Goal: Task Accomplishment & Management: Use online tool/utility

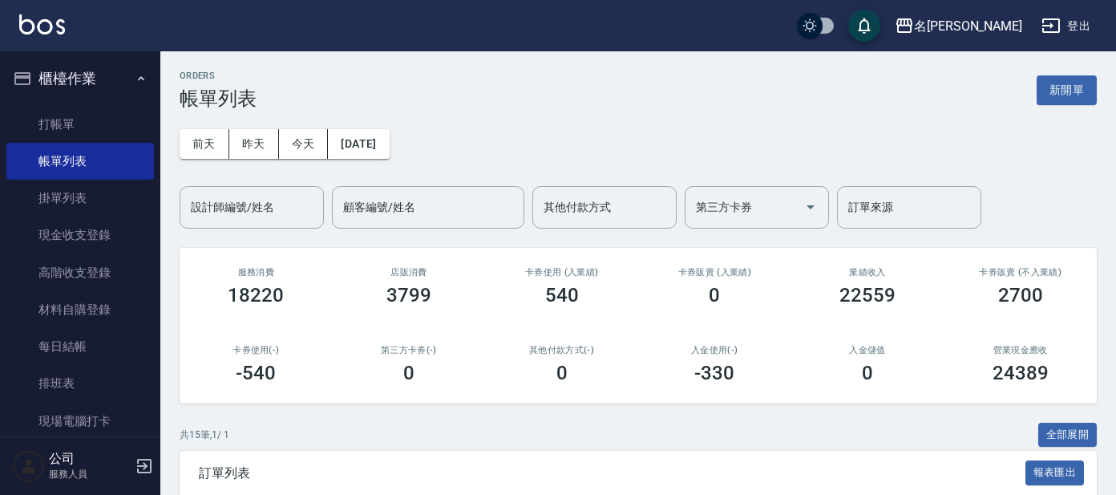
click at [274, 156] on button "昨天" at bounding box center [254, 144] width 50 height 30
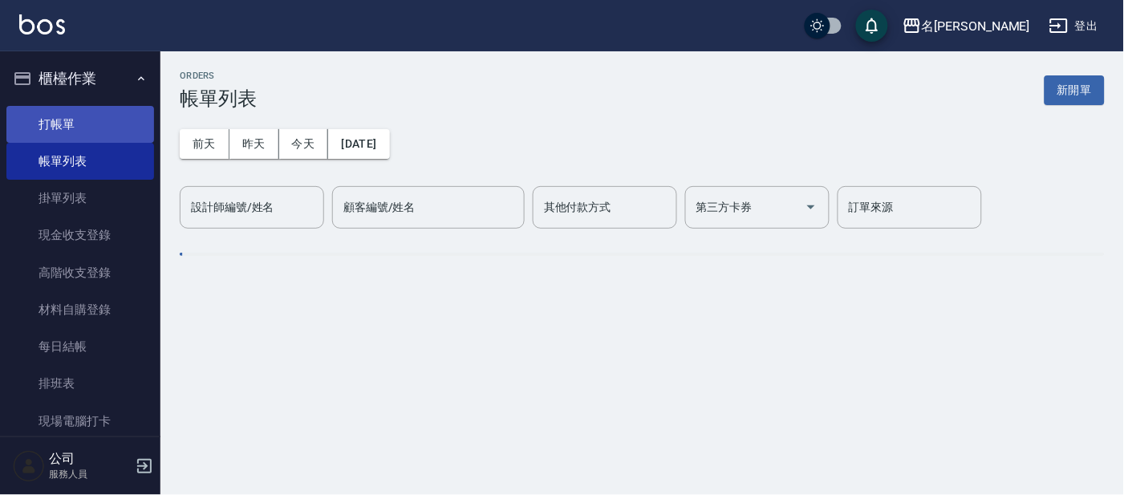
click at [66, 136] on link "打帳單" at bounding box center [80, 124] width 148 height 37
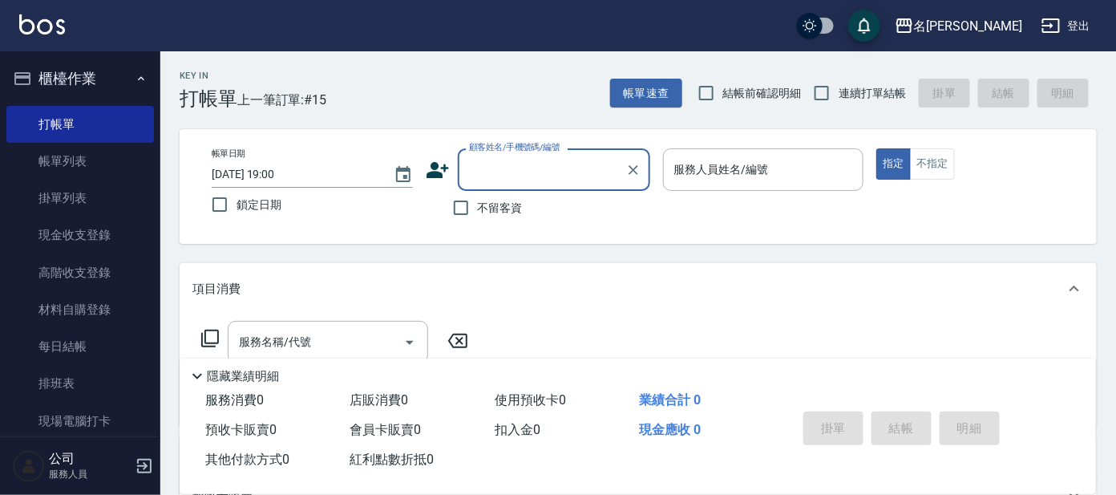
click at [517, 179] on input "顧客姓名/手機號碼/編號" at bounding box center [542, 170] width 154 height 28
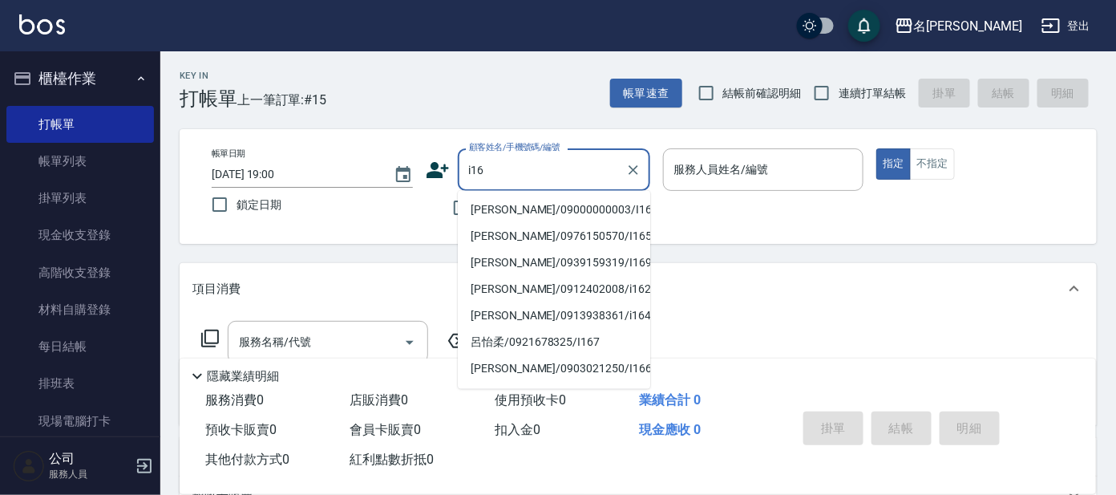
click at [519, 212] on li "[PERSON_NAME]/09000000003/I16" at bounding box center [554, 210] width 192 height 26
type input "[PERSON_NAME]/09000000003/I16"
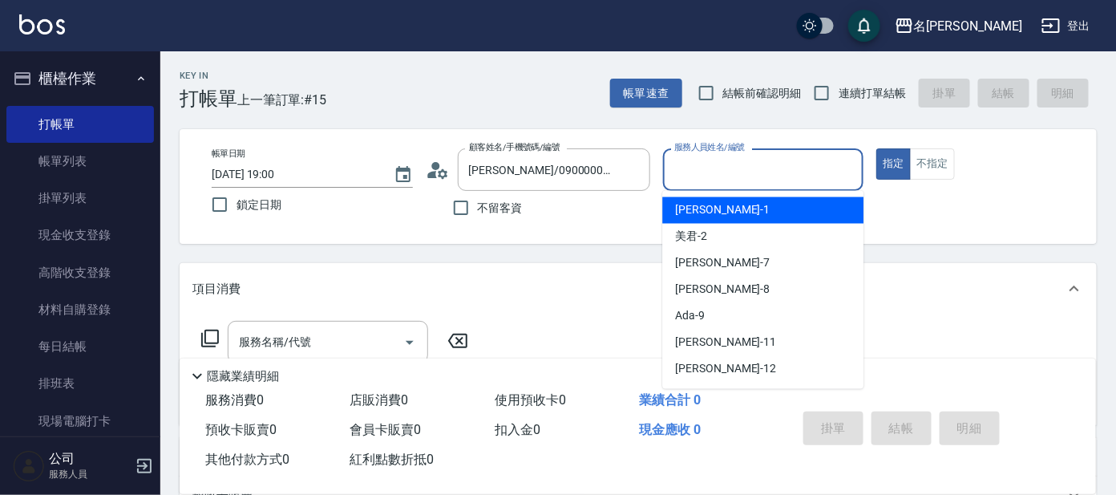
click at [681, 181] on input "服務人員姓名/編號" at bounding box center [763, 170] width 187 height 28
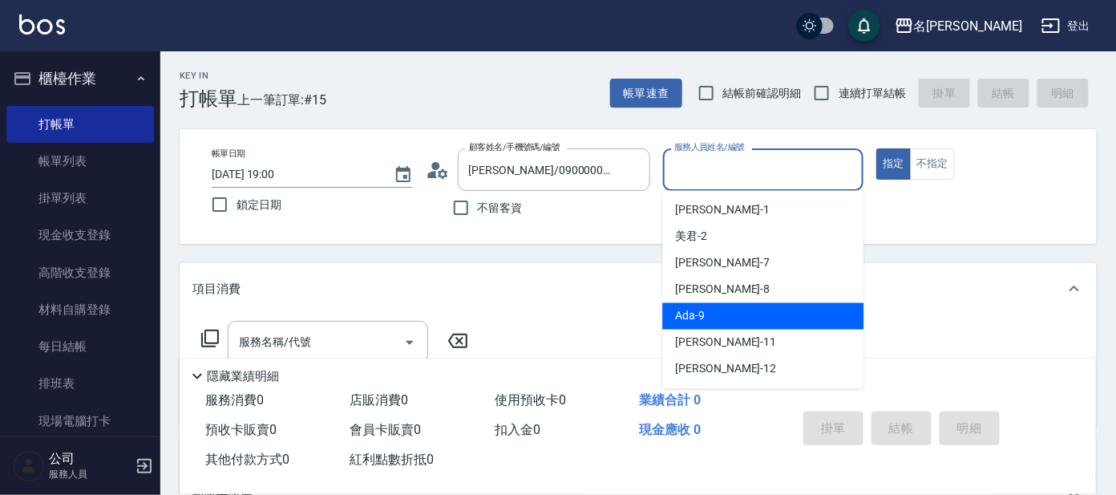
click at [724, 317] on div "Ada -9" at bounding box center [762, 316] width 201 height 26
type input "Ada-9"
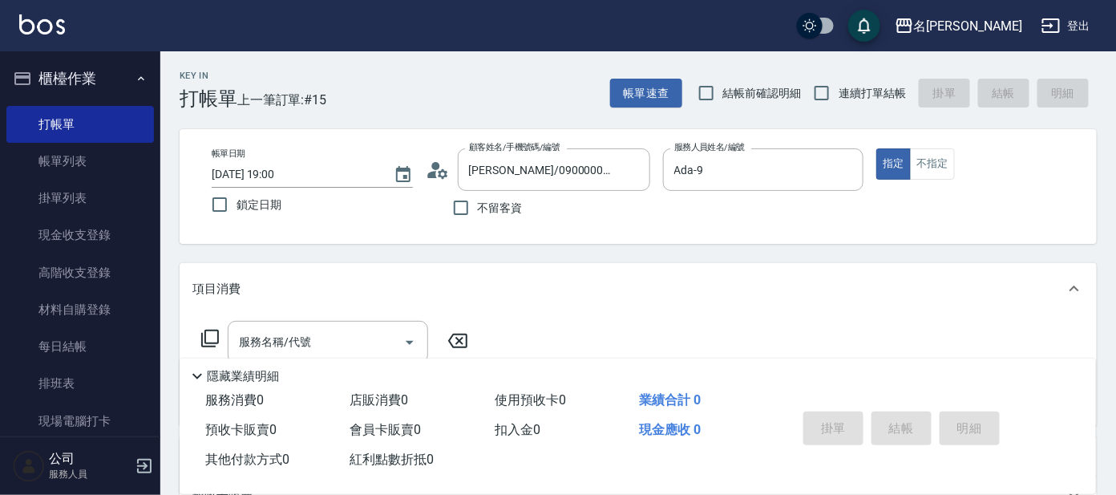
click at [212, 334] on icon at bounding box center [209, 338] width 19 height 19
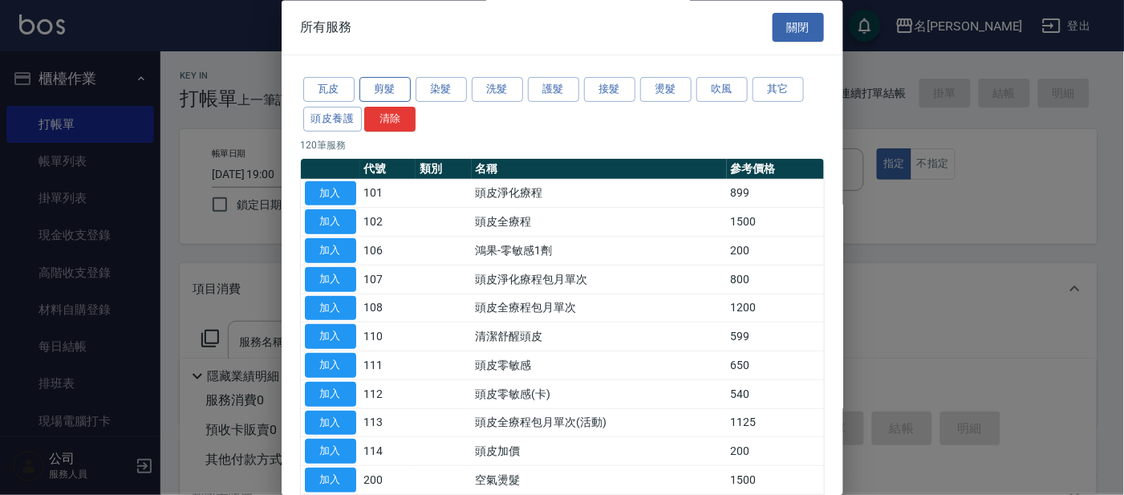
click at [383, 91] on button "剪髮" at bounding box center [384, 90] width 51 height 25
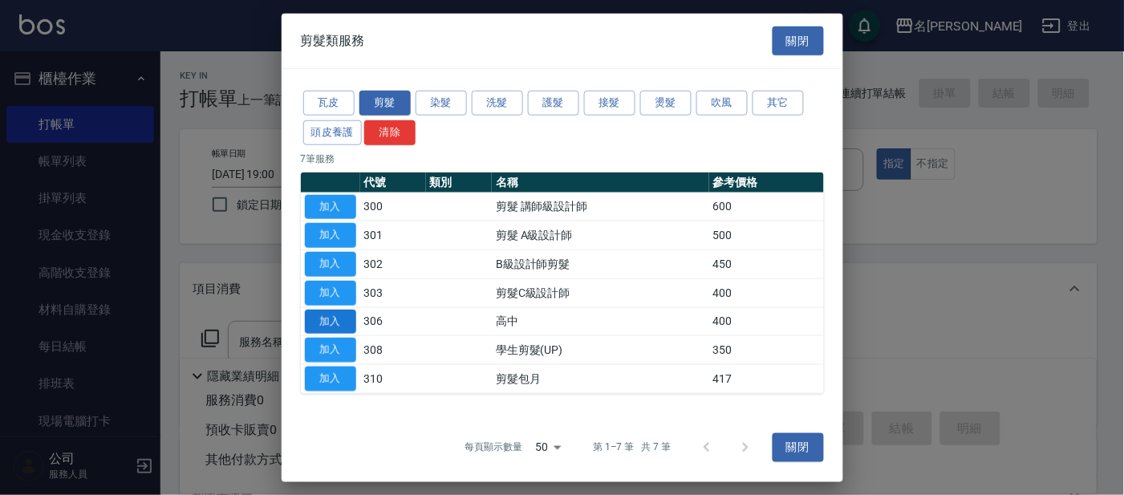
click at [320, 319] on button "加入" at bounding box center [330, 321] width 51 height 25
type input "高中(306)"
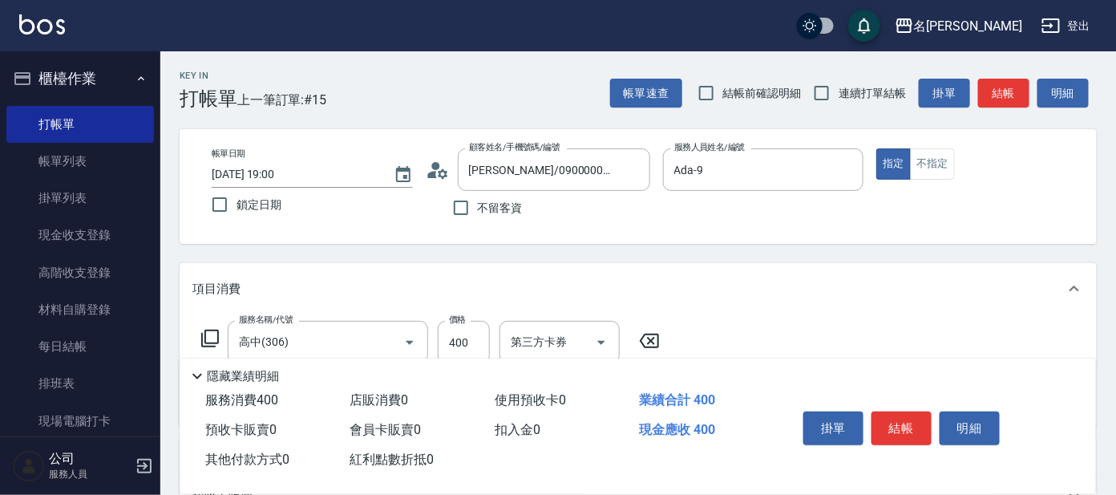
scroll to position [99, 0]
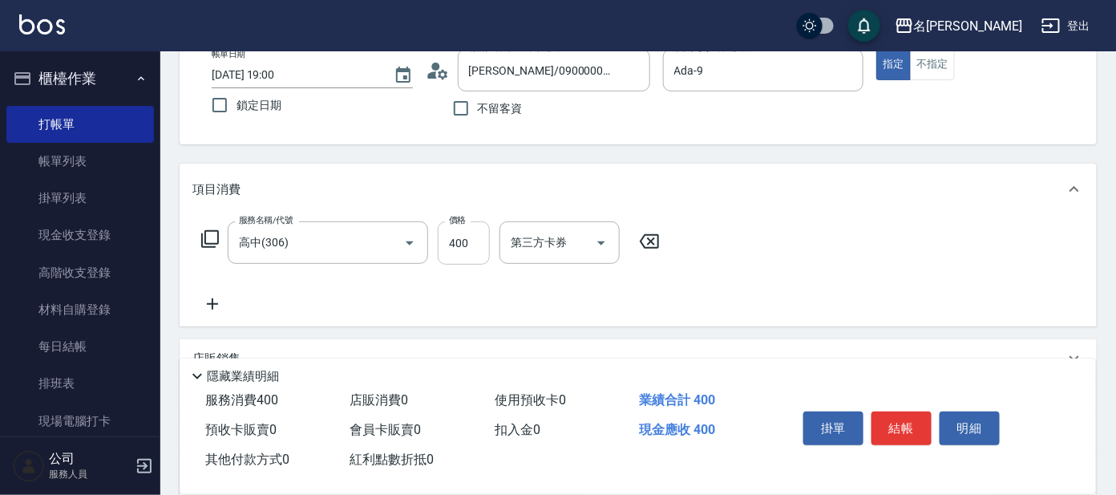
click at [446, 237] on input "400" at bounding box center [464, 242] width 52 height 43
type input "100"
click at [899, 430] on button "結帳" at bounding box center [902, 428] width 60 height 34
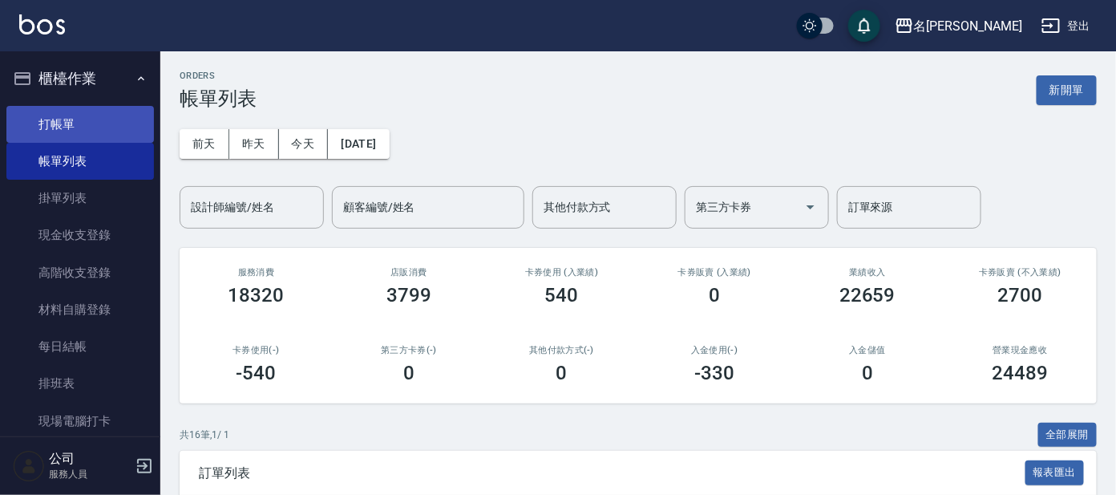
click at [100, 128] on link "打帳單" at bounding box center [80, 124] width 148 height 37
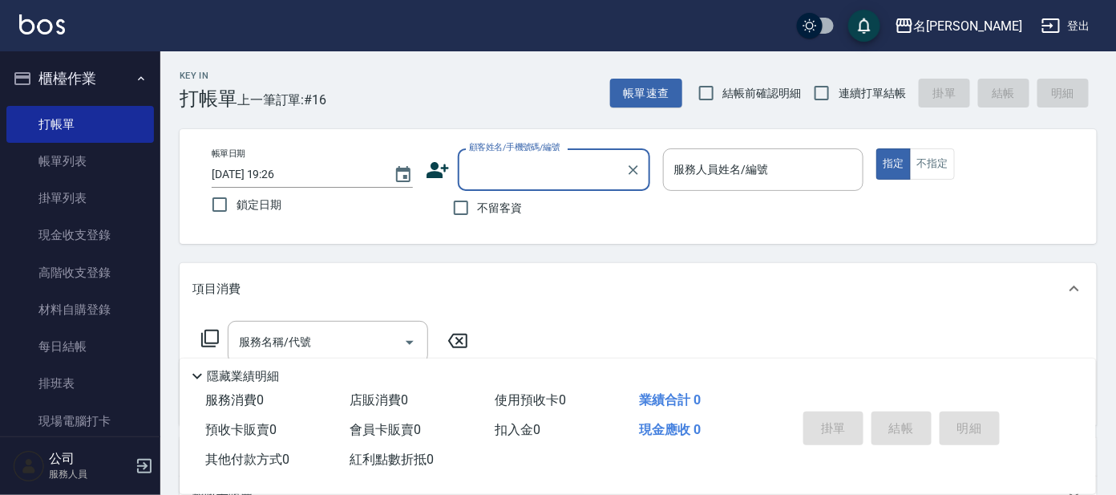
click at [516, 164] on input "顧客姓名/手機號碼/編號" at bounding box center [542, 170] width 154 height 28
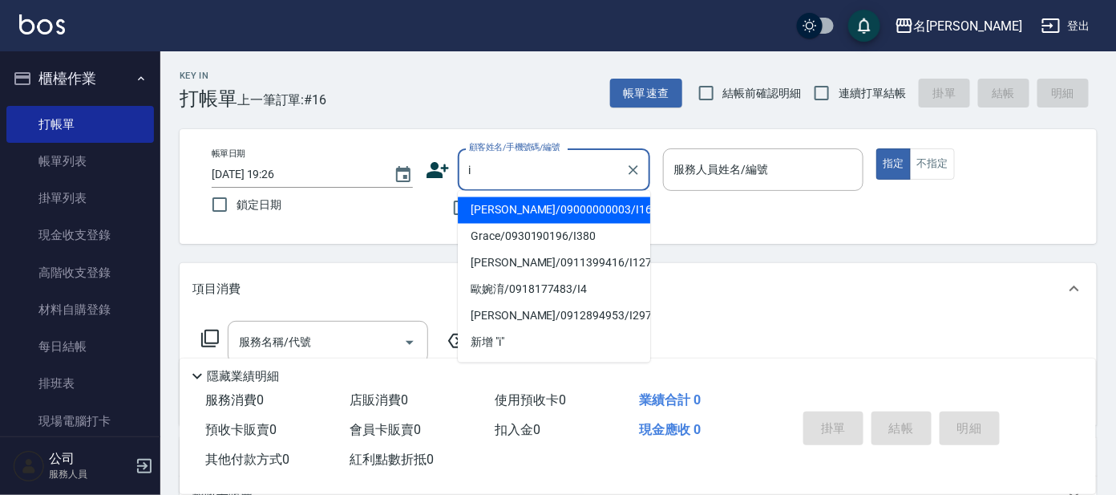
type input "i"
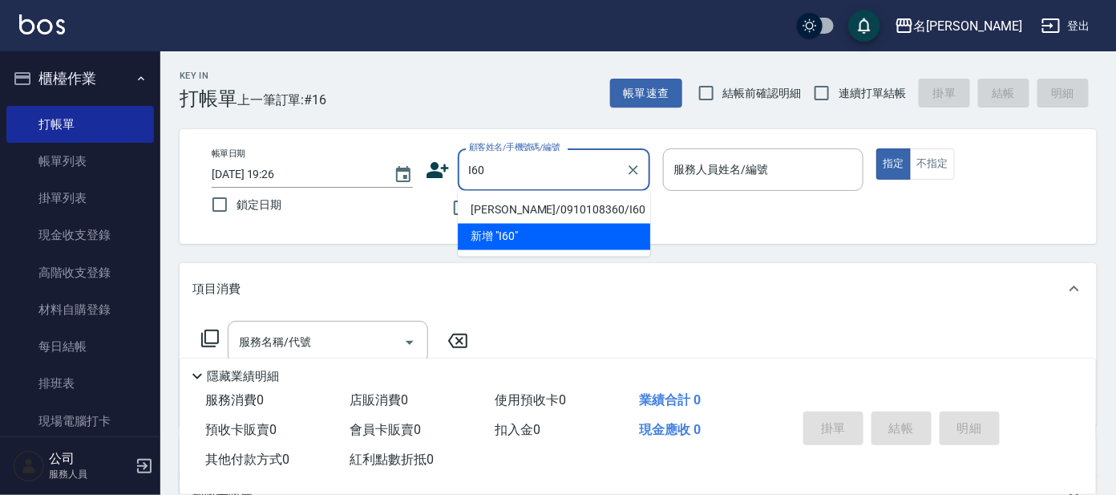
click at [543, 201] on li "[PERSON_NAME]/0910108360/I60" at bounding box center [554, 210] width 192 height 26
type input "[PERSON_NAME]/0910108360/I60"
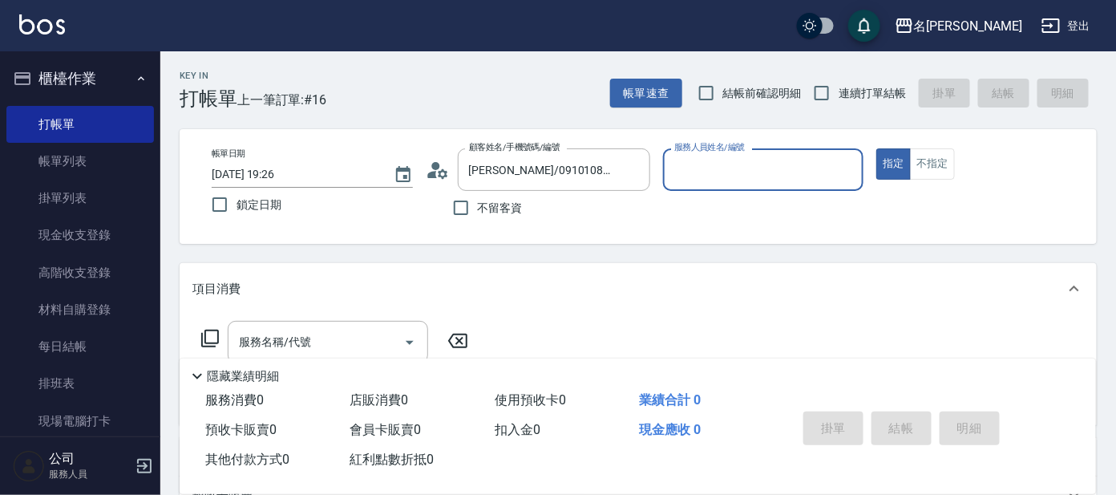
type input "Ada-9"
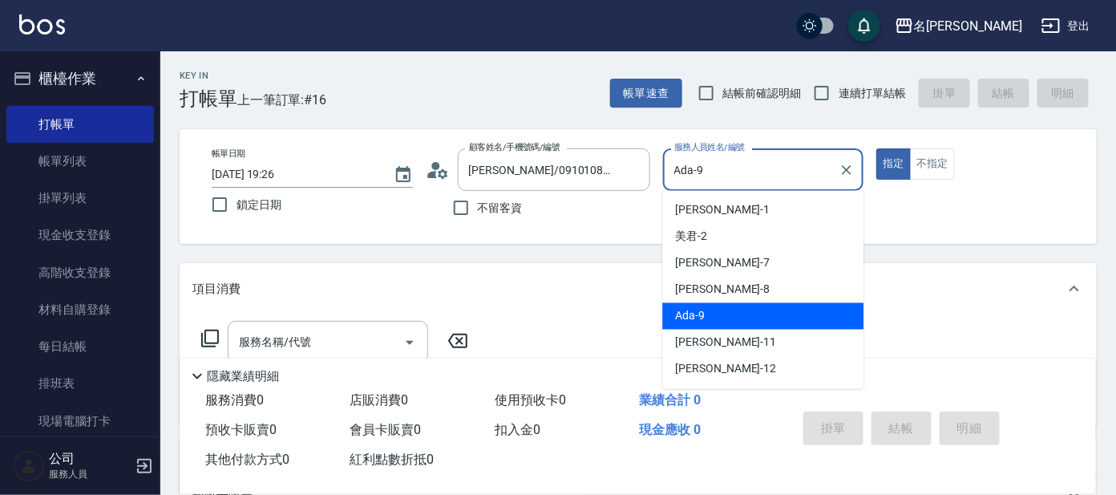
click at [746, 172] on input "Ada-9" at bounding box center [751, 170] width 163 height 28
click at [759, 168] on input "Ada-9" at bounding box center [751, 170] width 163 height 28
click at [723, 313] on div "Ada -9" at bounding box center [762, 316] width 201 height 26
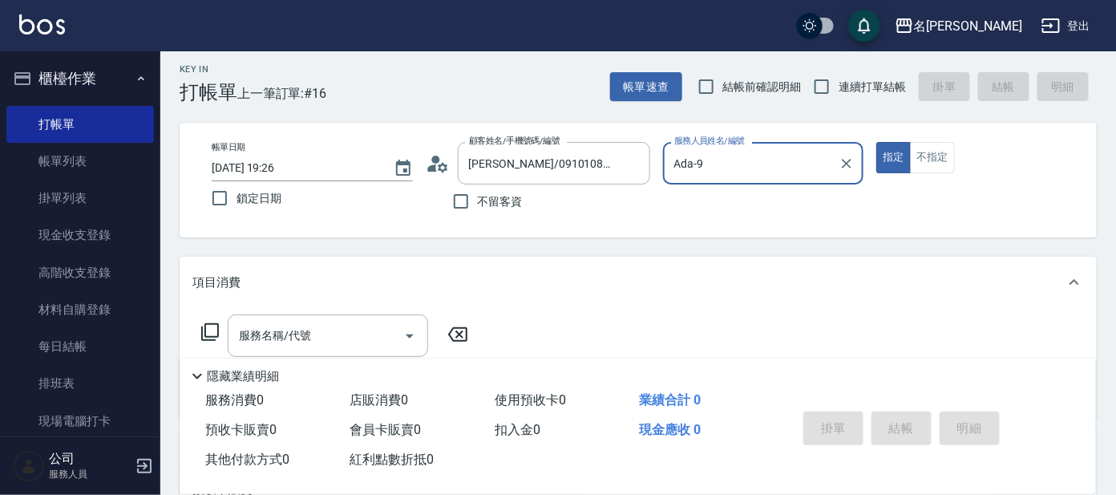
scroll to position [200, 0]
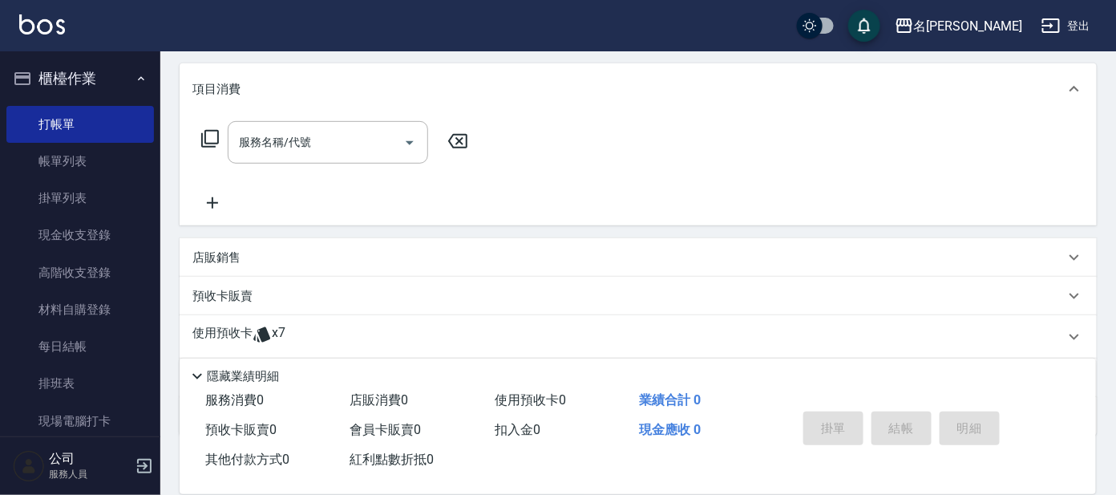
click at [215, 145] on icon at bounding box center [210, 139] width 18 height 18
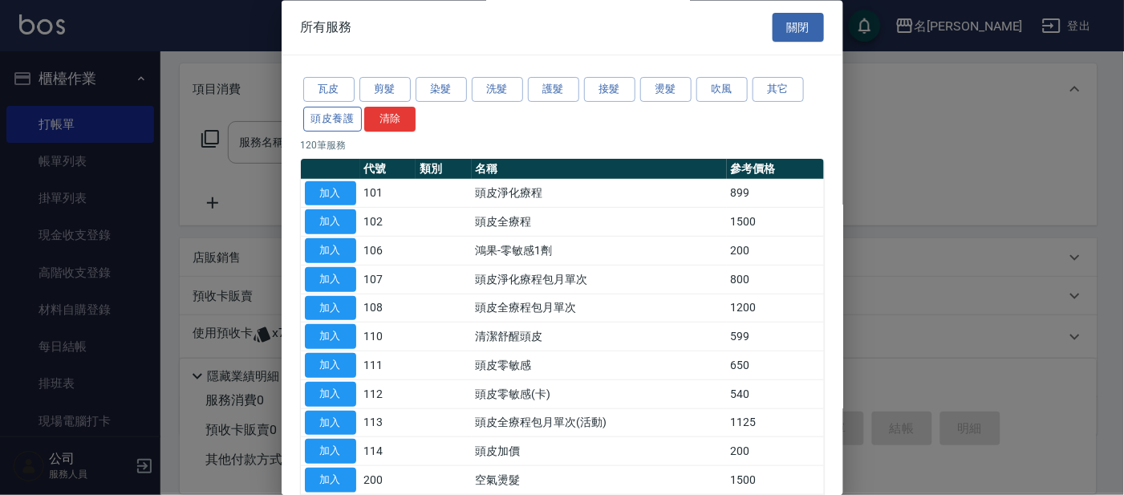
click at [328, 118] on button "頭皮養護" at bounding box center [332, 119] width 59 height 25
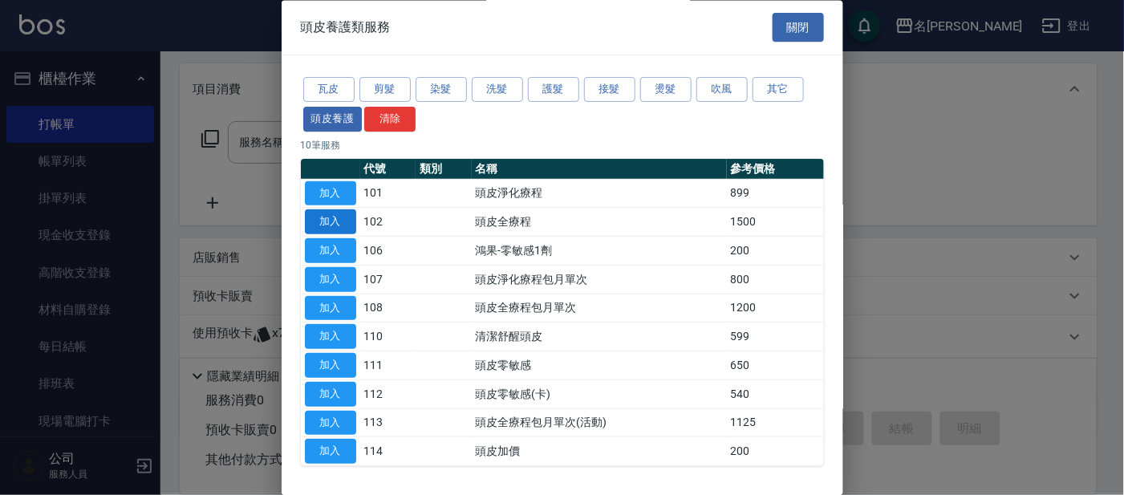
click at [346, 214] on button "加入" at bounding box center [330, 222] width 51 height 25
type input "頭皮全療程(102)"
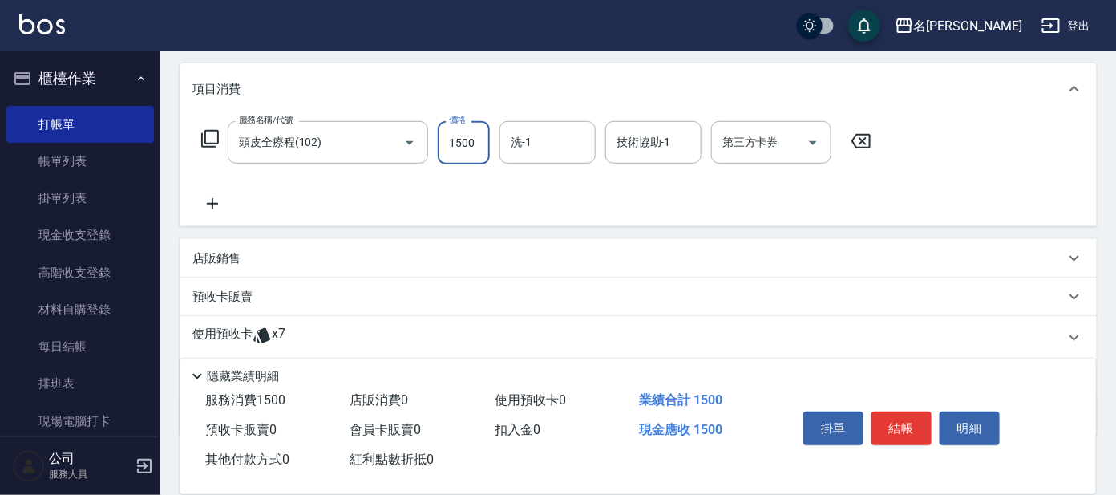
click at [466, 140] on input "1500" at bounding box center [464, 142] width 52 height 43
type input "1299"
click at [555, 132] on input "洗-1" at bounding box center [548, 142] width 82 height 28
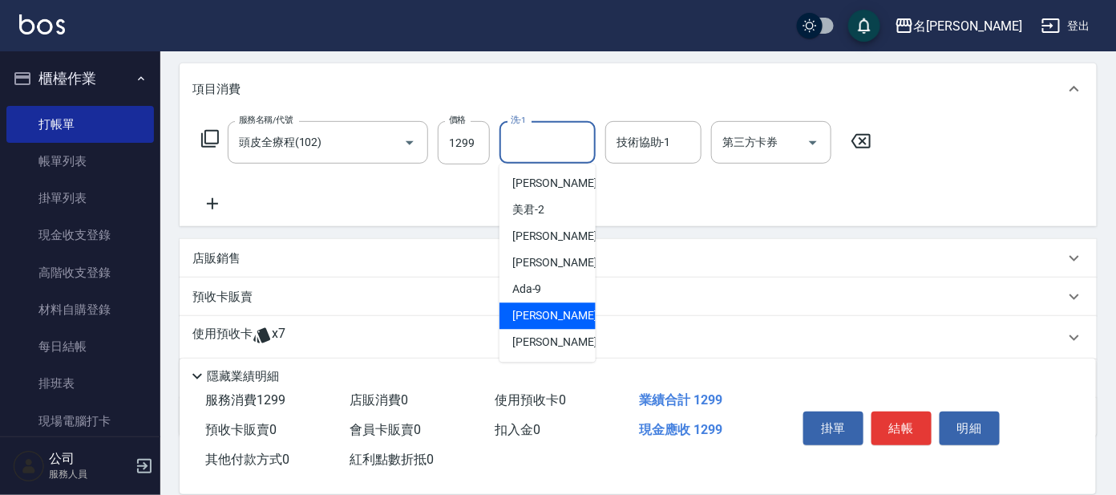
click at [537, 315] on span "[PERSON_NAME] -11" at bounding box center [562, 316] width 101 height 17
type input "[PERSON_NAME]-11"
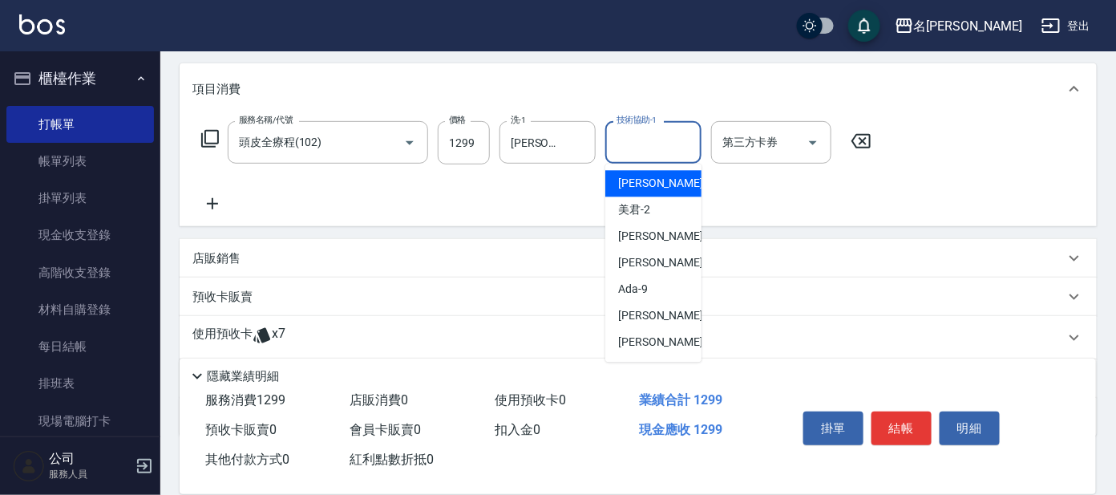
click at [678, 149] on input "技術協助-1" at bounding box center [654, 142] width 82 height 28
click at [671, 142] on input "技術協助-1" at bounding box center [654, 142] width 82 height 28
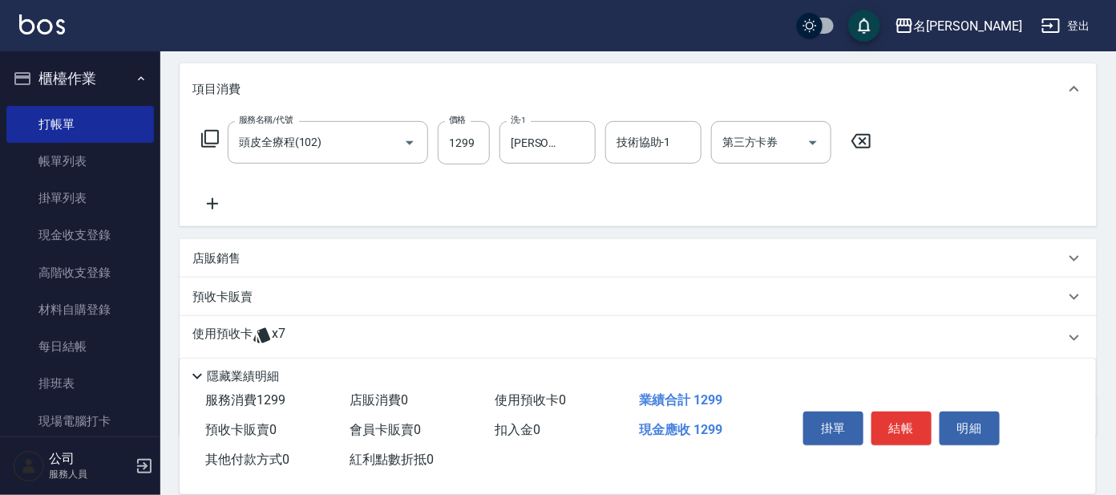
click at [722, 84] on div "項目消費" at bounding box center [628, 89] width 873 height 17
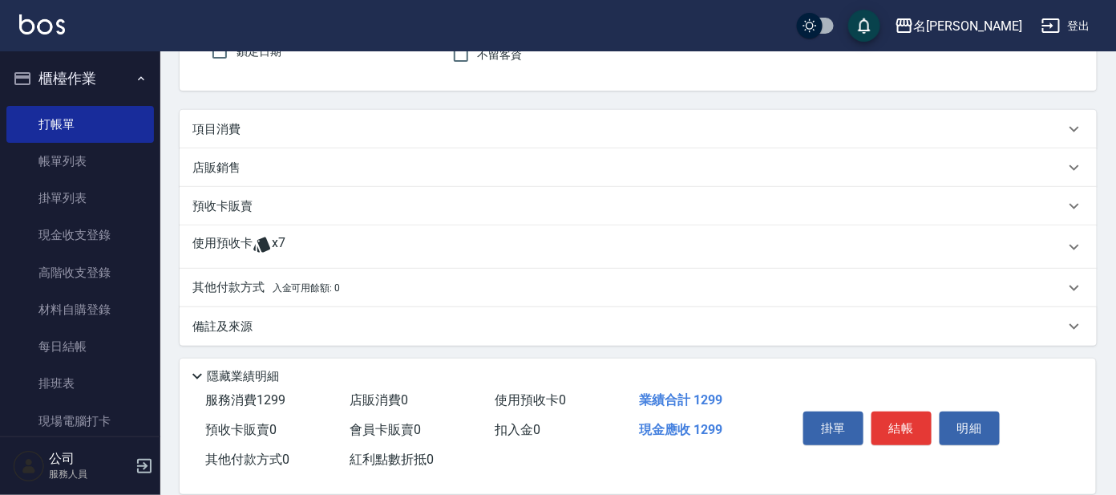
click at [634, 112] on div "項目消費" at bounding box center [638, 129] width 917 height 38
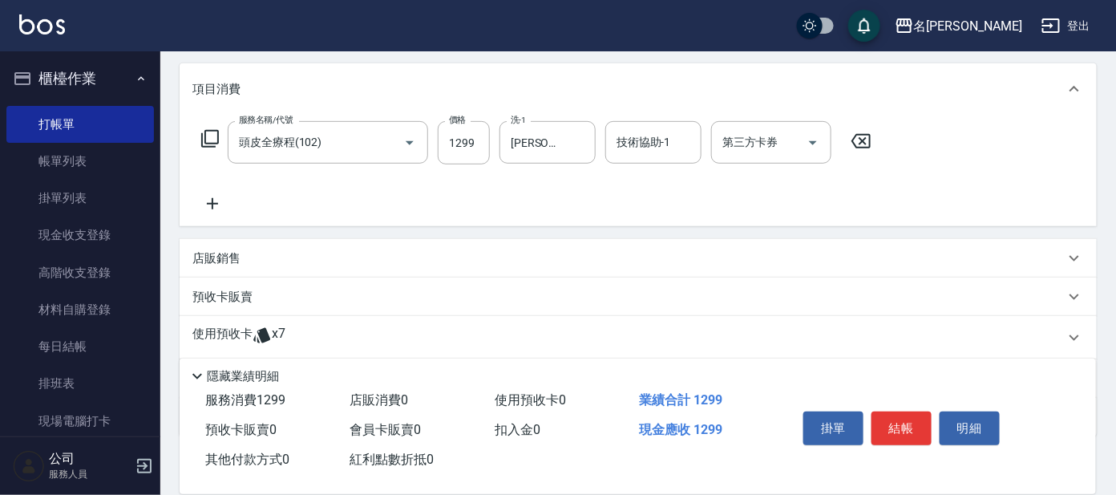
click at [209, 142] on icon at bounding box center [210, 139] width 18 height 18
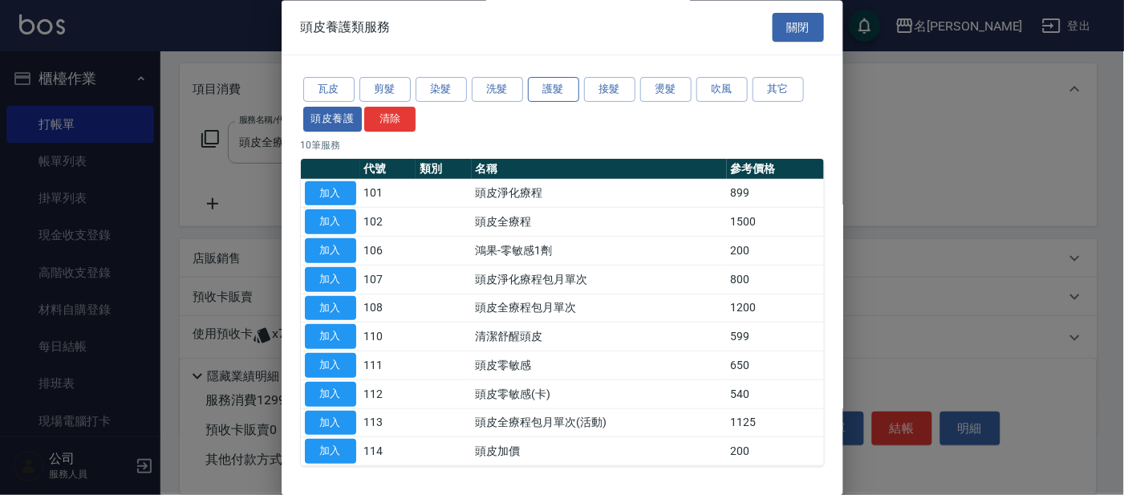
click at [558, 79] on button "護髮" at bounding box center [553, 90] width 51 height 25
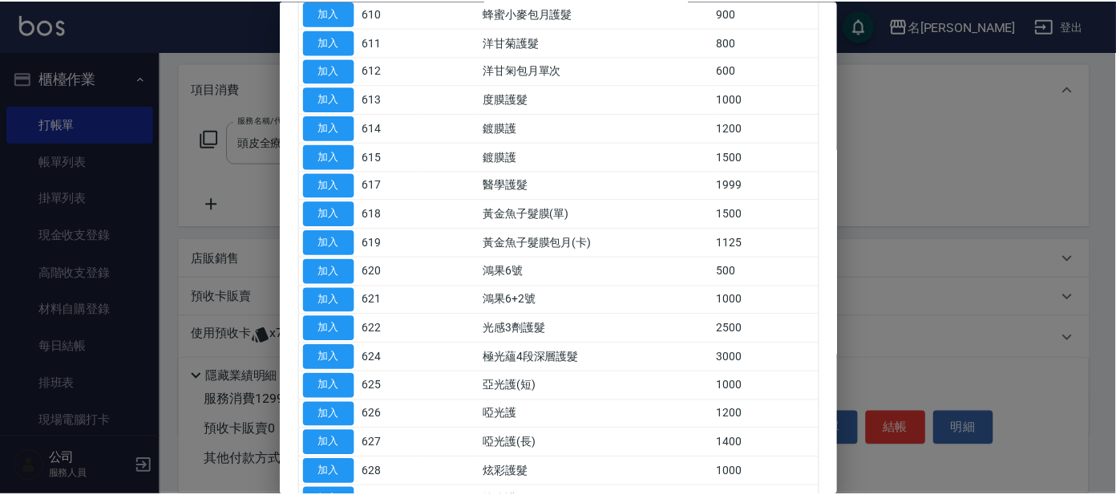
scroll to position [500, 0]
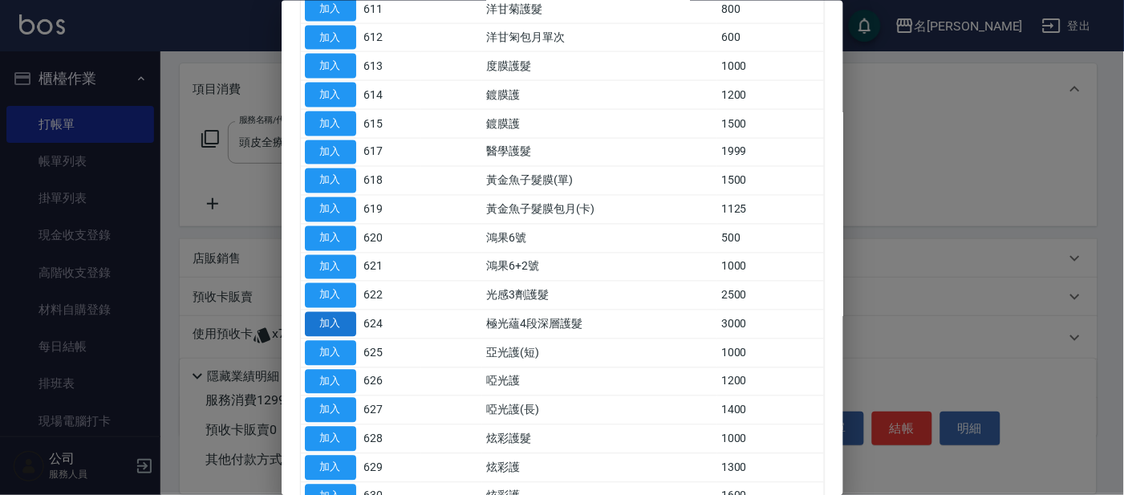
click at [341, 318] on button "加入" at bounding box center [330, 324] width 51 height 25
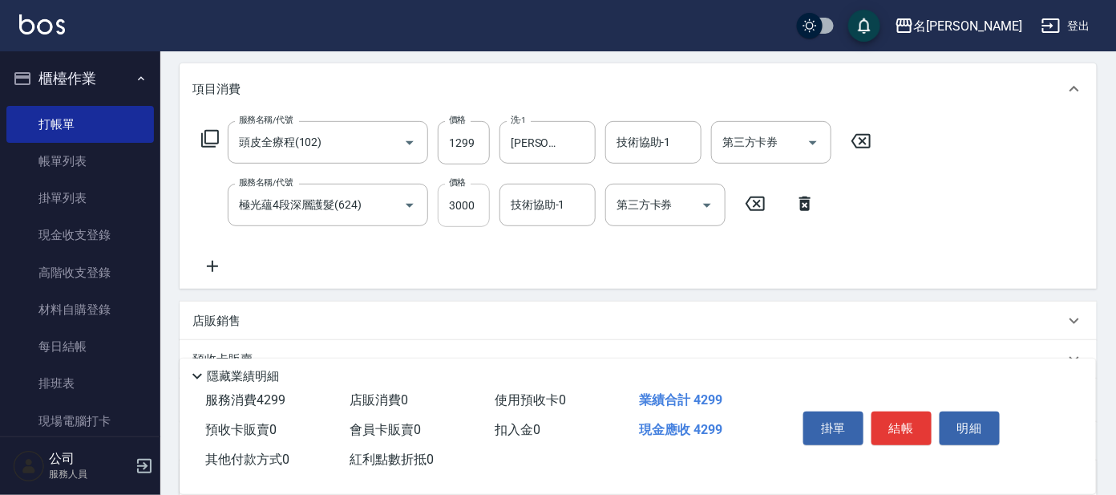
click at [482, 207] on input "3000" at bounding box center [464, 205] width 52 height 43
click at [465, 249] on div "服務名稱/代號 頭皮全療程(102) 服務名稱/代號 價格 1299 價格 洗-1 曉晴-11 洗-1 技術協助-1 技術協助-1 第三方卡券 第三方卡券 服…" at bounding box center [536, 198] width 689 height 155
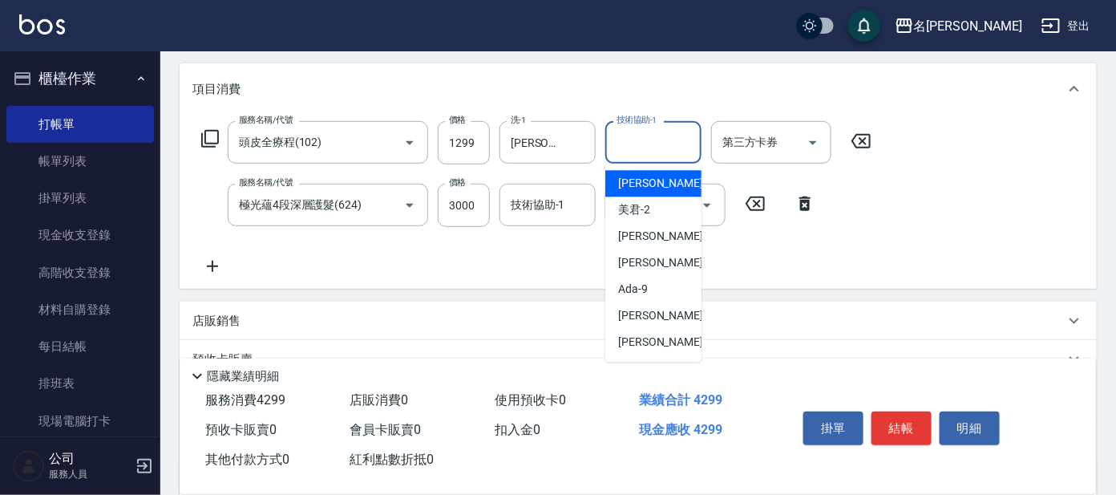
click at [625, 142] on input "技術協助-1" at bounding box center [654, 142] width 82 height 28
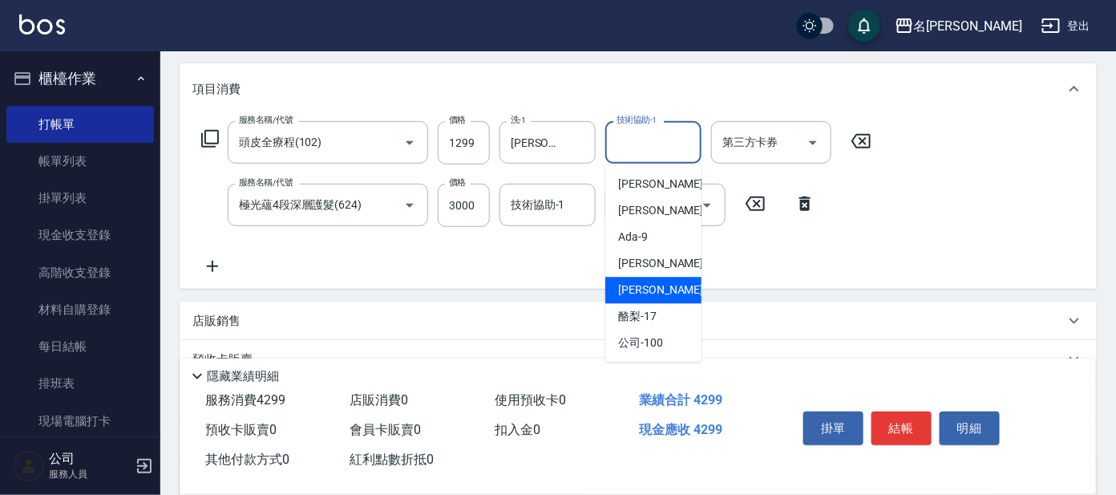
scroll to position [79, 0]
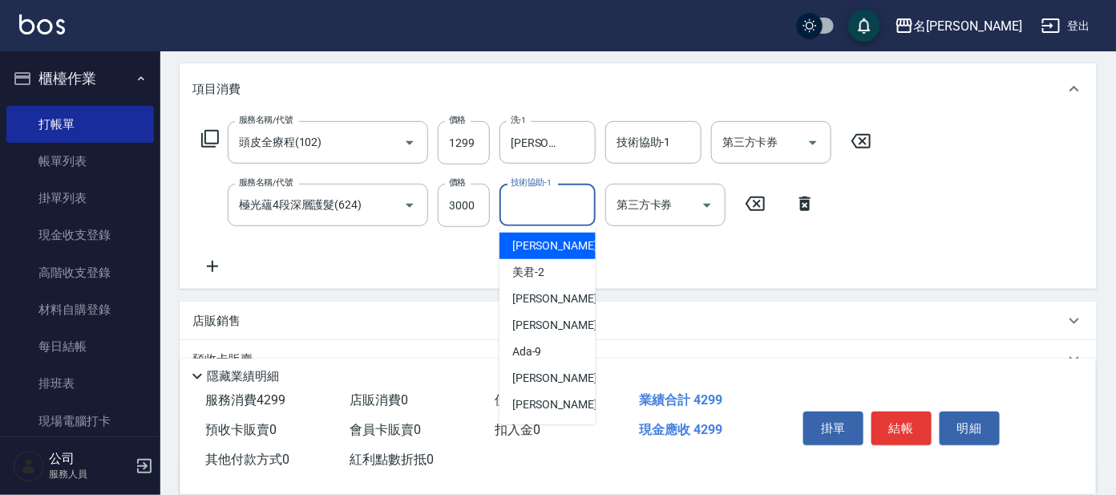
click at [574, 201] on input "技術協助-1" at bounding box center [548, 205] width 82 height 28
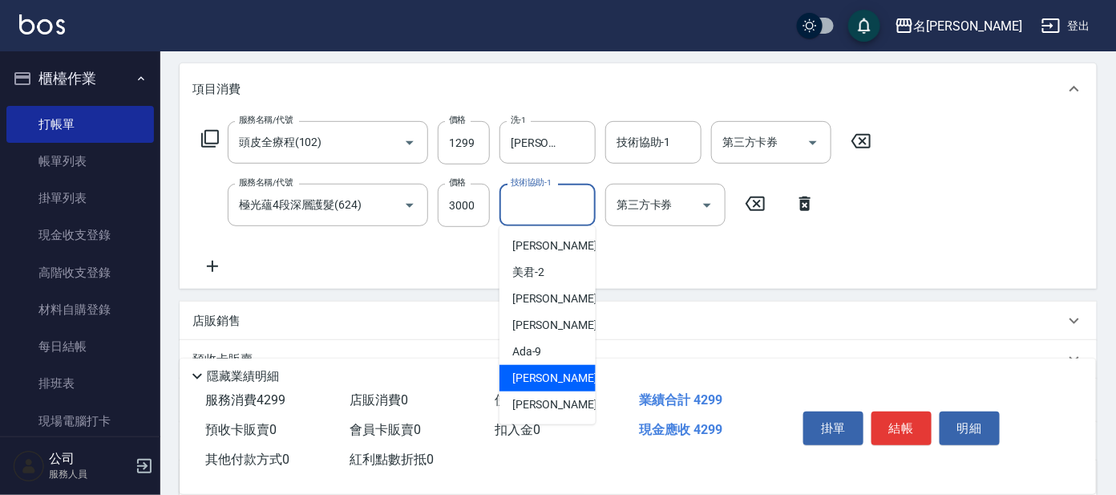
click at [558, 367] on div "[PERSON_NAME] -11" at bounding box center [548, 378] width 96 height 26
type input "[PERSON_NAME]-11"
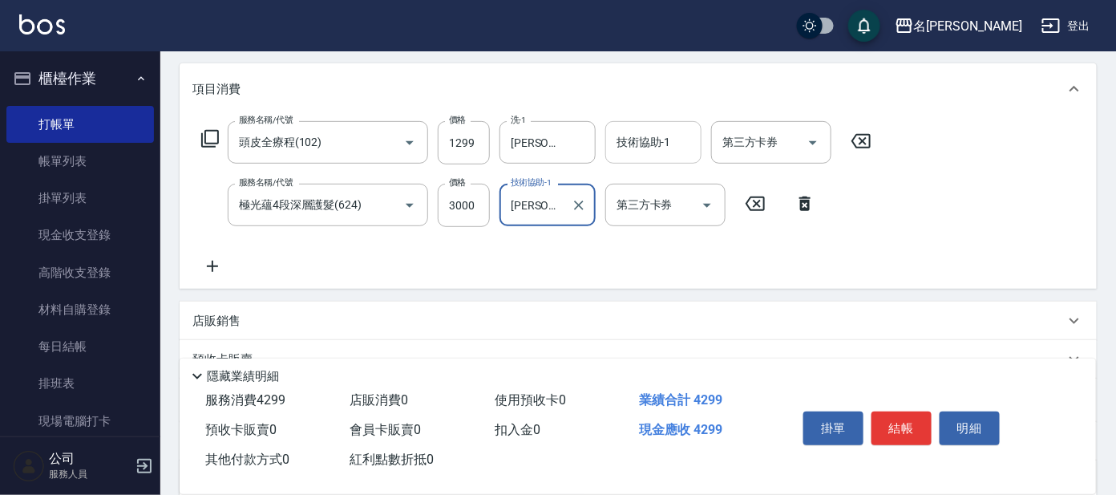
drag, startPoint x: 665, startPoint y: 147, endPoint x: 670, endPoint y: 140, distance: 8.5
click at [670, 140] on input "技術協助-1" at bounding box center [654, 142] width 82 height 28
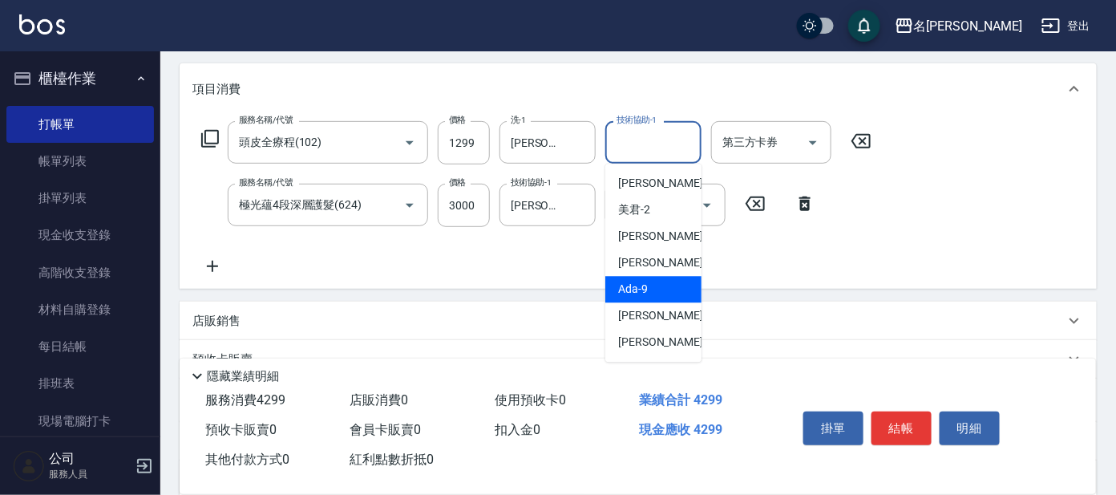
click at [728, 74] on div "項目消費" at bounding box center [638, 88] width 917 height 51
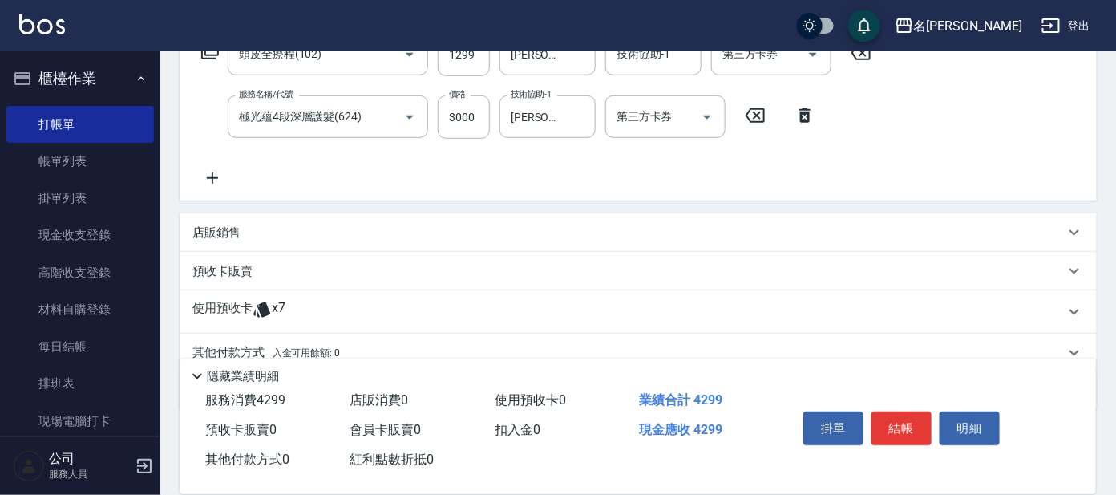
scroll to position [253, 0]
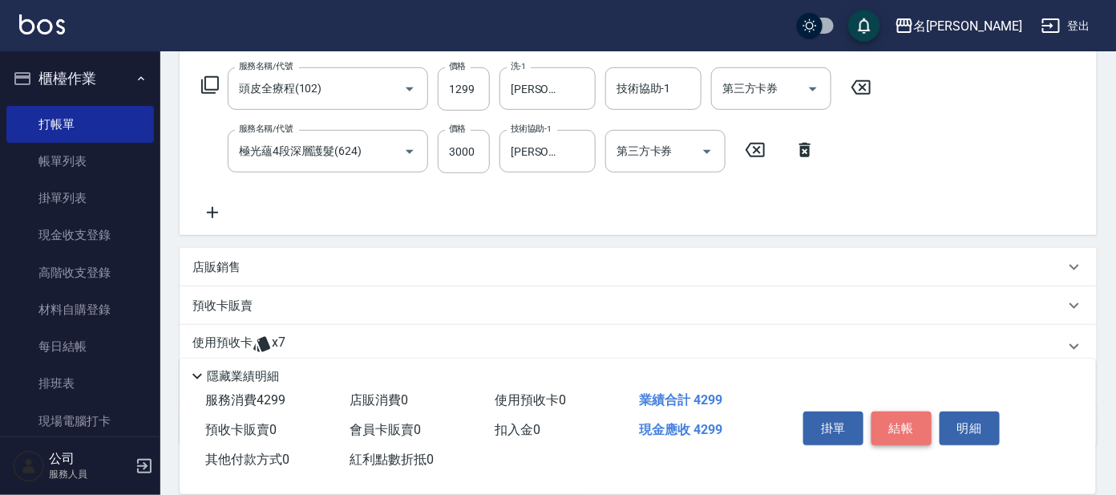
click at [916, 419] on button "結帳" at bounding box center [902, 428] width 60 height 34
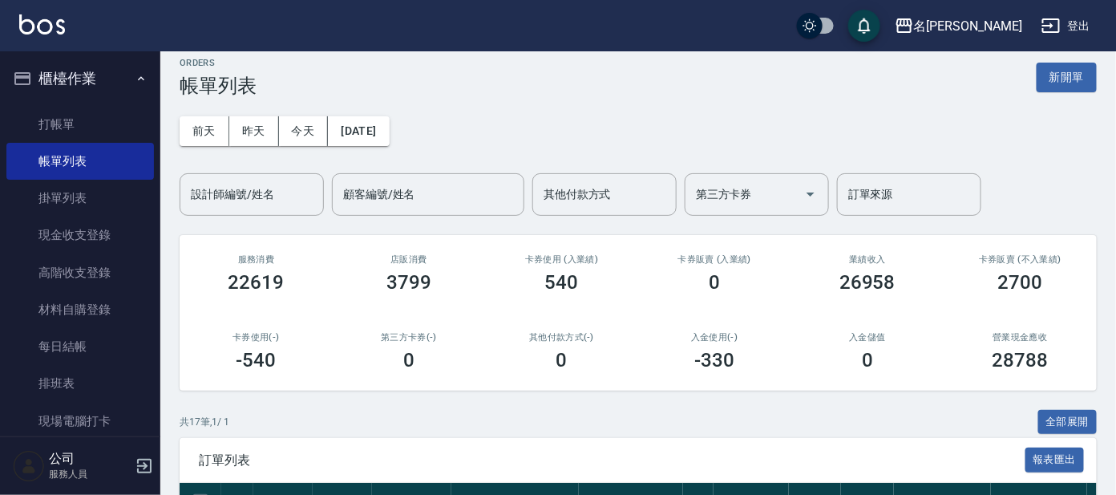
scroll to position [99, 0]
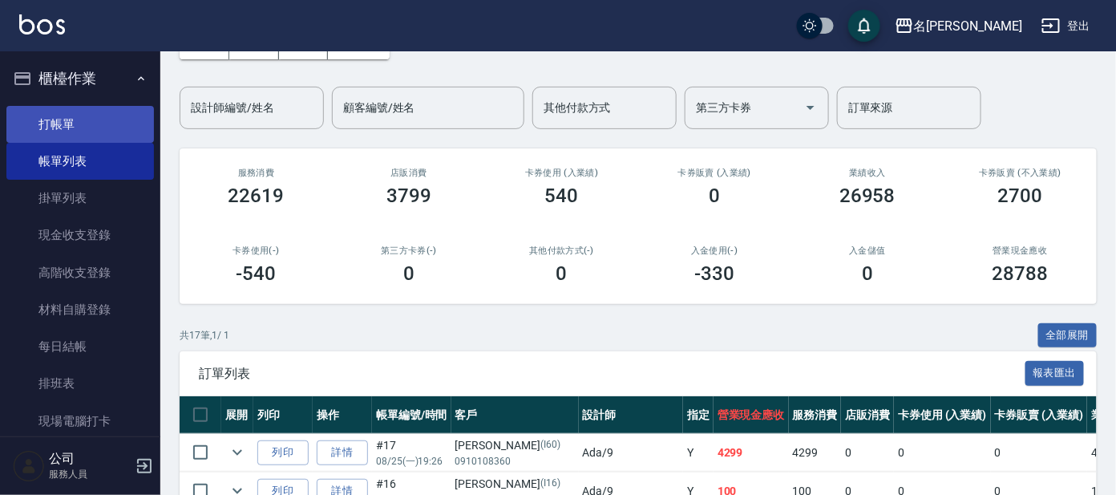
click at [75, 123] on link "打帳單" at bounding box center [80, 124] width 148 height 37
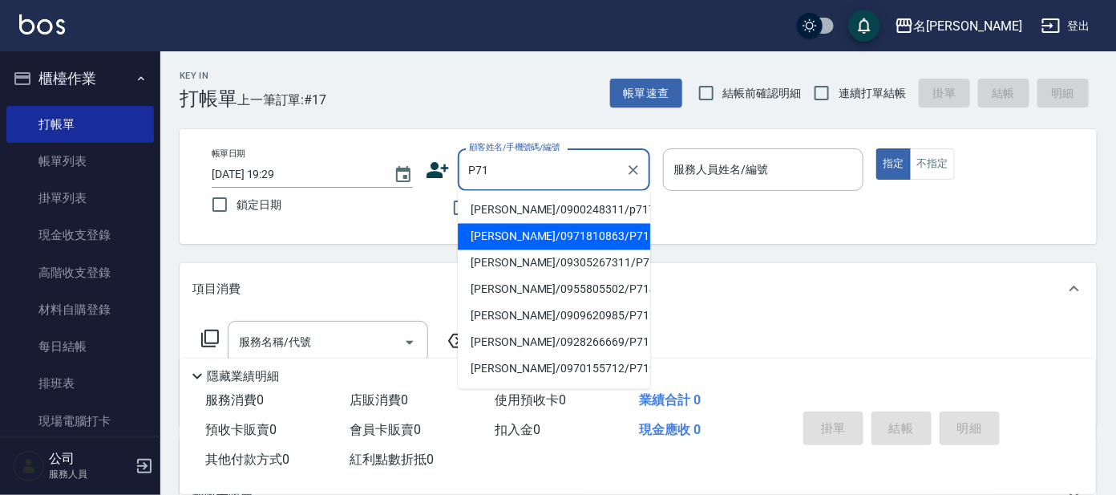
click at [525, 229] on li "[PERSON_NAME]/0971810863/P71" at bounding box center [554, 237] width 192 height 26
type input "[PERSON_NAME]/0971810863/P71"
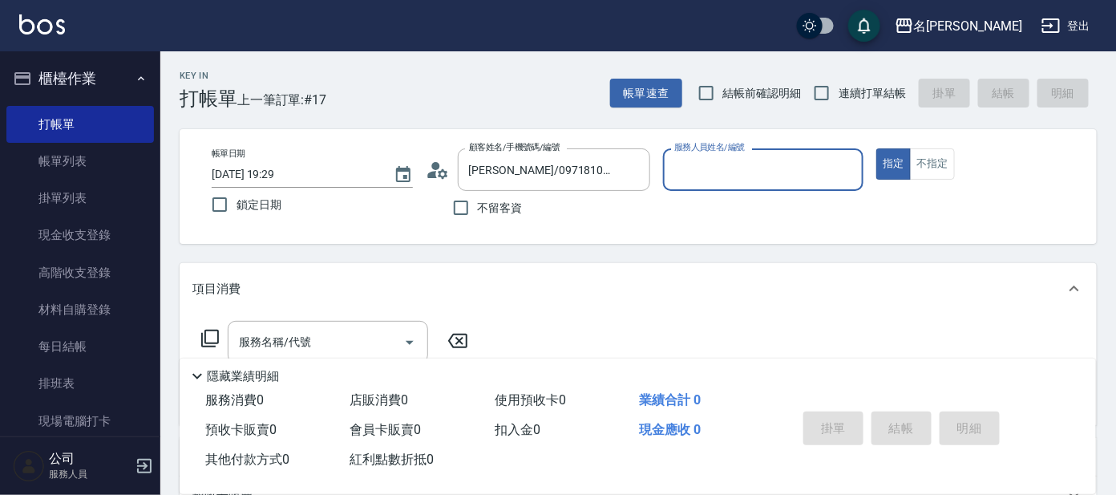
click at [816, 164] on input "服務人員姓名/編號" at bounding box center [763, 170] width 187 height 28
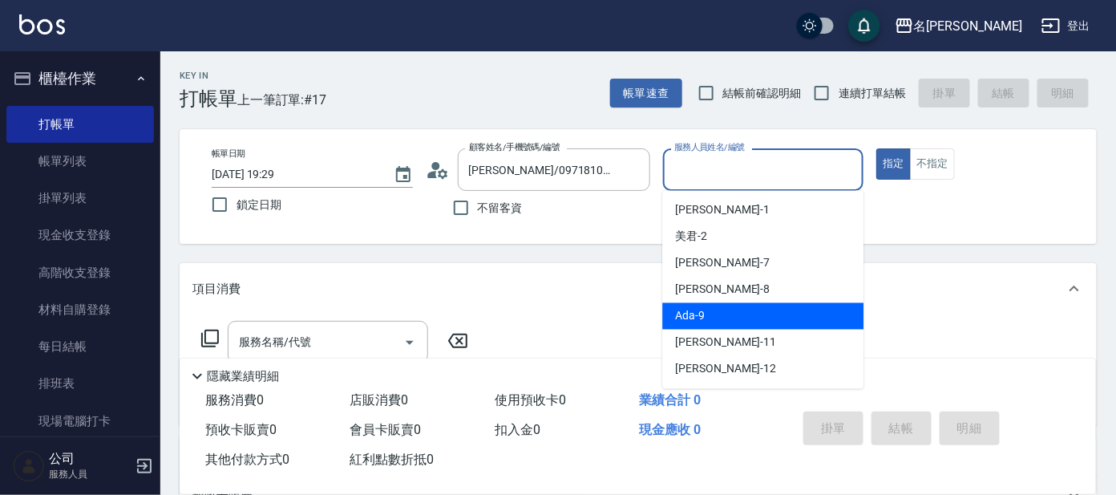
click at [744, 310] on div "Ada -9" at bounding box center [762, 316] width 201 height 26
type input "Ada-9"
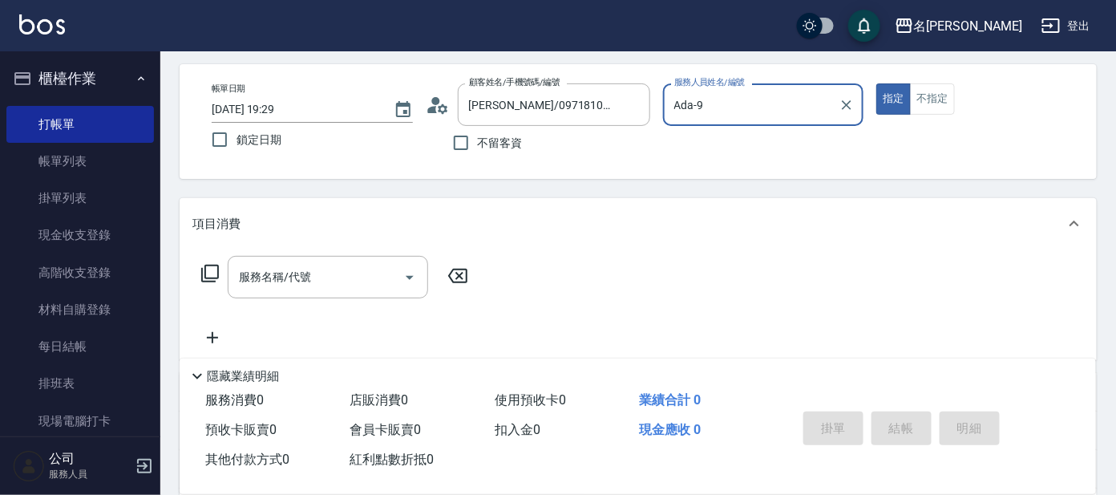
scroll to position [99, 0]
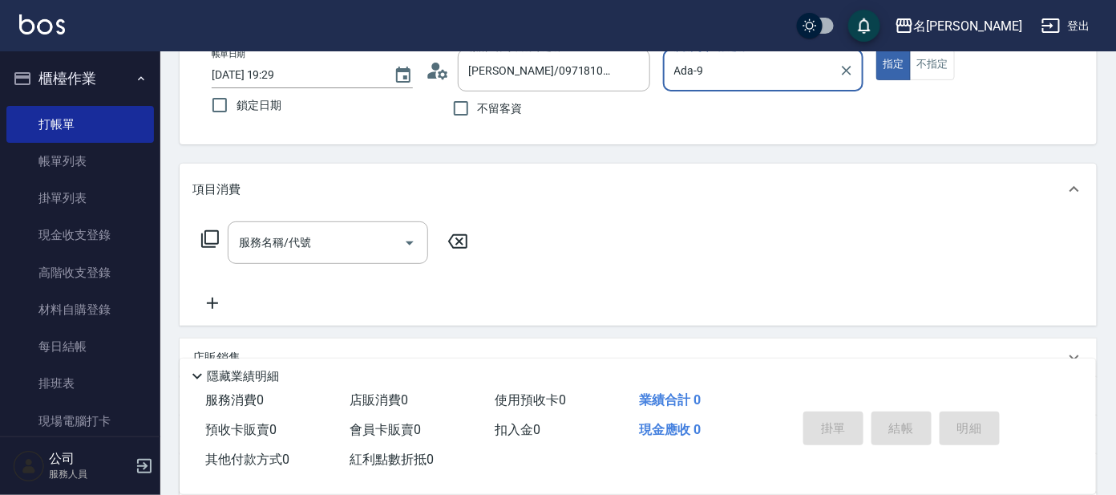
click at [209, 240] on icon at bounding box center [209, 238] width 19 height 19
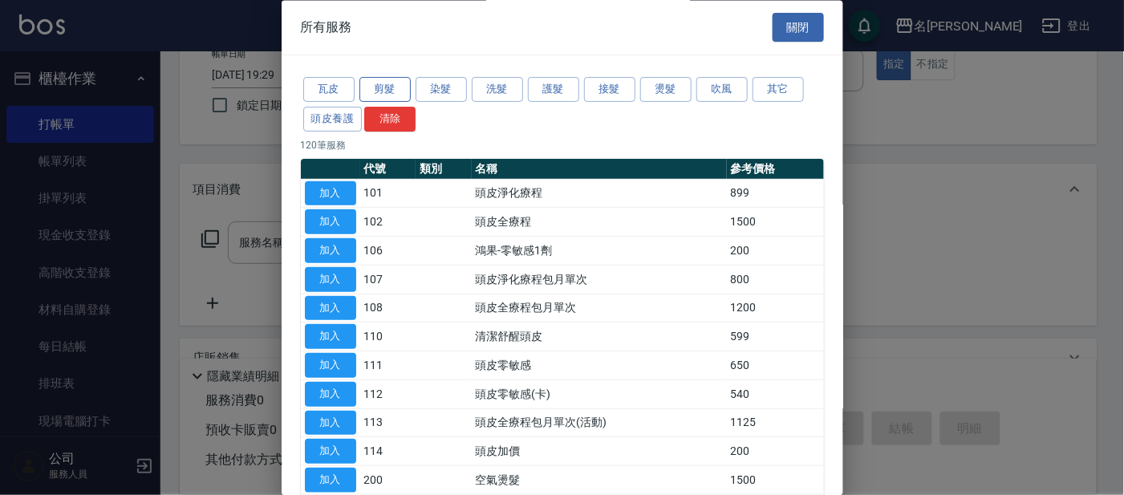
click at [394, 92] on button "剪髮" at bounding box center [384, 90] width 51 height 25
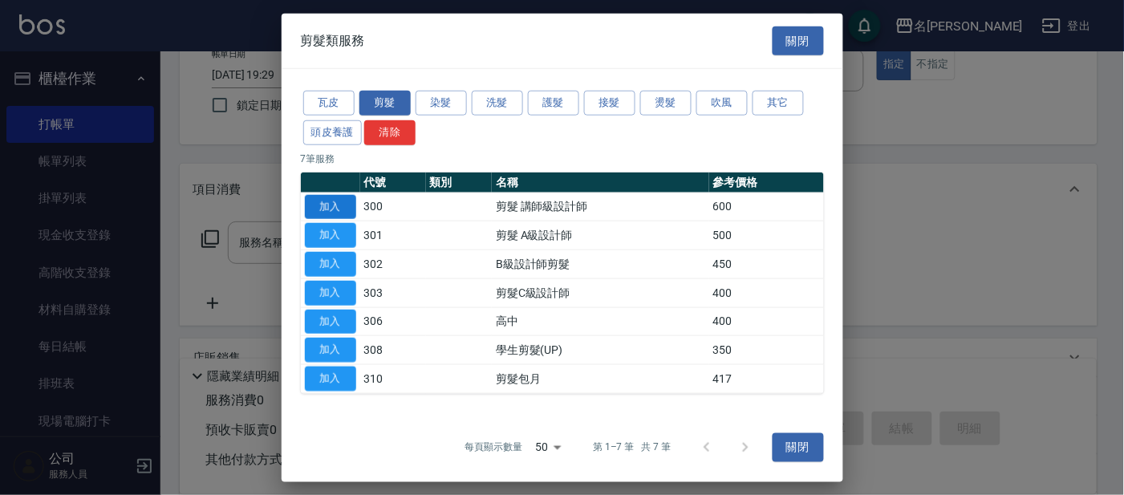
click at [336, 203] on button "加入" at bounding box center [330, 206] width 51 height 25
type input "剪髮 講師級設計師(300)"
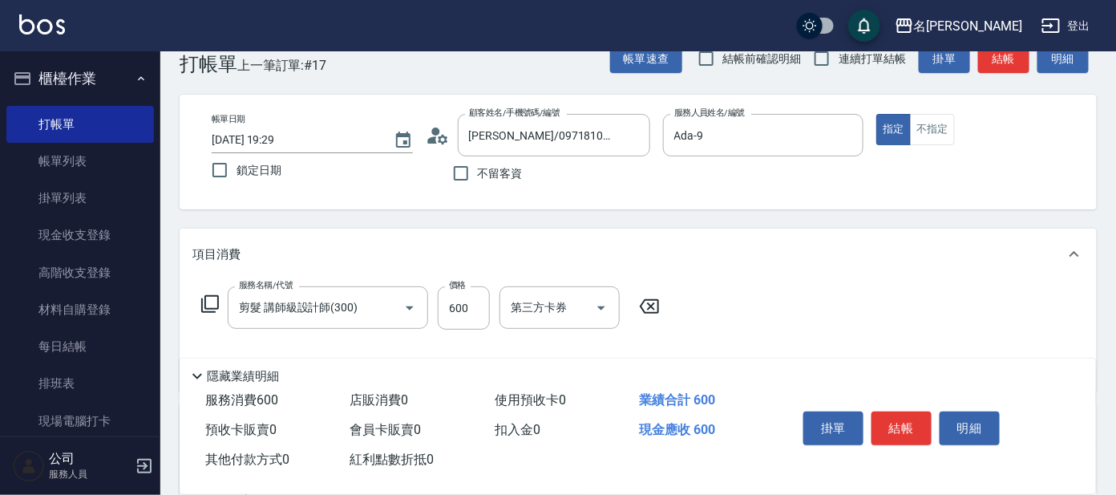
scroll to position [0, 0]
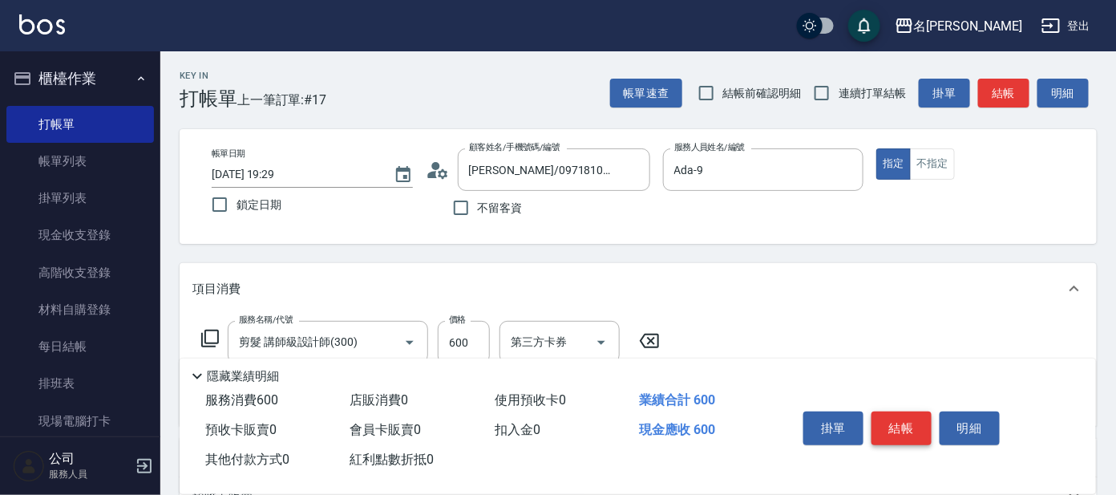
click at [911, 417] on button "結帳" at bounding box center [902, 428] width 60 height 34
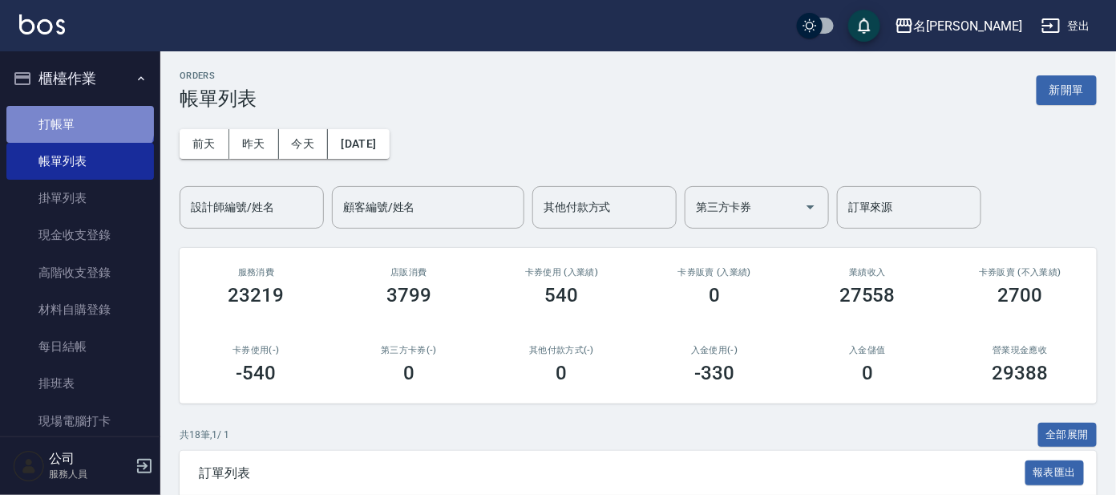
click at [79, 119] on link "打帳單" at bounding box center [80, 124] width 148 height 37
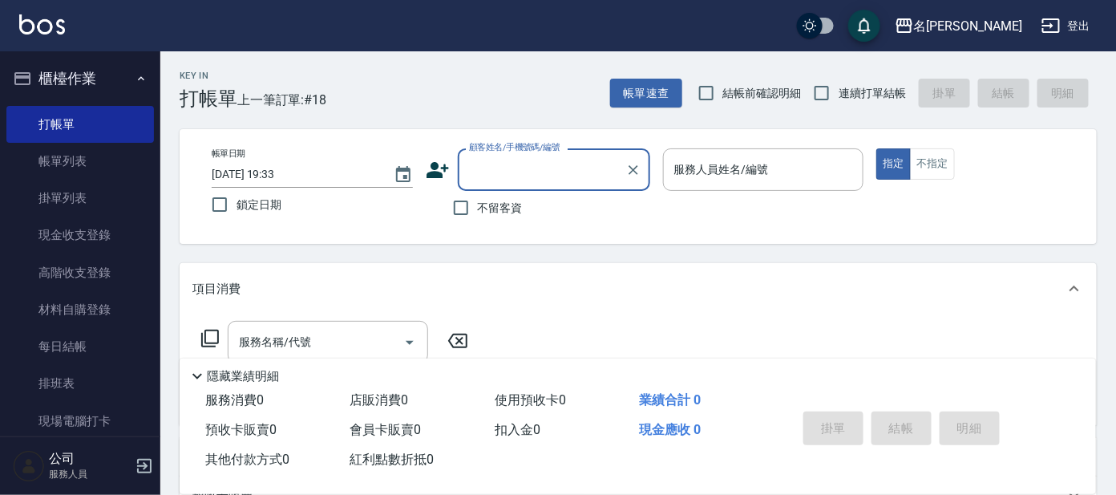
click at [560, 149] on div "顧客姓名/手機號碼/編號" at bounding box center [554, 169] width 192 height 43
click at [529, 177] on input "顧客姓名/手機號碼/編號" at bounding box center [542, 170] width 154 height 28
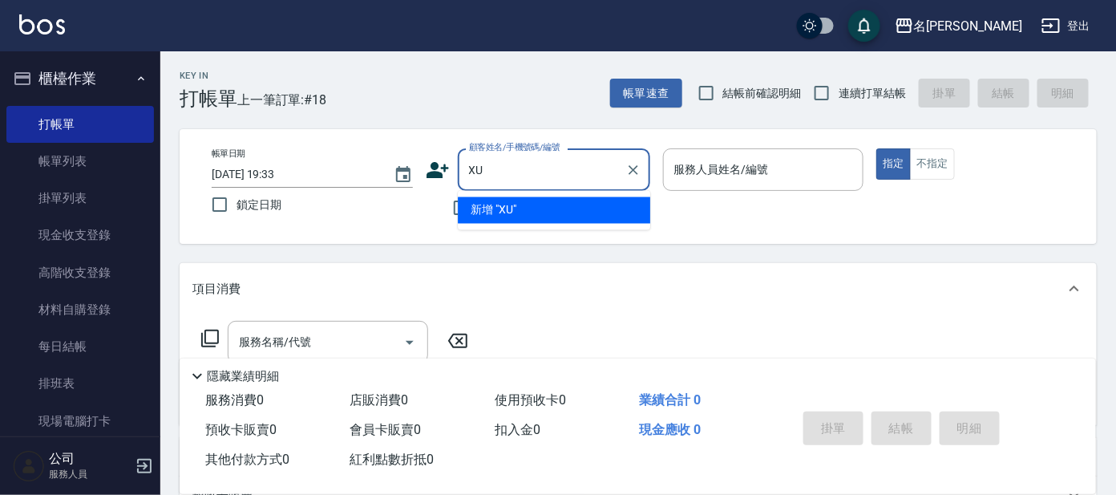
type input "X"
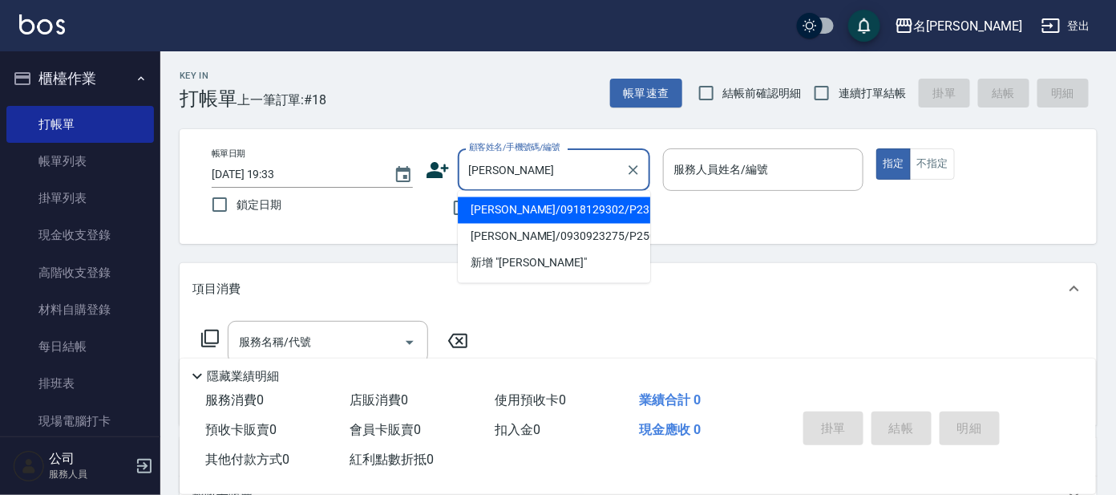
click at [562, 213] on li "[PERSON_NAME]/0918129302/P2314" at bounding box center [554, 210] width 192 height 26
type input "[PERSON_NAME]/0918129302/P2314"
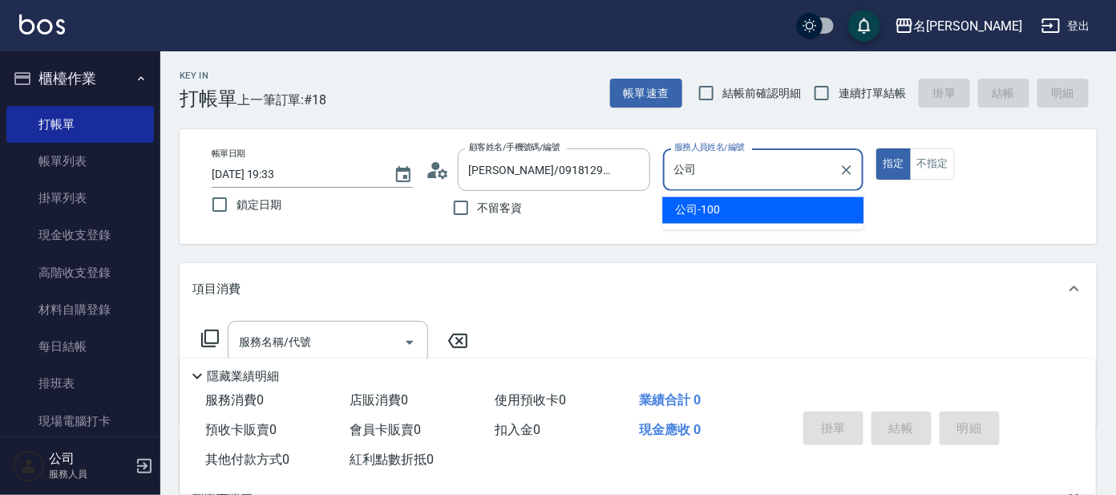
type input "公"
type input "[PERSON_NAME]-1"
type button "true"
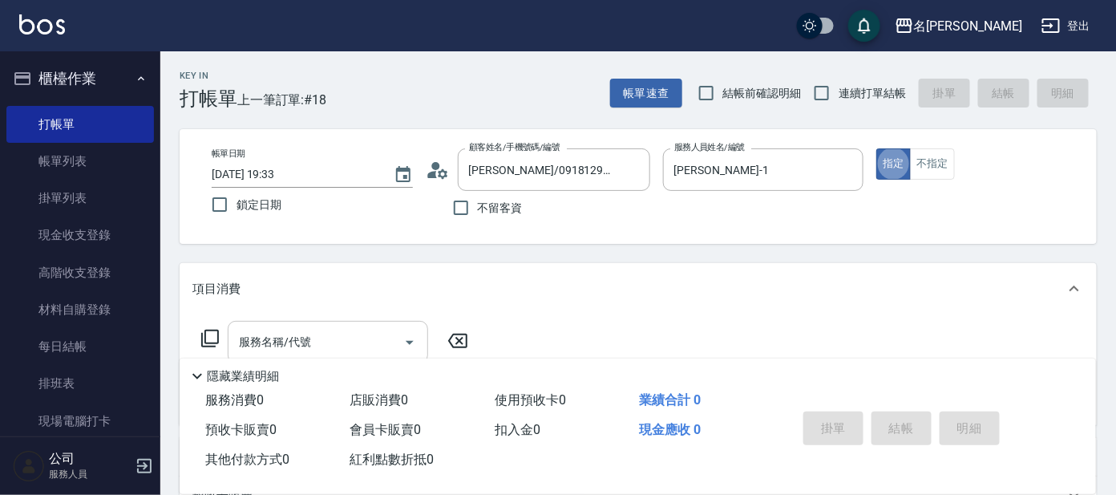
click at [277, 326] on div "服務名稱/代號" at bounding box center [328, 342] width 200 height 43
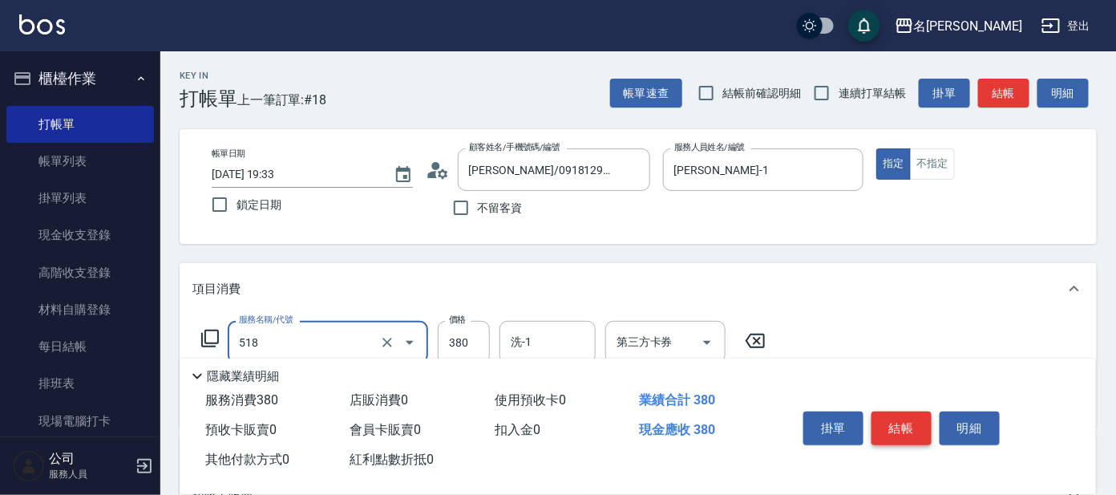
type input "舒壓+洗髮+養髮(518)"
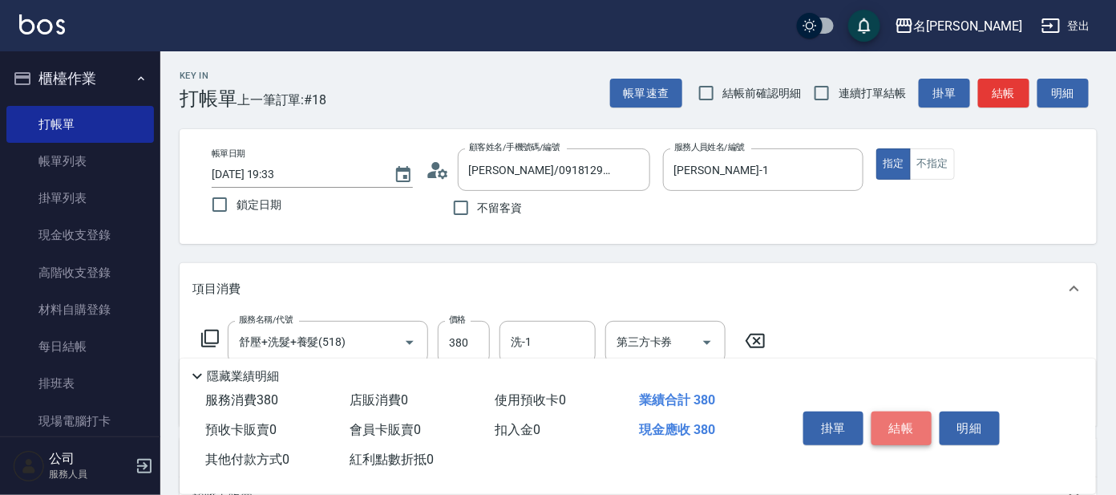
click at [897, 420] on button "結帳" at bounding box center [902, 428] width 60 height 34
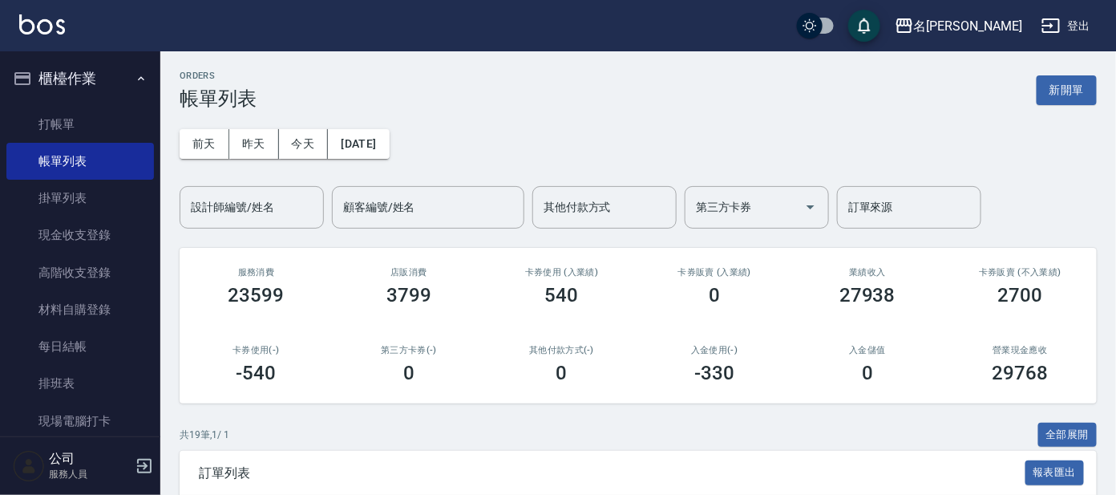
click at [219, 209] on input "設計師編號/姓名" at bounding box center [252, 207] width 130 height 28
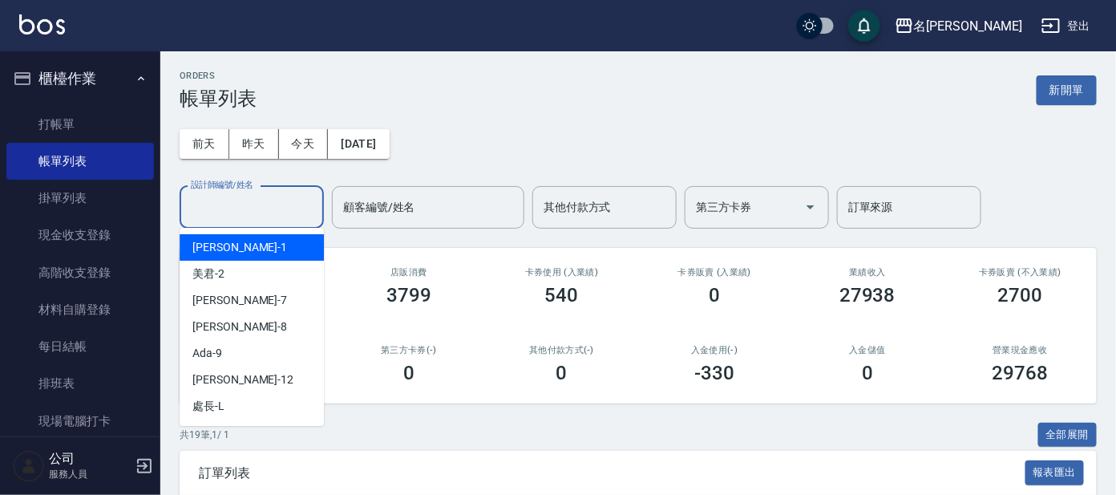
click at [229, 247] on div "宥里 -1" at bounding box center [252, 247] width 144 height 26
type input "[PERSON_NAME]-1"
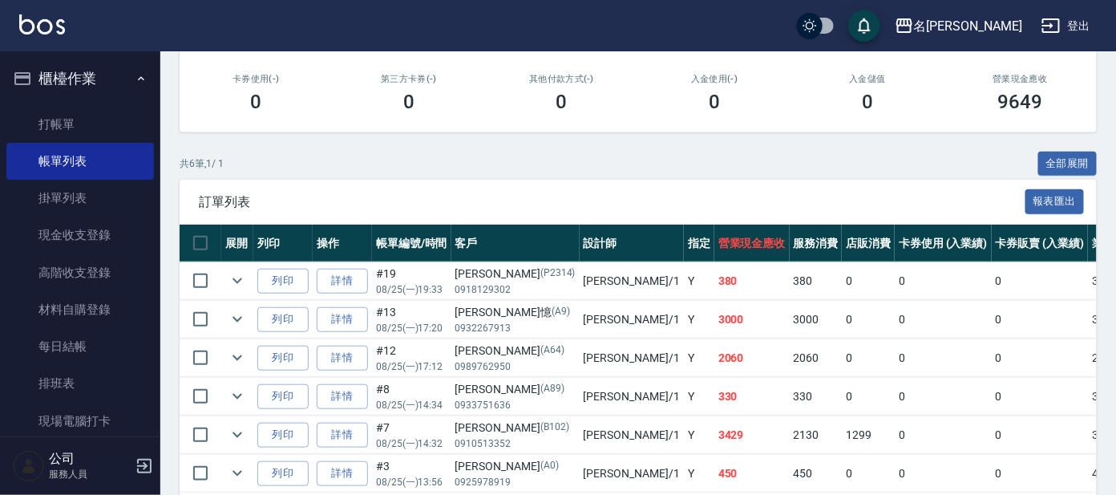
scroll to position [346, 0]
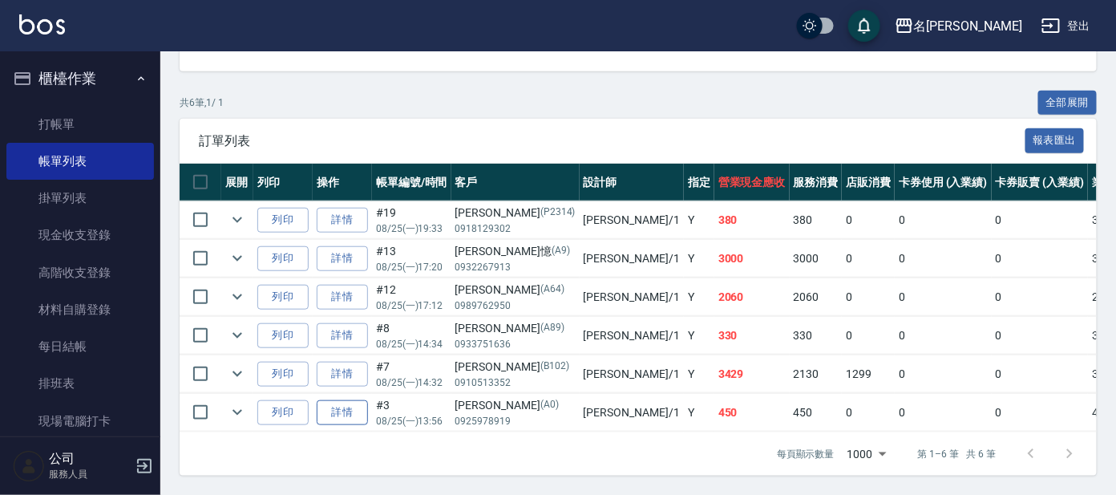
click at [342, 400] on link "詳情" at bounding box center [342, 412] width 51 height 25
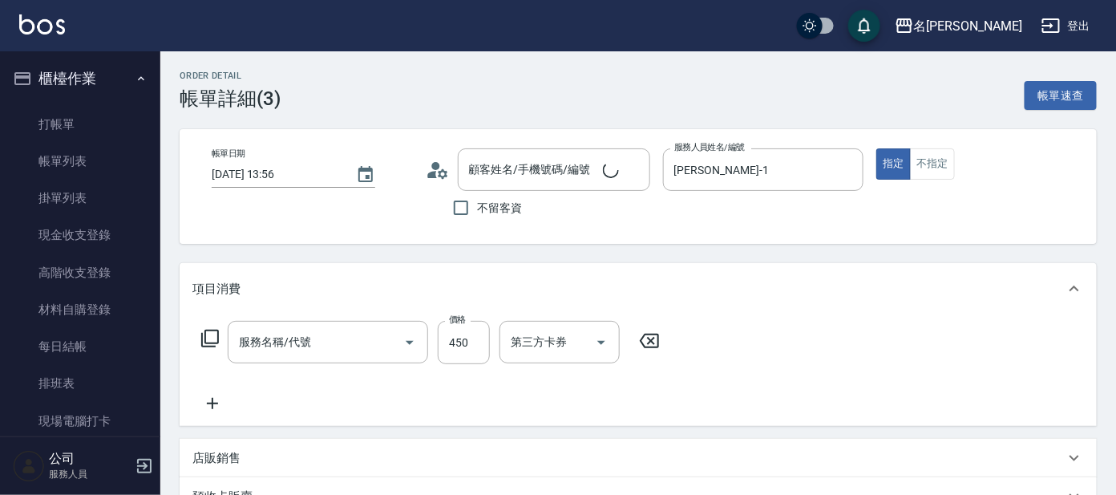
type input "[DATE] 13:56"
type input "[PERSON_NAME]-1"
type input "[PERSON_NAME]/0925978919/A0"
type input "B級設計師剪髮(302)"
click at [940, 160] on button "不指定" at bounding box center [932, 163] width 45 height 31
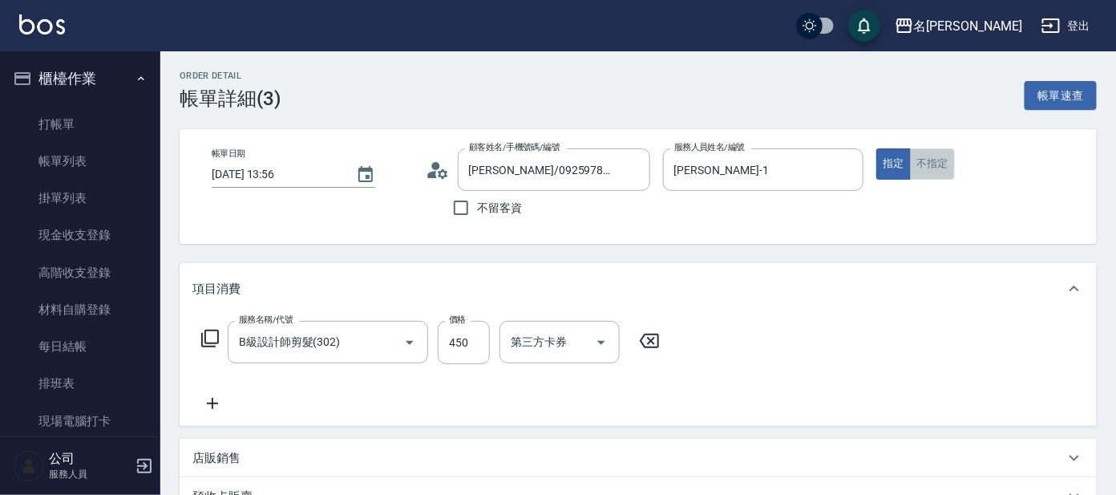
click at [941, 160] on button "不指定" at bounding box center [932, 163] width 45 height 31
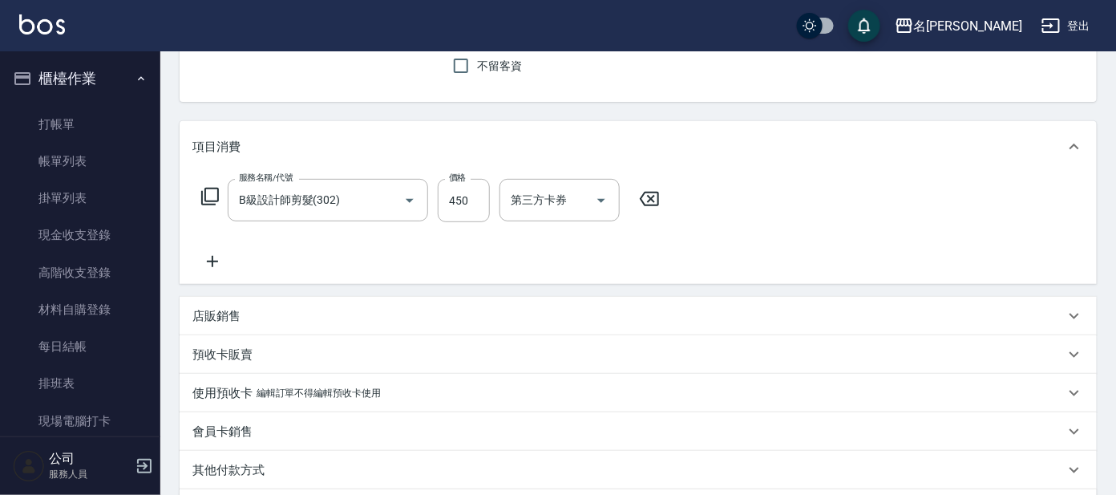
scroll to position [343, 0]
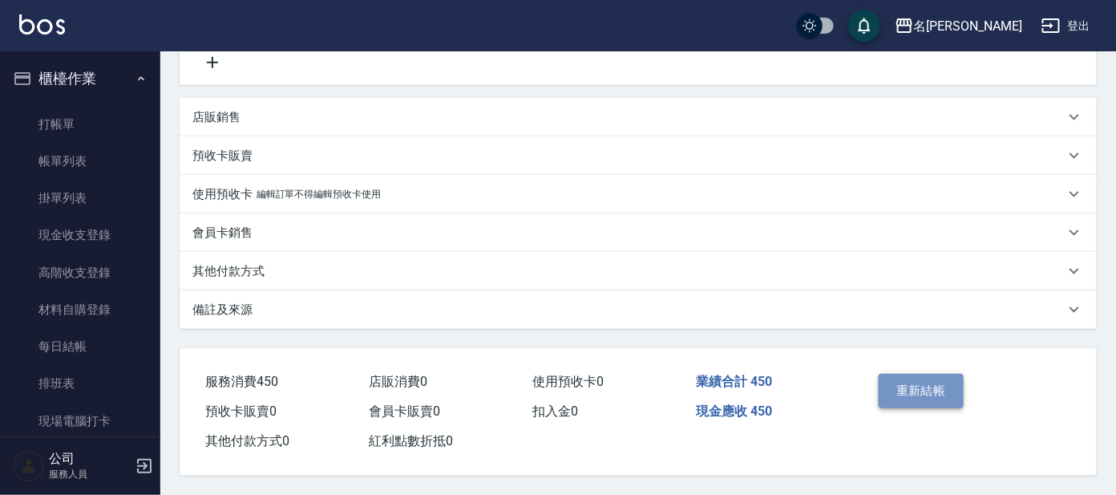
click at [917, 389] on button "重新結帳" at bounding box center [921, 391] width 85 height 34
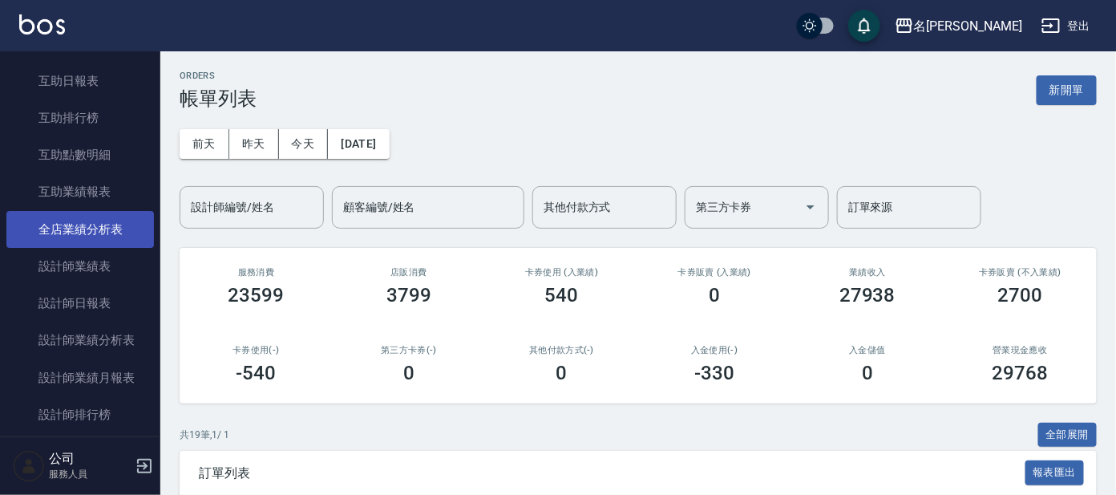
scroll to position [601, 0]
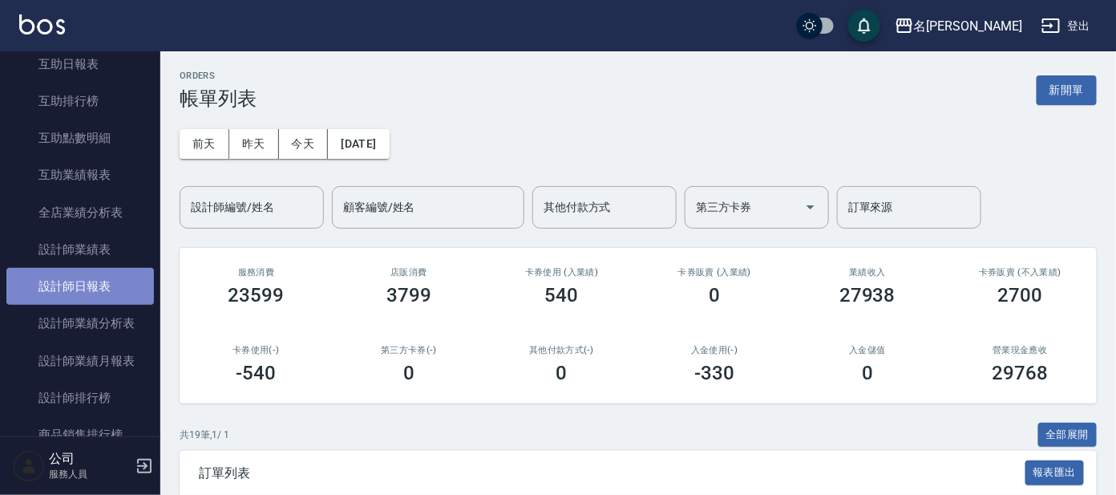
click at [98, 281] on link "設計師日報表" at bounding box center [80, 286] width 148 height 37
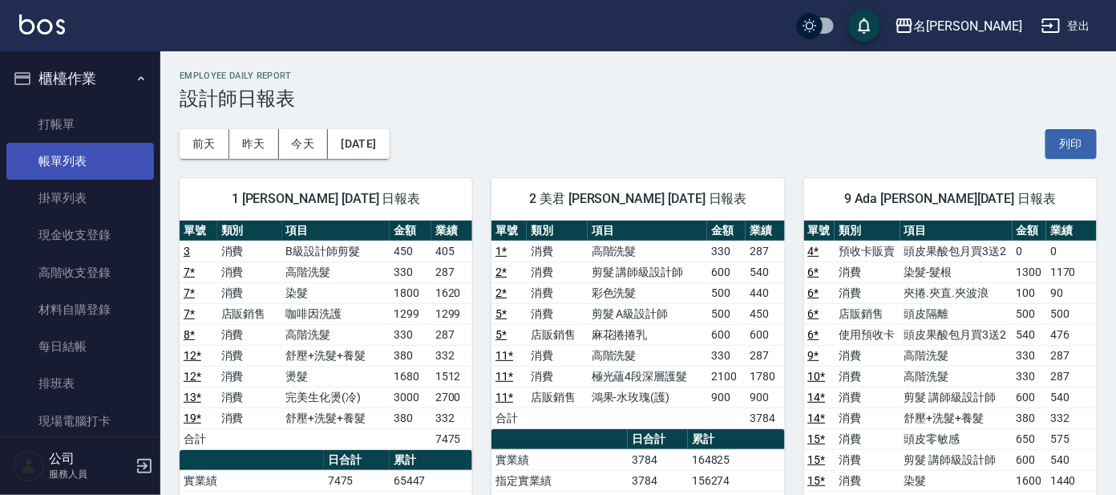
click at [83, 160] on link "帳單列表" at bounding box center [80, 161] width 148 height 37
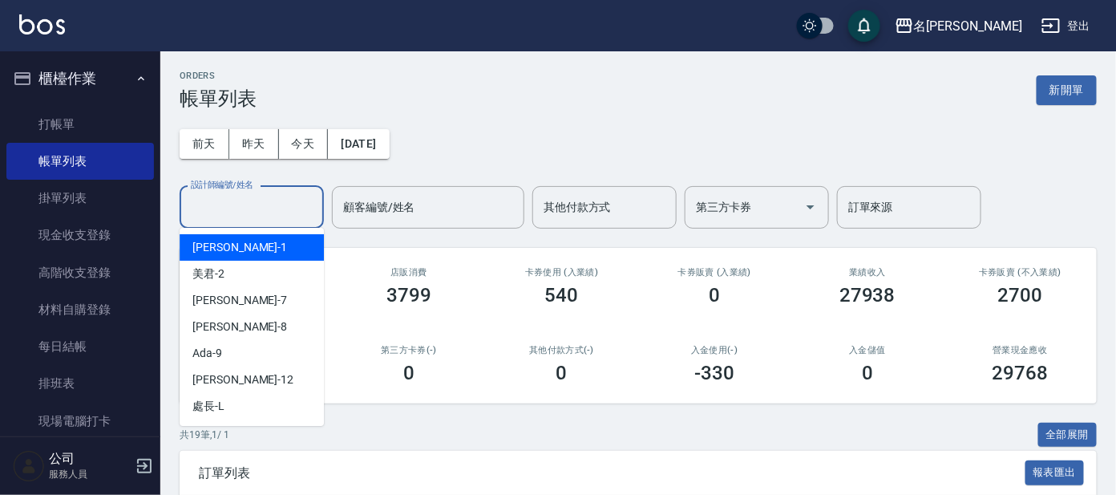
click at [234, 212] on input "設計師編號/姓名" at bounding box center [252, 207] width 130 height 28
click at [244, 200] on input "設計師編號/姓名" at bounding box center [252, 207] width 130 height 28
click at [235, 245] on div "宥里 -1" at bounding box center [252, 247] width 144 height 26
type input "[PERSON_NAME]-1"
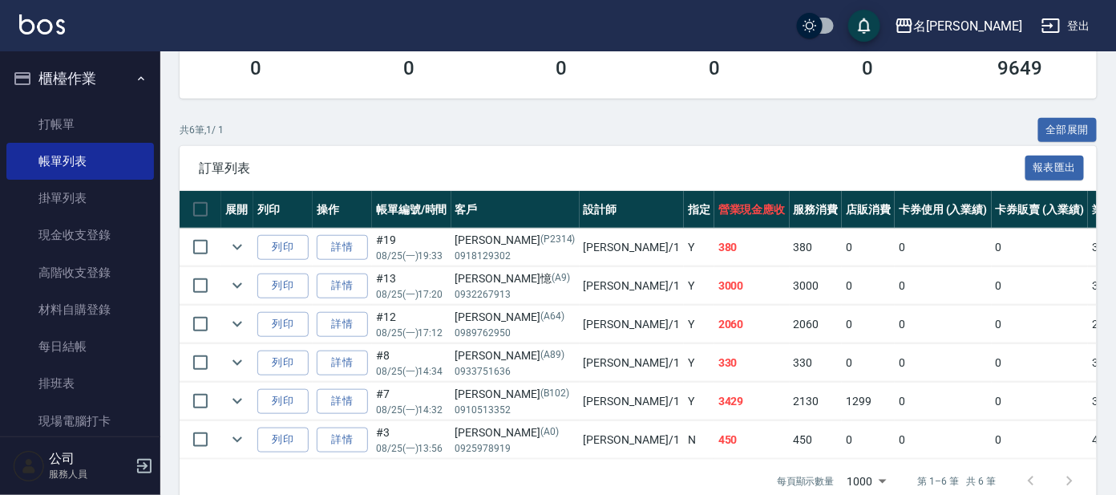
scroll to position [346, 0]
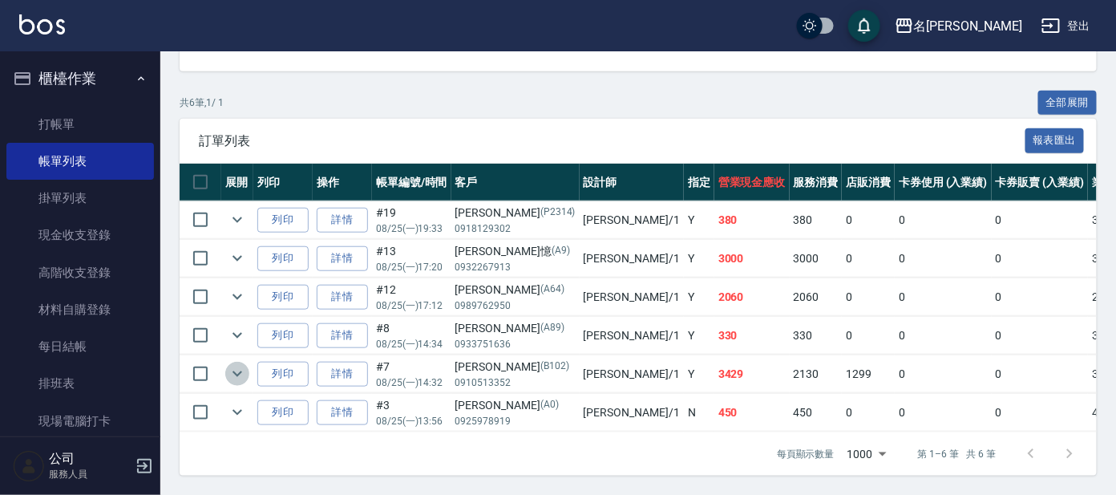
click at [240, 364] on icon "expand row" at bounding box center [237, 373] width 19 height 19
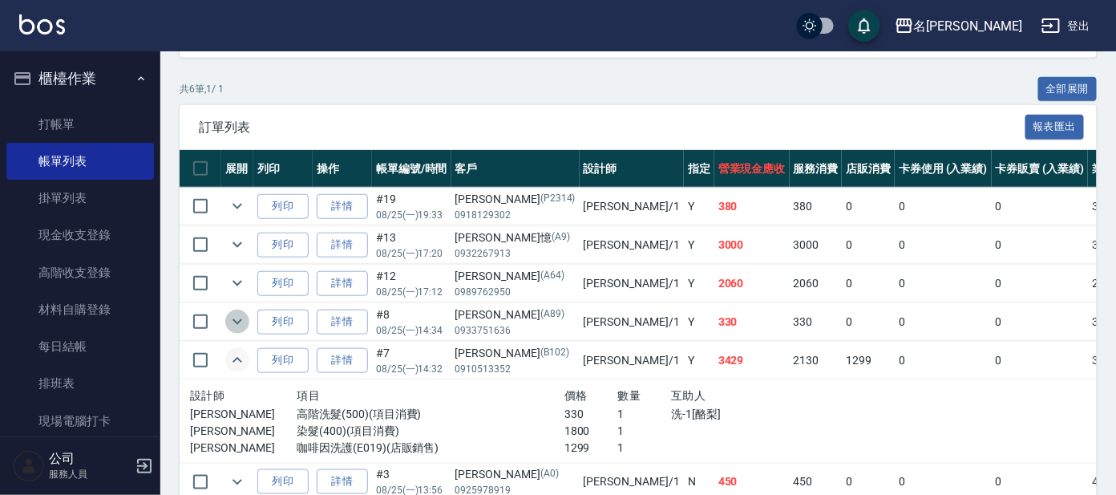
click at [235, 319] on icon "expand row" at bounding box center [238, 322] width 10 height 6
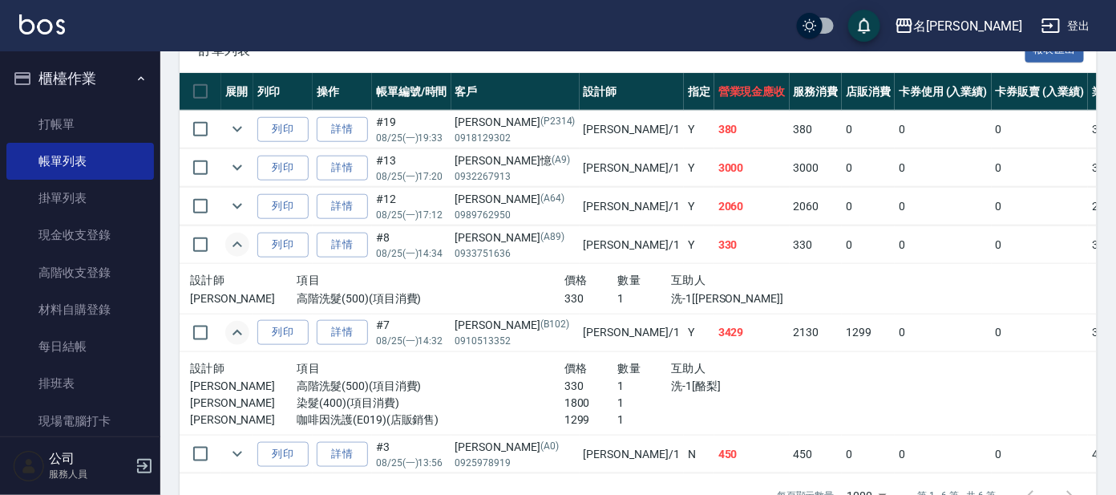
scroll to position [446, 0]
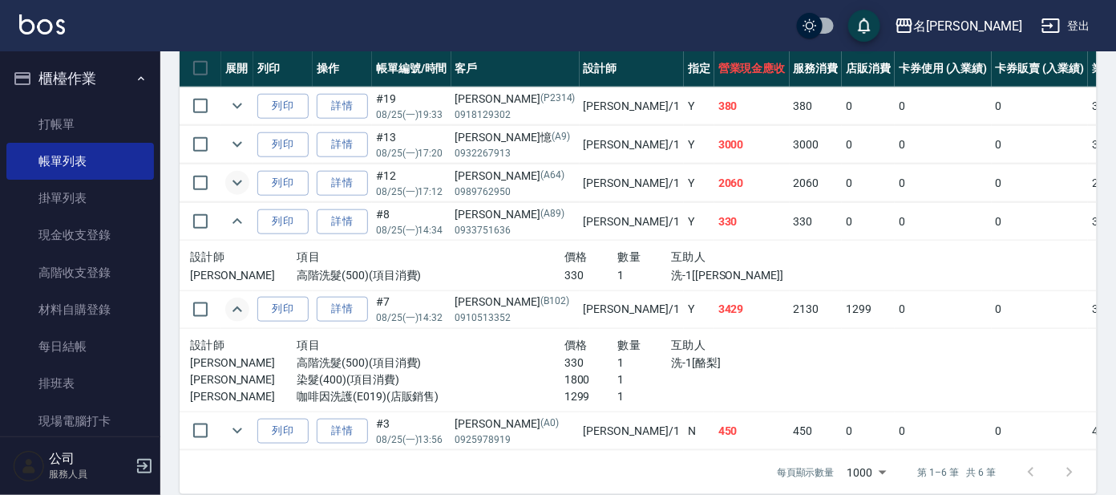
click at [237, 184] on icon "expand row" at bounding box center [238, 183] width 10 height 6
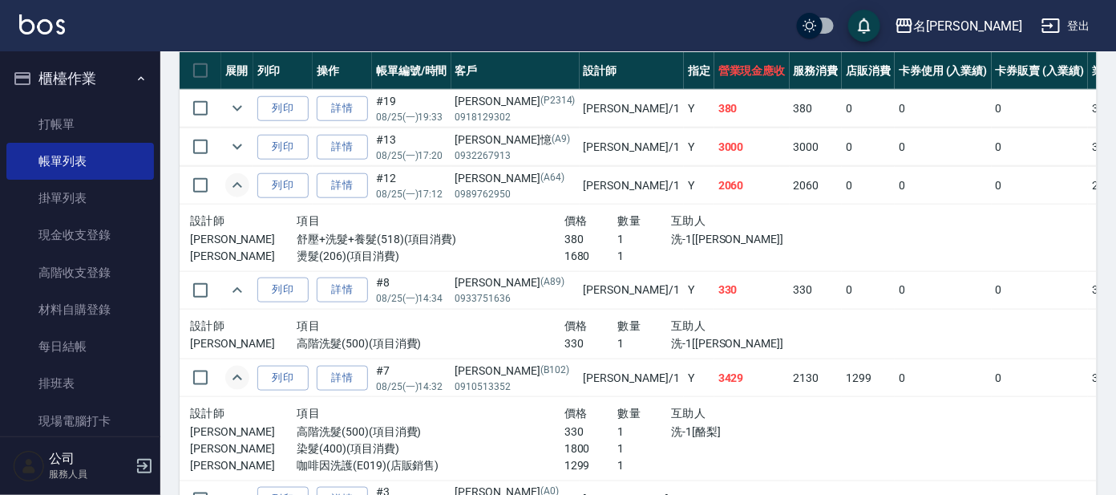
scroll to position [343, 0]
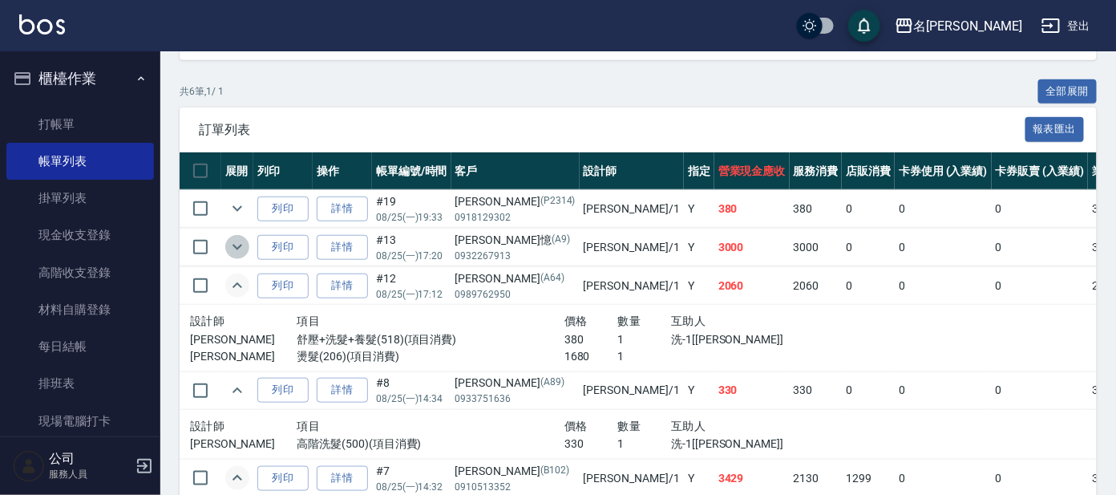
click at [236, 247] on icon "expand row" at bounding box center [237, 246] width 19 height 19
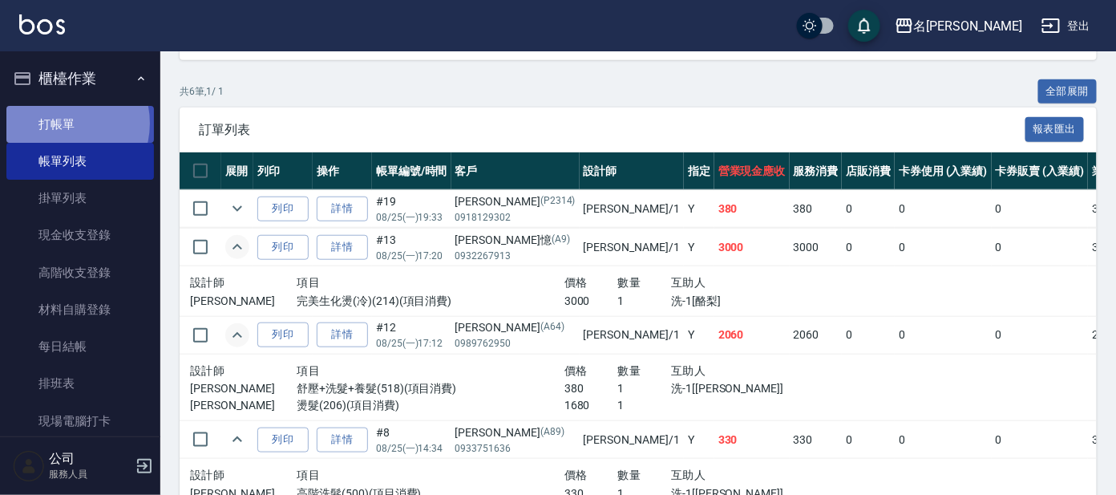
click at [59, 119] on link "打帳單" at bounding box center [80, 124] width 148 height 37
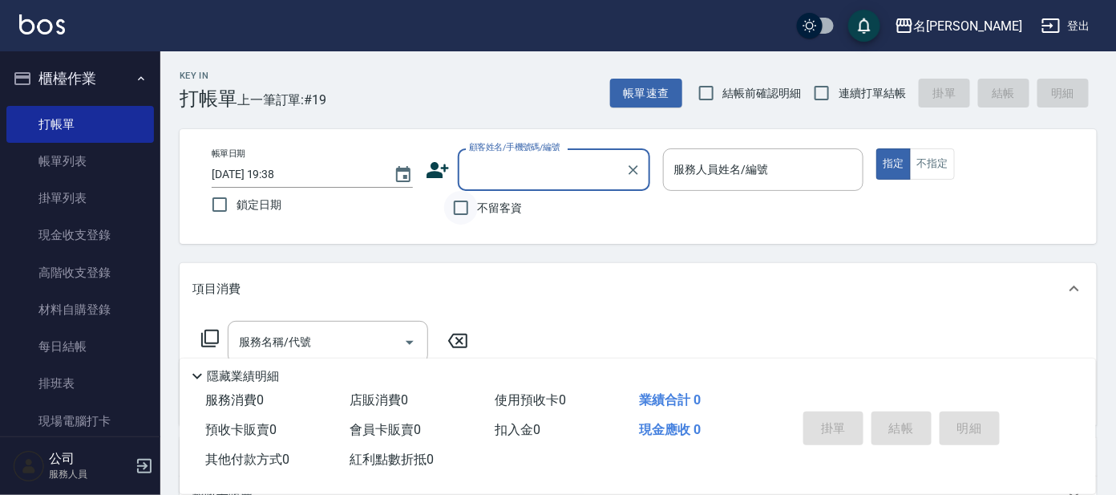
click at [458, 209] on input "不留客資" at bounding box center [461, 208] width 34 height 34
checkbox input "true"
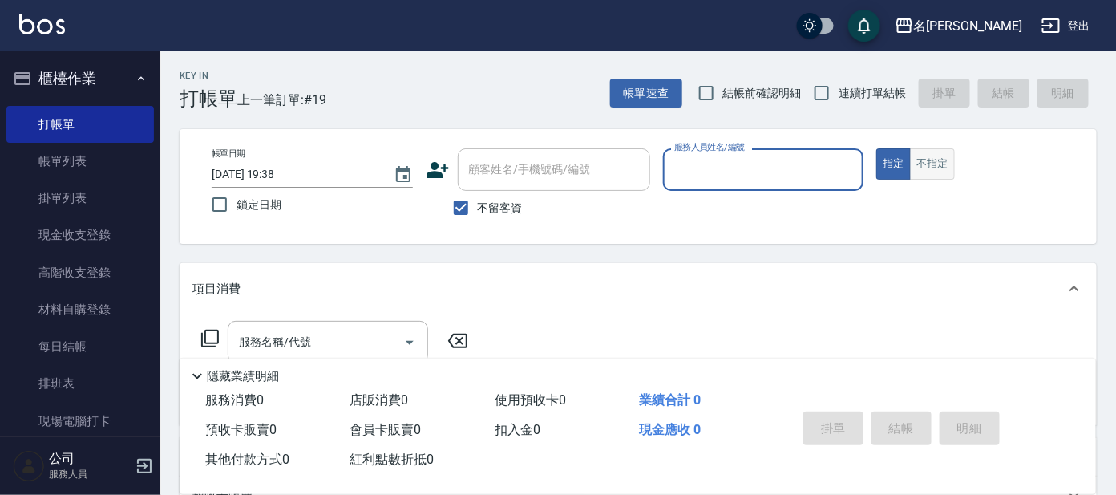
click at [934, 165] on button "不指定" at bounding box center [932, 163] width 45 height 31
click at [784, 165] on input "服務人員姓名/編號" at bounding box center [763, 170] width 187 height 28
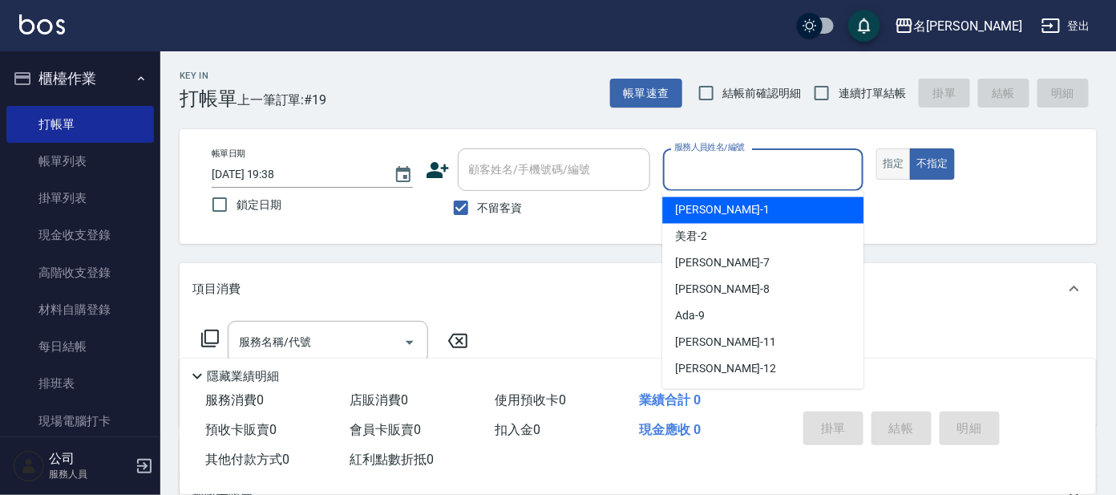
click at [903, 152] on button "指定" at bounding box center [894, 163] width 34 height 31
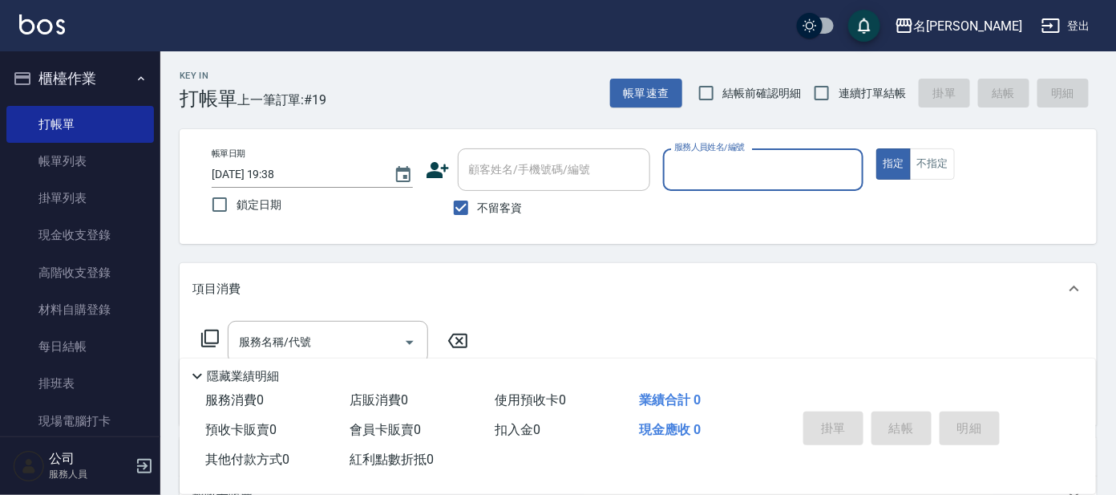
click at [721, 180] on input "服務人員姓名/編號" at bounding box center [763, 170] width 187 height 28
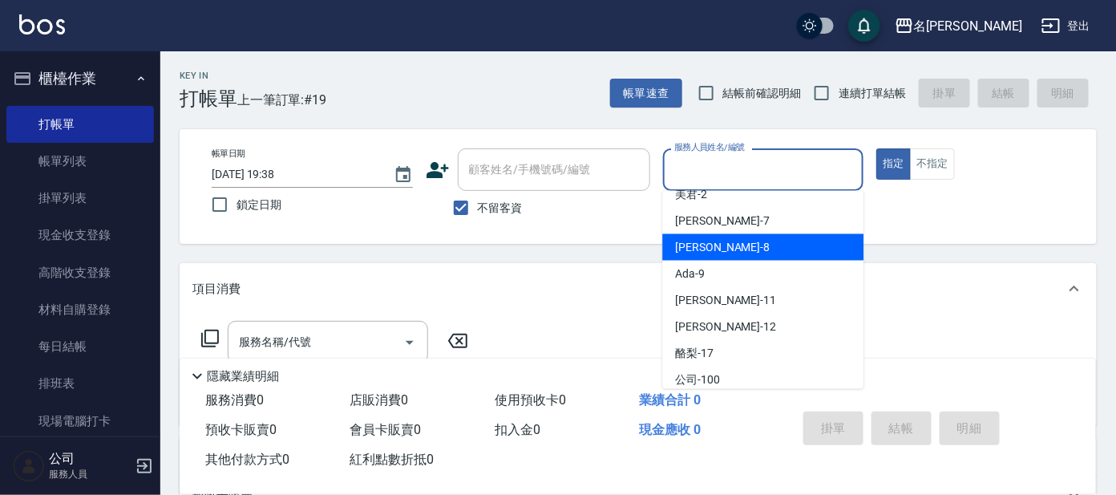
scroll to position [79, 0]
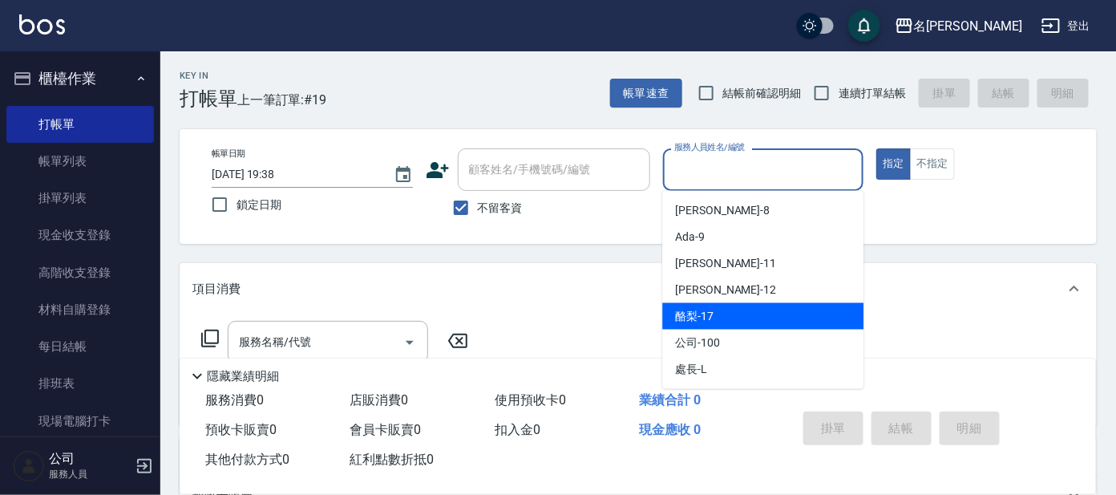
click at [724, 309] on div "酪梨 -17" at bounding box center [762, 316] width 201 height 26
type input "酪梨-17"
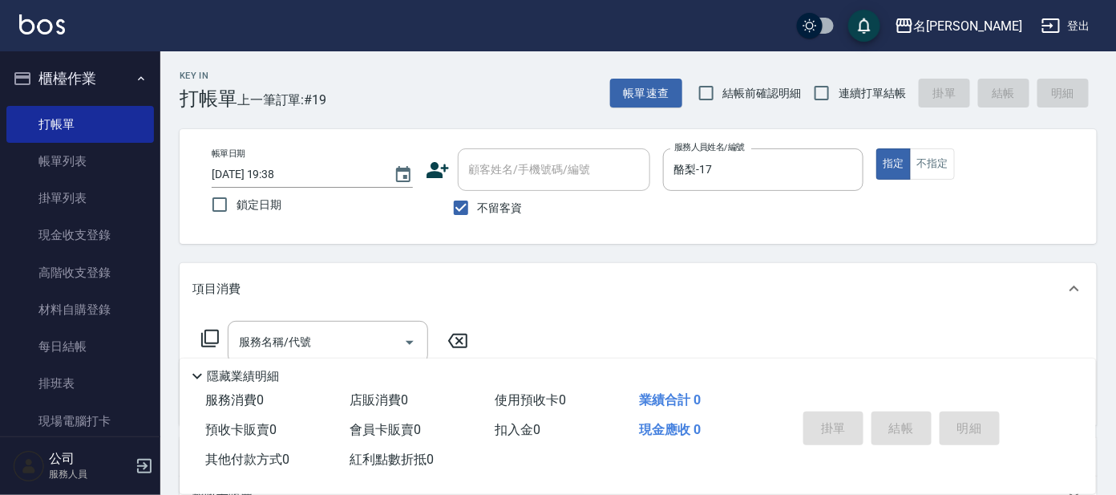
click at [208, 334] on icon at bounding box center [209, 338] width 19 height 19
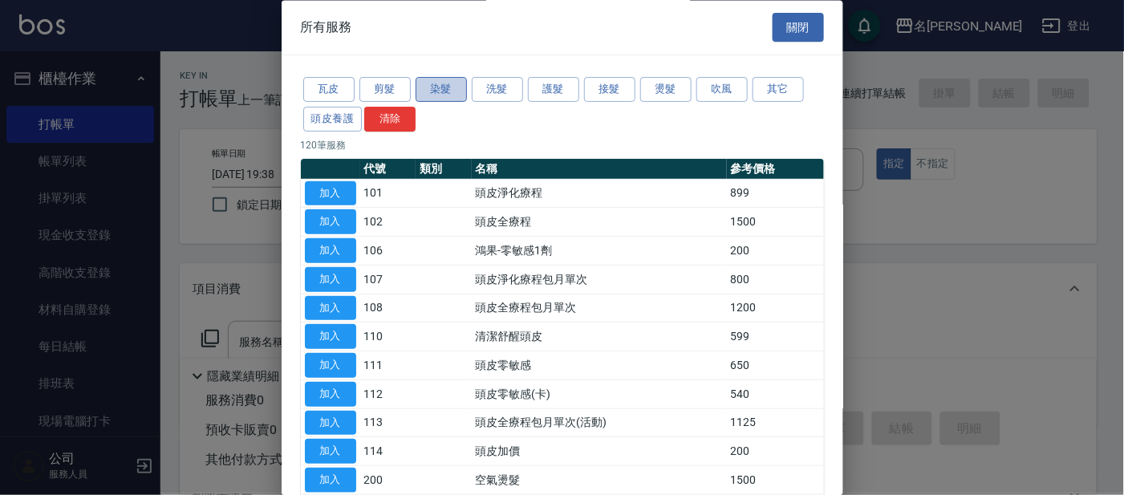
click at [435, 84] on button "染髮" at bounding box center [440, 90] width 51 height 25
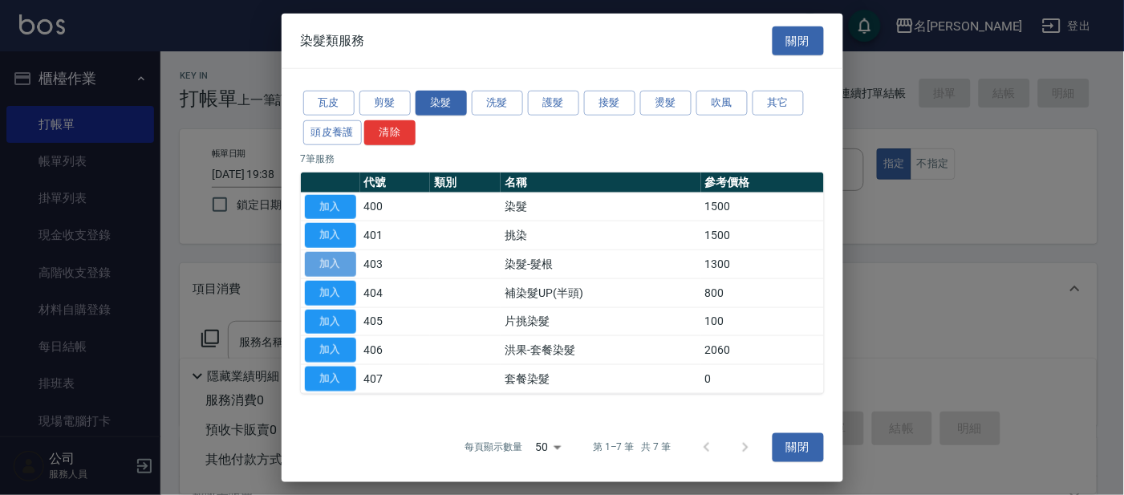
click at [340, 261] on button "加入" at bounding box center [330, 264] width 51 height 25
type input "染髮-髮根(403)"
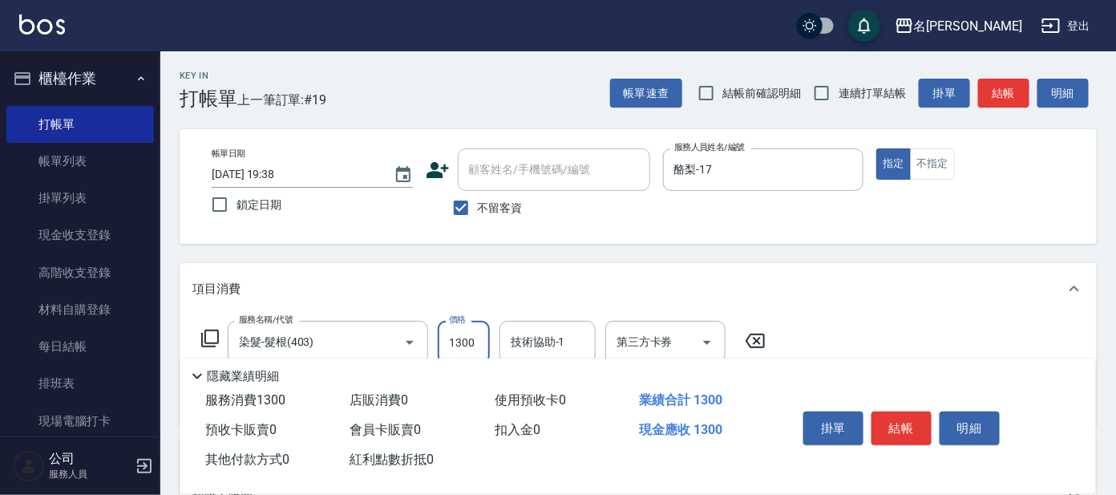
click at [472, 332] on input "1300" at bounding box center [464, 342] width 52 height 43
type input "600"
click at [995, 294] on div "項目消費" at bounding box center [628, 289] width 873 height 17
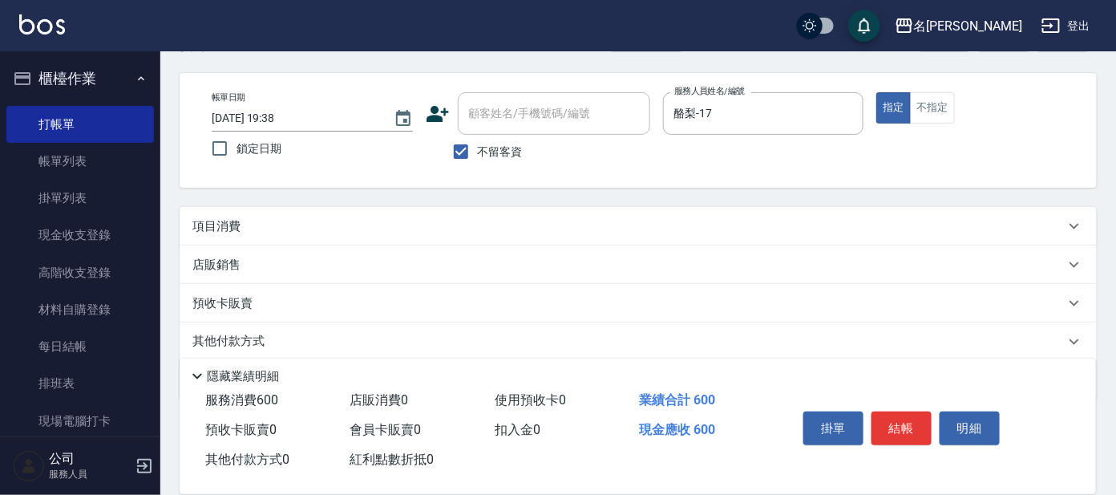
scroll to position [111, 0]
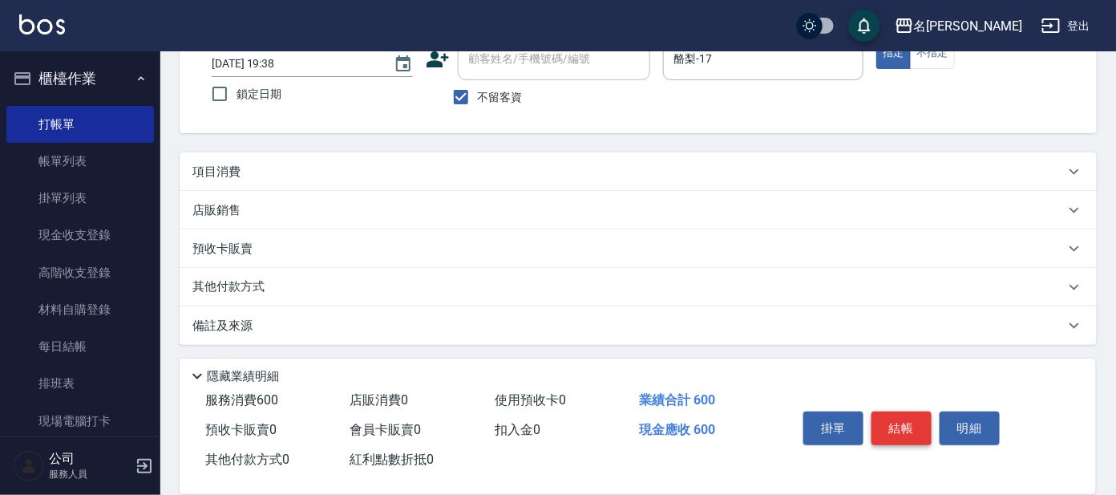
click at [903, 419] on button "結帳" at bounding box center [902, 428] width 60 height 34
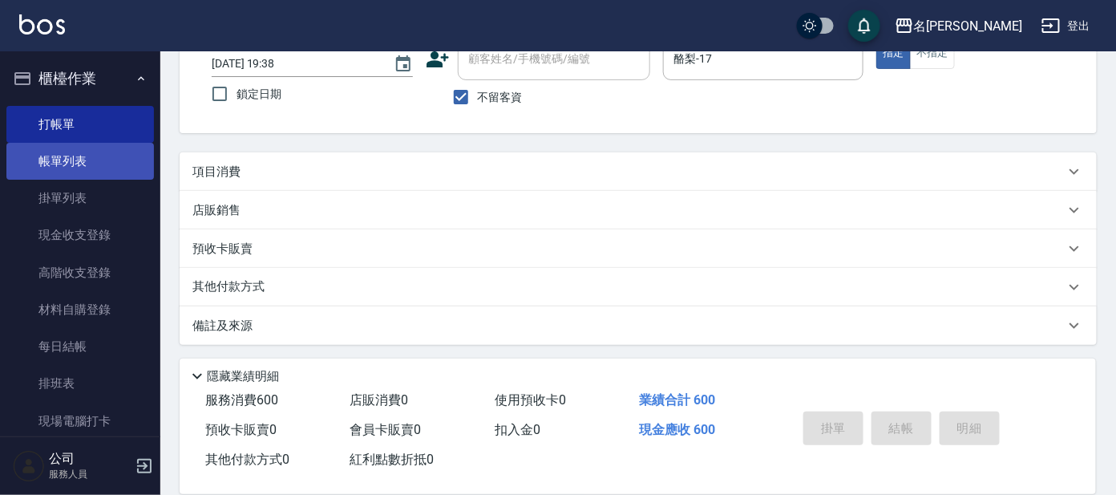
click at [87, 159] on link "帳單列表" at bounding box center [80, 161] width 148 height 37
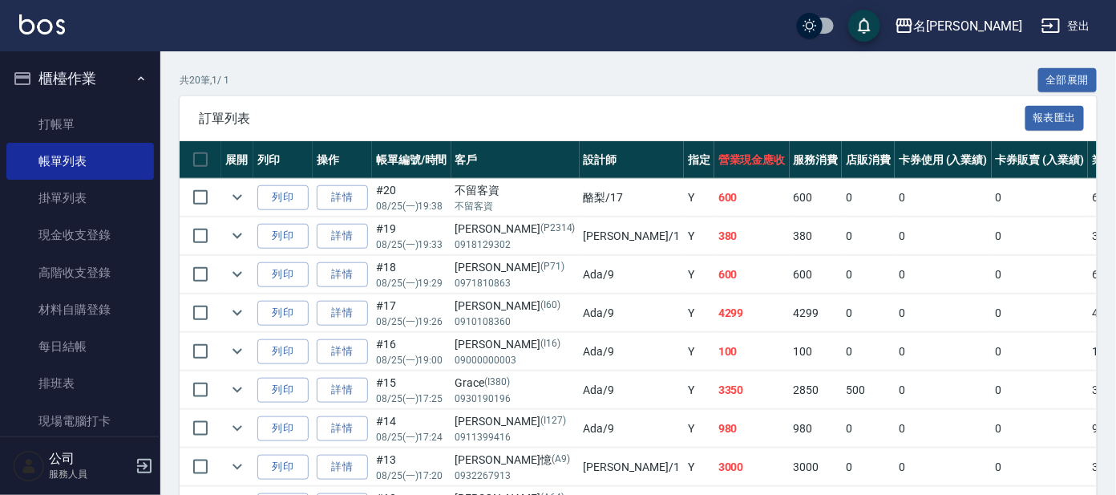
scroll to position [400, 0]
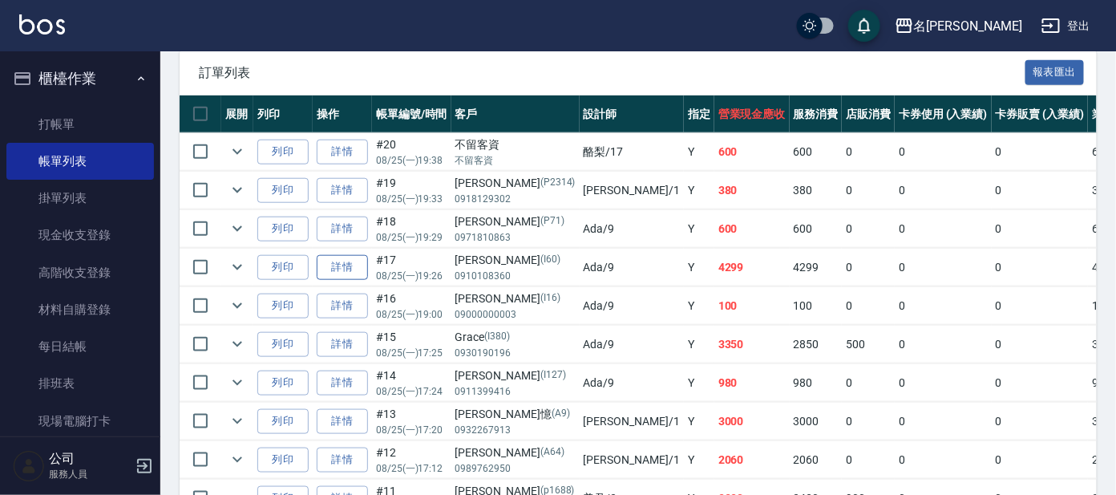
click at [335, 265] on link "詳情" at bounding box center [342, 267] width 51 height 25
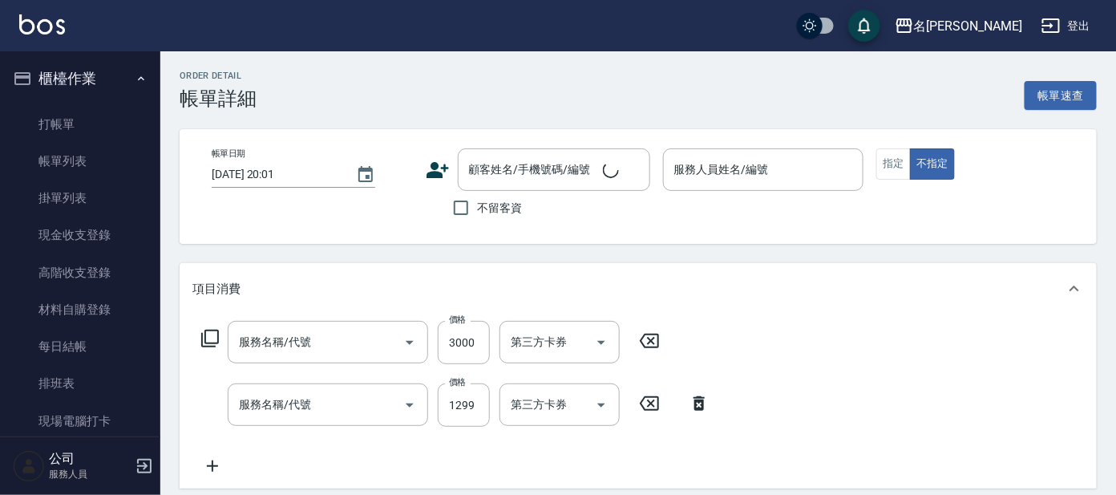
type input "[DATE] 19:26"
type input "Ada-9"
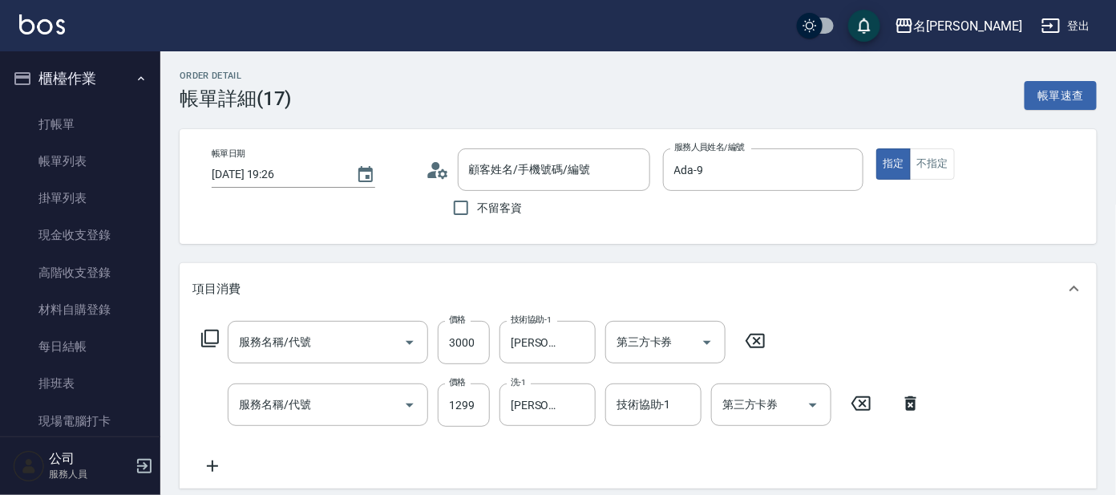
type input "極光蘊4段深層護髮(624)"
type input "頭皮全療程(102)"
type input "[PERSON_NAME]/0910108360/I60"
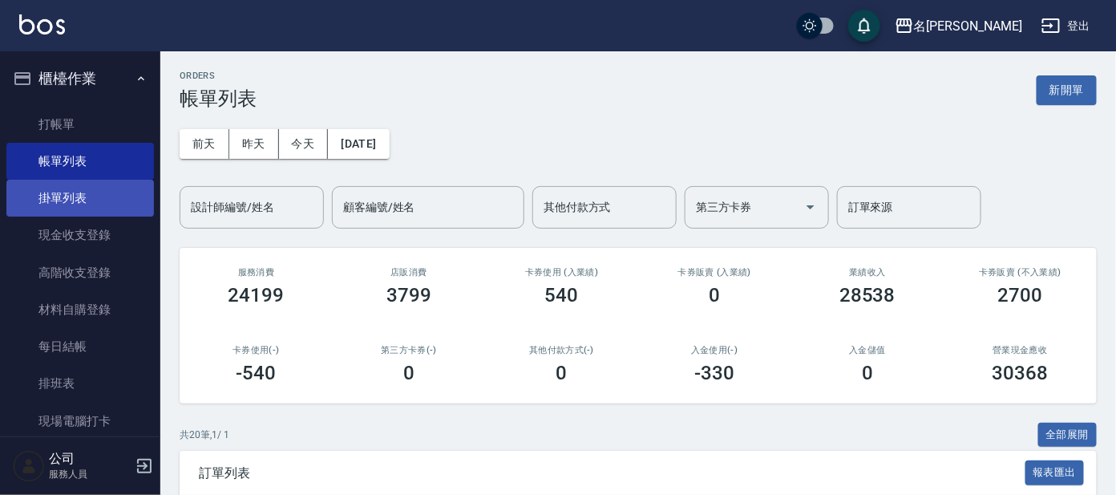
click at [97, 190] on link "掛單列表" at bounding box center [80, 198] width 148 height 37
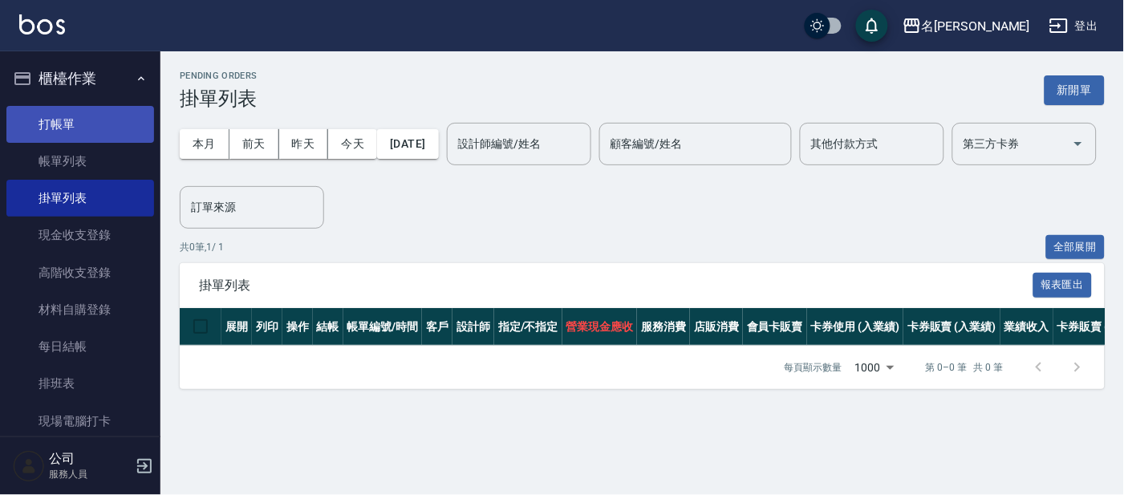
click at [62, 108] on link "打帳單" at bounding box center [80, 124] width 148 height 37
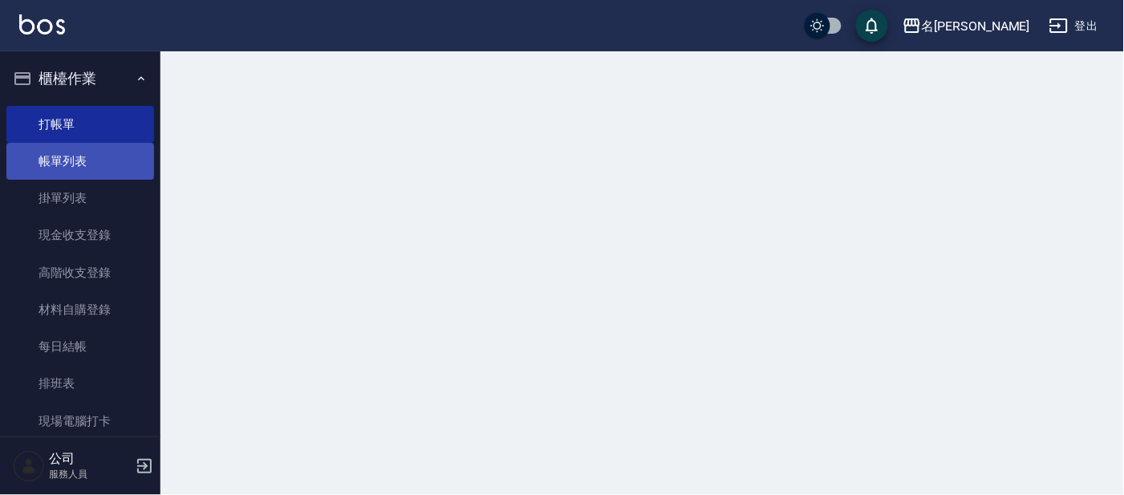
click at [111, 157] on link "帳單列表" at bounding box center [80, 161] width 148 height 37
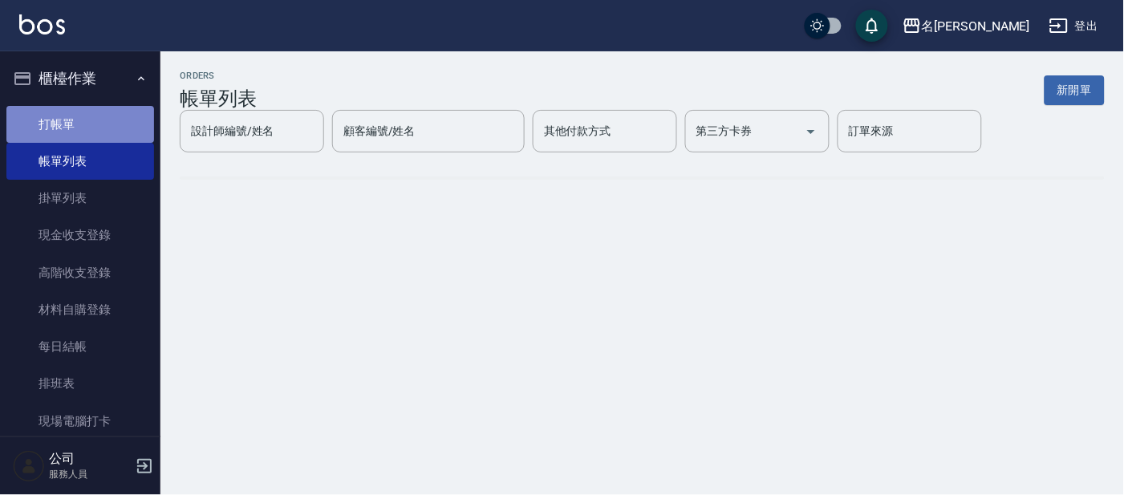
click at [106, 111] on link "打帳單" at bounding box center [80, 124] width 148 height 37
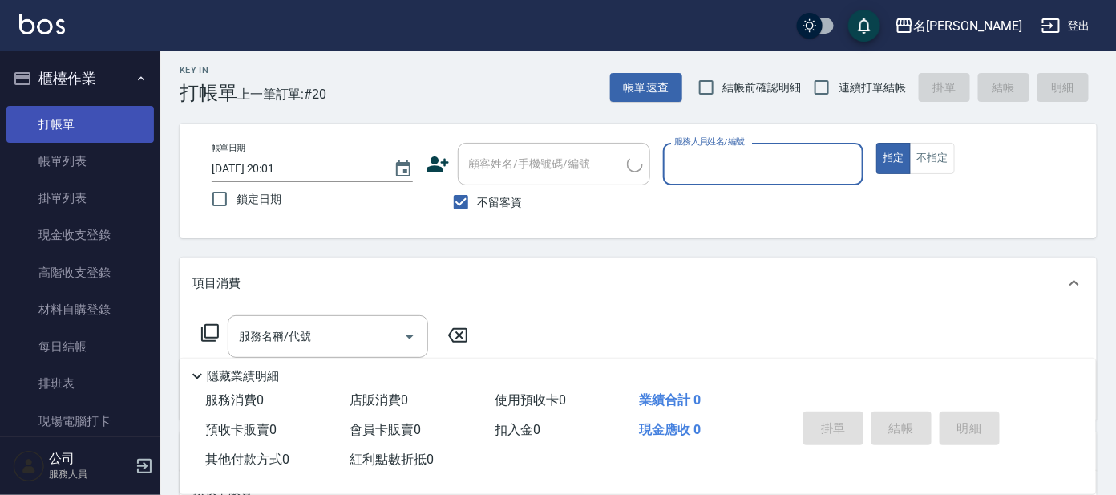
scroll to position [99, 0]
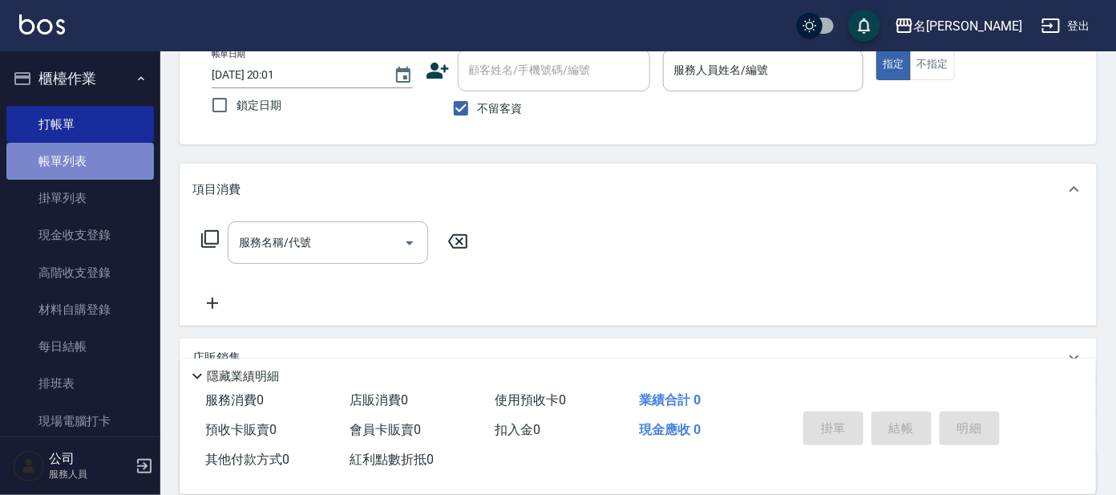
click at [83, 154] on link "帳單列表" at bounding box center [80, 161] width 148 height 37
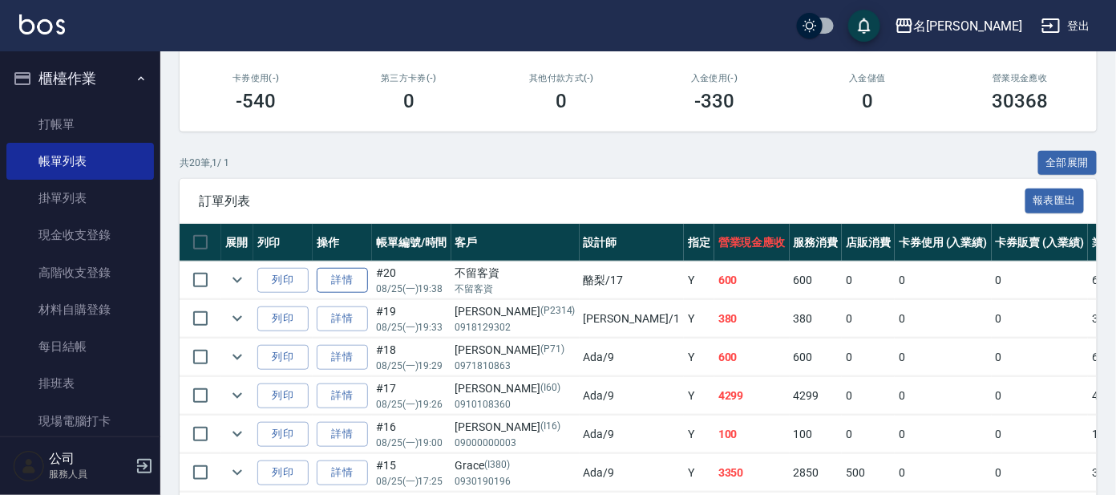
scroll to position [300, 0]
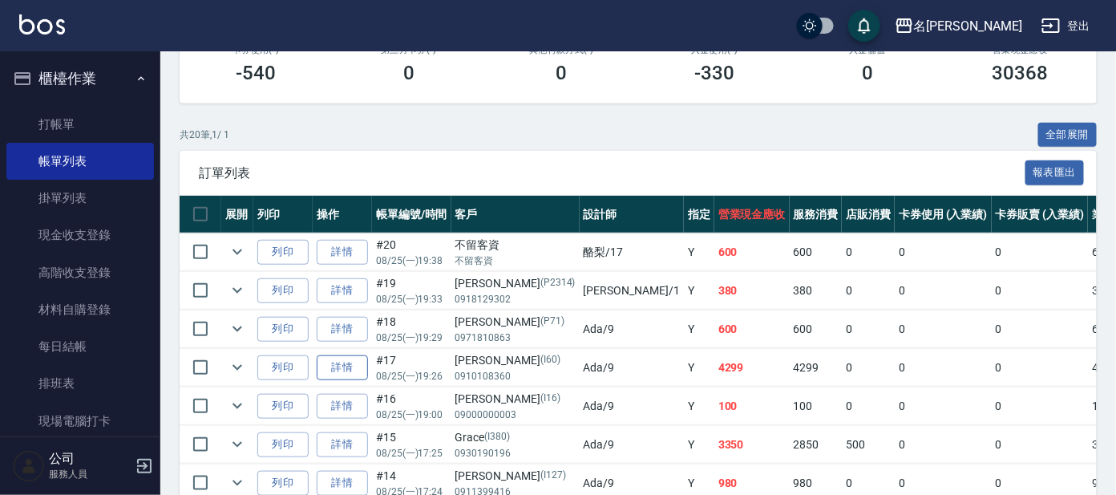
click at [351, 360] on link "詳情" at bounding box center [342, 367] width 51 height 25
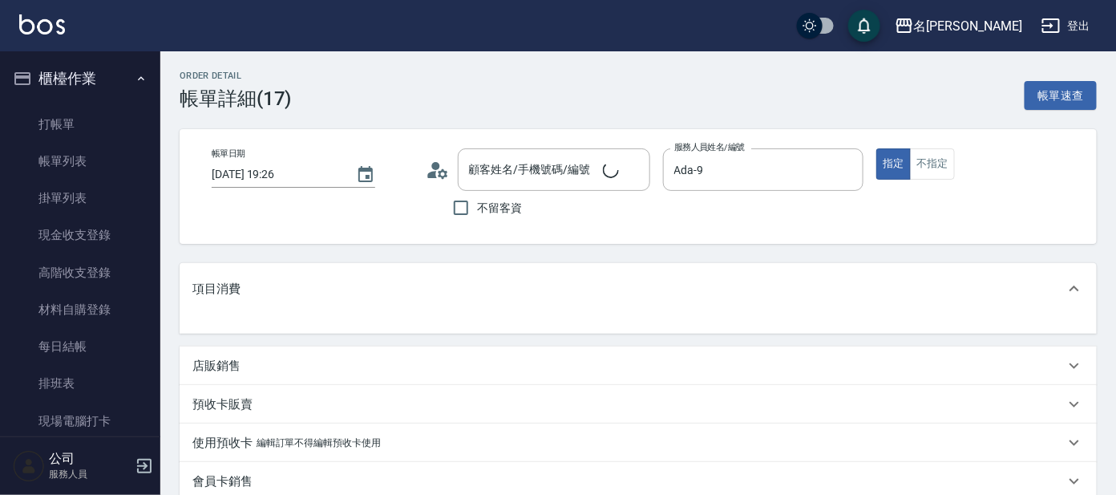
type input "[PERSON_NAME]/0910108360/I60"
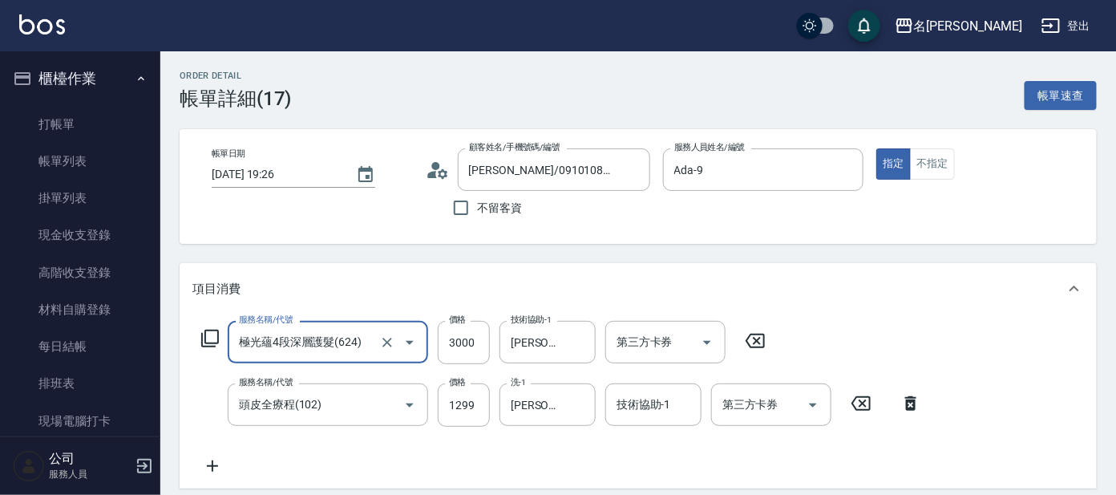
drag, startPoint x: 632, startPoint y: 396, endPoint x: 625, endPoint y: 383, distance: 14.7
click at [633, 396] on input "技術協助-1" at bounding box center [654, 405] width 82 height 28
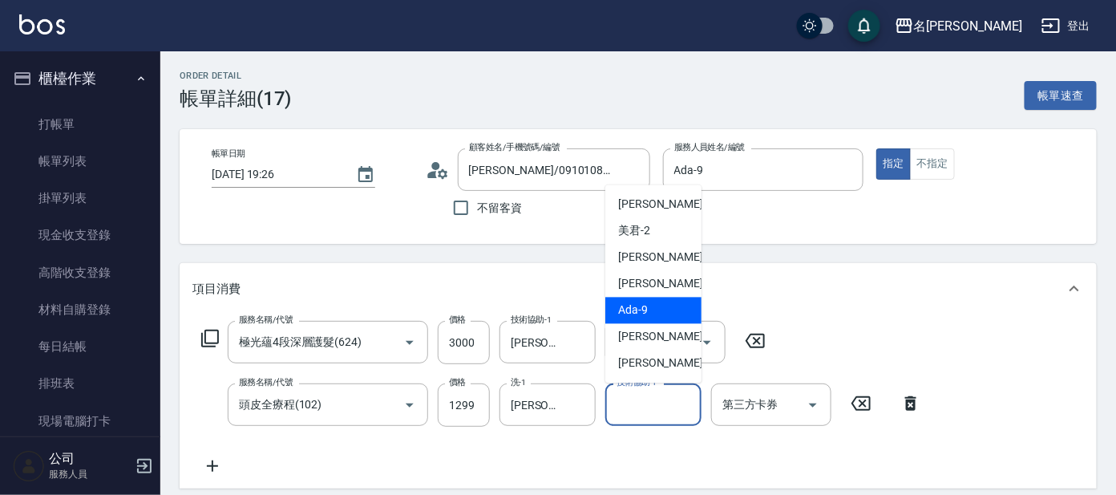
scroll to position [79, 0]
click at [659, 312] on div "酪梨 -17" at bounding box center [653, 311] width 96 height 26
type input "酪梨-17"
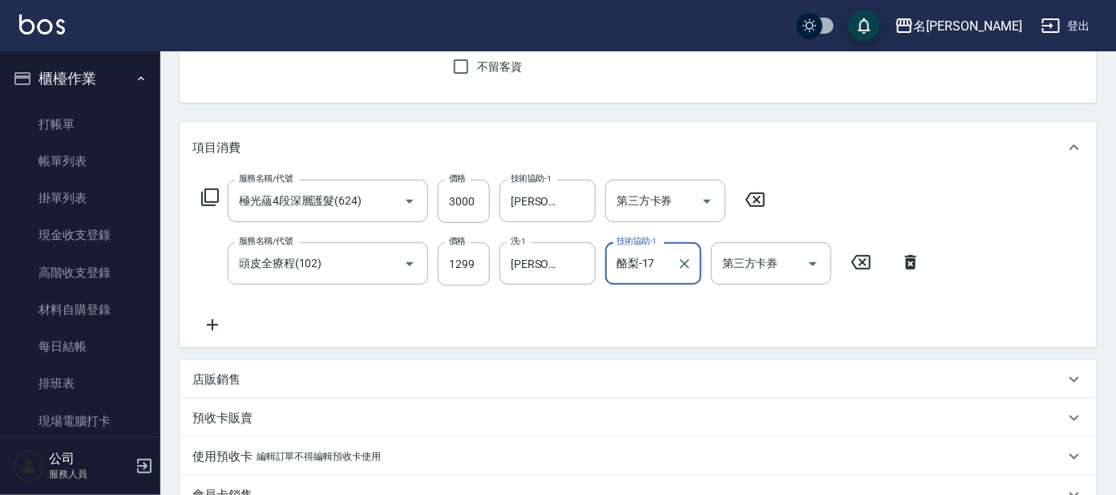
scroll to position [300, 0]
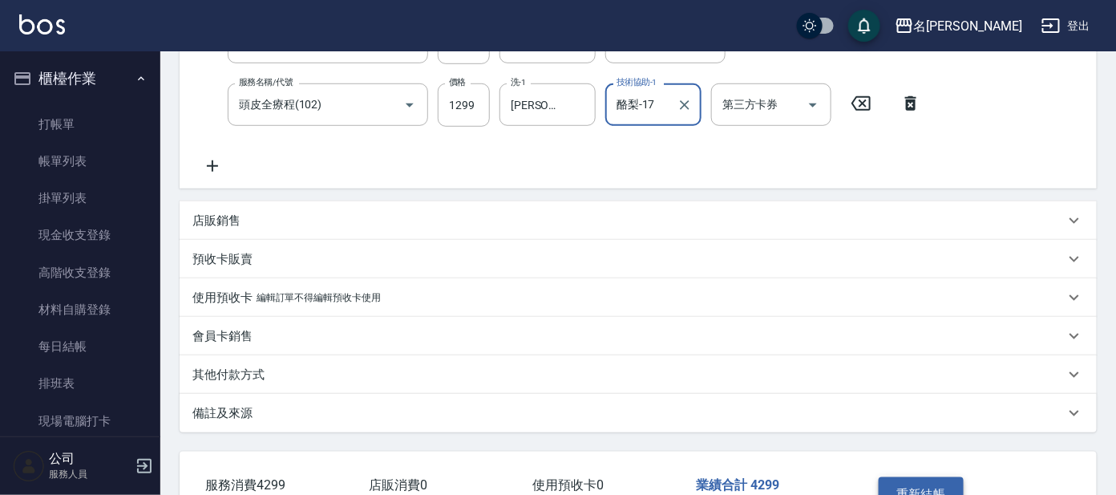
click at [941, 477] on button "重新結帳" at bounding box center [921, 494] width 85 height 34
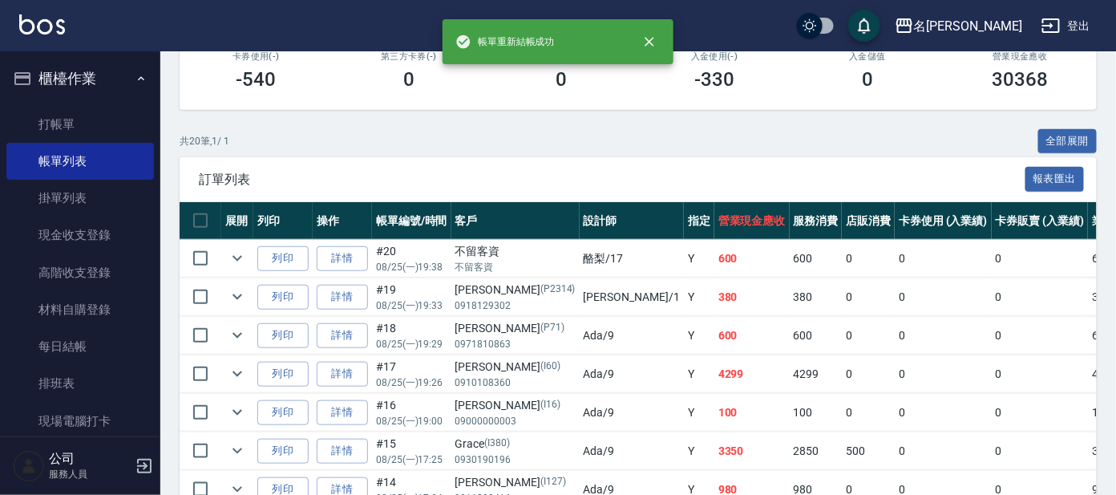
scroll to position [300, 0]
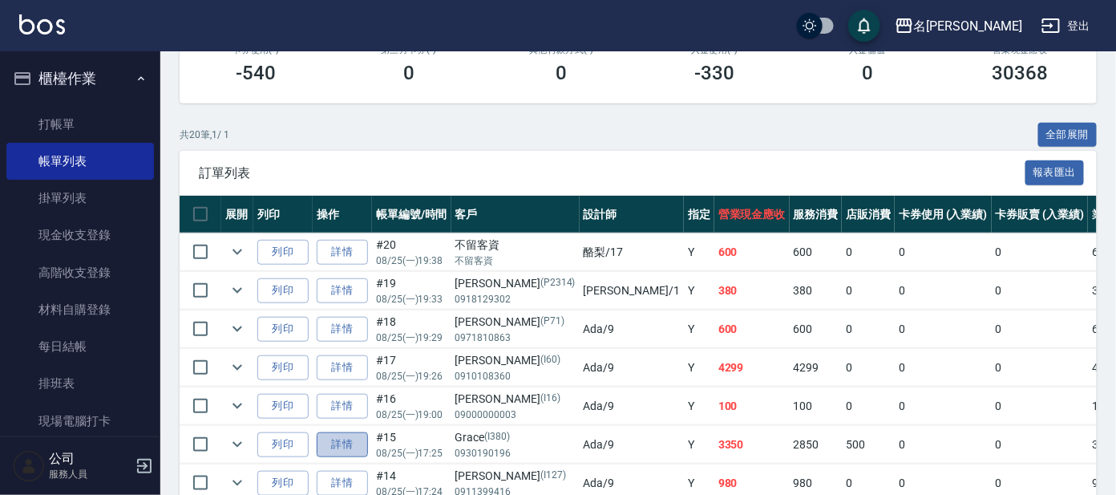
click at [341, 436] on link "詳情" at bounding box center [342, 444] width 51 height 25
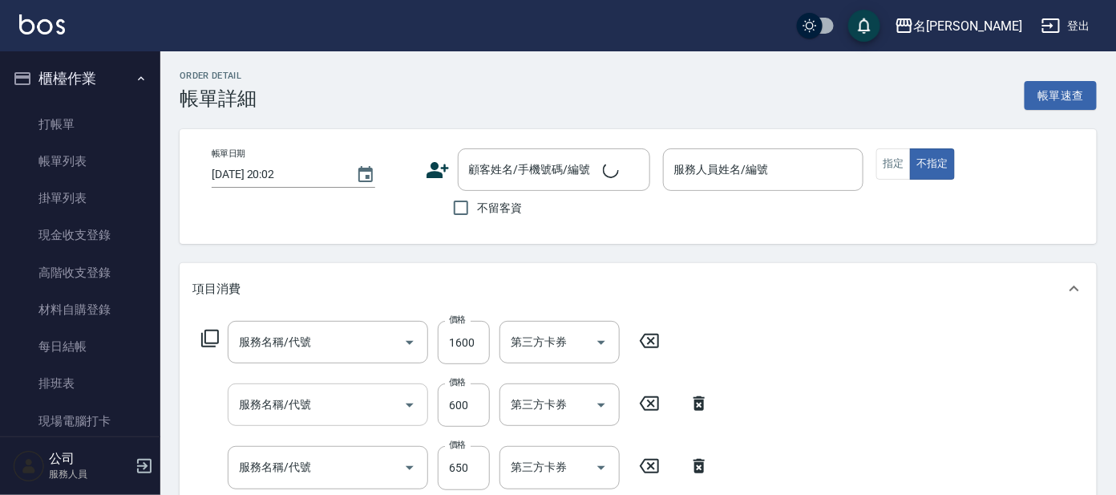
type input "[DATE] 17:25"
type input "Ada-9"
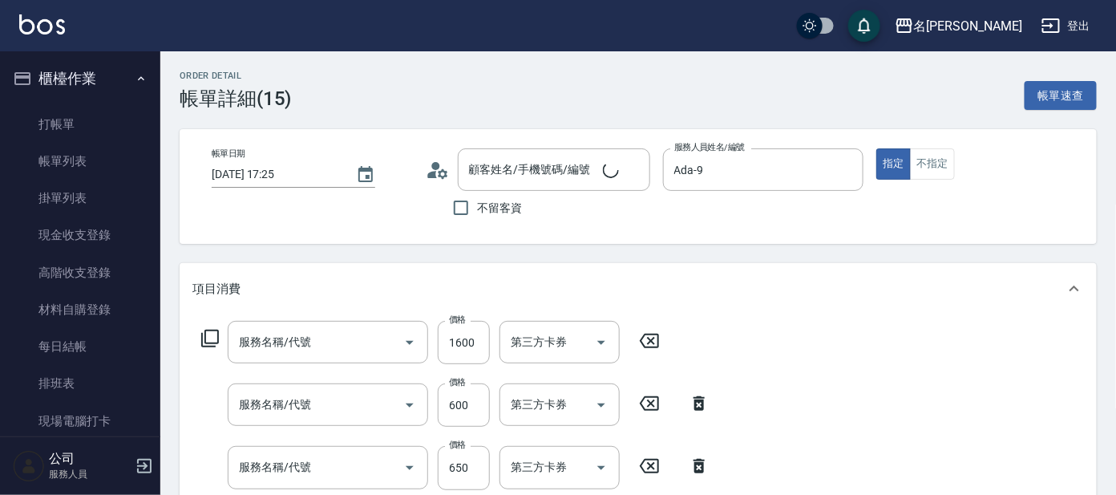
type input "染髮(400)"
type input "剪髮 講師級設計師(300)"
type input "頭皮零敏感(111)"
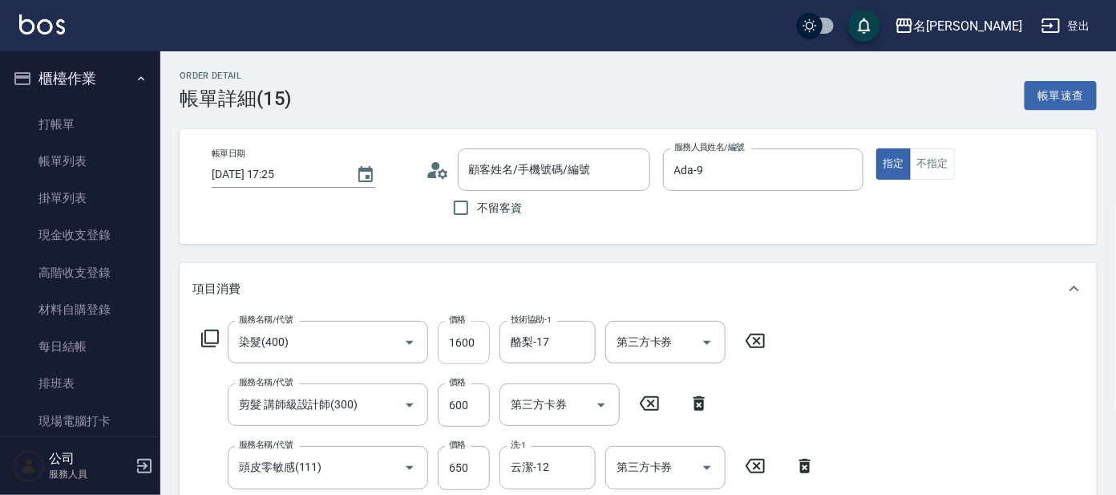
type input "Grace/0930190196/I380"
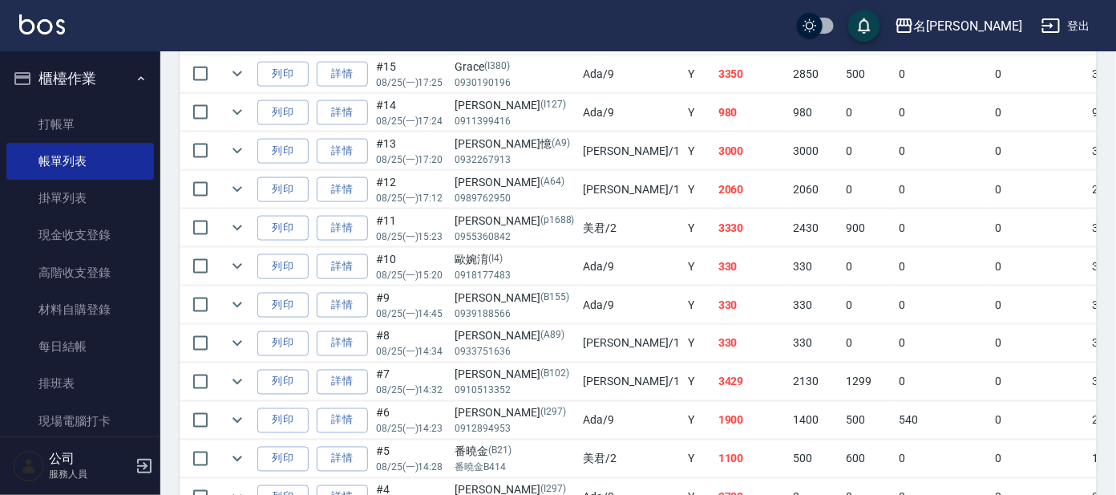
scroll to position [701, 0]
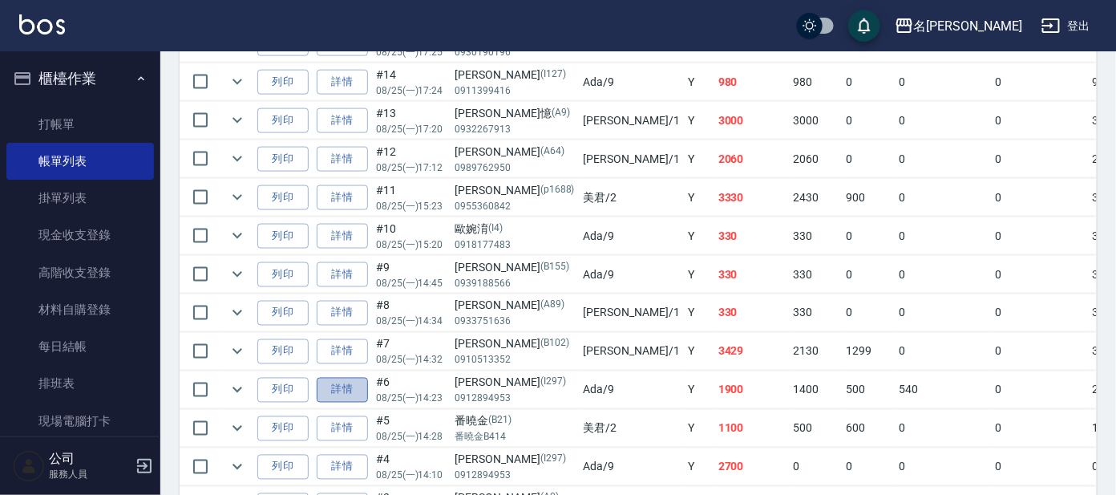
click at [358, 387] on link "詳情" at bounding box center [342, 390] width 51 height 25
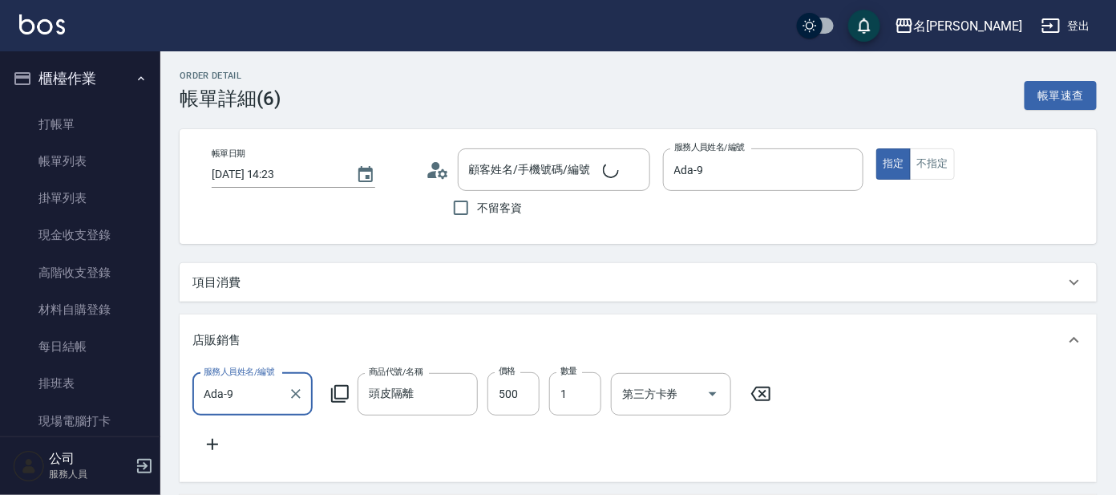
type input "[DATE] 14:23"
type input "Ada-9"
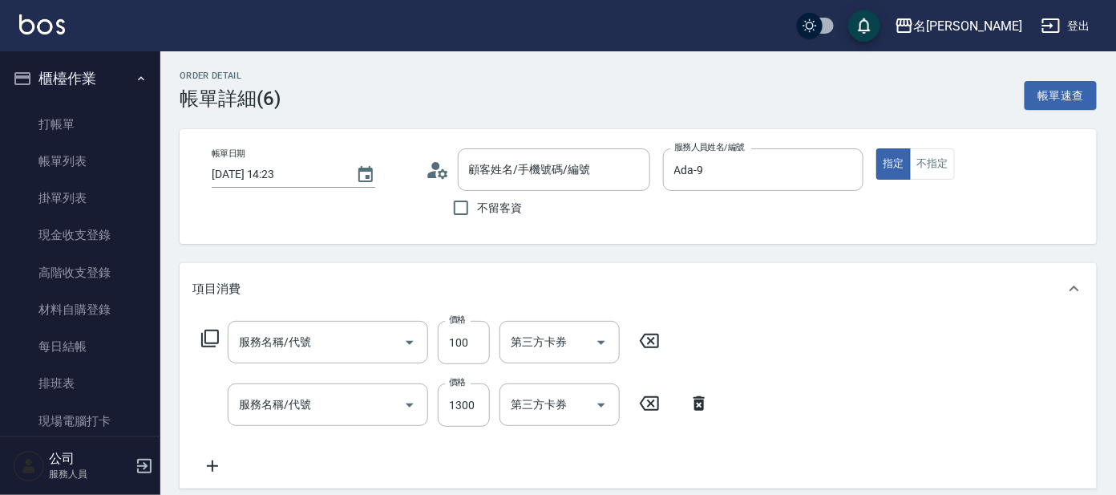
type input "[PERSON_NAME]/0912894953/I297"
type input "頭皮果酸包月買3送2(1/1)"
type input "夾捲.夾直.夾波浪(705)"
type input "染髮-髮根(403)"
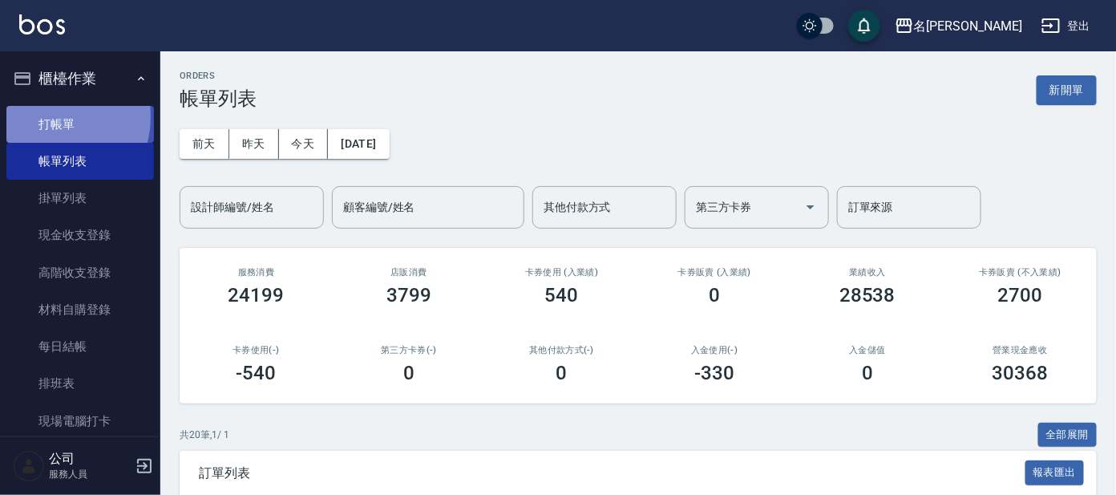
drag, startPoint x: 48, startPoint y: 116, endPoint x: 71, endPoint y: 113, distance: 23.5
click at [51, 116] on link "打帳單" at bounding box center [80, 124] width 148 height 37
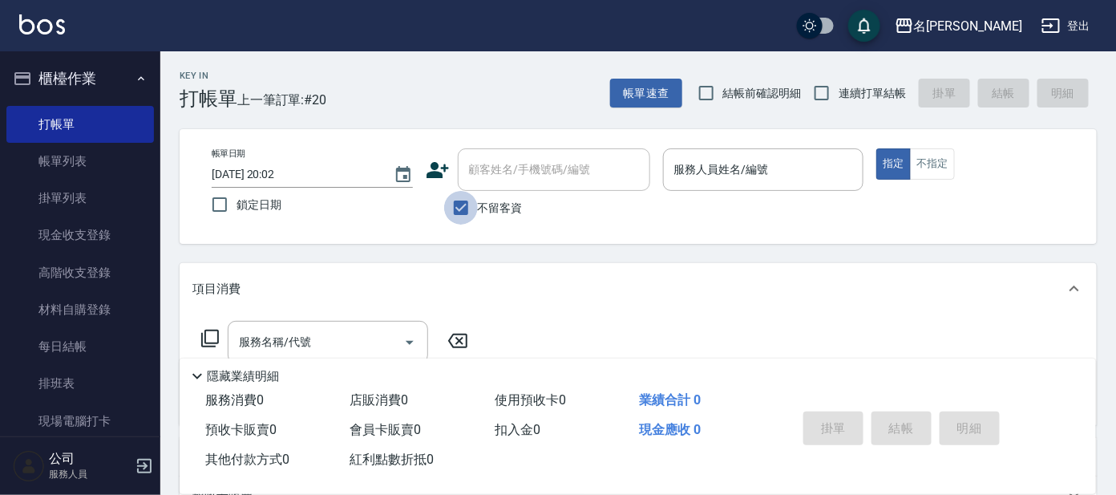
drag, startPoint x: 456, startPoint y: 206, endPoint x: 492, endPoint y: 184, distance: 41.4
click at [459, 206] on input "不留客資" at bounding box center [461, 208] width 34 height 34
checkbox input "false"
drag, startPoint x: 510, startPoint y: 172, endPoint x: 500, endPoint y: 172, distance: 9.7
click at [506, 172] on input "顧客姓名/手機號碼/編號" at bounding box center [542, 170] width 154 height 28
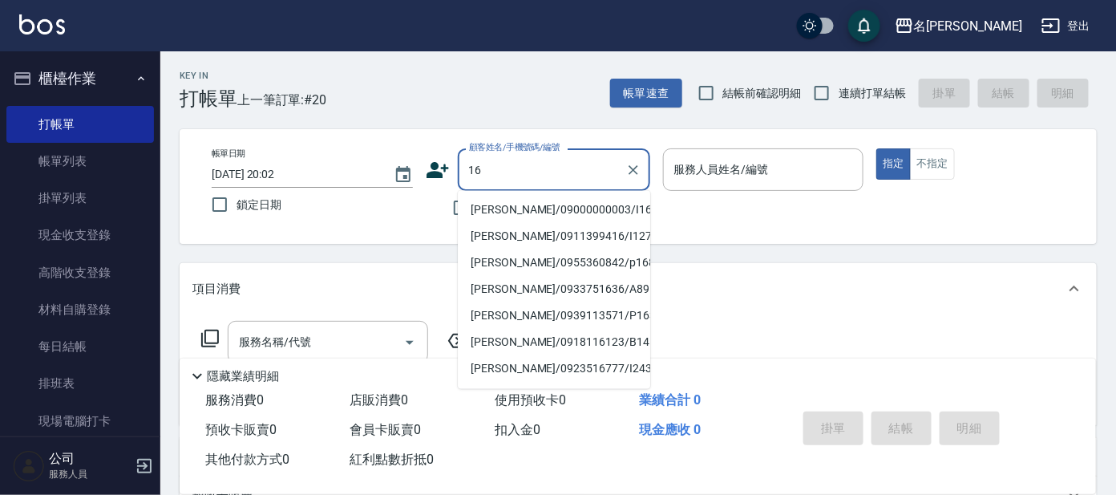
click at [516, 206] on li "[PERSON_NAME]/09000000003/I16" at bounding box center [554, 210] width 192 height 26
type input "[PERSON_NAME]/09000000003/I16"
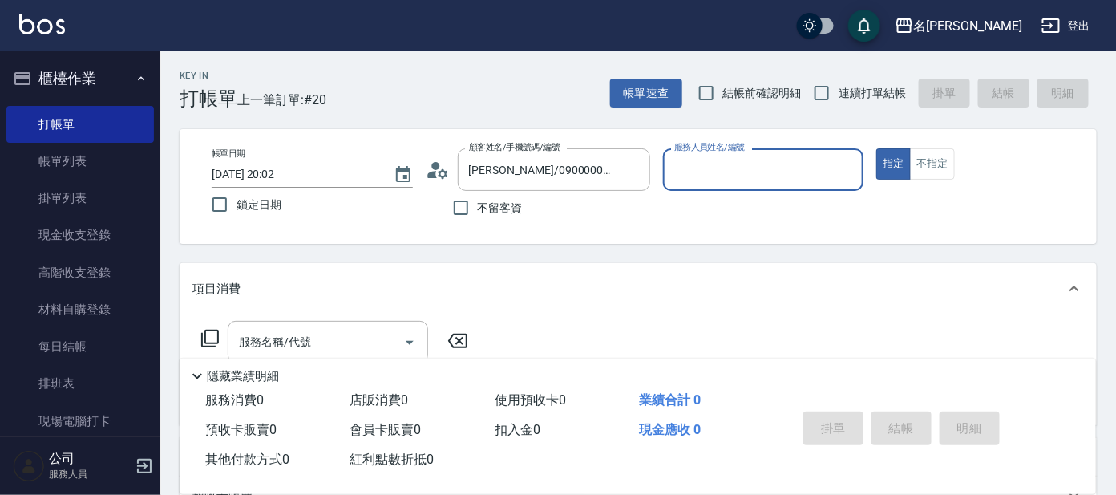
click at [759, 185] on div "服務人員姓名/編號" at bounding box center [763, 169] width 201 height 43
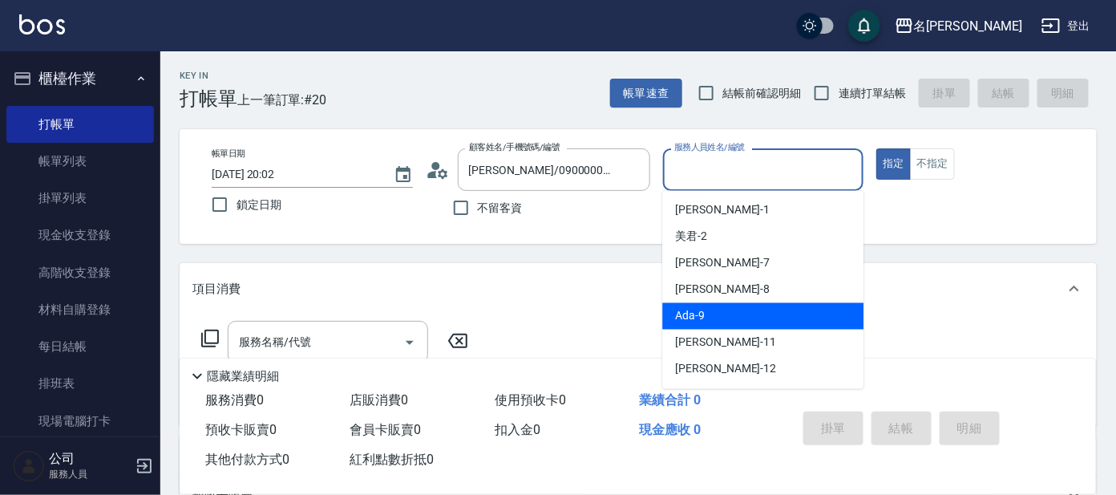
click at [773, 308] on div "Ada -9" at bounding box center [762, 316] width 201 height 26
type input "Ada-9"
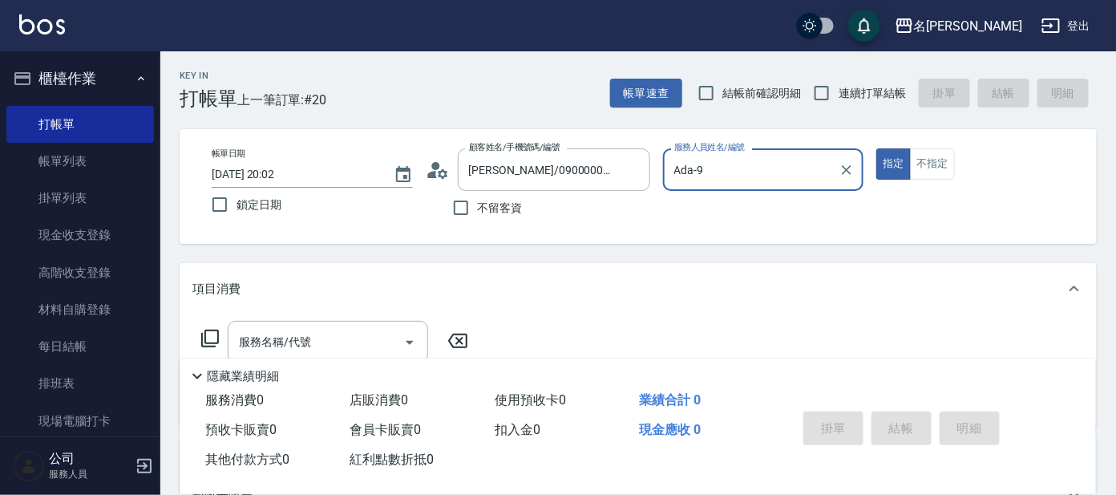
click at [215, 338] on icon at bounding box center [209, 338] width 19 height 19
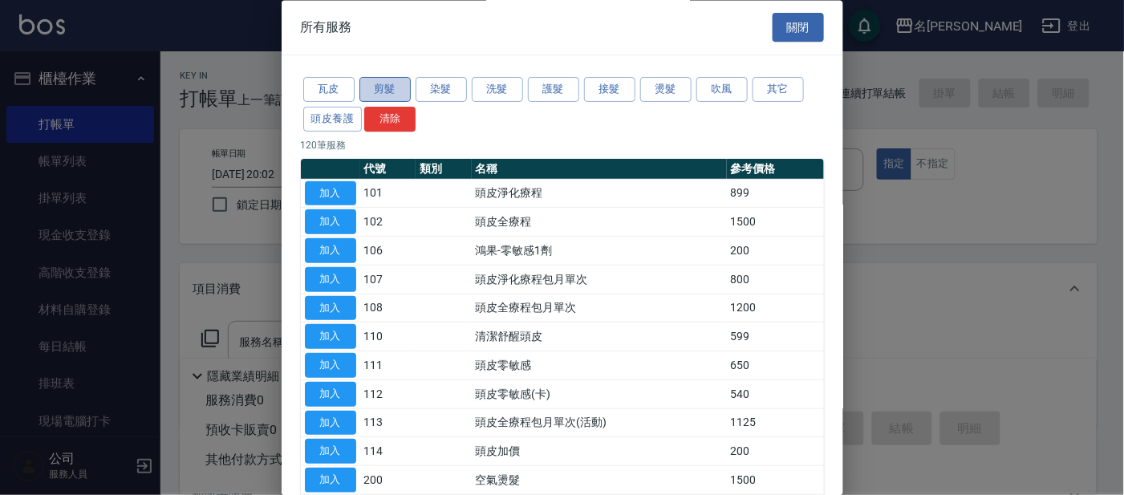
click at [398, 88] on button "剪髮" at bounding box center [384, 90] width 51 height 25
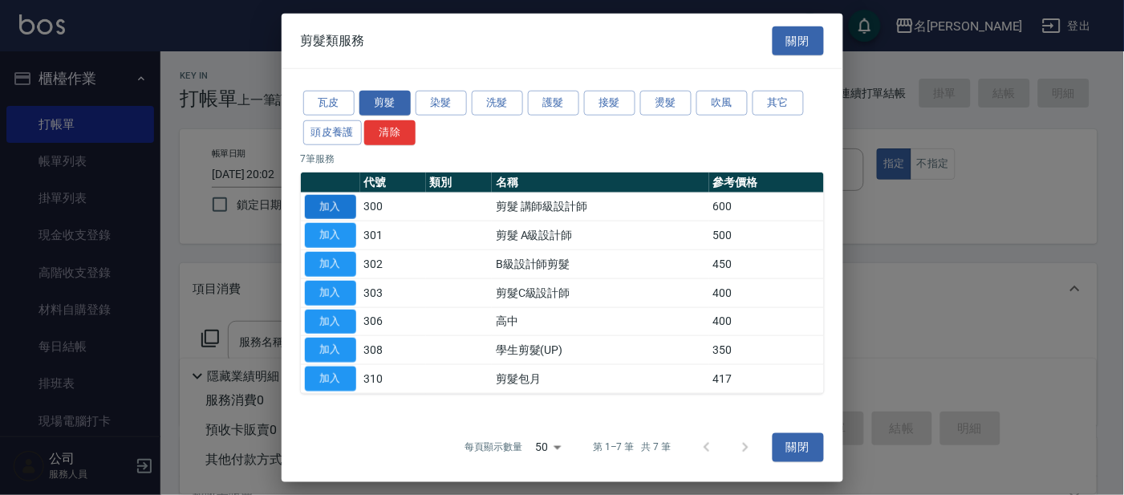
click at [316, 203] on button "加入" at bounding box center [330, 206] width 51 height 25
type input "剪髮 講師級設計師(300)"
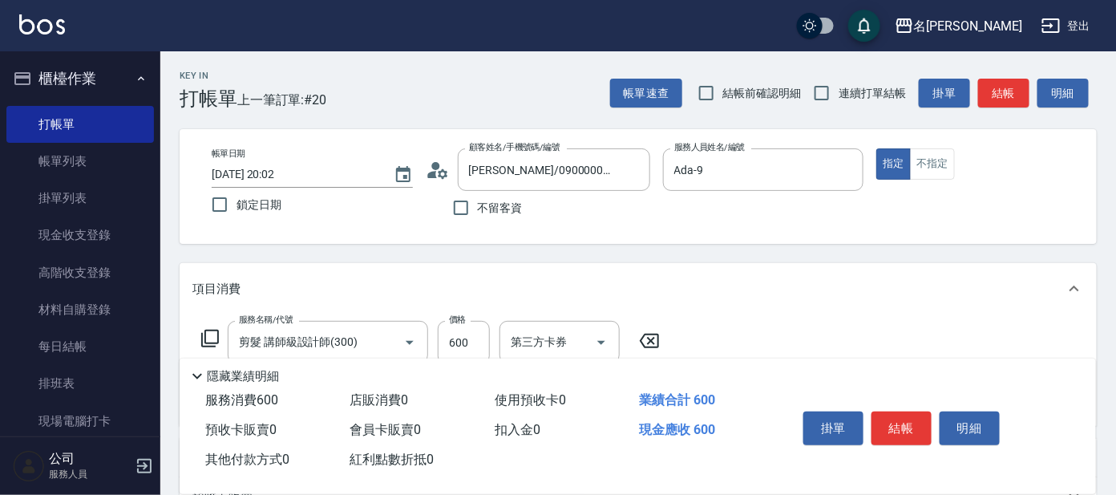
click at [214, 337] on icon at bounding box center [209, 338] width 19 height 19
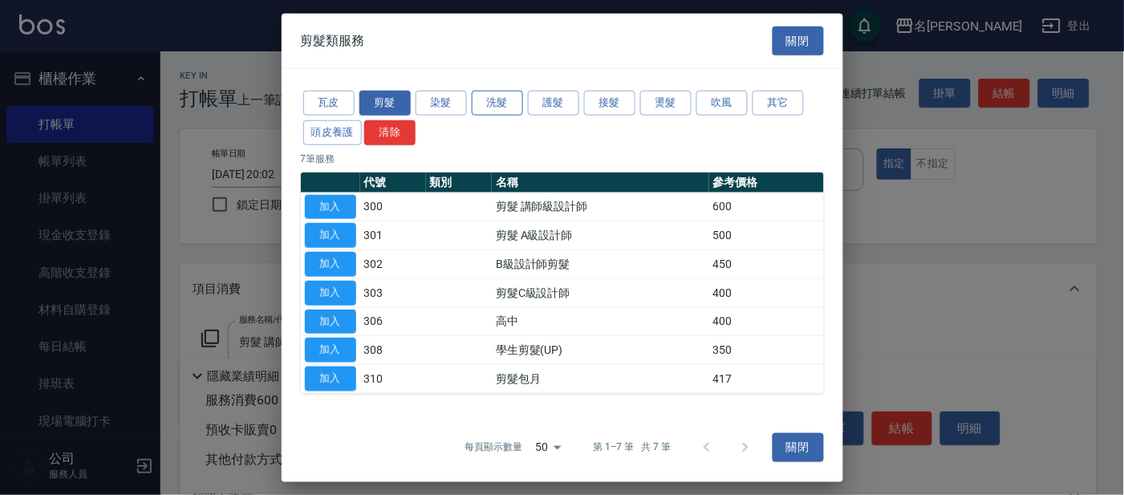
click at [500, 102] on button "洗髮" at bounding box center [497, 103] width 51 height 25
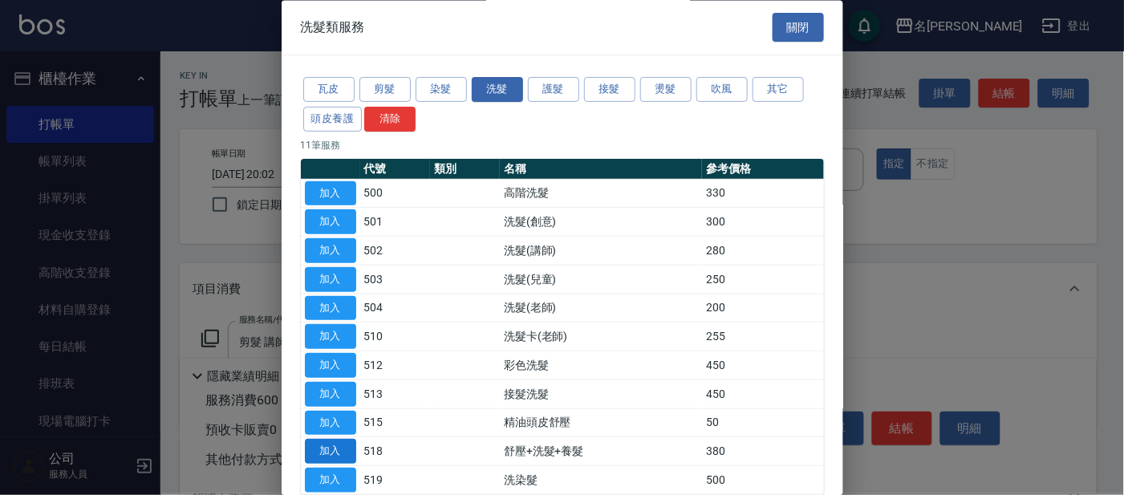
drag, startPoint x: 326, startPoint y: 195, endPoint x: 336, endPoint y: 454, distance: 259.2
click at [336, 454] on tbody "加入 500 高階洗髮 330 加入 501 洗髮(創意) 300 加入 502 洗髮(講師) 280 加入 503 洗髮(兒童) 250 加入 504 洗髮…" at bounding box center [562, 337] width 523 height 315
click at [336, 454] on button "加入" at bounding box center [330, 451] width 51 height 25
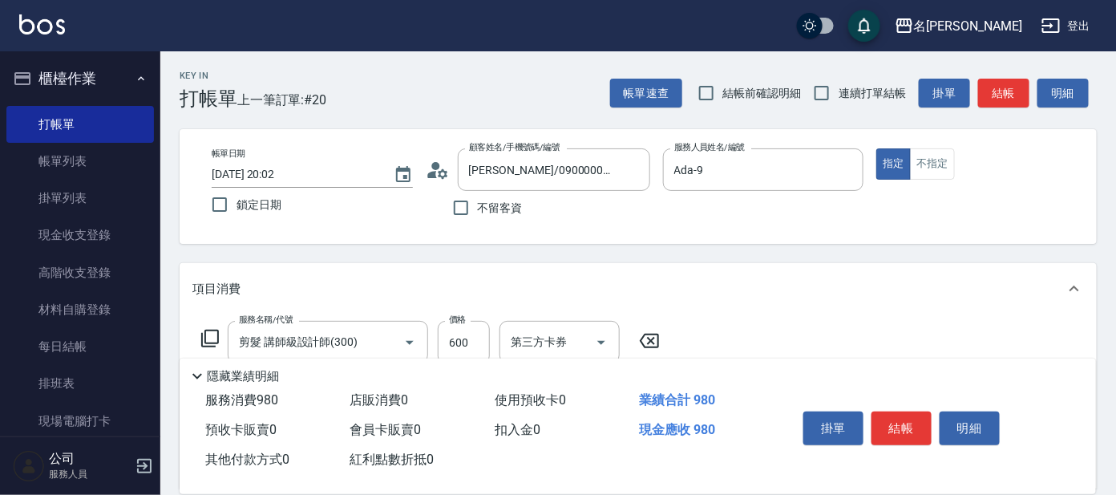
click at [208, 334] on icon at bounding box center [209, 338] width 19 height 19
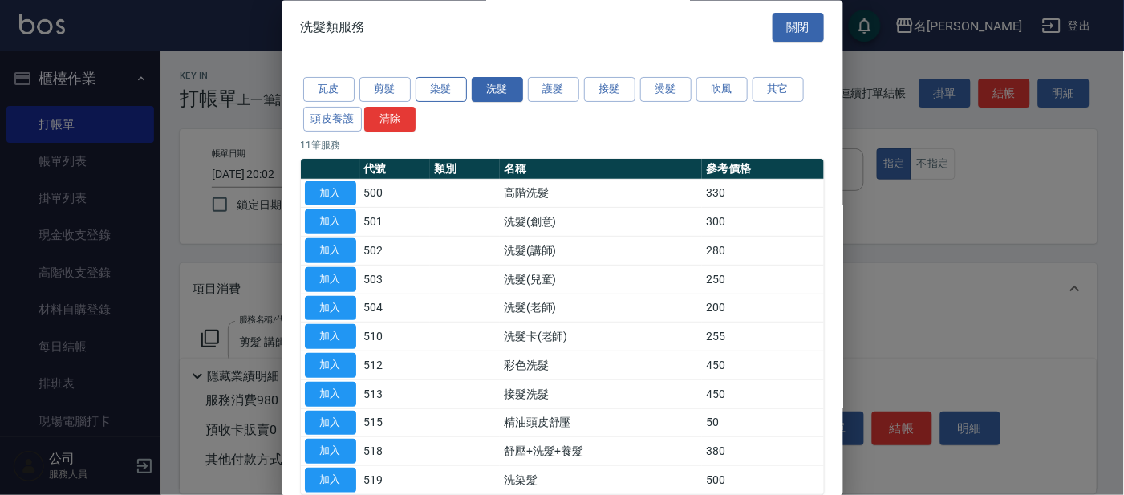
click at [432, 89] on button "染髮" at bounding box center [440, 90] width 51 height 25
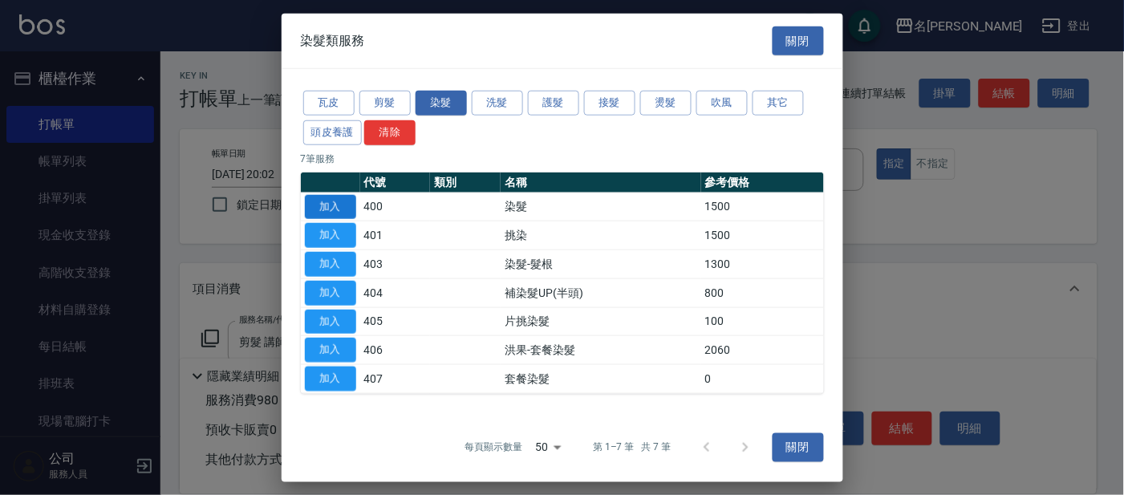
click at [329, 209] on button "加入" at bounding box center [330, 206] width 51 height 25
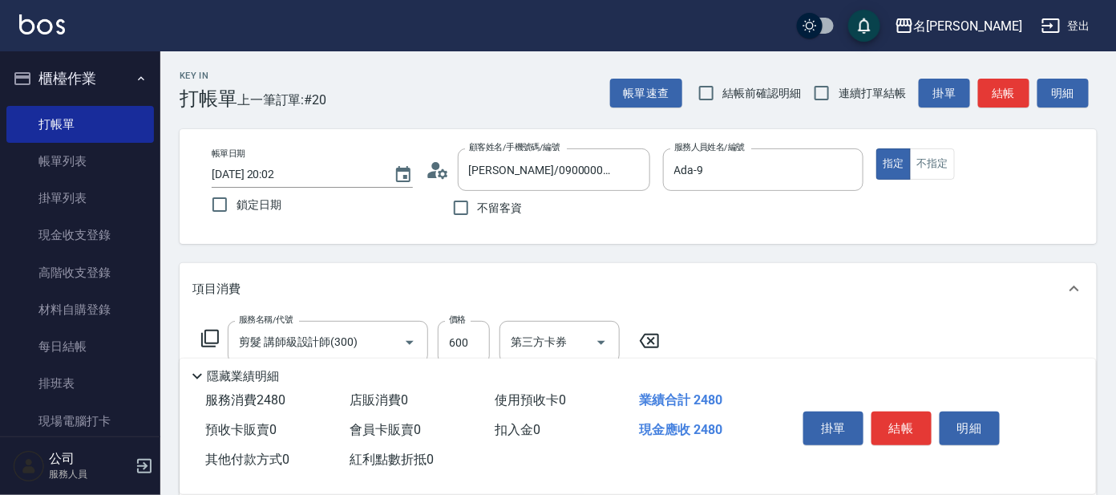
scroll to position [200, 0]
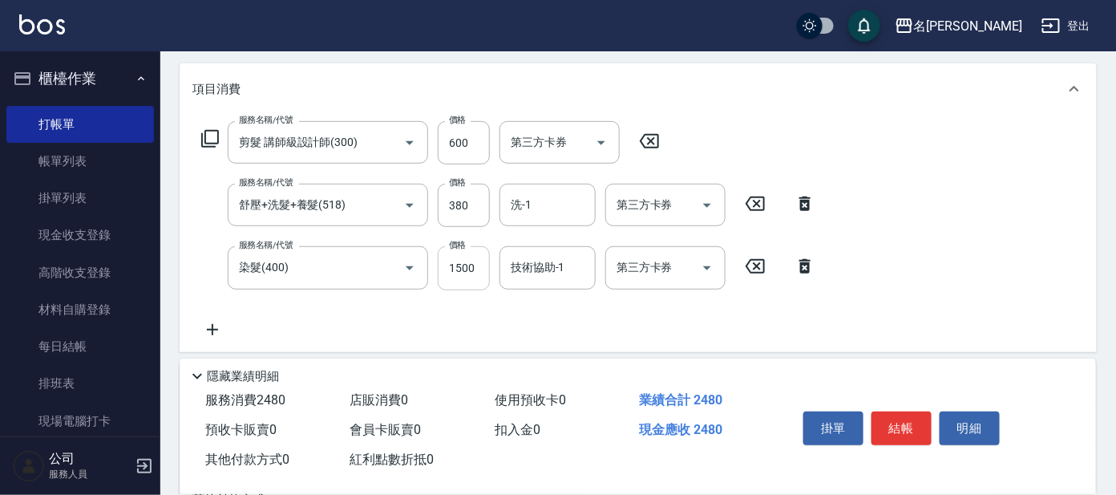
click at [464, 279] on input "1500" at bounding box center [464, 267] width 52 height 43
type input "2000"
click at [541, 261] on div "技術協助-1 技術協助-1" at bounding box center [548, 267] width 96 height 43
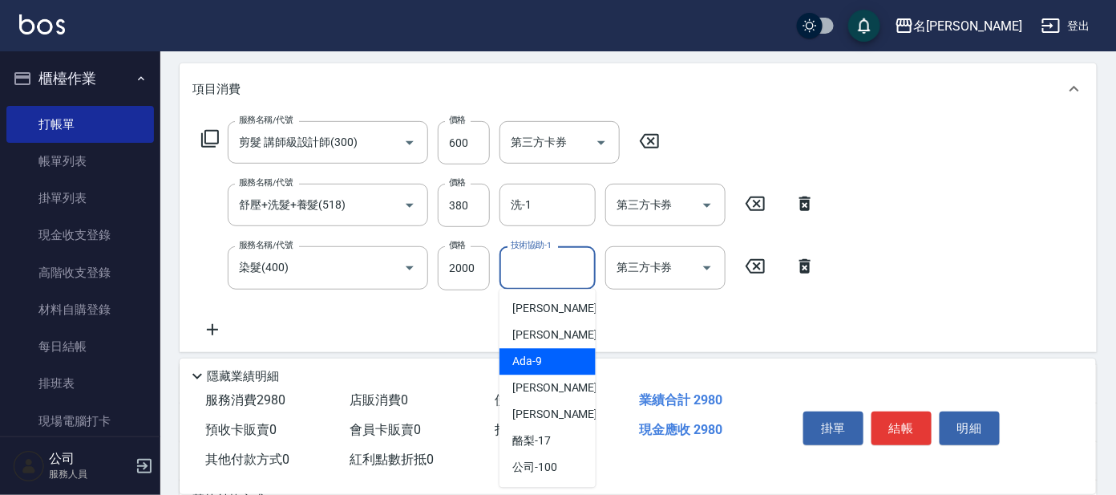
scroll to position [79, 0]
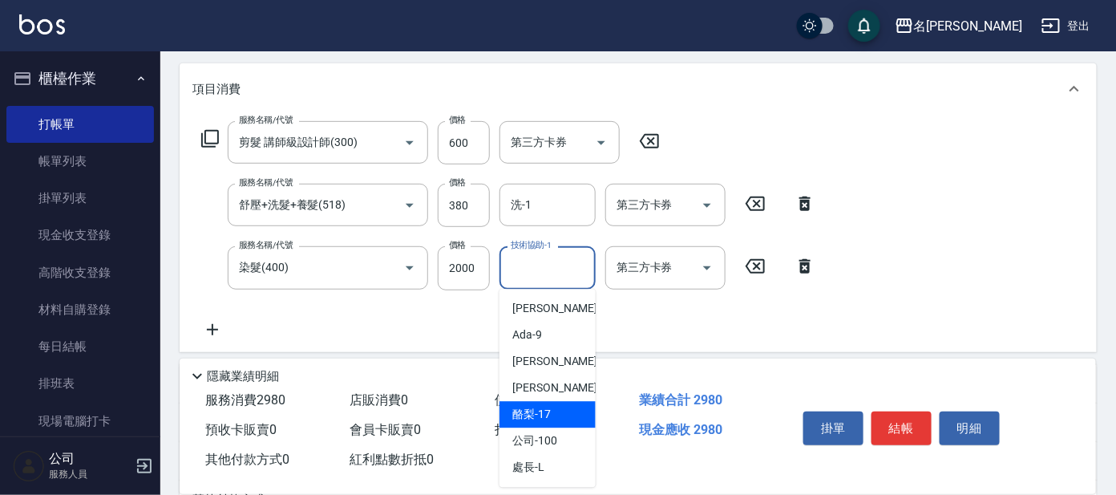
click at [545, 411] on span "酪梨 -17" at bounding box center [531, 415] width 38 height 17
type input "酪梨-17"
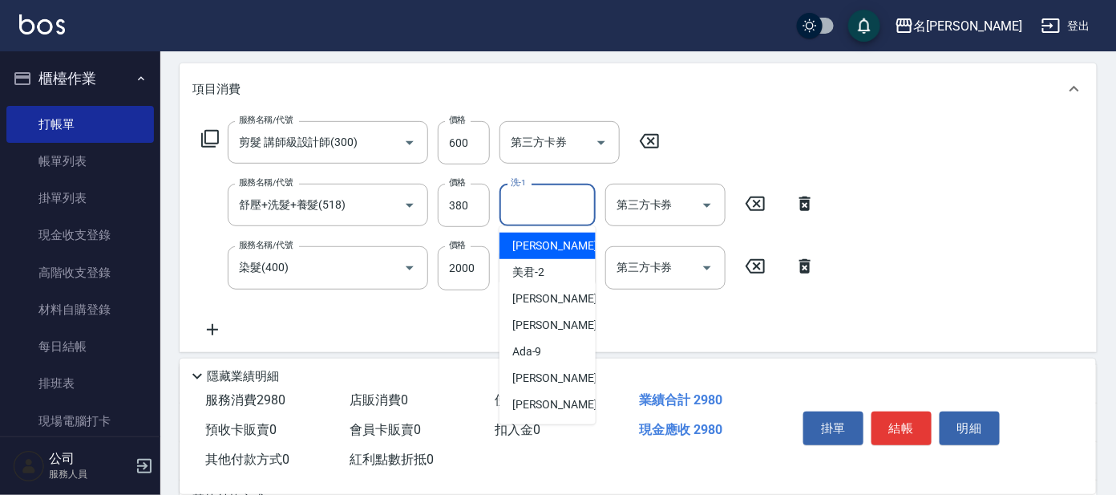
click at [553, 204] on input "洗-1" at bounding box center [548, 205] width 82 height 28
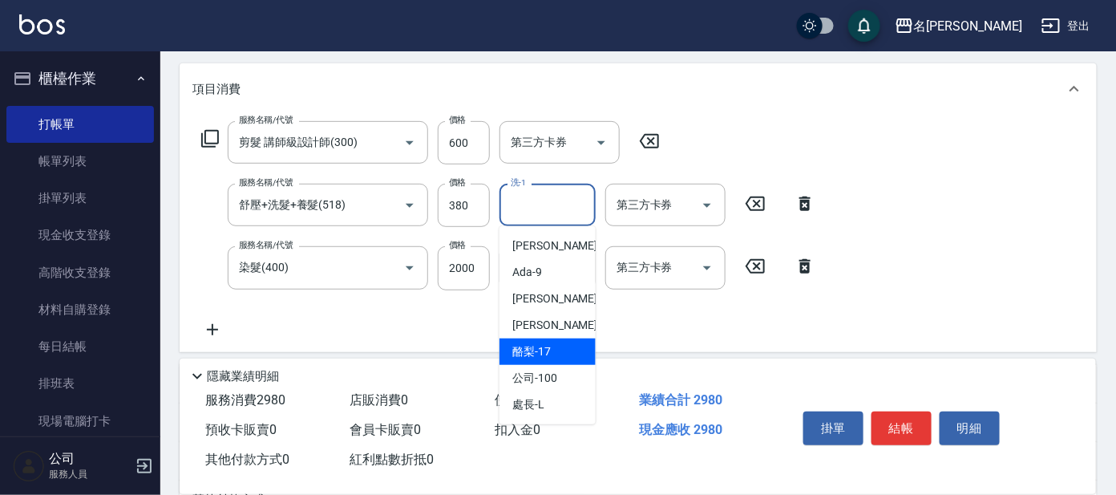
click at [550, 346] on span "酪梨 -17" at bounding box center [531, 351] width 38 height 17
type input "酪梨-17"
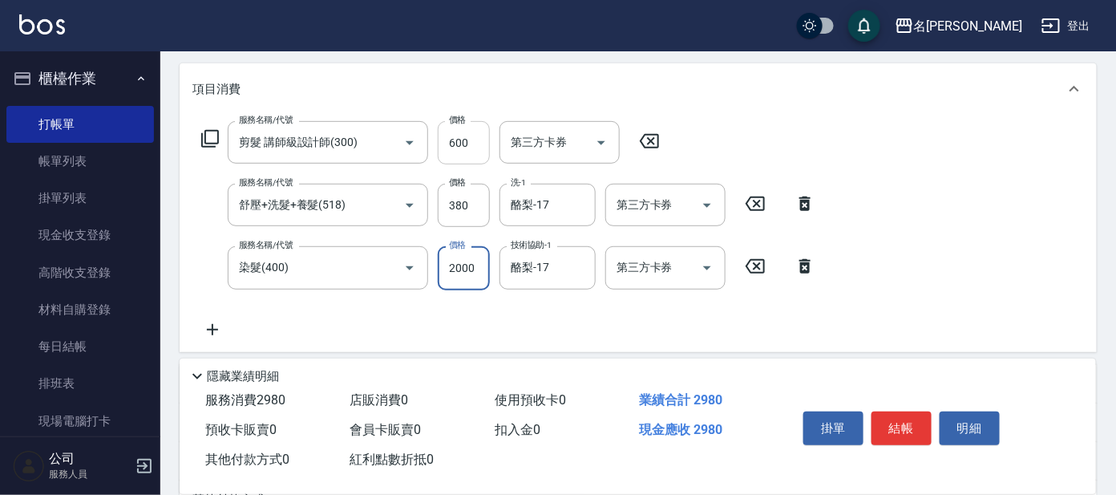
click at [468, 145] on input "600" at bounding box center [464, 142] width 52 height 43
click at [477, 136] on input "600" at bounding box center [464, 142] width 52 height 43
type input "500"
click at [903, 160] on div "服務名稱/代號 剪髮 講師級設計師(300) 服務名稱/代號 價格 500 價格 第三方卡券 第三方卡券 服務名稱/代號 舒壓+洗髮+養髮(518) 服務名稱…" at bounding box center [638, 233] width 917 height 237
click at [909, 421] on button "結帳" at bounding box center [902, 428] width 60 height 34
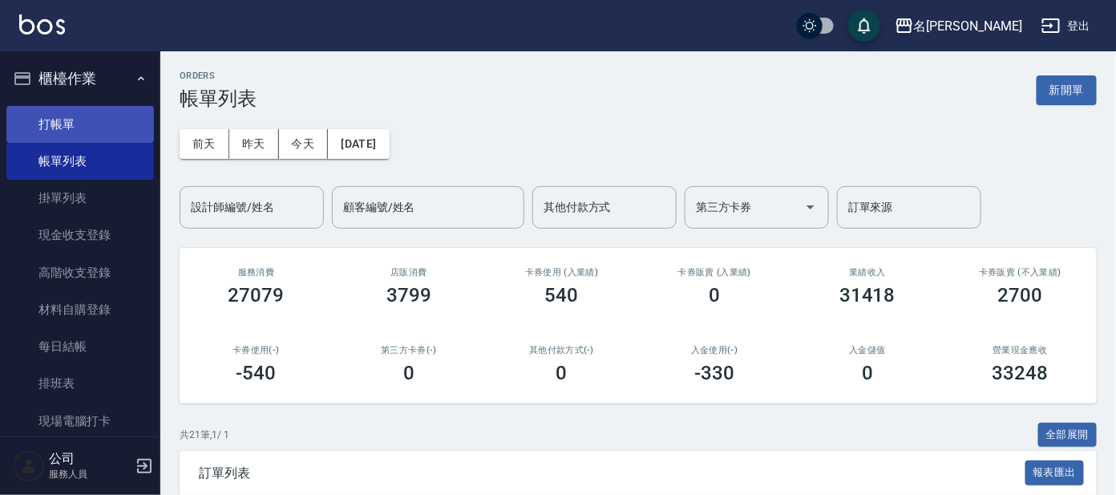
click at [101, 120] on link "打帳單" at bounding box center [80, 124] width 148 height 37
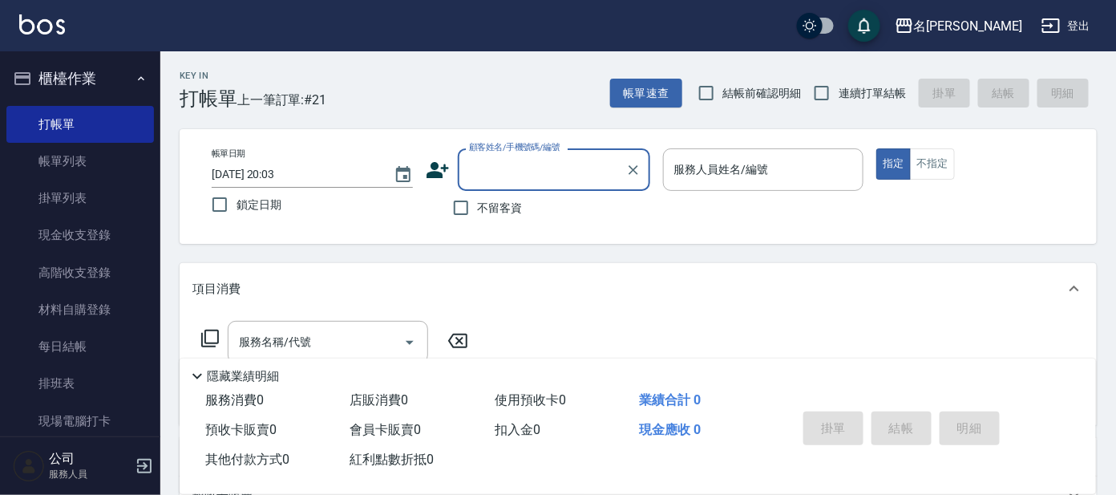
click at [551, 174] on input "顧客姓名/手機號碼/編號" at bounding box center [542, 170] width 154 height 28
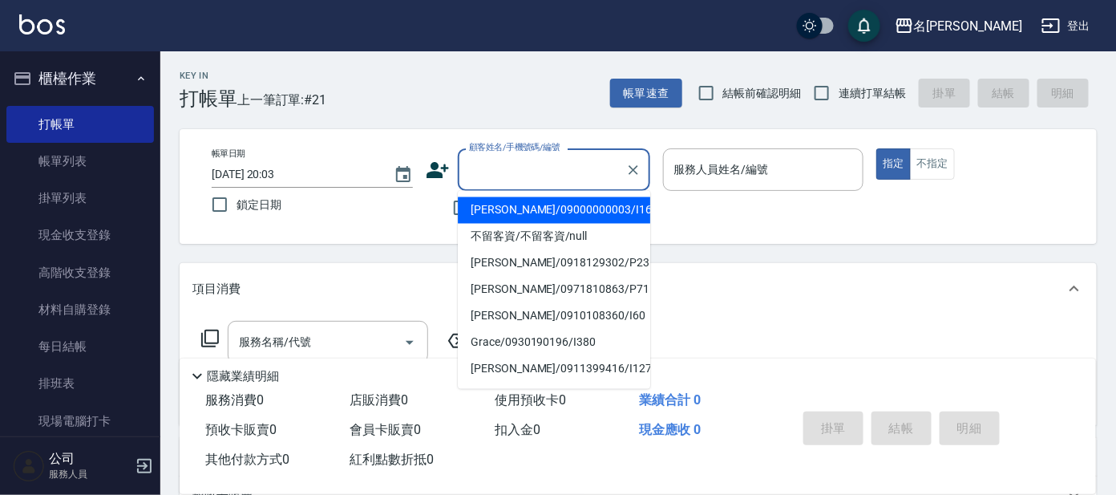
click at [559, 200] on li "[PERSON_NAME]/09000000003/I16" at bounding box center [554, 210] width 192 height 26
type input "[PERSON_NAME]/09000000003/I16"
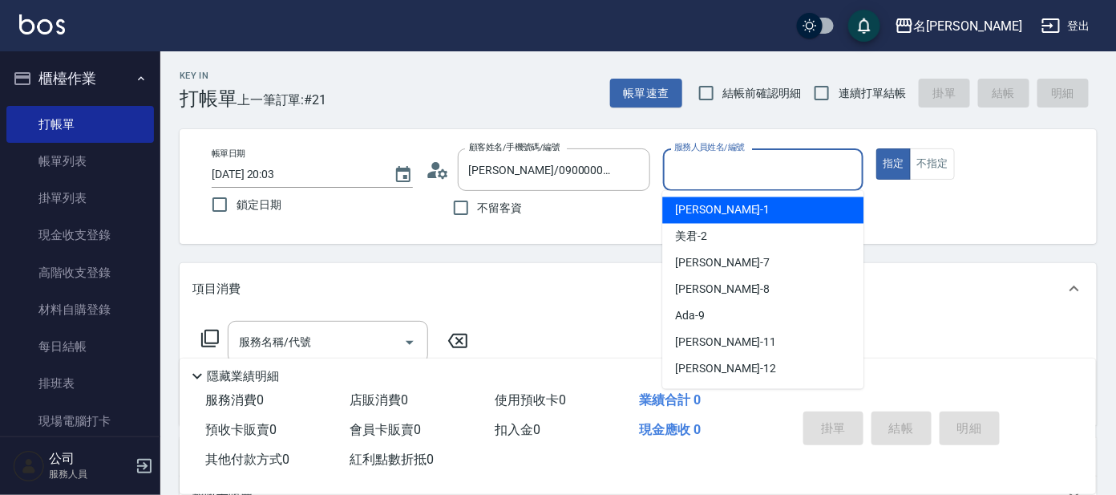
click at [708, 175] on input "服務人員姓名/編號" at bounding box center [763, 170] width 187 height 28
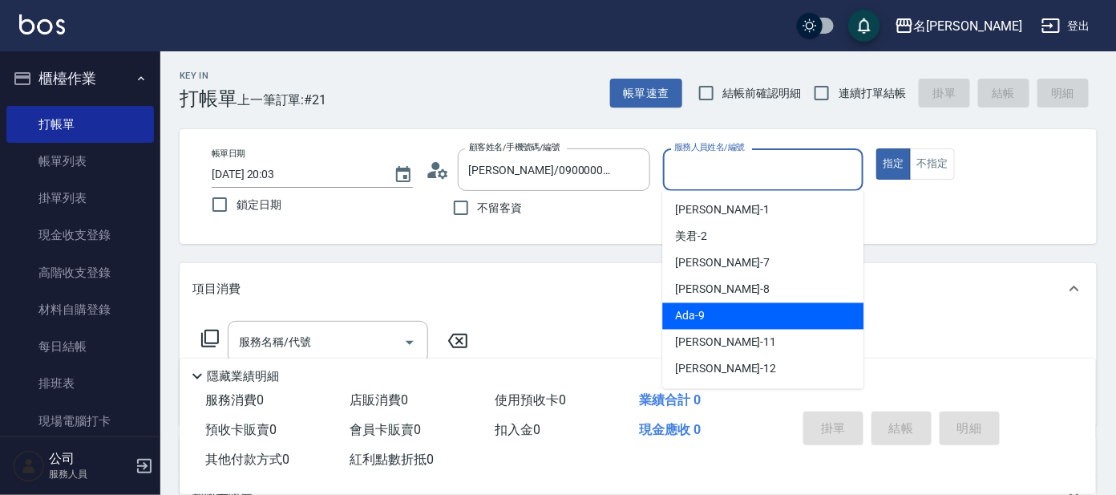
click at [735, 318] on div "Ada -9" at bounding box center [762, 316] width 201 height 26
type input "Ada-9"
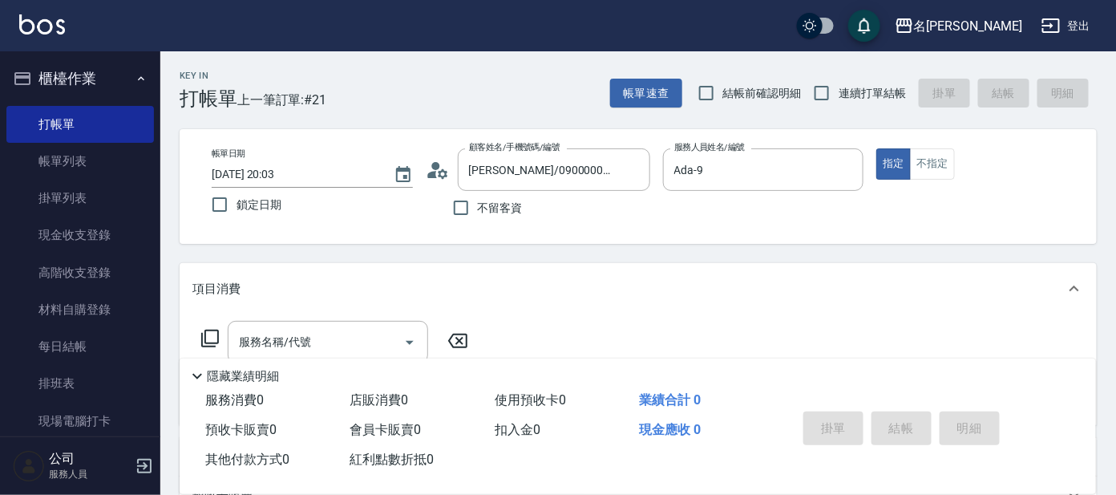
click at [201, 334] on icon at bounding box center [210, 339] width 18 height 18
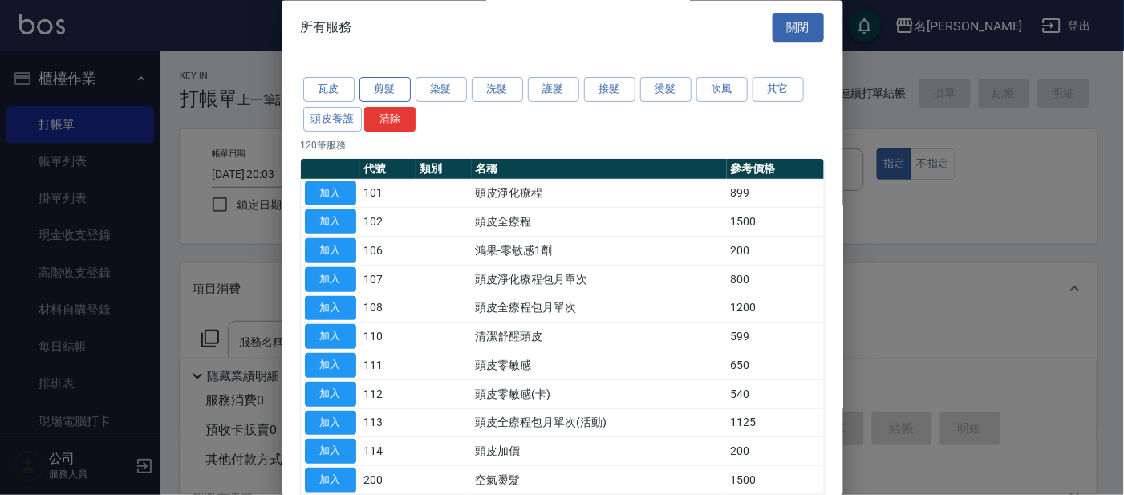
click at [401, 87] on button "剪髮" at bounding box center [384, 90] width 51 height 25
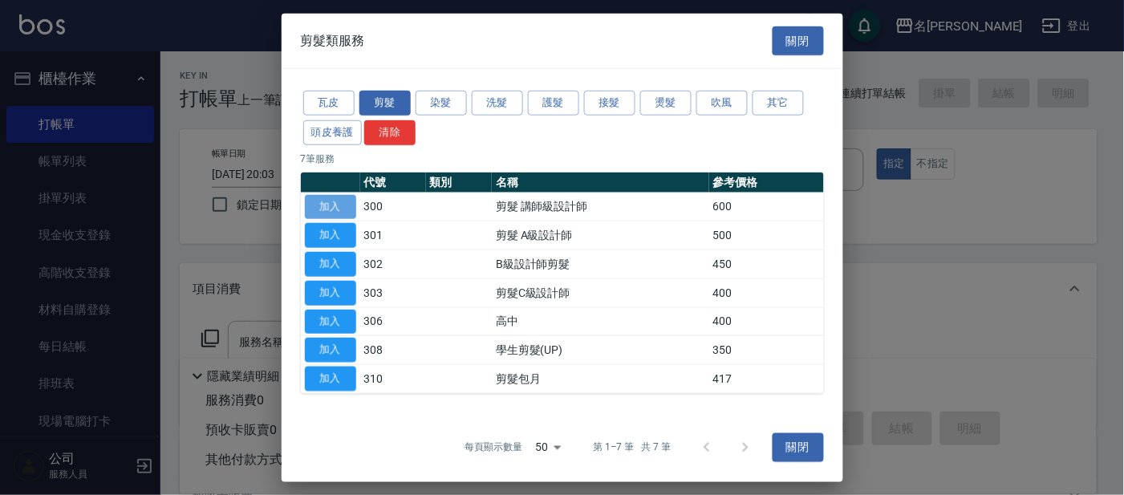
click at [334, 204] on button "加入" at bounding box center [330, 206] width 51 height 25
type input "剪髮 講師級設計師(300)"
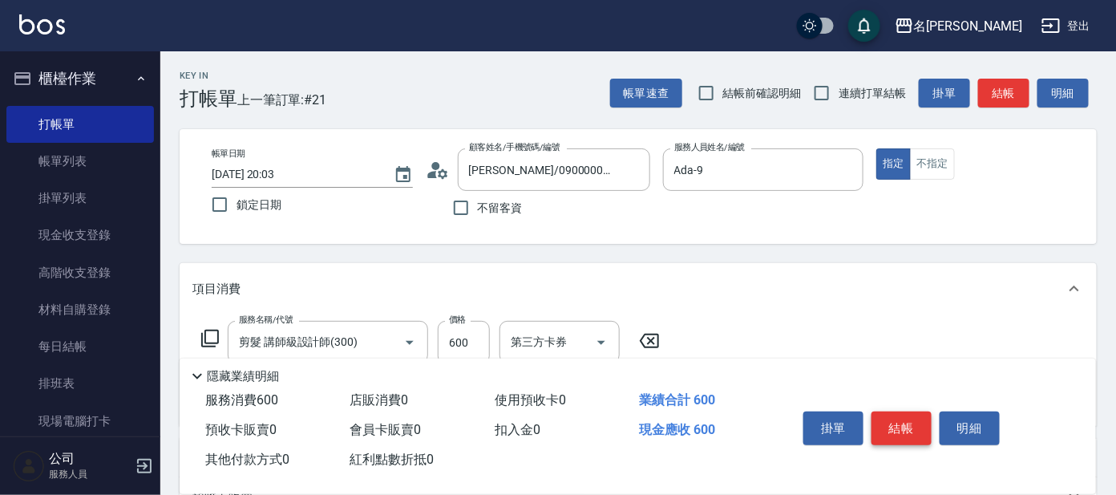
click at [916, 421] on button "結帳" at bounding box center [902, 428] width 60 height 34
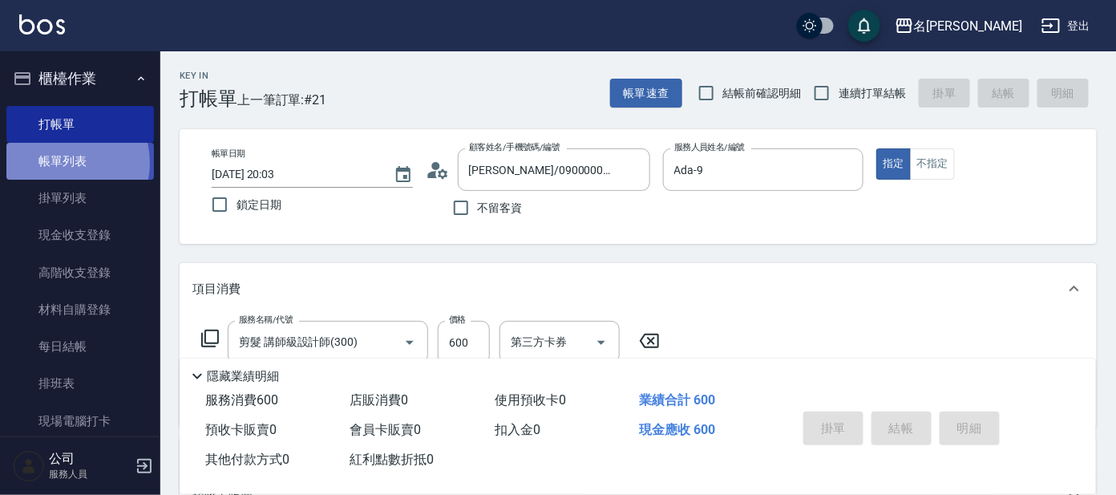
click at [63, 163] on link "帳單列表" at bounding box center [80, 161] width 148 height 37
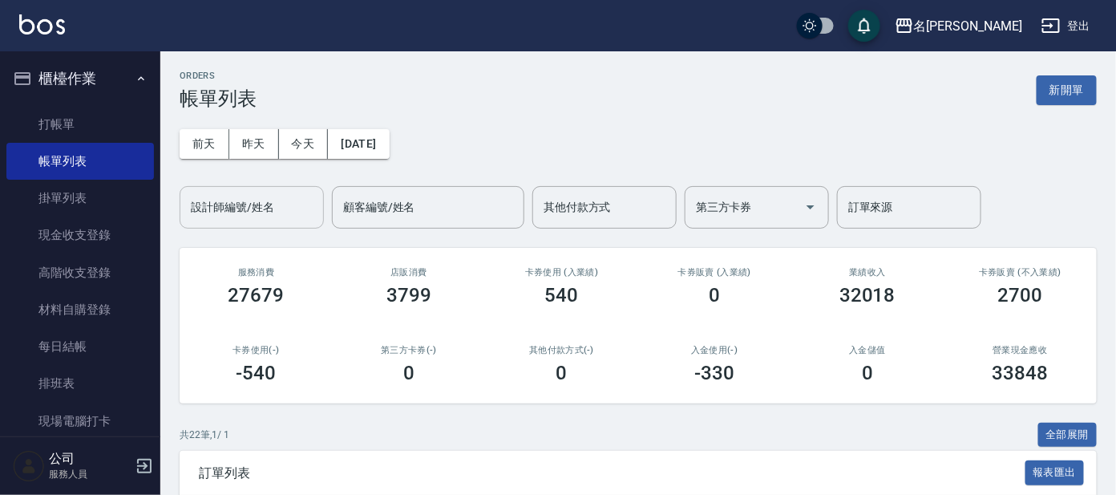
click at [283, 197] on input "設計師編號/姓名" at bounding box center [252, 207] width 130 height 28
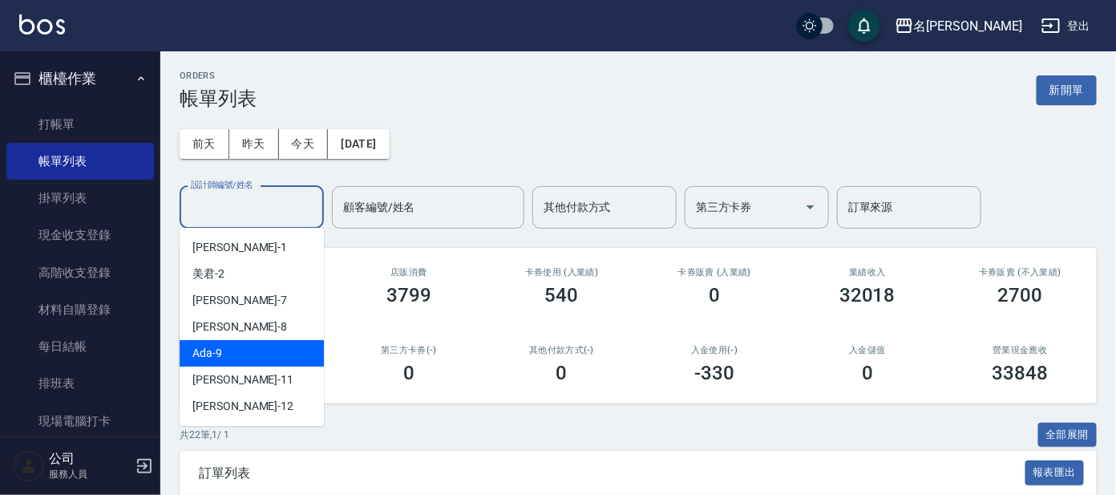
click at [258, 352] on div "Ada -9" at bounding box center [252, 353] width 144 height 26
type input "Ada-9"
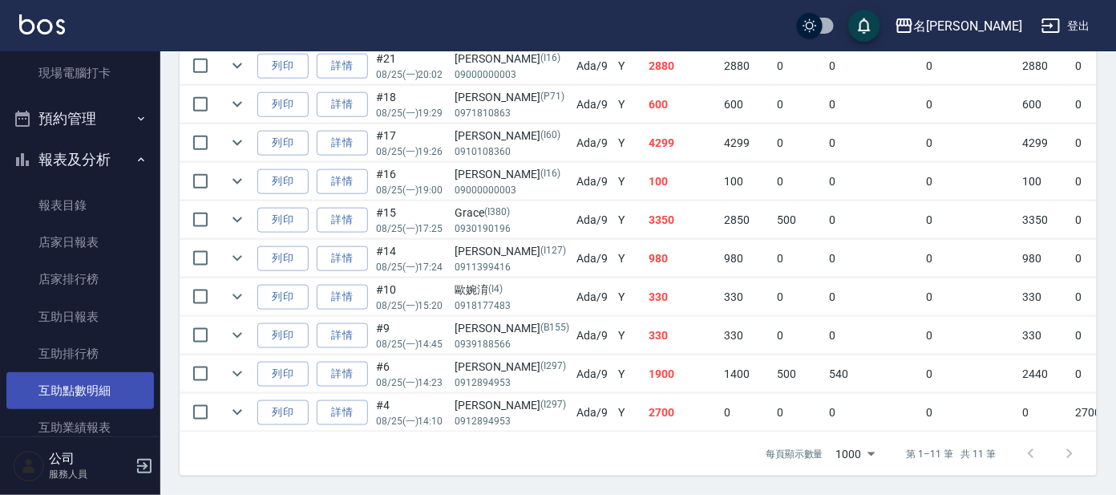
scroll to position [400, 0]
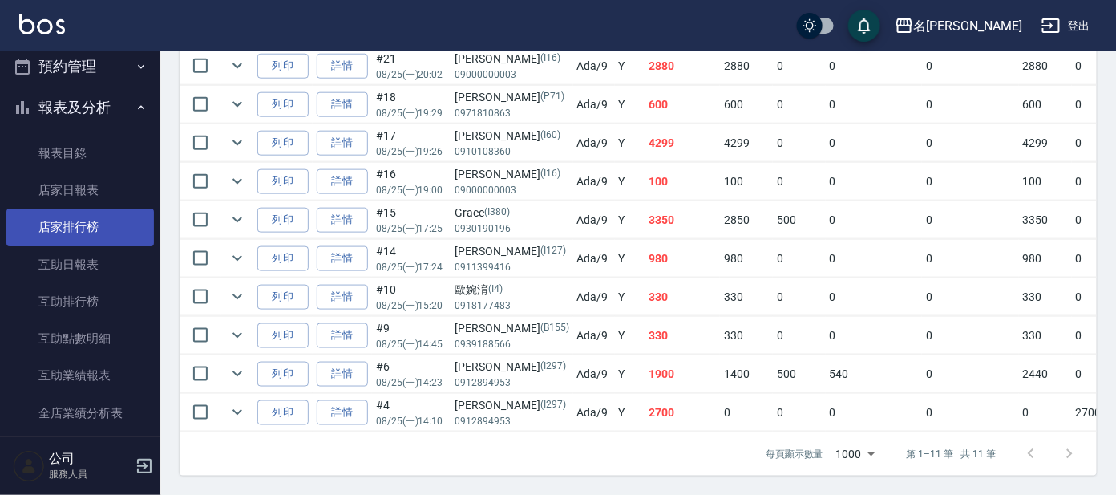
click at [102, 217] on link "店家排行榜" at bounding box center [80, 227] width 148 height 37
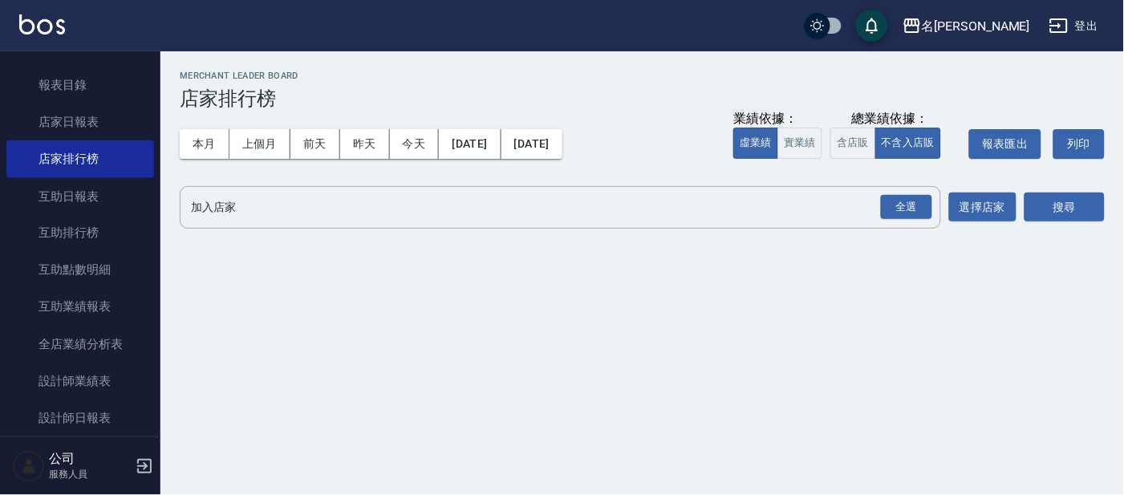
scroll to position [601, 0]
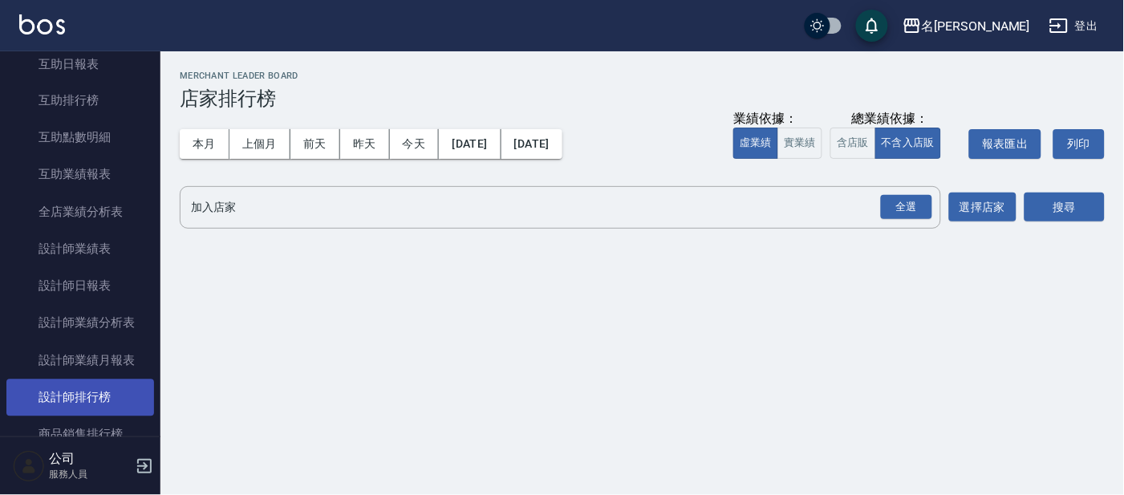
click at [124, 386] on link "設計師排行榜" at bounding box center [80, 397] width 148 height 37
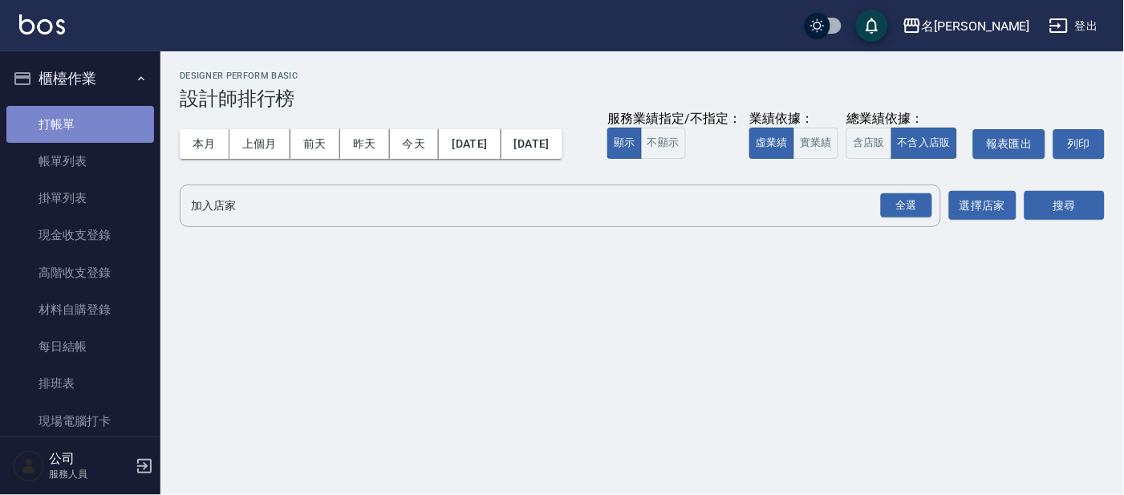
click at [93, 128] on link "打帳單" at bounding box center [80, 124] width 148 height 37
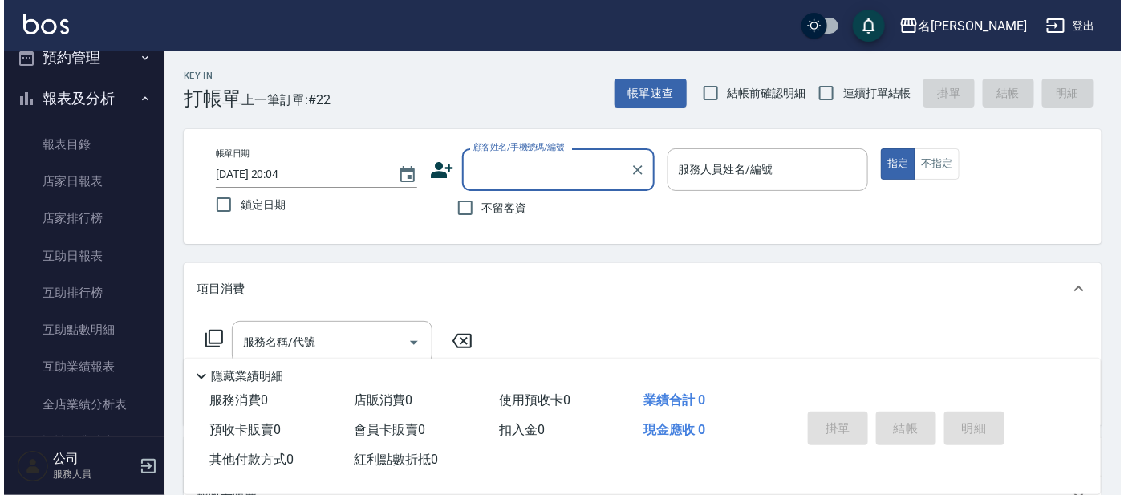
scroll to position [601, 0]
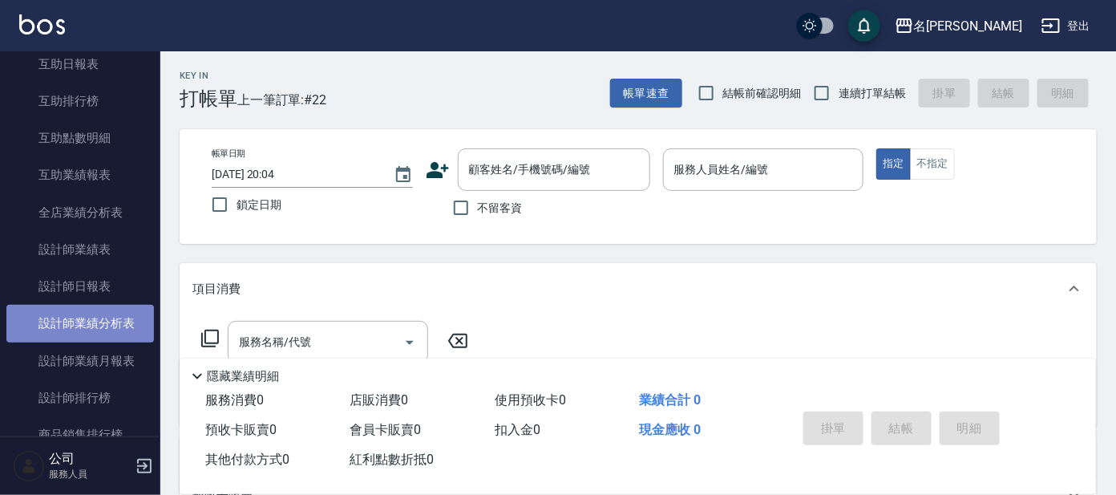
click at [116, 325] on link "設計師業績分析表" at bounding box center [80, 323] width 148 height 37
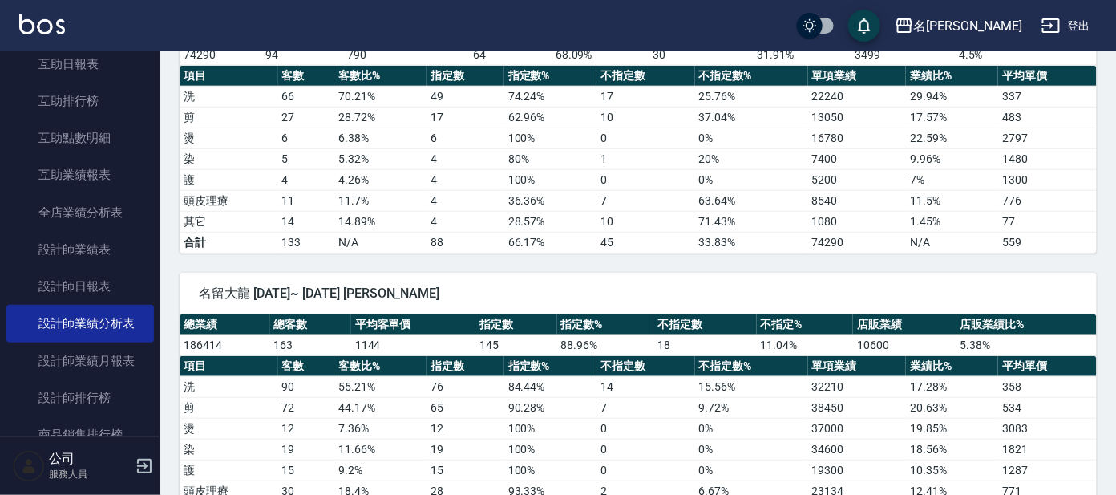
scroll to position [300, 0]
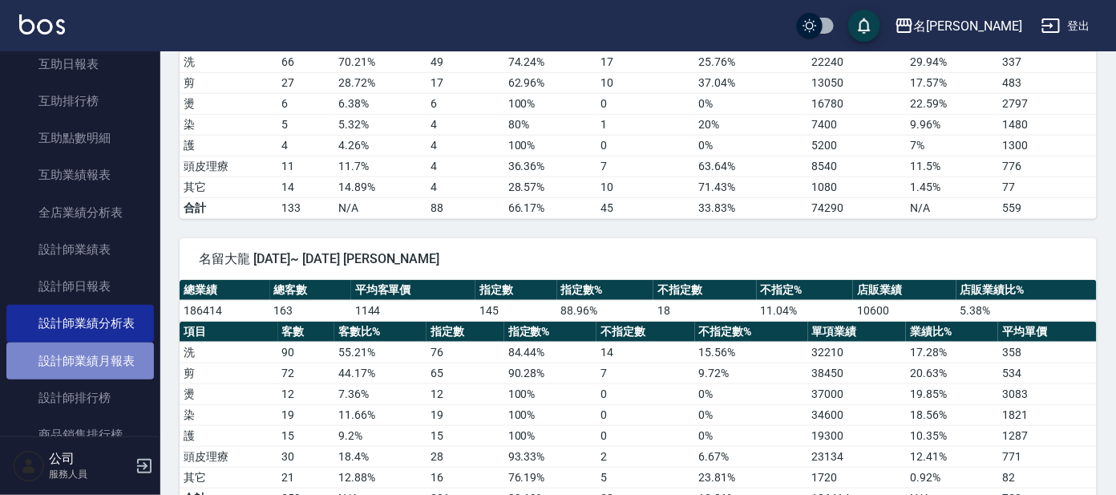
click at [99, 357] on link "設計師業績月報表" at bounding box center [80, 360] width 148 height 37
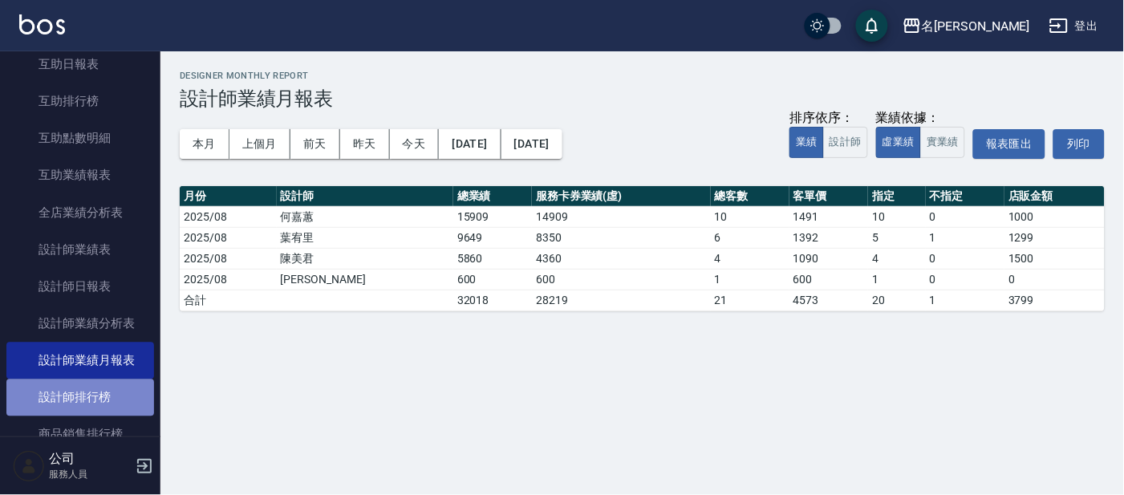
click at [126, 394] on link "設計師排行榜" at bounding box center [80, 397] width 148 height 37
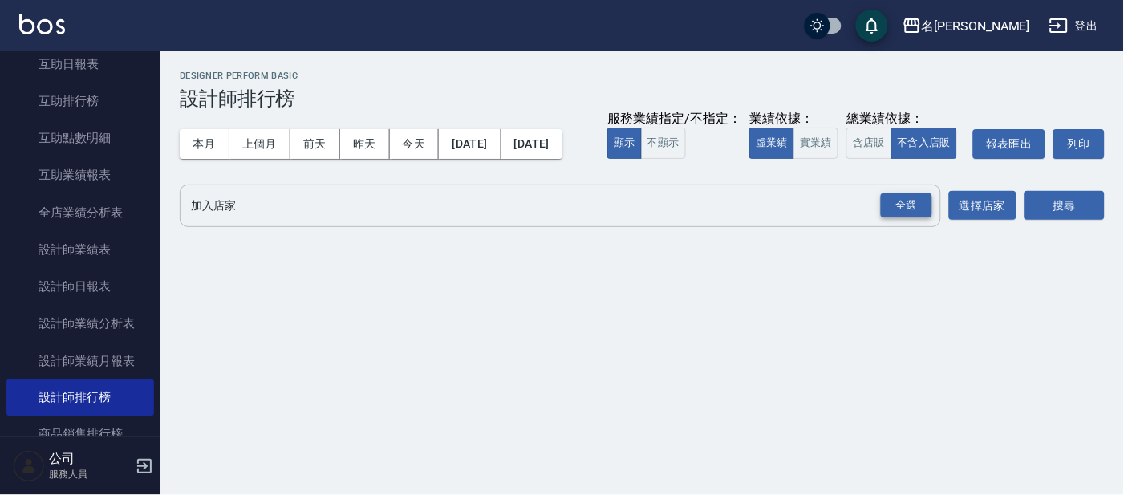
click at [917, 218] on div "全選" at bounding box center [906, 205] width 51 height 25
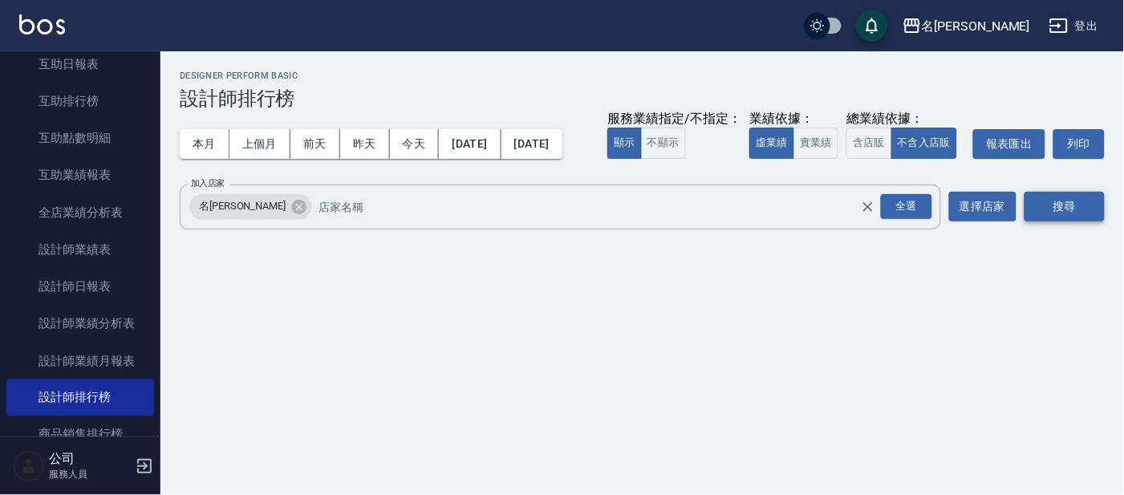
click at [1033, 221] on button "搜尋" at bounding box center [1064, 207] width 80 height 30
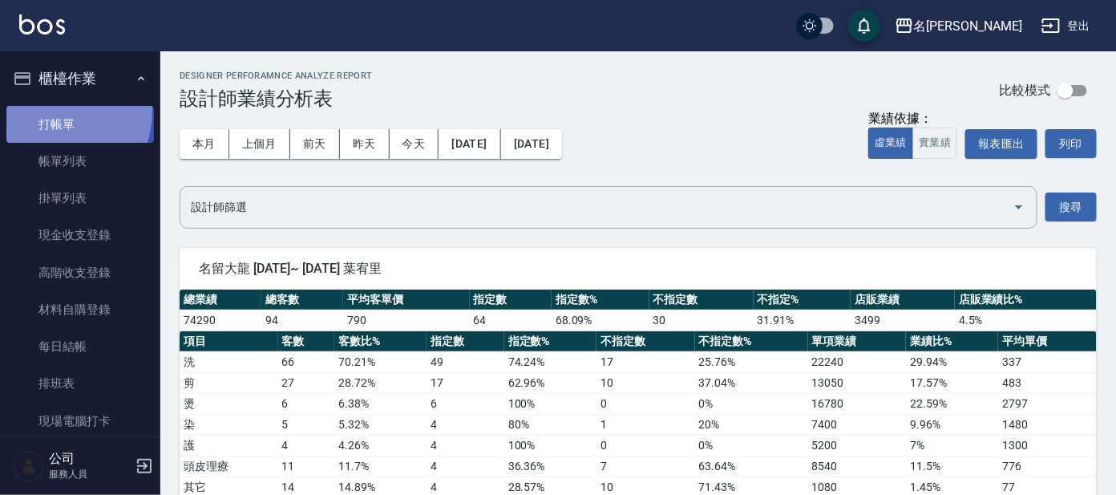
drag, startPoint x: 48, startPoint y: 111, endPoint x: 36, endPoint y: 108, distance: 12.3
click at [50, 110] on link "打帳單" at bounding box center [80, 124] width 148 height 37
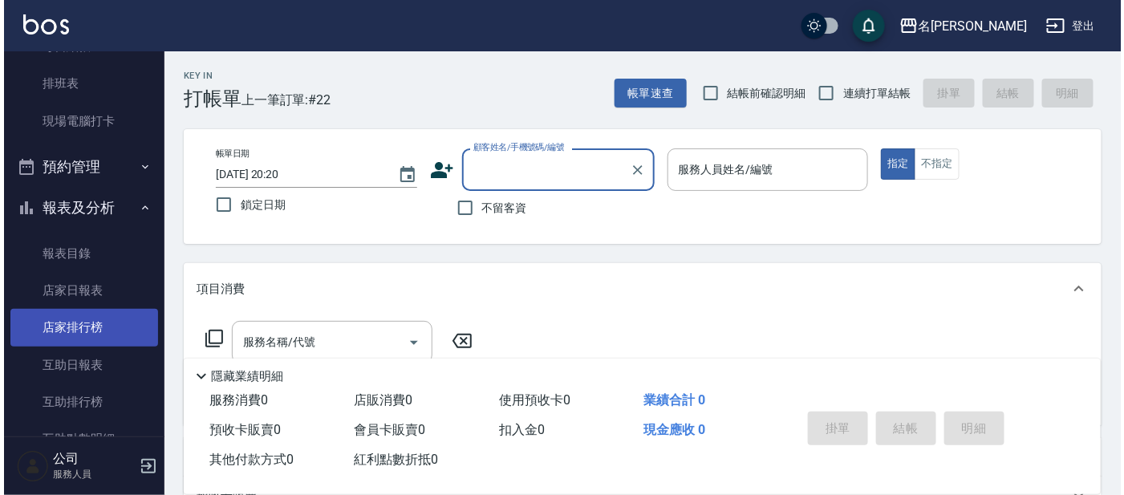
scroll to position [500, 0]
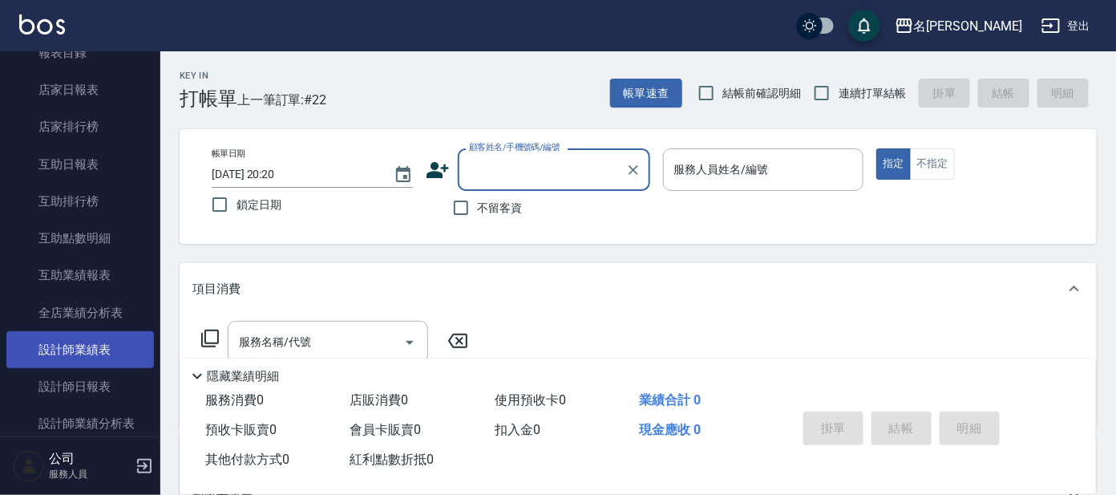
click at [99, 341] on link "設計師業績表" at bounding box center [80, 349] width 148 height 37
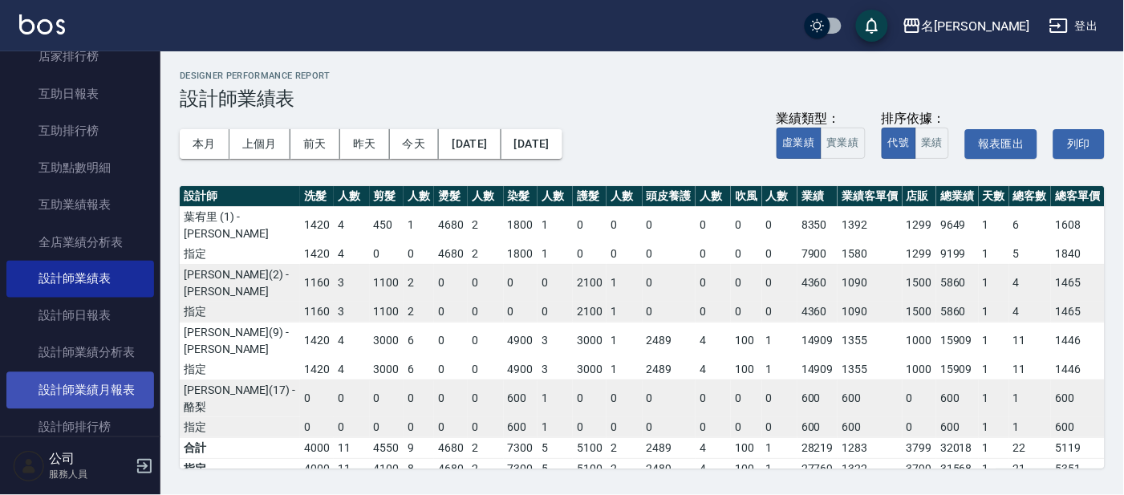
scroll to position [601, 0]
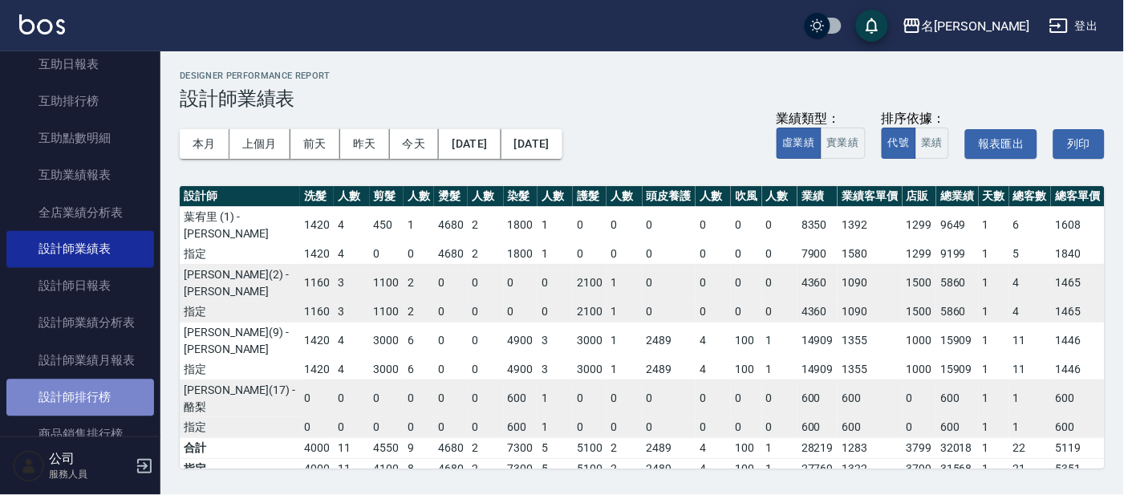
click at [99, 396] on link "設計師排行榜" at bounding box center [80, 397] width 148 height 37
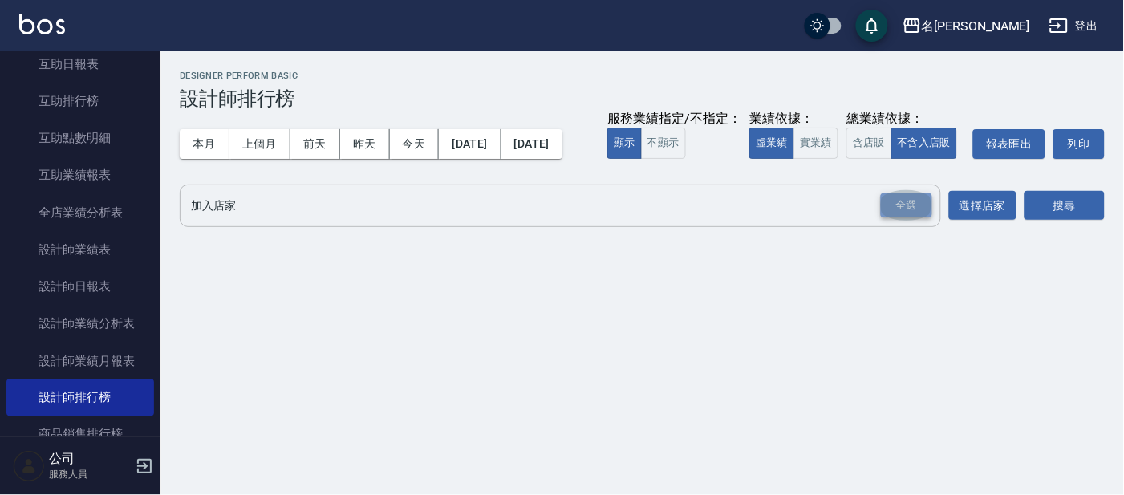
click at [905, 218] on div "全選" at bounding box center [906, 205] width 51 height 25
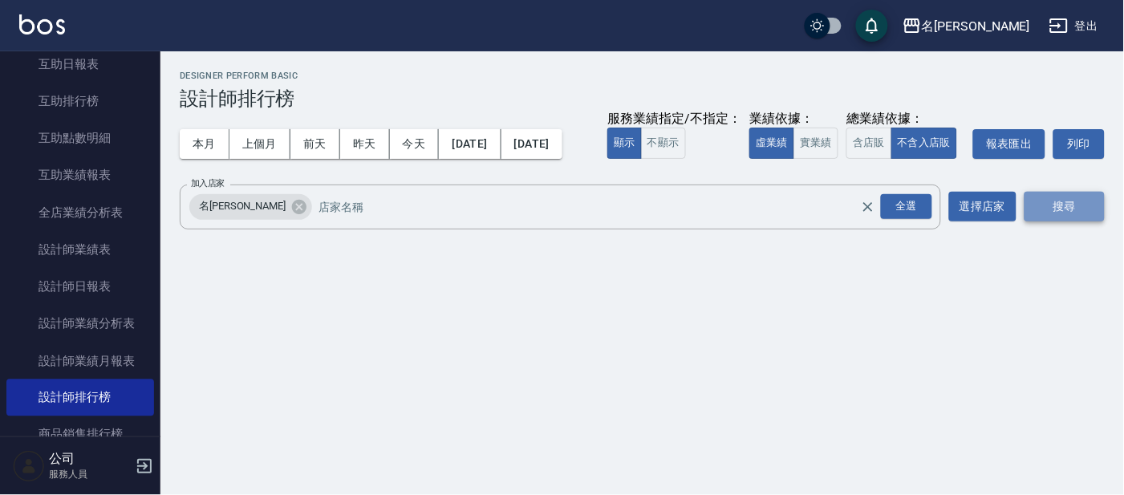
click at [1054, 221] on button "搜尋" at bounding box center [1064, 207] width 80 height 30
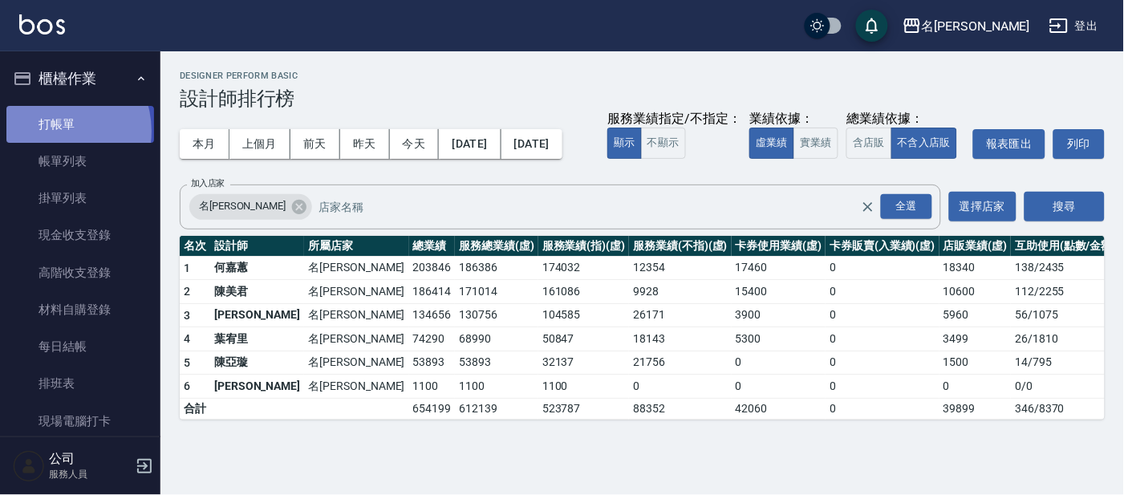
click at [53, 131] on link "打帳單" at bounding box center [80, 124] width 148 height 37
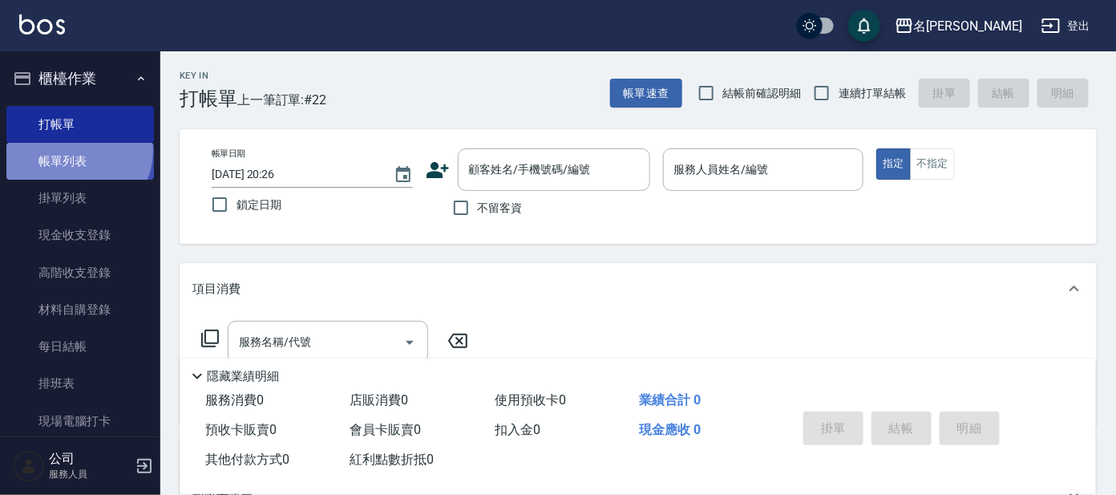
click at [76, 151] on link "帳單列表" at bounding box center [80, 161] width 148 height 37
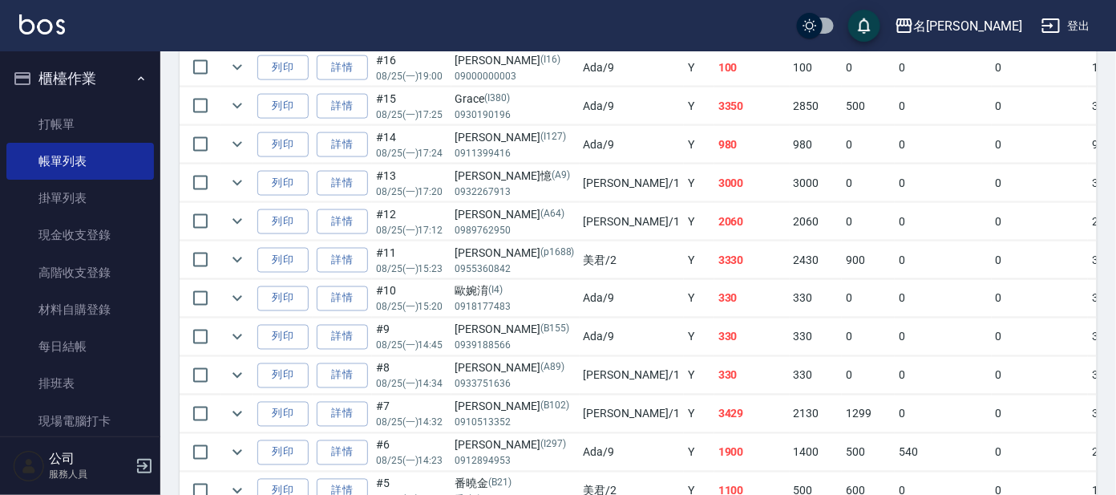
scroll to position [601, 0]
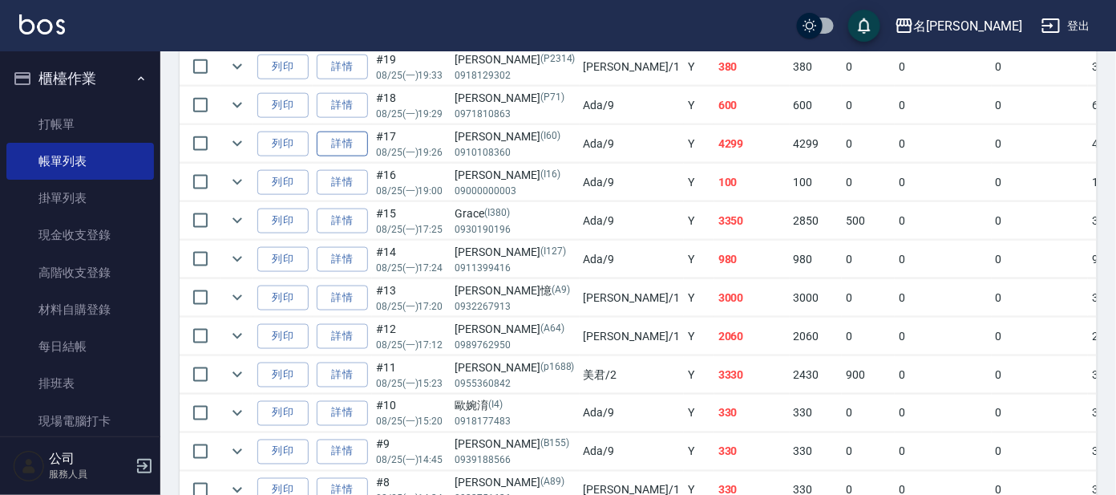
click at [351, 140] on link "詳情" at bounding box center [342, 144] width 51 height 25
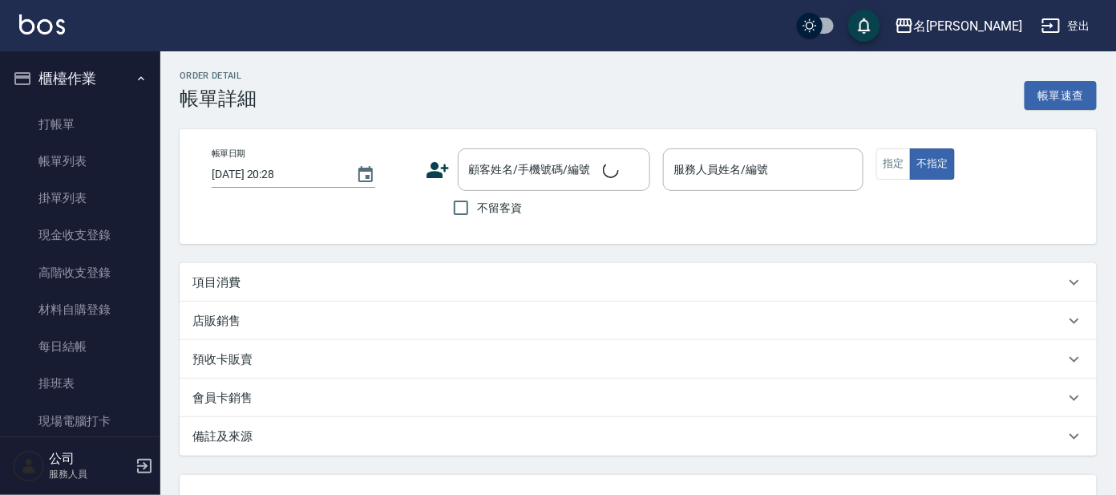
type input "[DATE] 19:26"
type input "Ada-9"
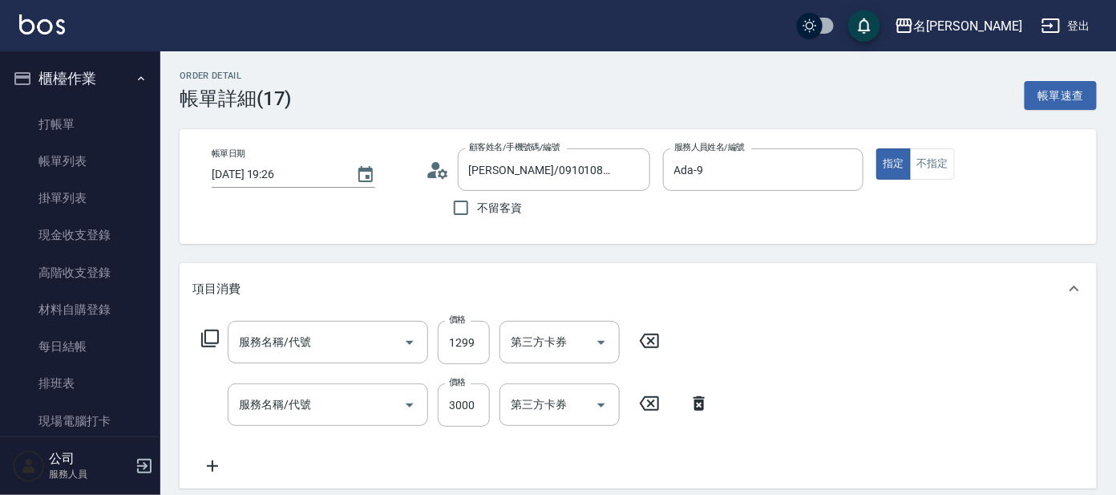
type input "[PERSON_NAME]/0910108360/I60"
type input "頭皮全療程(102)"
type input "極光蘊4段深層護髮(624)"
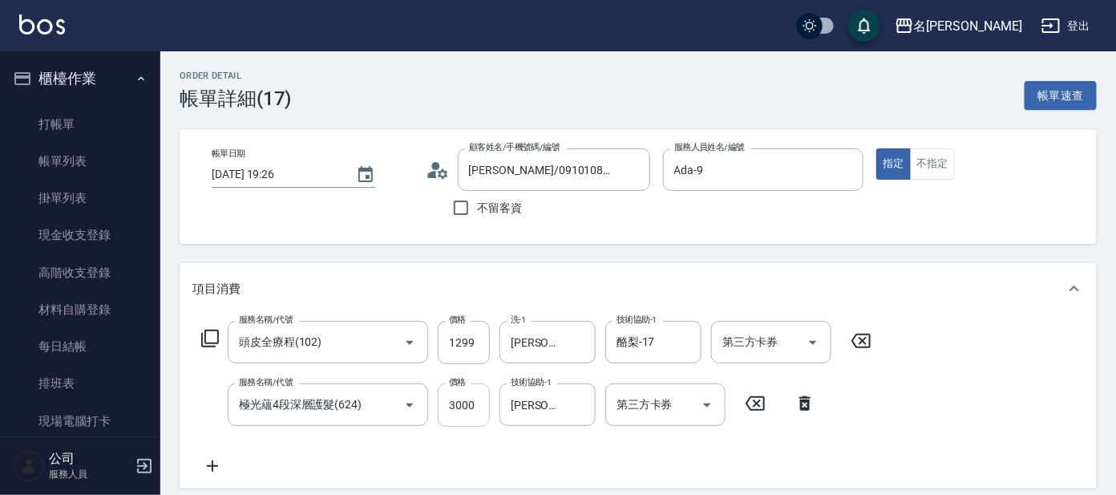
click at [487, 394] on input "3000" at bounding box center [464, 404] width 52 height 43
type input "2000"
click at [446, 444] on div "服務名稱/代號 頭皮全療程(102) 服務名稱/代號 價格 1299 價格 洗-1 曉晴-11 洗-1 技術協助-1 酪梨-17 技術協助-1 第三方卡券 第…" at bounding box center [536, 398] width 689 height 155
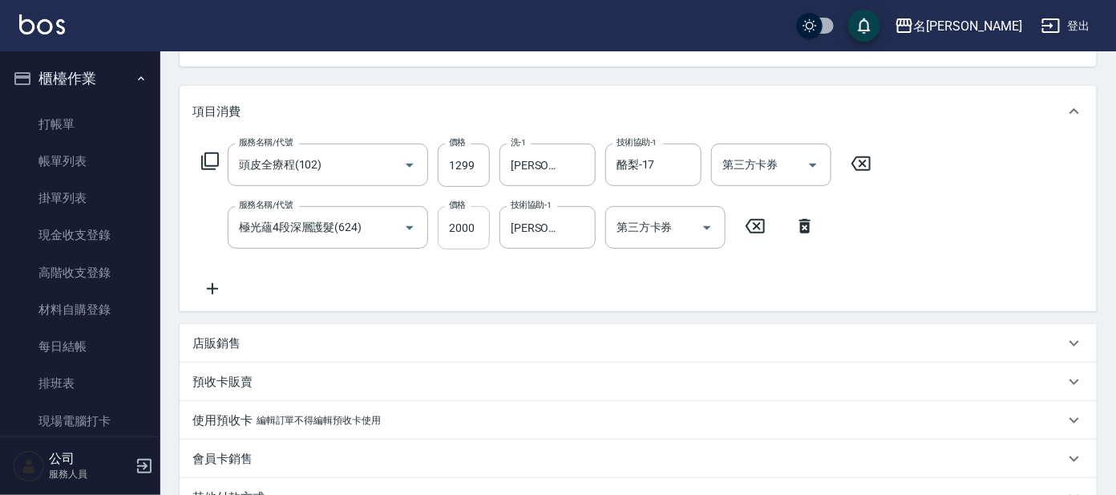
scroll to position [200, 0]
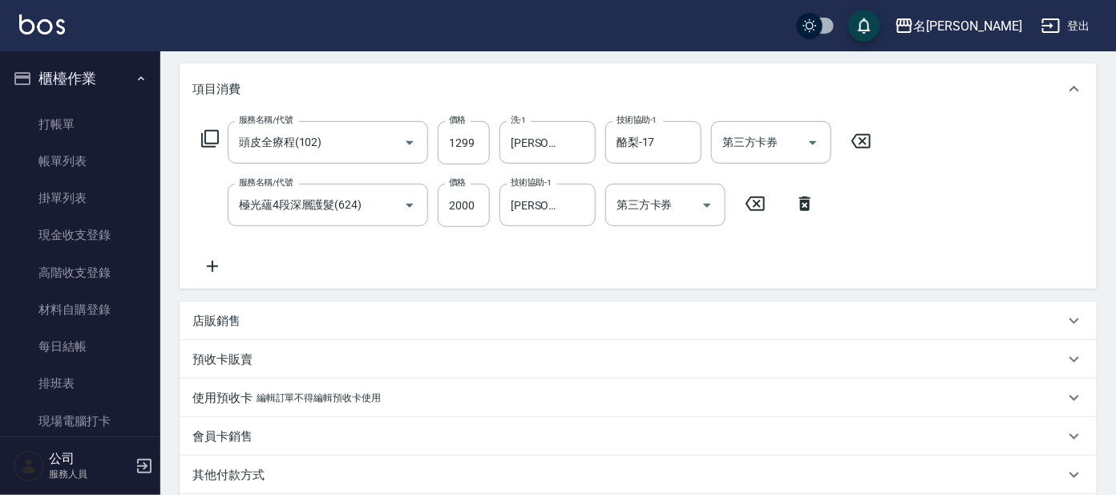
click at [281, 324] on div "店販銷售" at bounding box center [628, 321] width 873 height 17
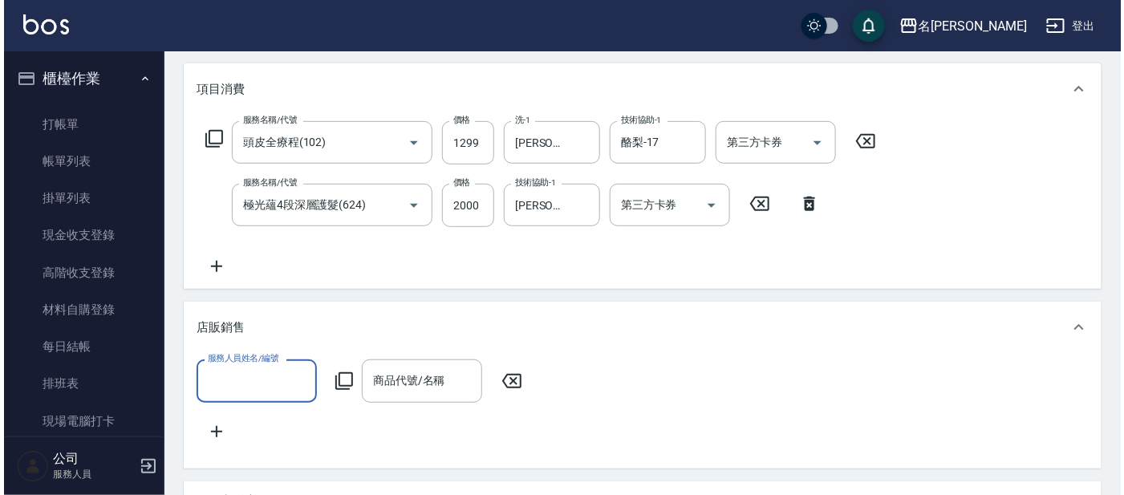
scroll to position [0, 0]
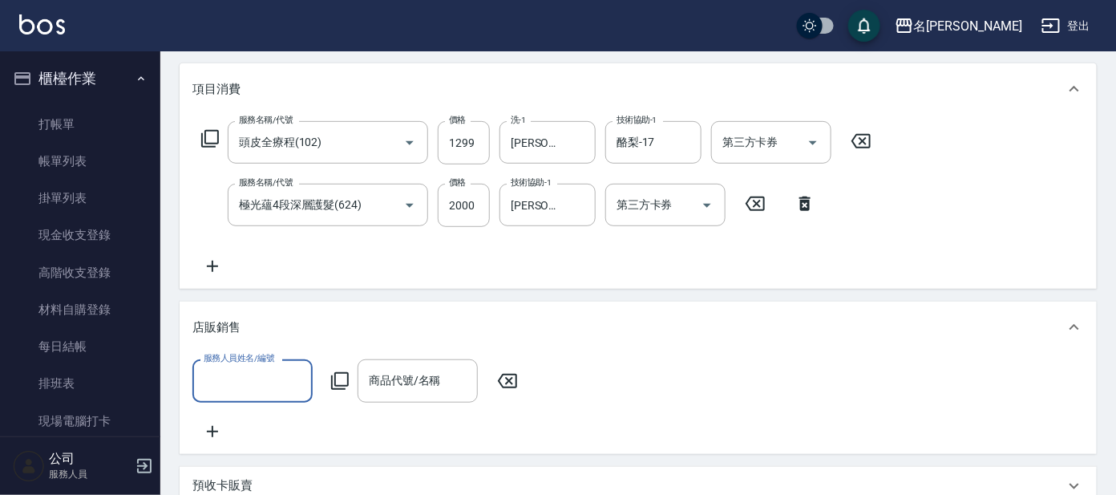
click at [231, 387] on input "服務人員姓名/編號" at bounding box center [253, 380] width 106 height 28
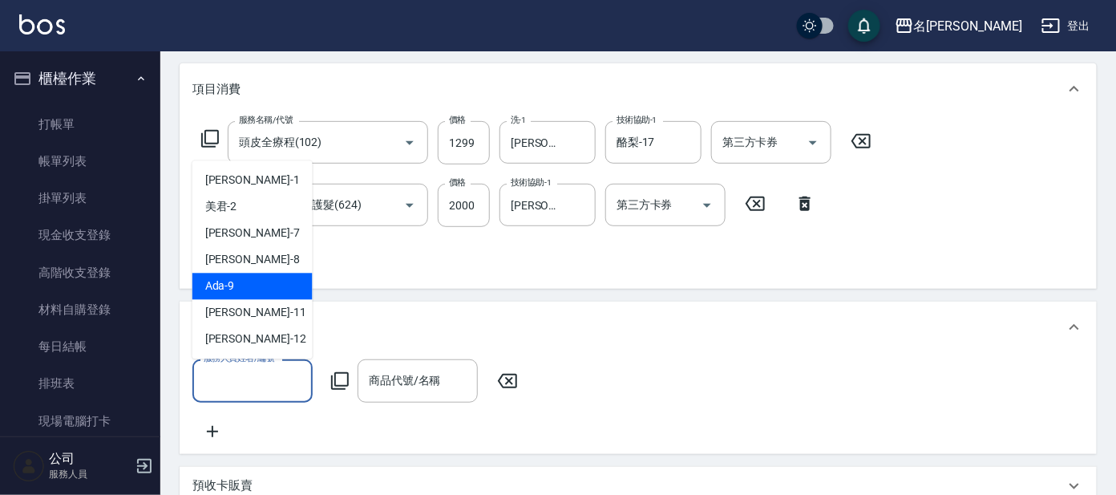
click at [253, 289] on div "Ada -9" at bounding box center [252, 286] width 120 height 26
type input "Ada-9"
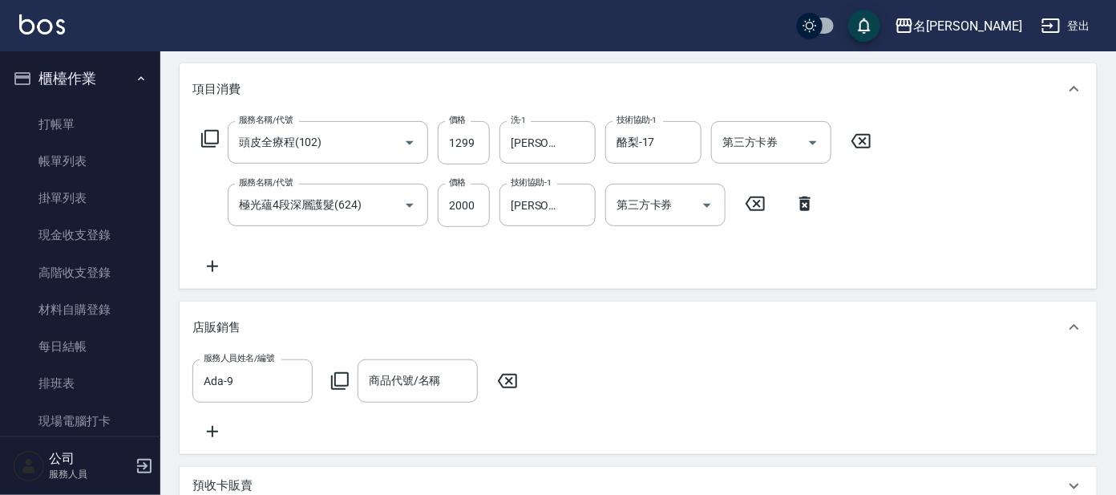
click at [341, 377] on icon at bounding box center [339, 380] width 19 height 19
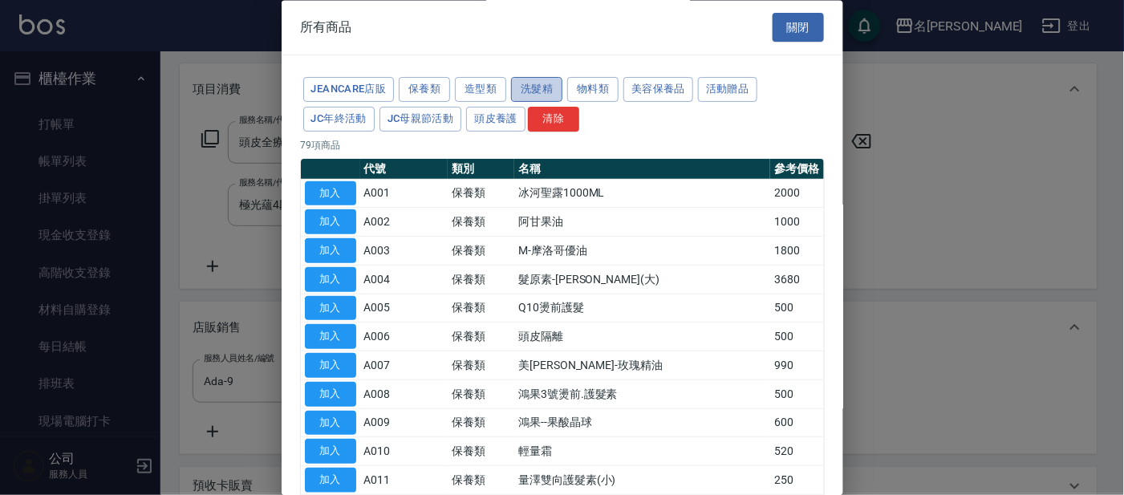
click at [541, 92] on button "洗髮精" at bounding box center [536, 90] width 51 height 25
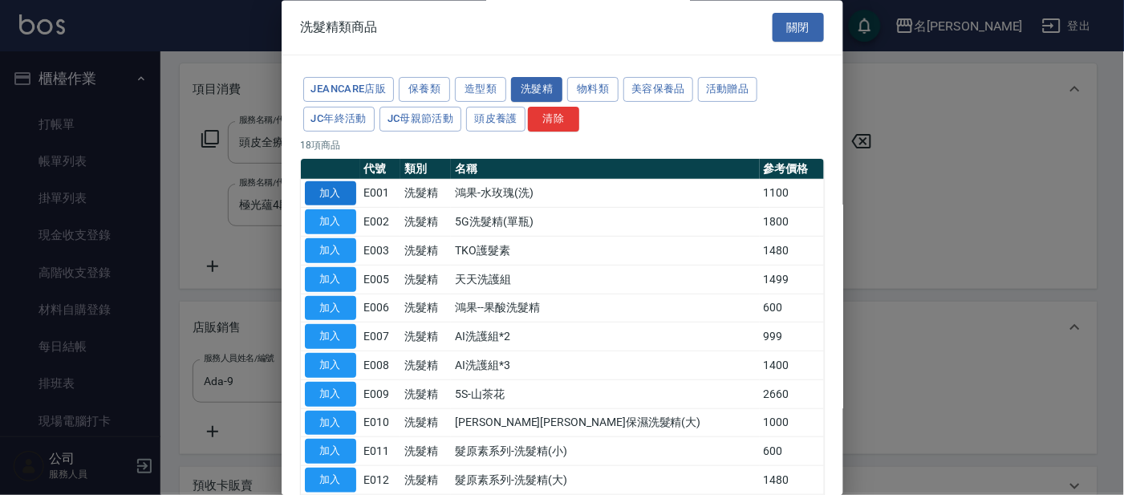
click at [337, 185] on button "加入" at bounding box center [330, 193] width 51 height 25
type input "鴻果-水玫瑰(洗)"
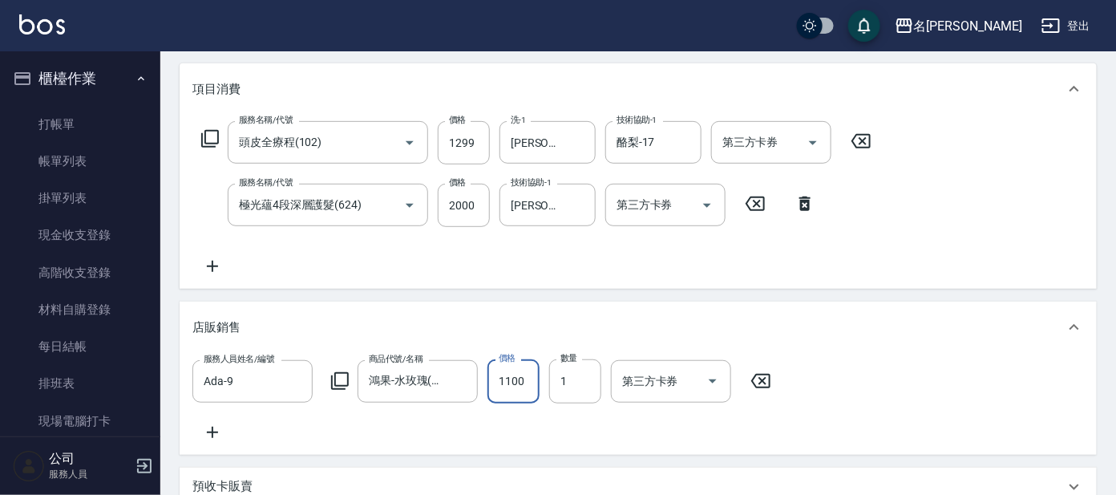
click at [508, 387] on input "1100" at bounding box center [514, 380] width 52 height 43
type input "1000"
click at [910, 364] on div "服務人員姓名/編號 Ada-9 服務人員姓名/編號 商品代號/名稱 鴻果-水玫瑰(洗) 商品代號/名稱 價格 1000 價格 數量 1 數量 第三方卡券 第三…" at bounding box center [638, 400] width 892 height 82
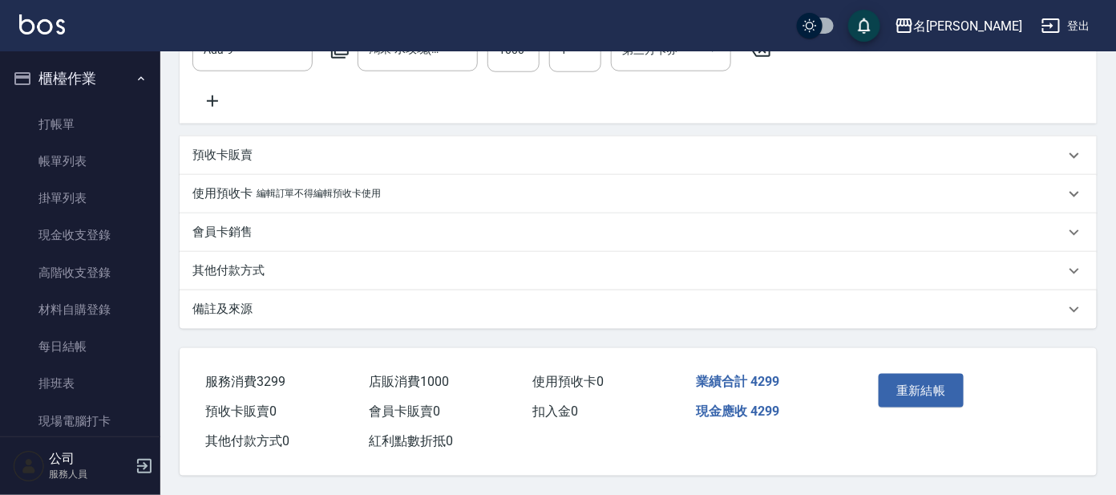
scroll to position [548, 0]
click at [929, 382] on button "重新結帳" at bounding box center [921, 391] width 85 height 34
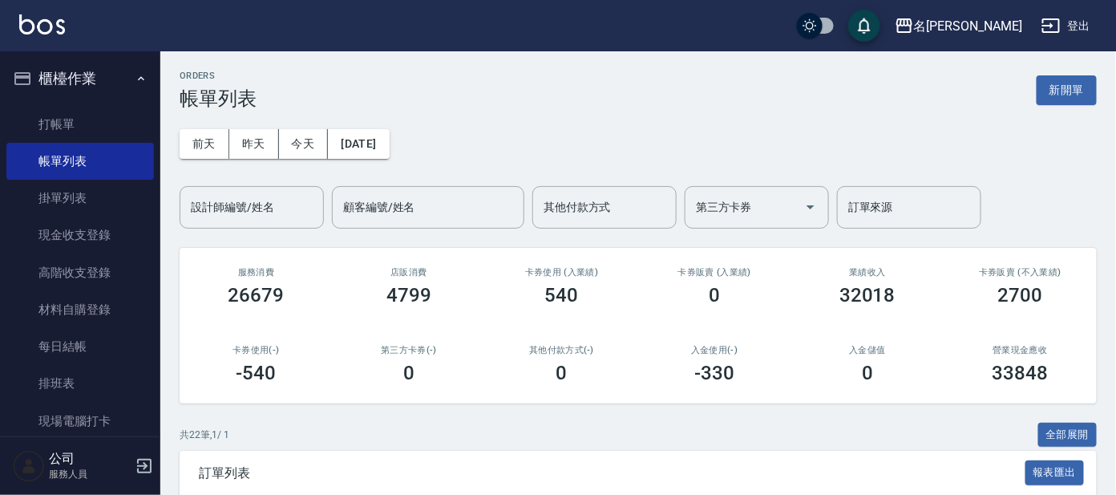
click at [270, 213] on input "設計師編號/姓名" at bounding box center [252, 207] width 130 height 28
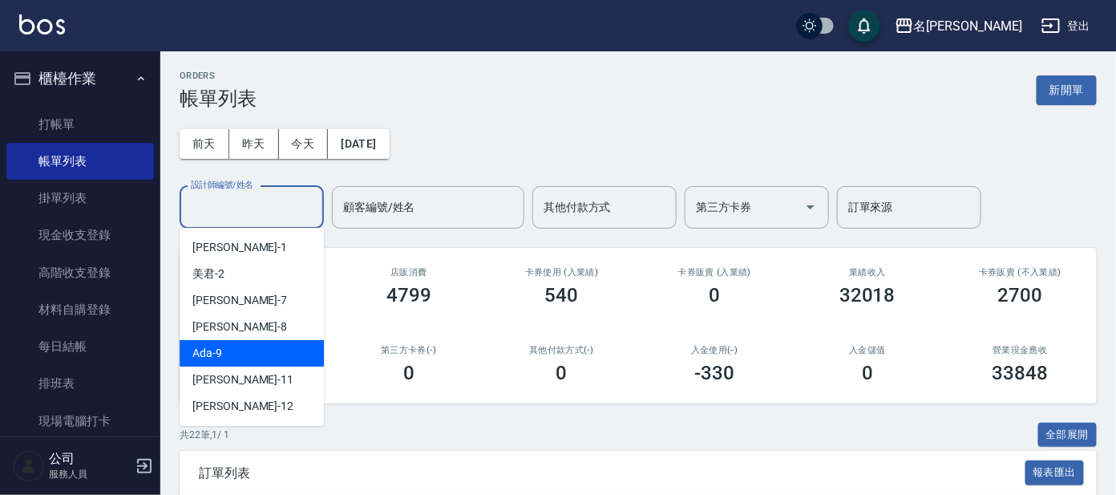
click at [276, 354] on div "Ada -9" at bounding box center [252, 353] width 144 height 26
type input "Ada-9"
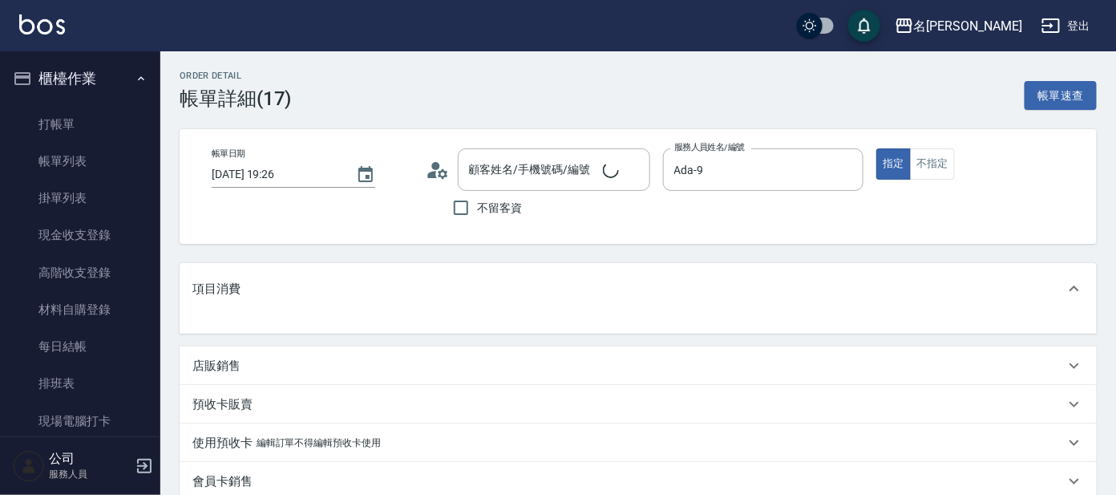
scroll to position [168, 0]
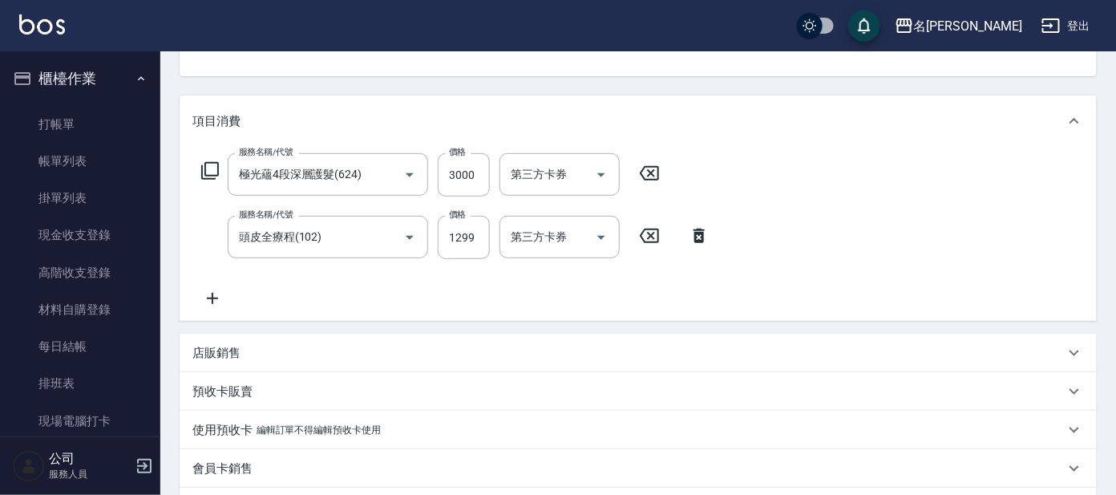
type input "[PERSON_NAME]/0910108360/I60"
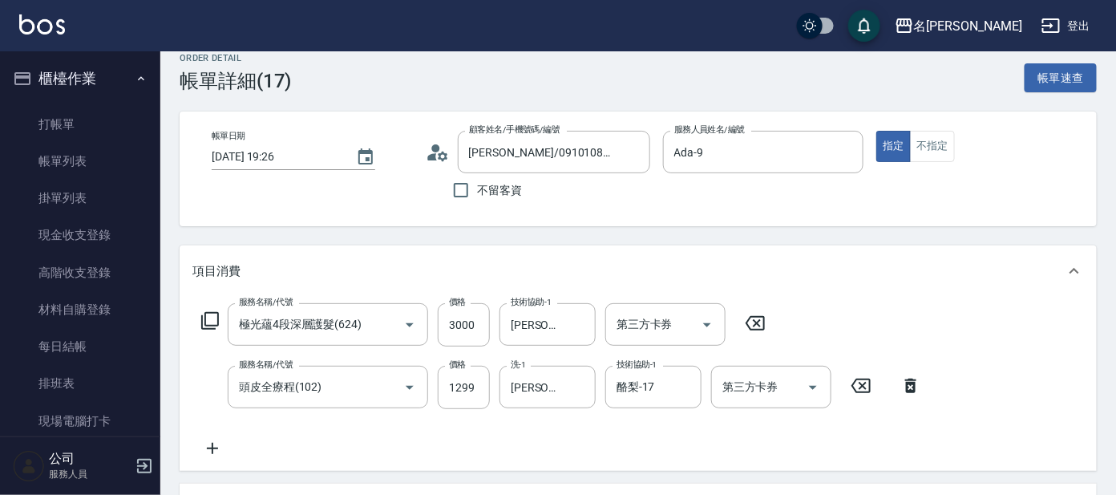
scroll to position [6, 0]
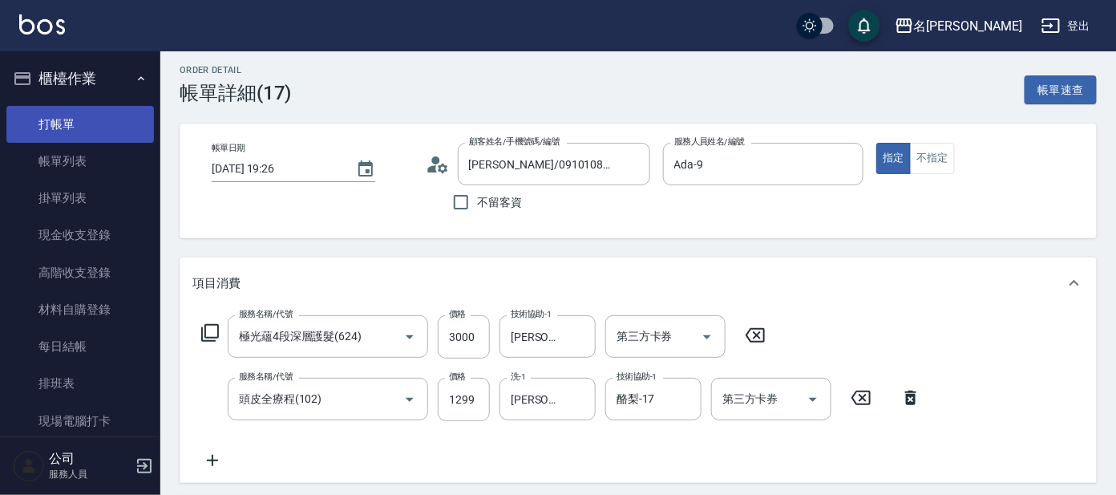
click at [130, 114] on link "打帳單" at bounding box center [80, 124] width 148 height 37
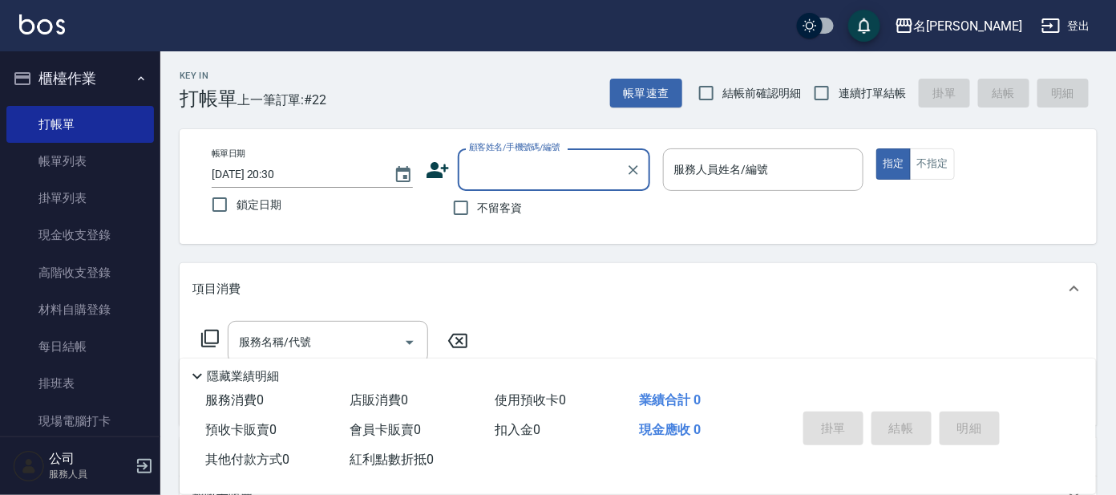
click at [551, 169] on input "顧客姓名/手機號碼/編號" at bounding box center [542, 170] width 154 height 28
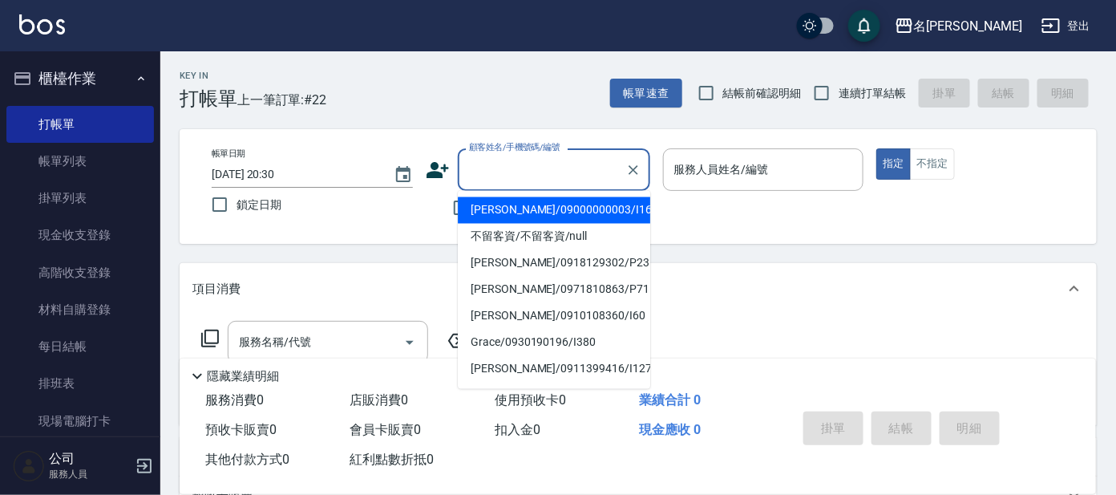
type input "ㄣ"
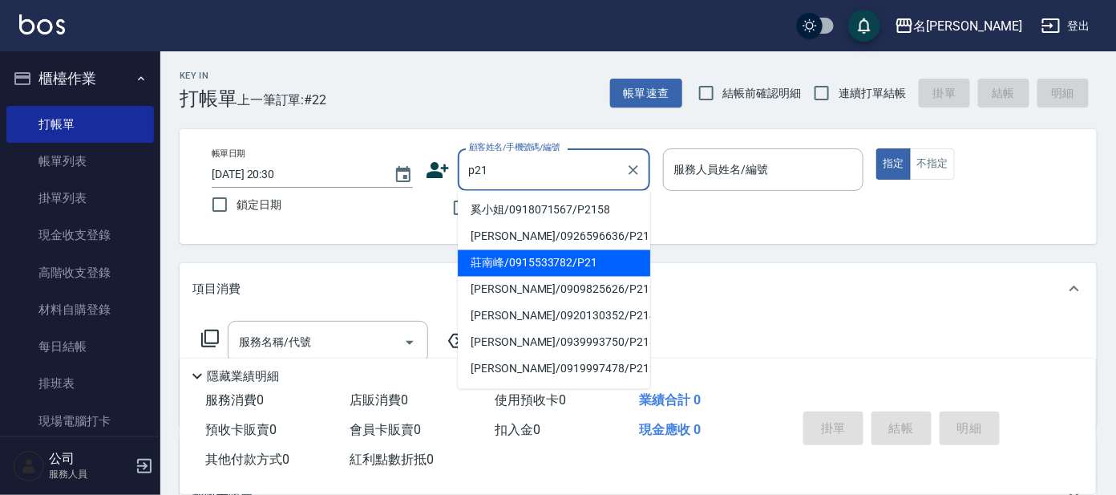
click at [585, 259] on li "莊南峰/0915533782/P21" at bounding box center [554, 263] width 192 height 26
type input "莊南峰/0915533782/P21"
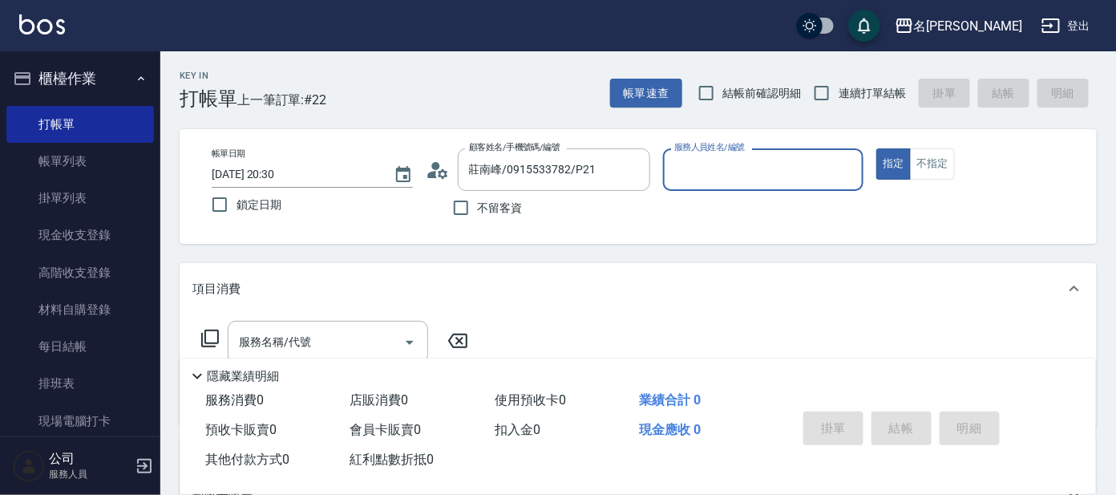
click at [739, 166] on input "服務人員姓名/編號" at bounding box center [763, 170] width 187 height 28
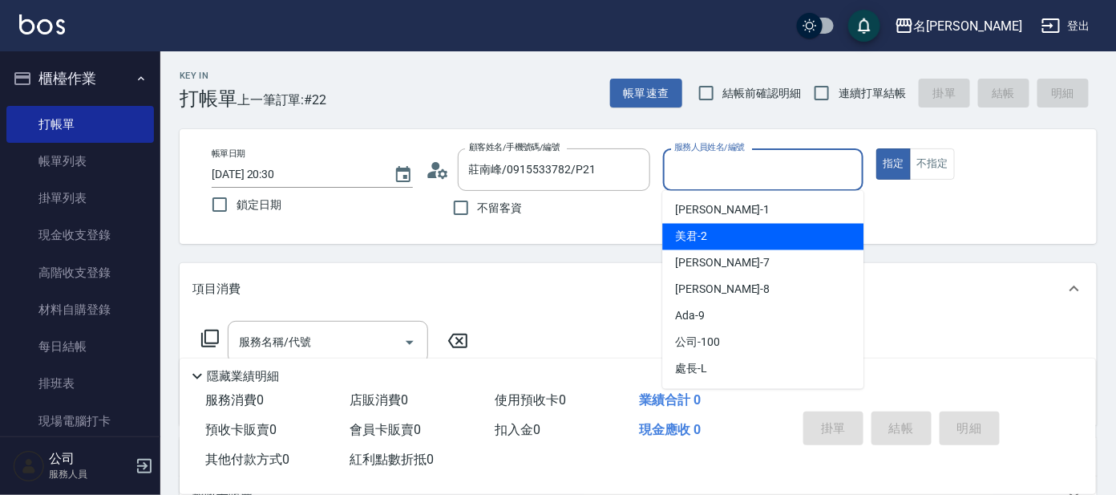
click at [721, 233] on div "美君 -2" at bounding box center [762, 237] width 201 height 26
type input "美君-2"
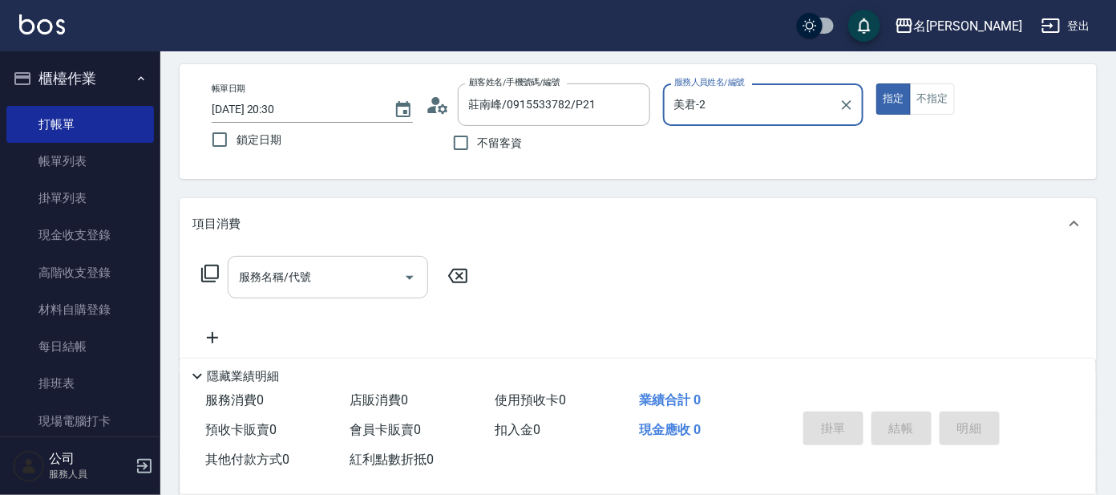
scroll to position [99, 0]
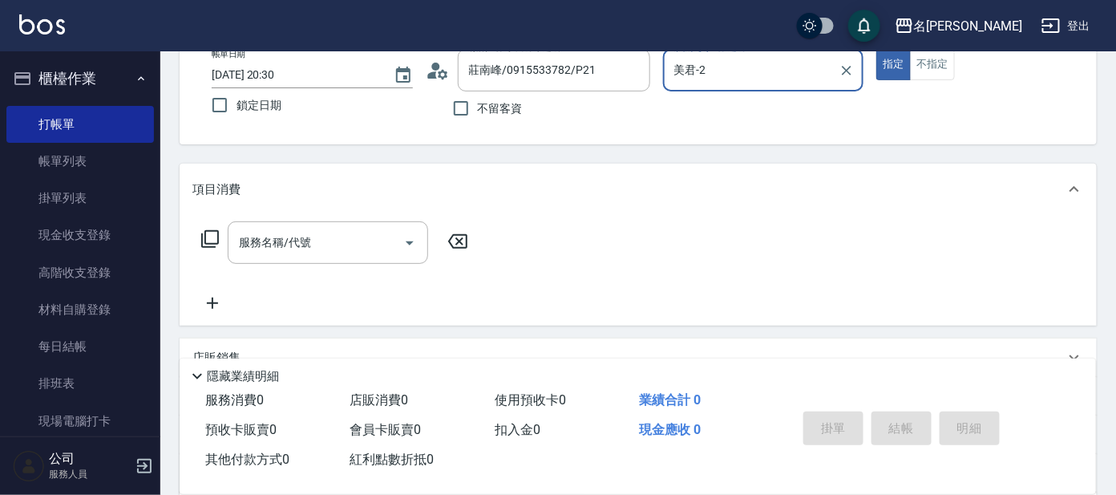
click at [218, 236] on icon at bounding box center [210, 239] width 18 height 18
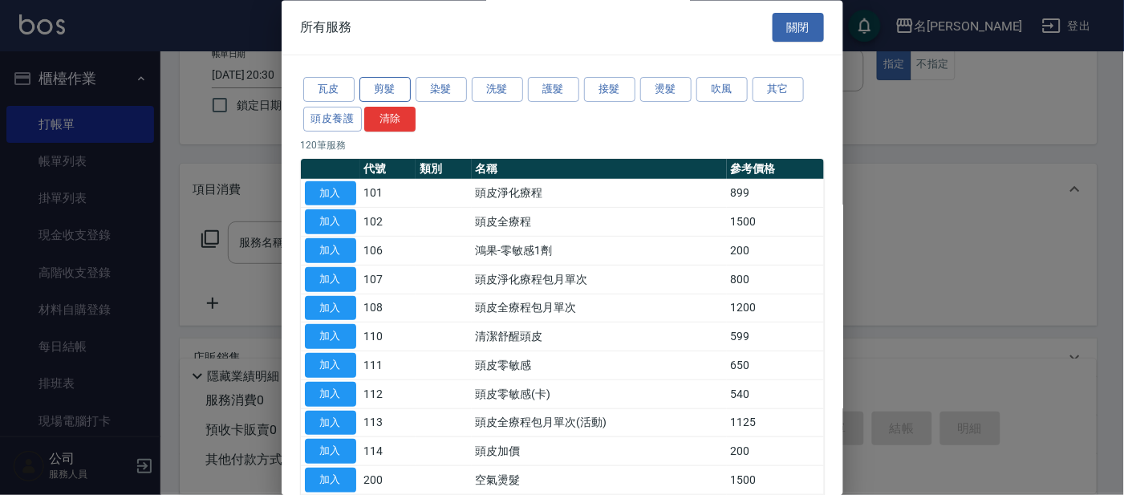
click at [382, 87] on button "剪髮" at bounding box center [384, 90] width 51 height 25
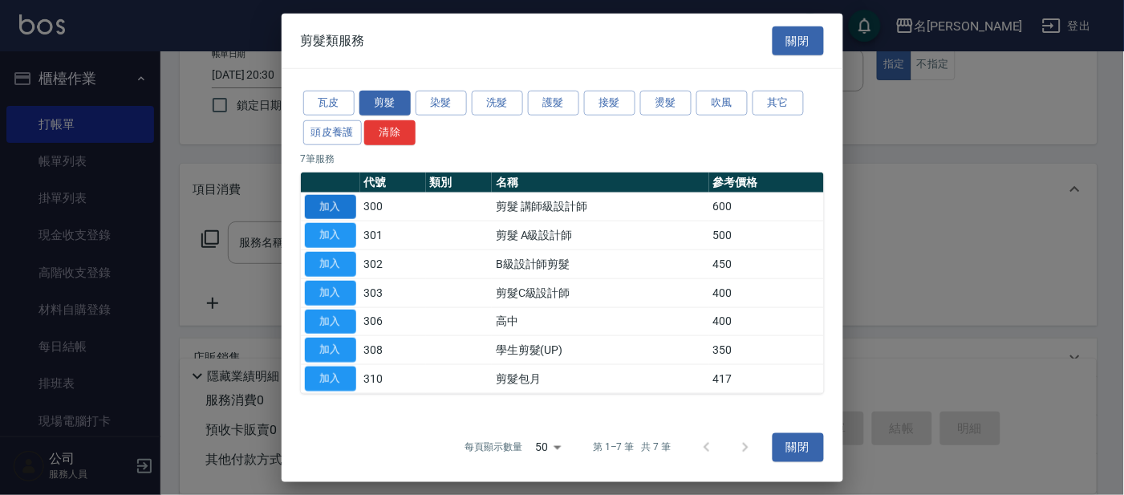
click at [334, 202] on button "加入" at bounding box center [330, 206] width 51 height 25
type input "剪髮 講師級設計師(300)"
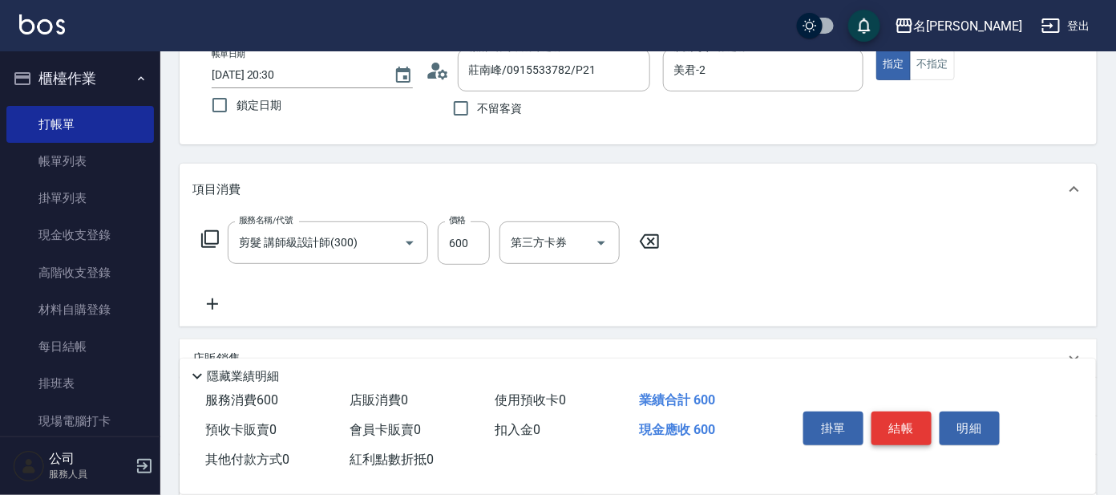
click at [904, 424] on button "結帳" at bounding box center [902, 428] width 60 height 34
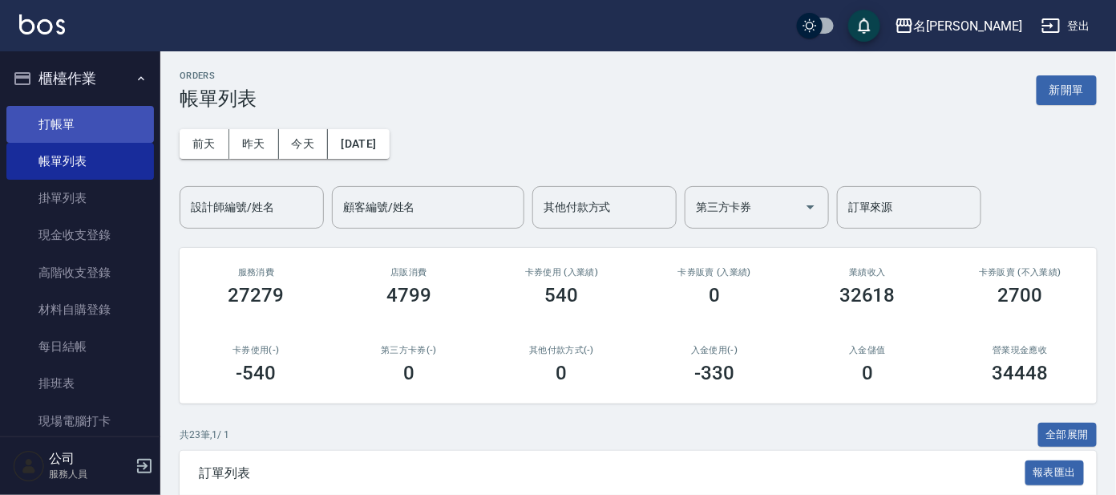
click at [99, 118] on link "打帳單" at bounding box center [80, 124] width 148 height 37
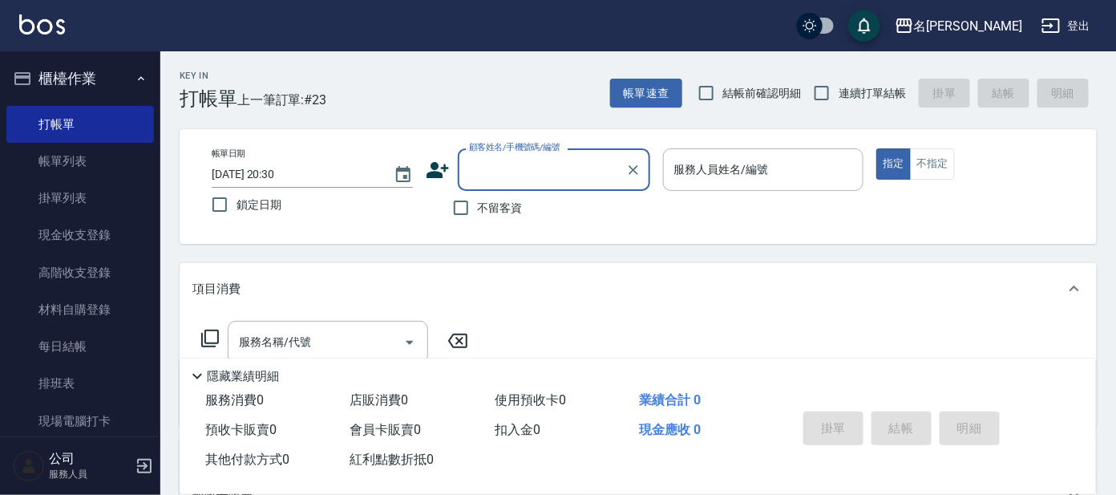
click at [545, 184] on div "顧客姓名/手機號碼/編號" at bounding box center [554, 169] width 192 height 43
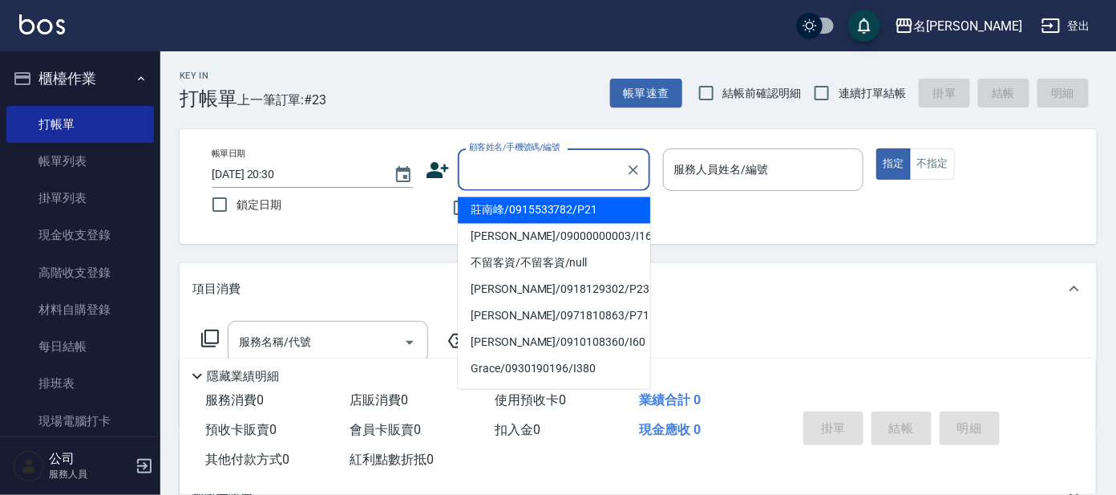
click at [555, 204] on li "莊南峰/0915533782/P21" at bounding box center [554, 210] width 192 height 26
type input "莊南峰/0915533782/P21"
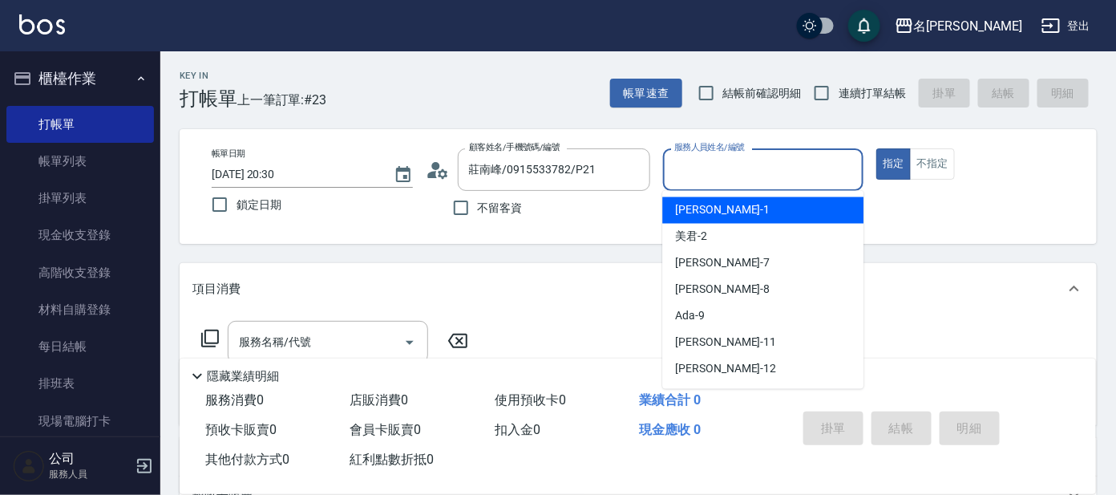
click at [797, 167] on input "服務人員姓名/編號" at bounding box center [763, 170] width 187 height 28
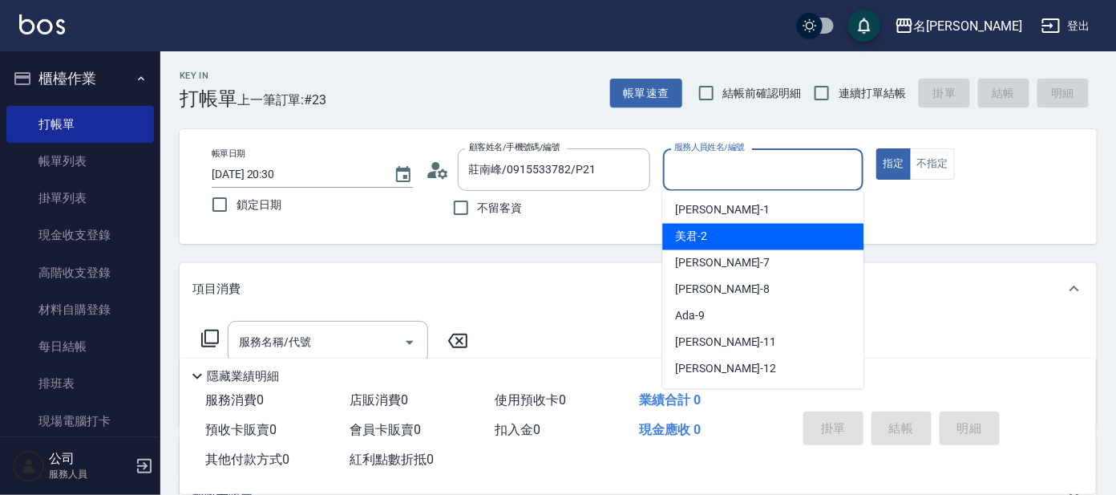
click at [783, 233] on div "美君 -2" at bounding box center [762, 237] width 201 height 26
type input "美君-2"
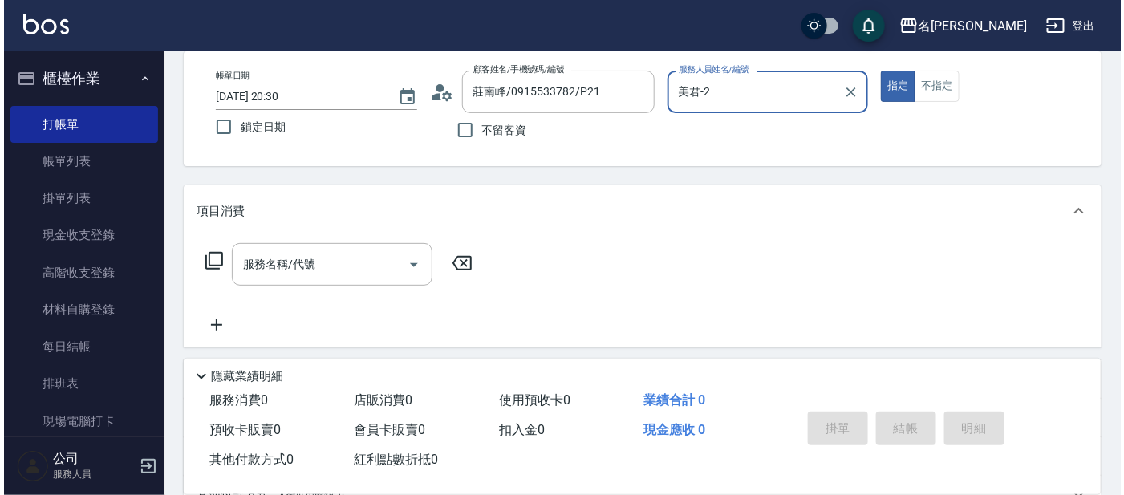
scroll to position [99, 0]
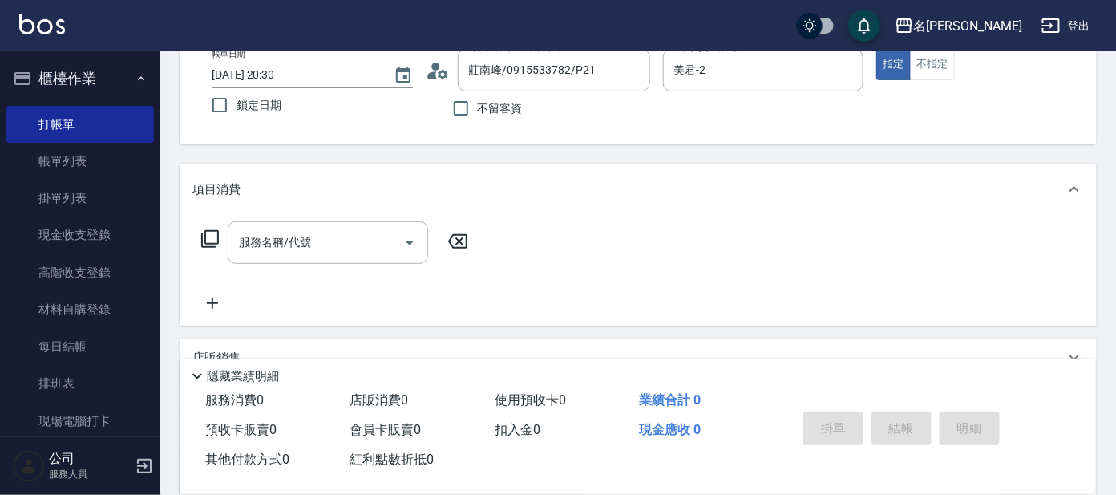
click at [207, 241] on icon at bounding box center [209, 238] width 19 height 19
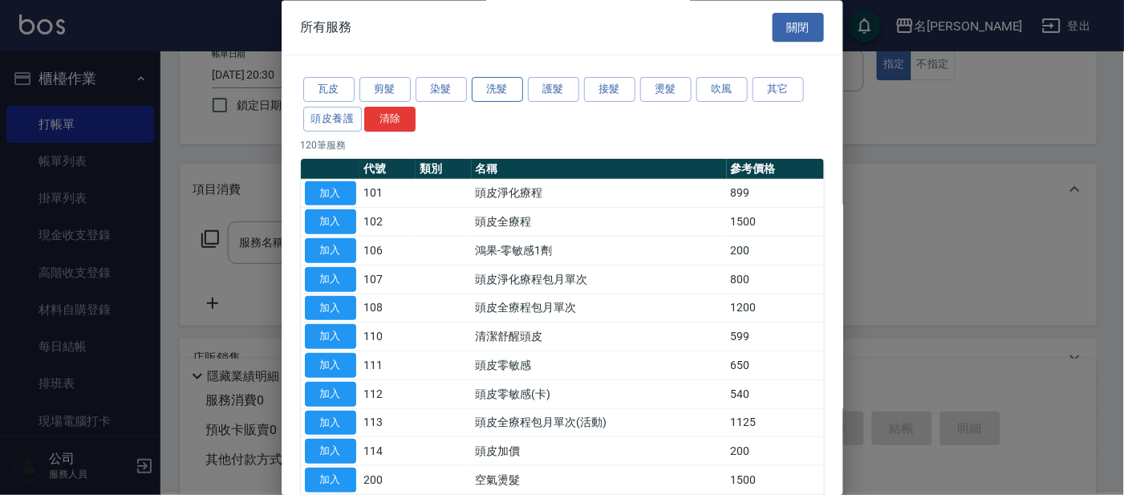
click at [489, 83] on button "洗髮" at bounding box center [497, 90] width 51 height 25
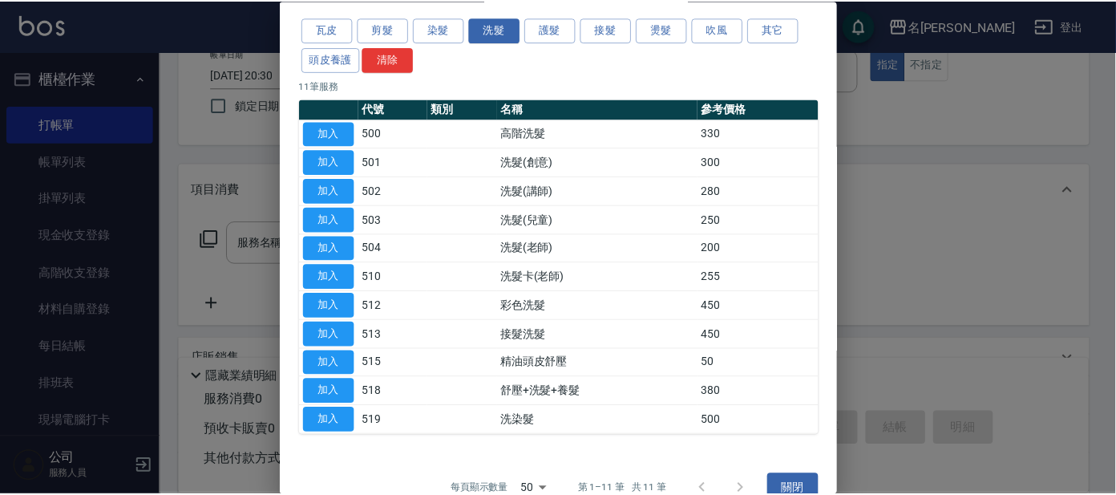
scroll to position [87, 0]
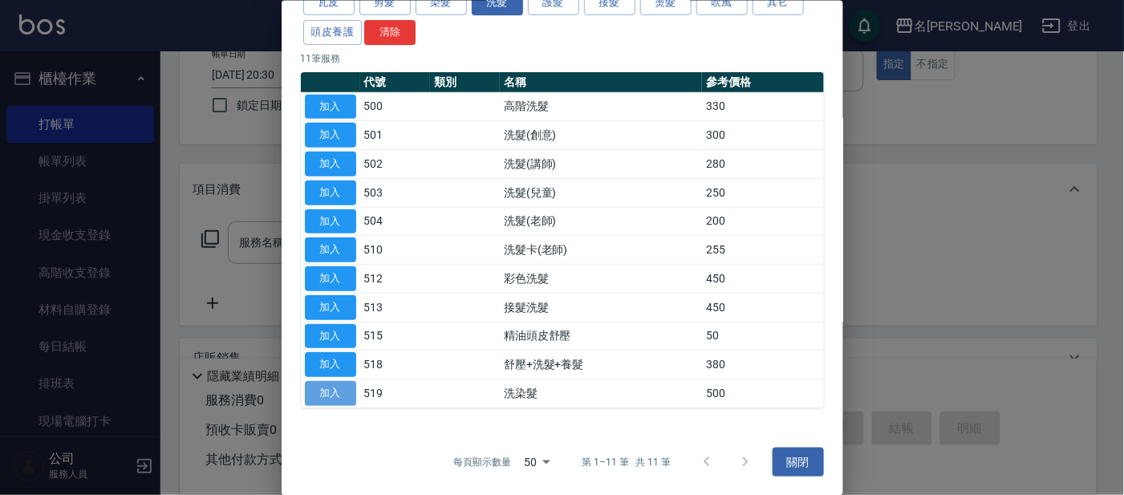
click at [340, 382] on button "加入" at bounding box center [330, 393] width 51 height 25
type input "洗染髮(519)"
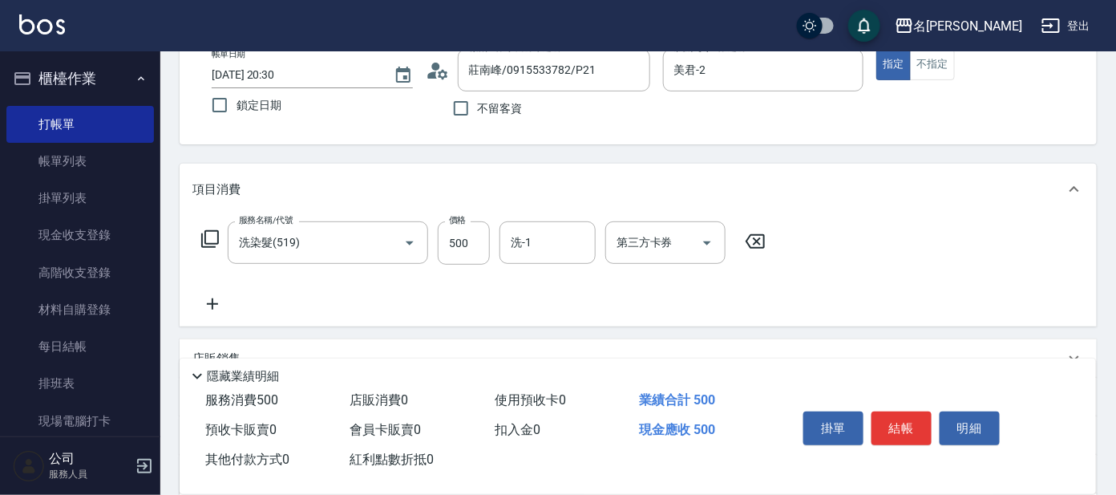
click at [207, 238] on icon at bounding box center [209, 238] width 19 height 19
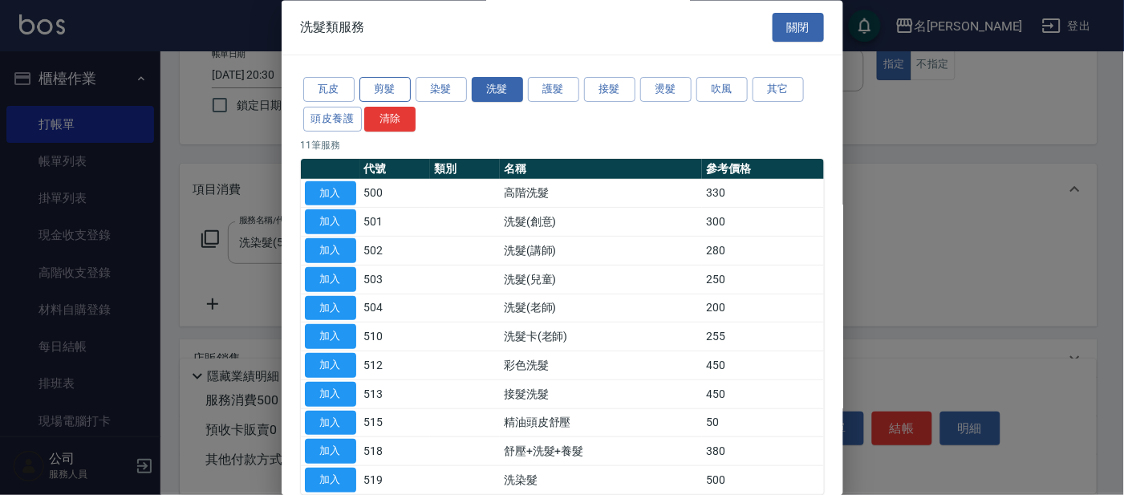
click at [395, 87] on button "剪髮" at bounding box center [384, 90] width 51 height 25
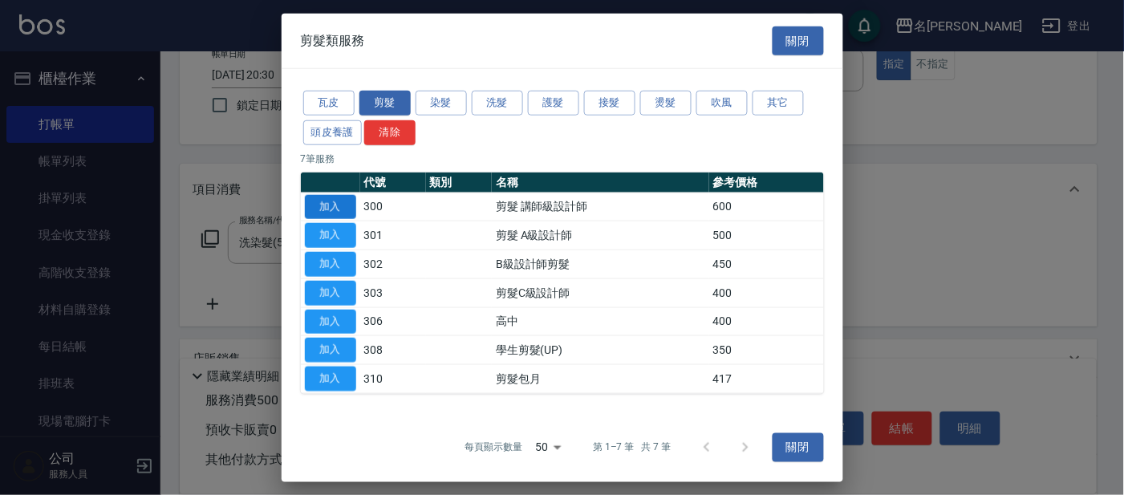
click at [315, 202] on button "加入" at bounding box center [330, 206] width 51 height 25
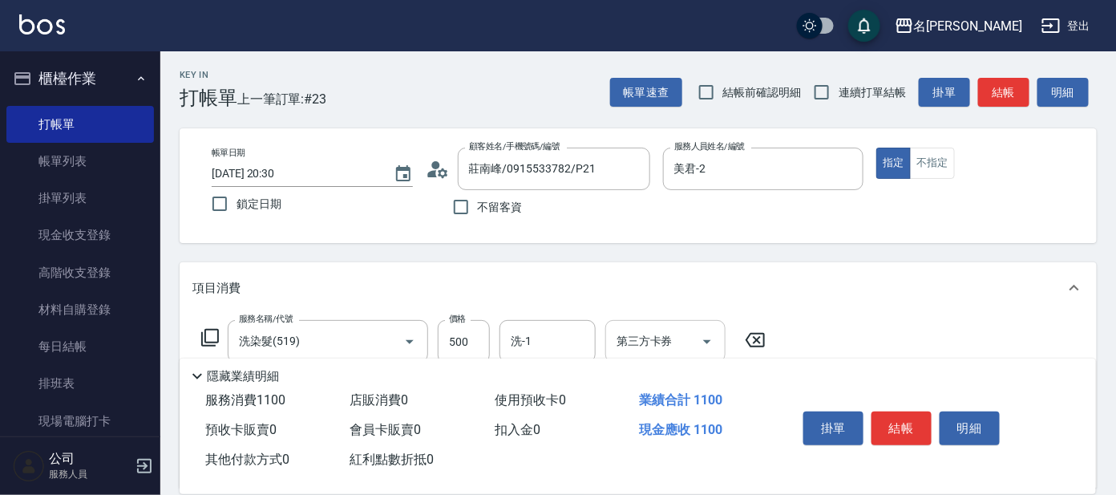
scroll to position [0, 0]
click at [909, 431] on button "結帳" at bounding box center [902, 428] width 60 height 34
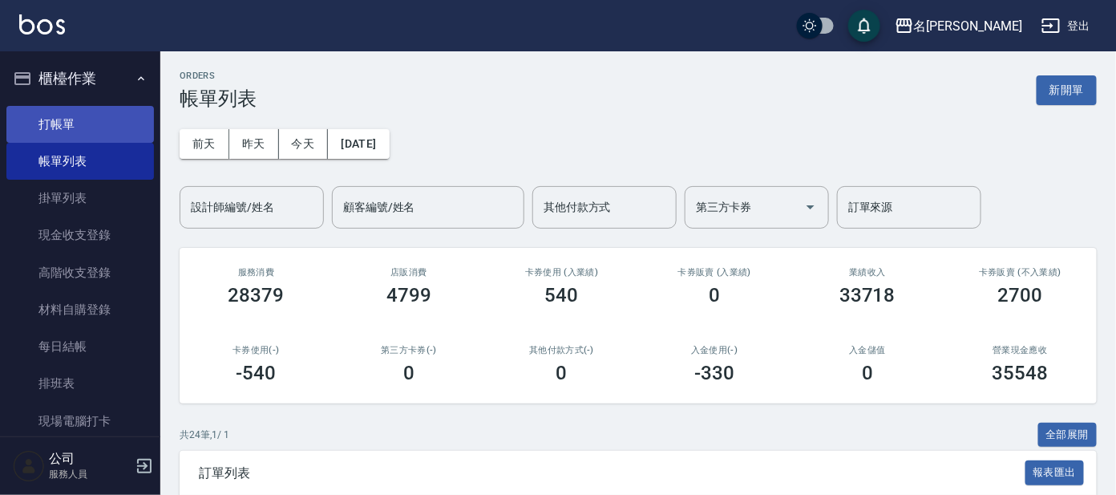
click at [58, 118] on link "打帳單" at bounding box center [80, 124] width 148 height 37
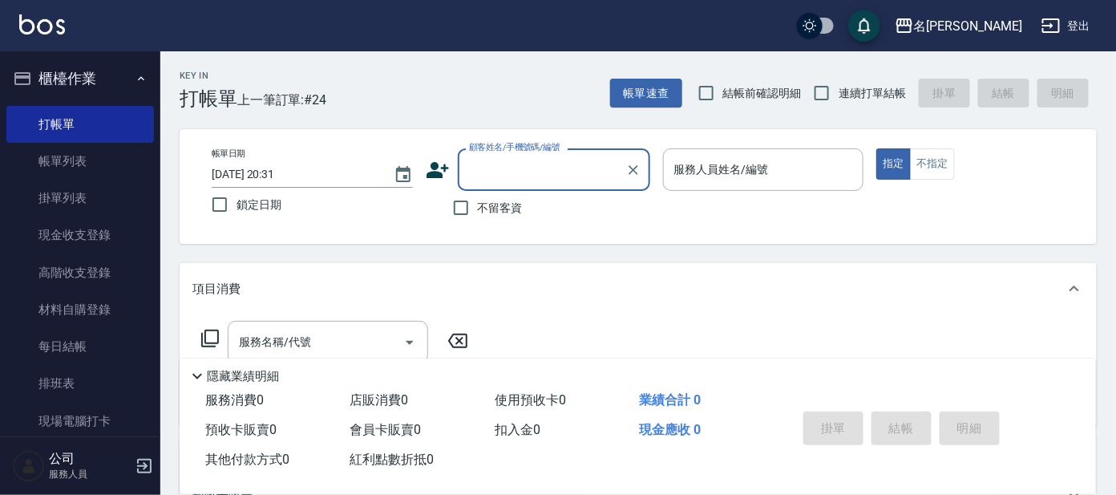
click at [579, 164] on input "顧客姓名/手機號碼/編號" at bounding box center [542, 170] width 154 height 28
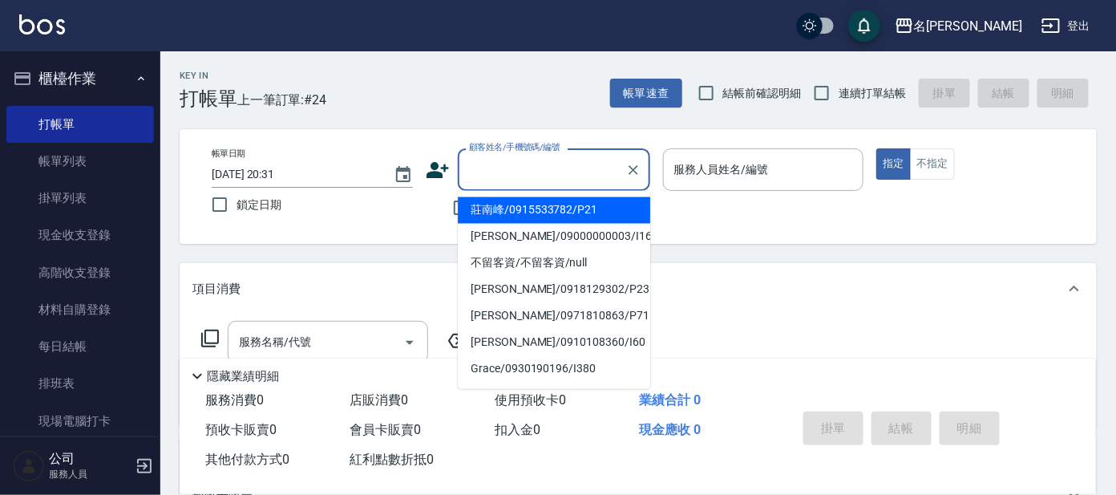
click at [589, 210] on li "莊南峰/0915533782/P21" at bounding box center [554, 210] width 192 height 26
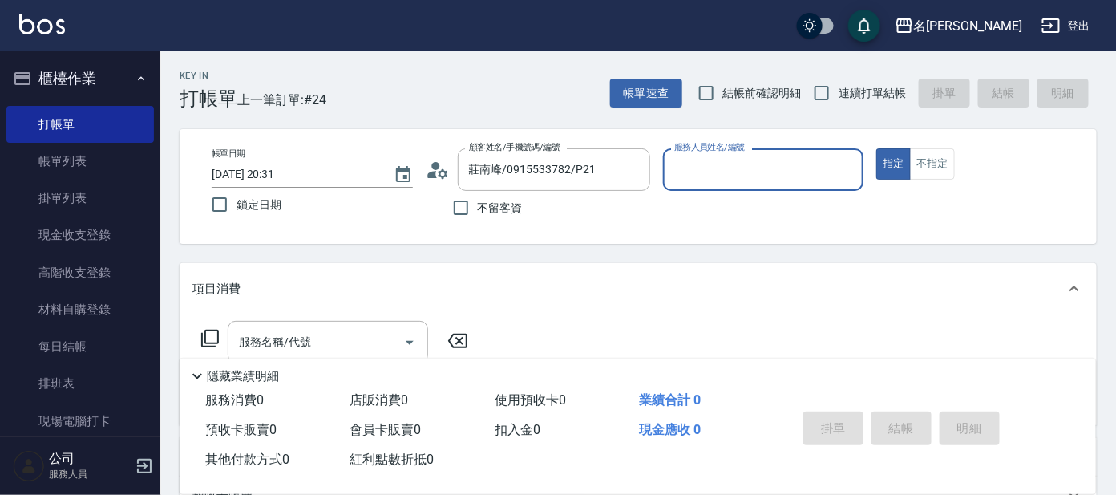
type input "莊南峰/0915533782/P21"
click at [800, 172] on input "服務人員姓名/編號" at bounding box center [763, 170] width 187 height 28
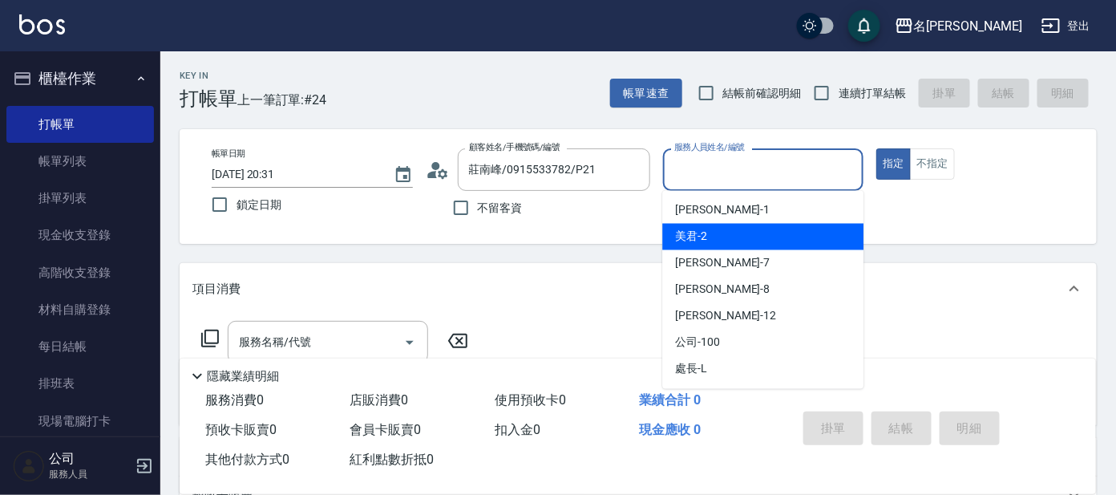
click at [751, 241] on div "美君 -2" at bounding box center [762, 237] width 201 height 26
type input "美君-2"
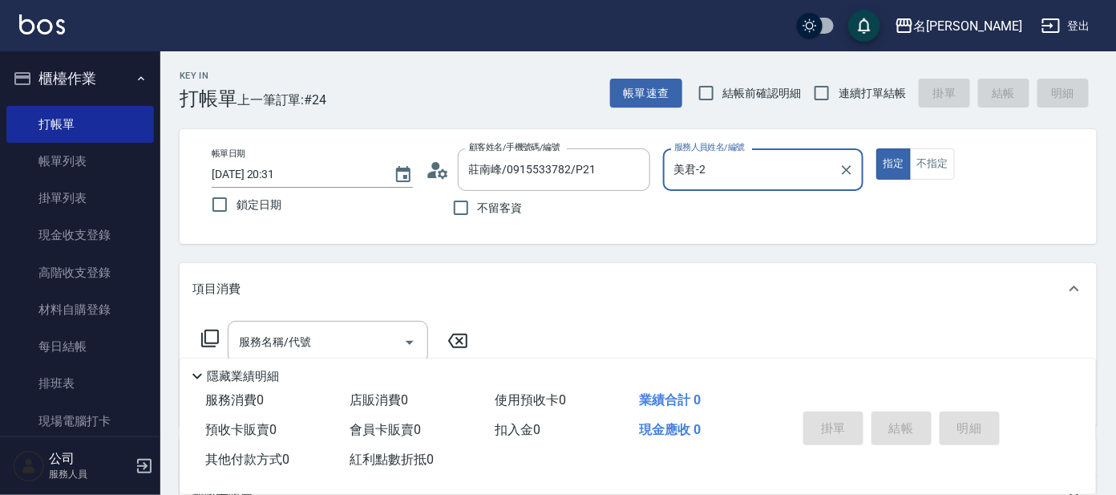
scroll to position [99, 0]
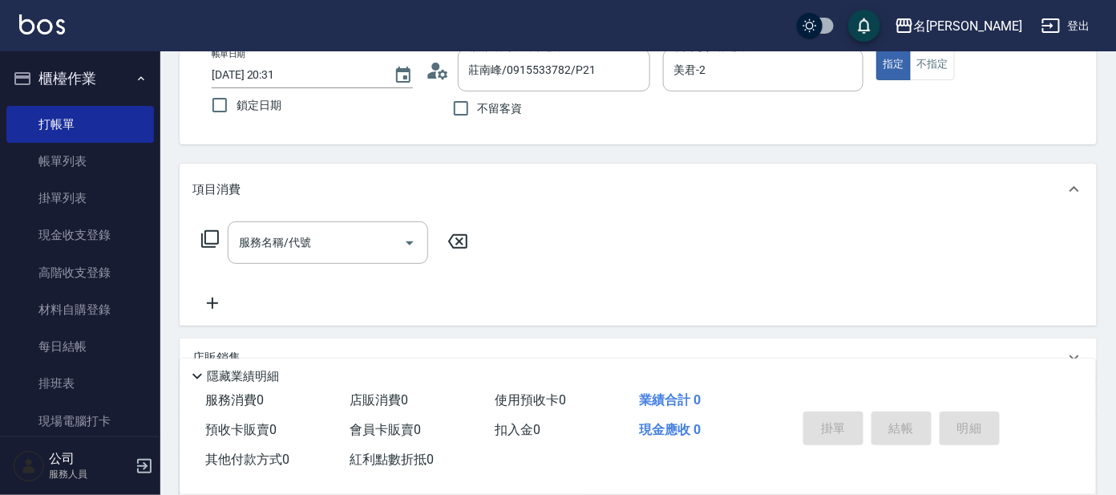
click at [208, 236] on icon at bounding box center [209, 238] width 19 height 19
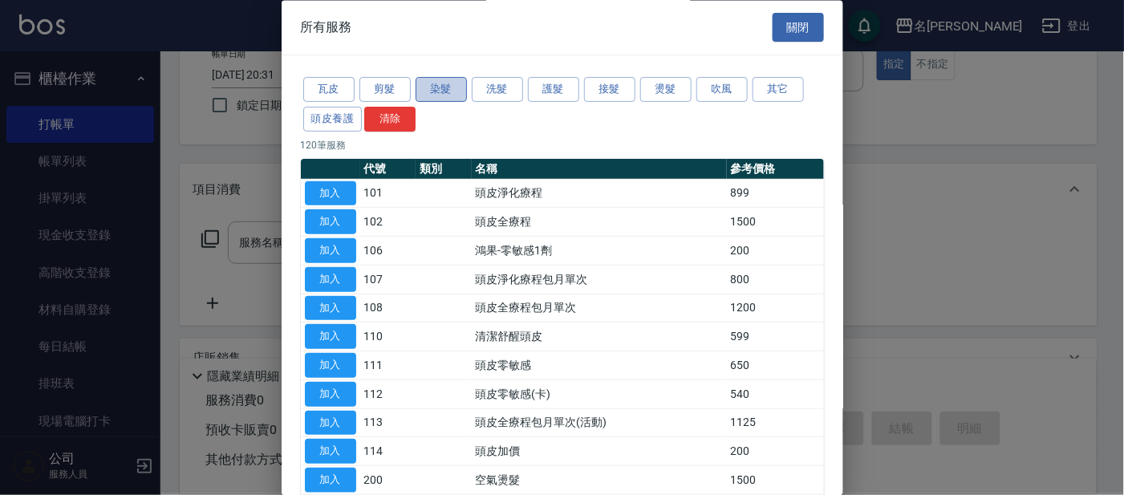
click at [444, 83] on button "染髮" at bounding box center [440, 90] width 51 height 25
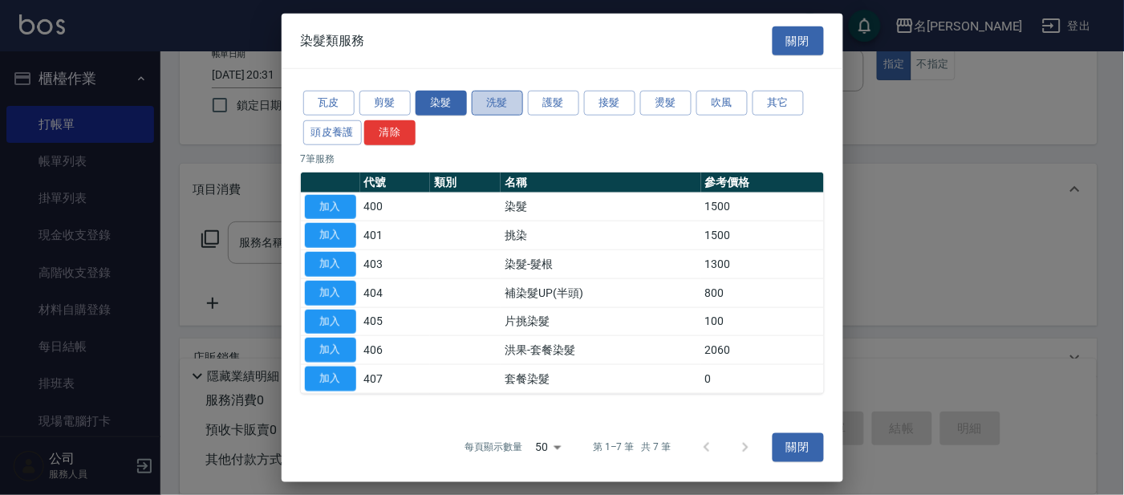
click at [499, 93] on button "洗髮" at bounding box center [497, 103] width 51 height 25
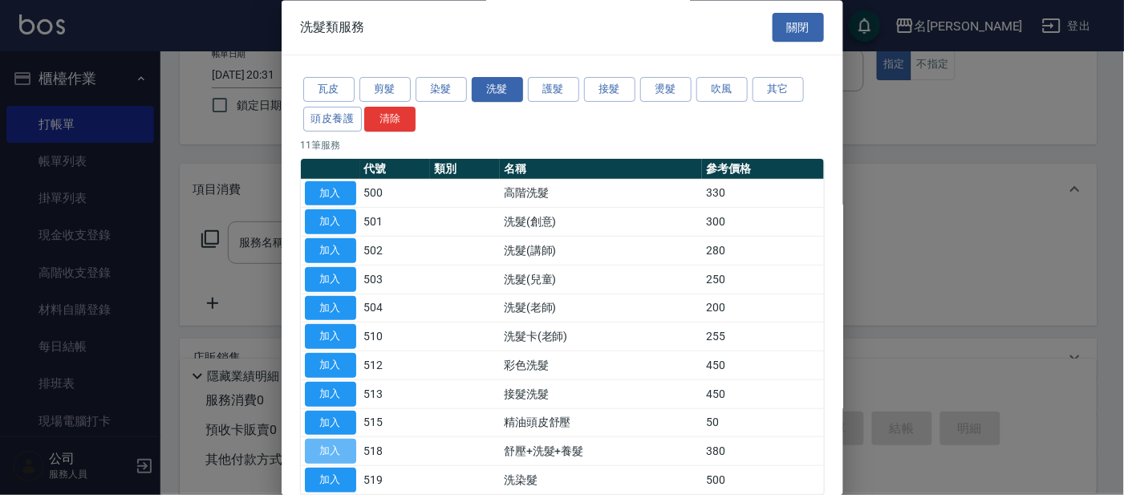
drag, startPoint x: 344, startPoint y: 450, endPoint x: 291, endPoint y: 291, distance: 167.4
click at [342, 446] on button "加入" at bounding box center [330, 451] width 51 height 25
type input "舒壓+洗髮+養髮(518)"
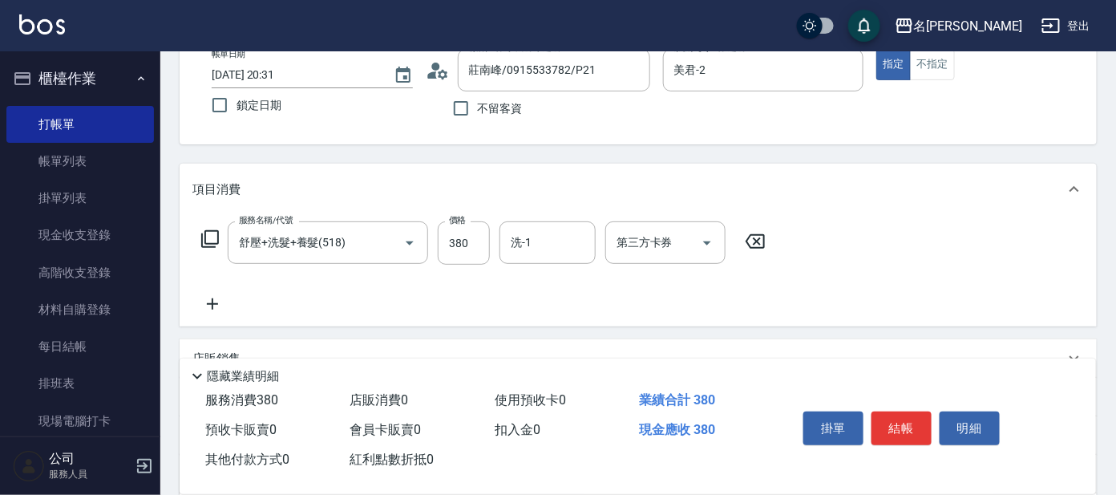
click at [210, 237] on icon at bounding box center [209, 238] width 19 height 19
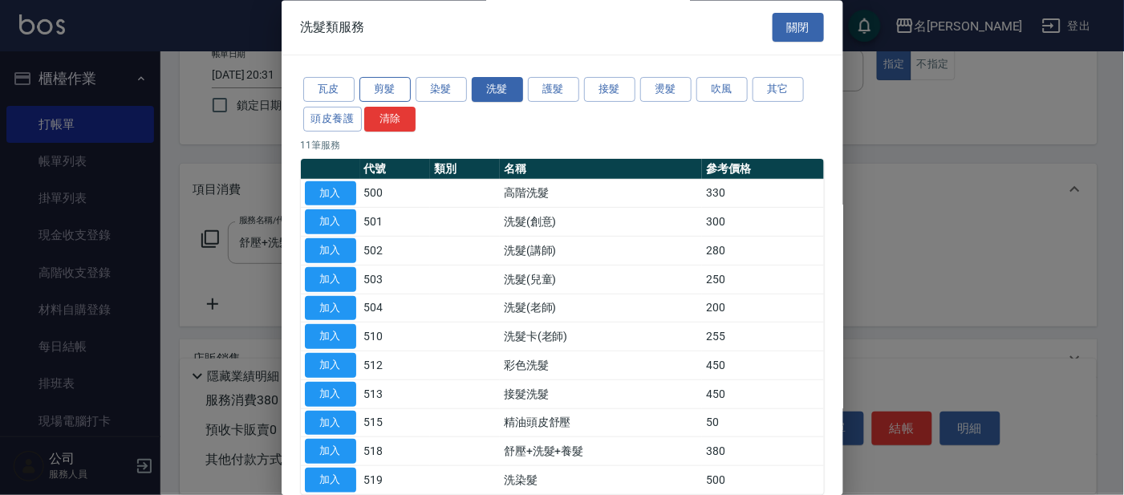
click at [383, 83] on button "剪髮" at bounding box center [384, 90] width 51 height 25
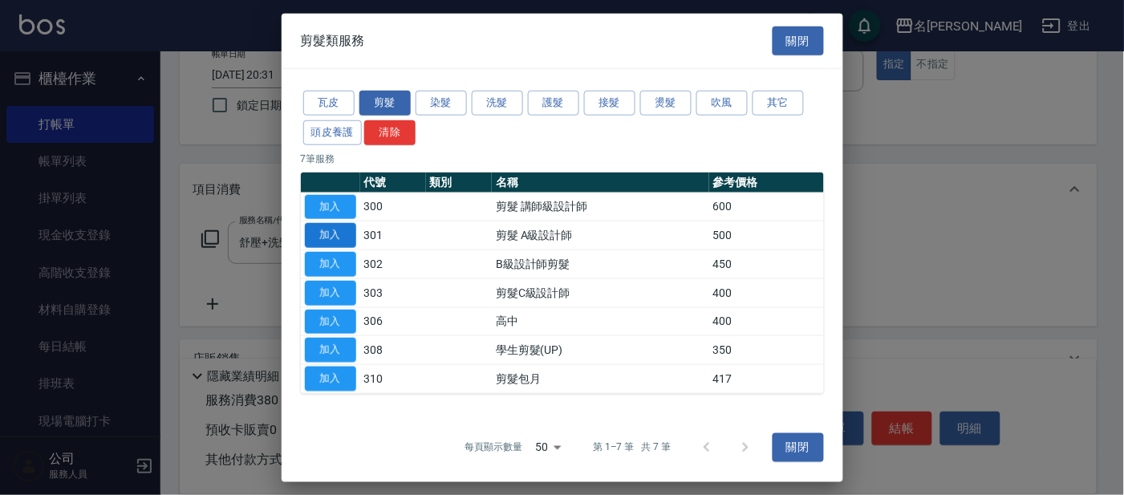
click at [338, 225] on button "加入" at bounding box center [330, 235] width 51 height 25
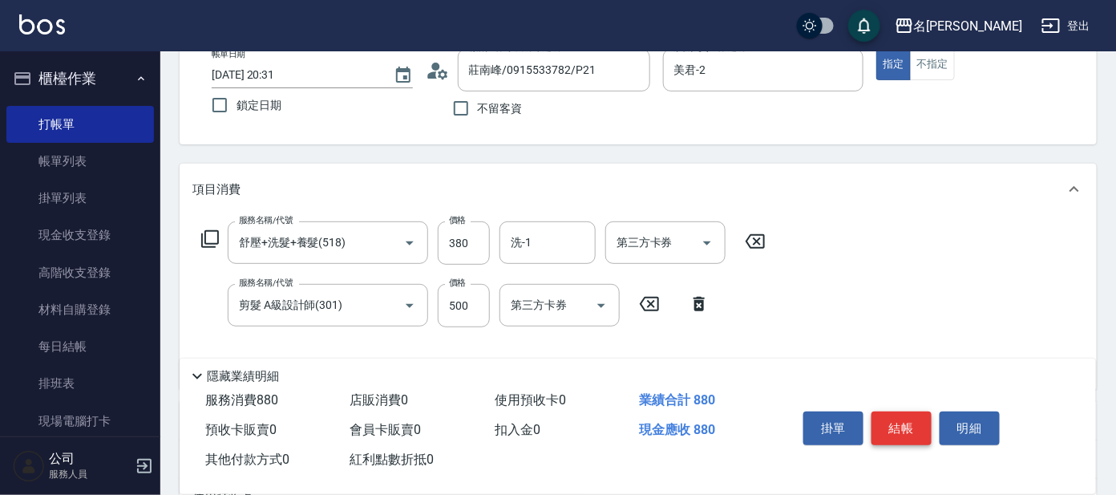
click at [899, 423] on button "結帳" at bounding box center [902, 428] width 60 height 34
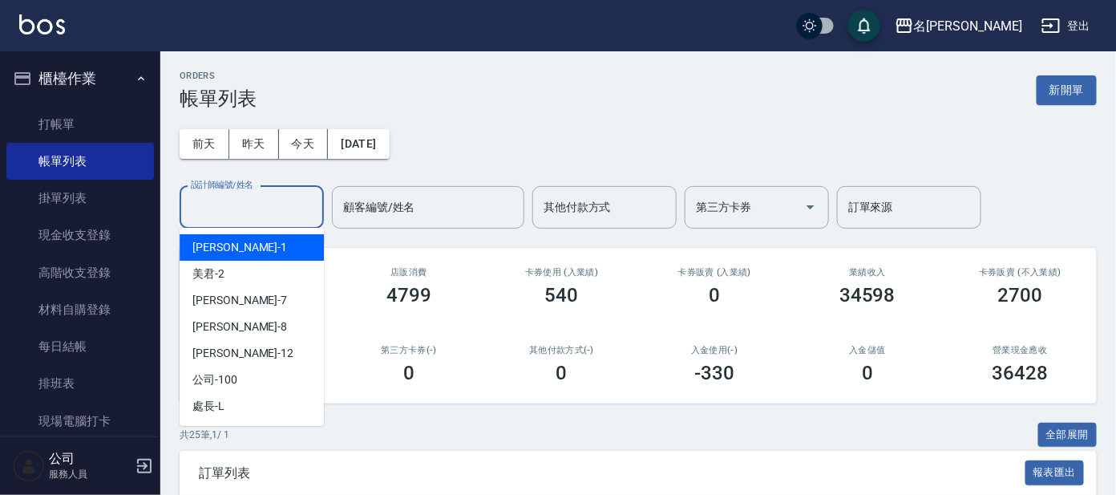
click at [288, 200] on input "設計師編號/姓名" at bounding box center [252, 207] width 130 height 28
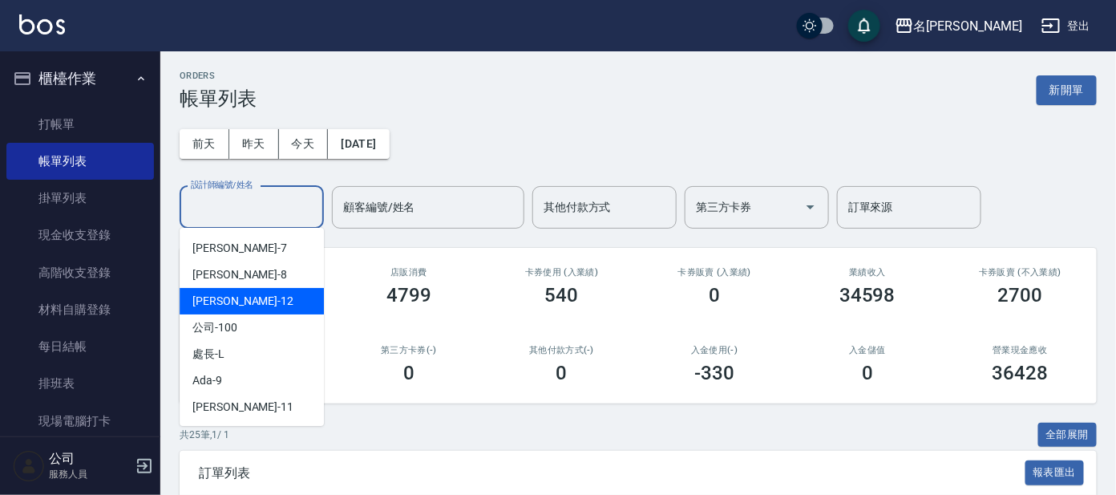
scroll to position [79, 0]
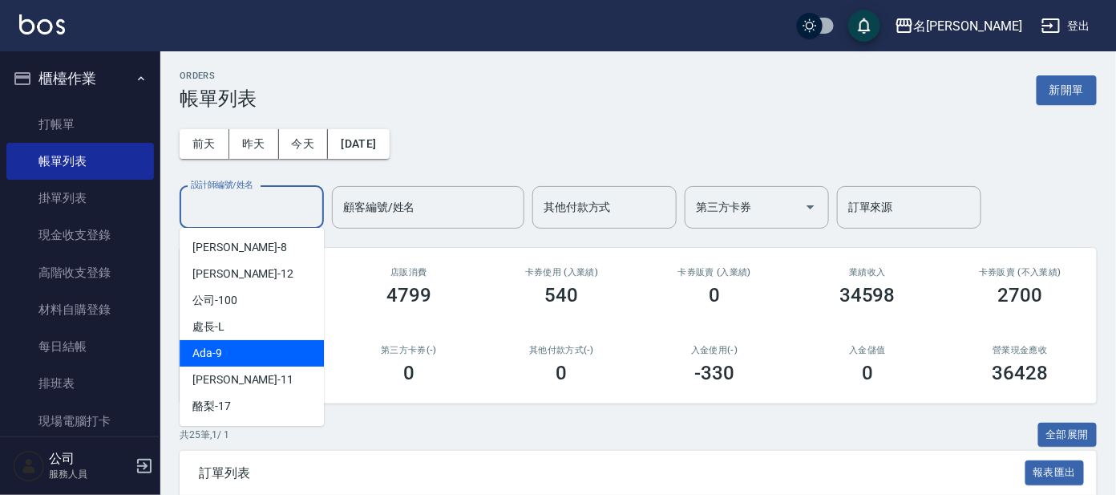
click at [245, 350] on div "Ada -9" at bounding box center [252, 353] width 144 height 26
type input "Ada-9"
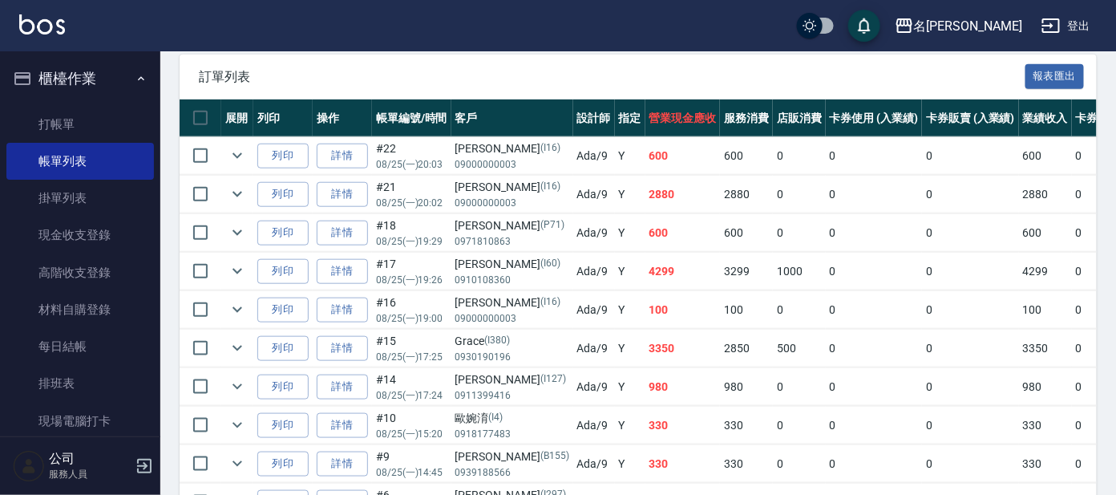
scroll to position [200, 0]
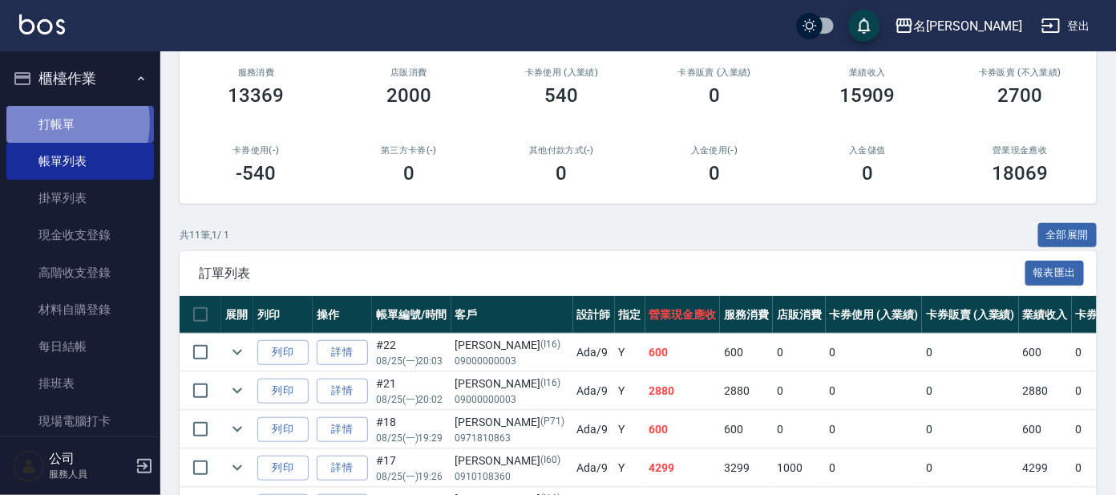
click at [54, 122] on link "打帳單" at bounding box center [80, 124] width 148 height 37
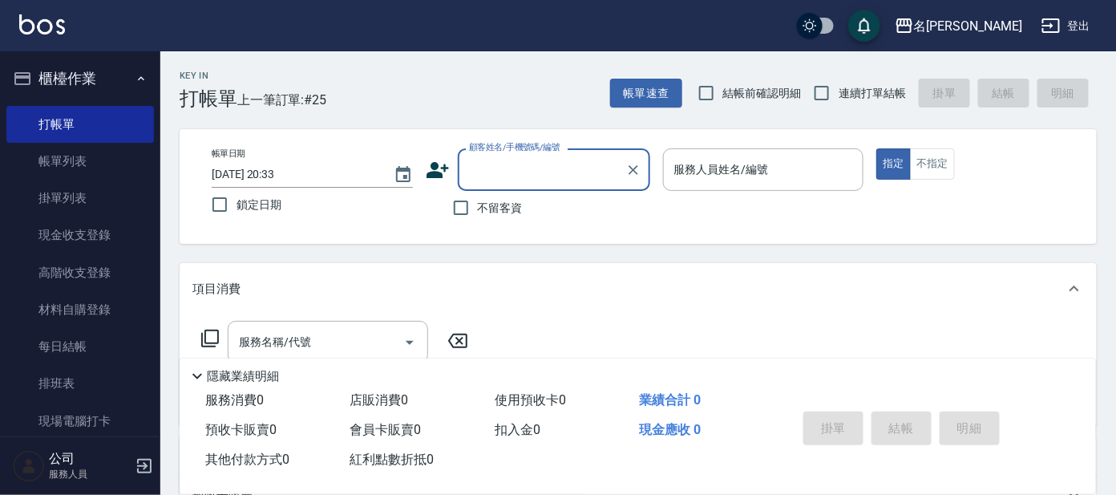
click at [111, 76] on button "櫃檯作業" at bounding box center [80, 79] width 148 height 42
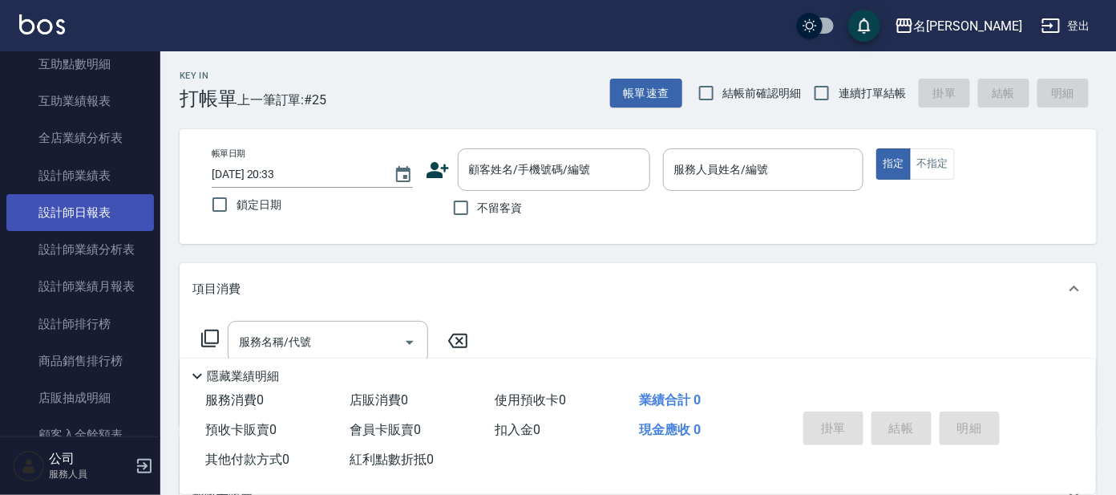
scroll to position [326, 0]
drag, startPoint x: 95, startPoint y: 224, endPoint x: 87, endPoint y: 224, distance: 8.8
click at [95, 224] on link "設計師日報表" at bounding box center [80, 214] width 148 height 37
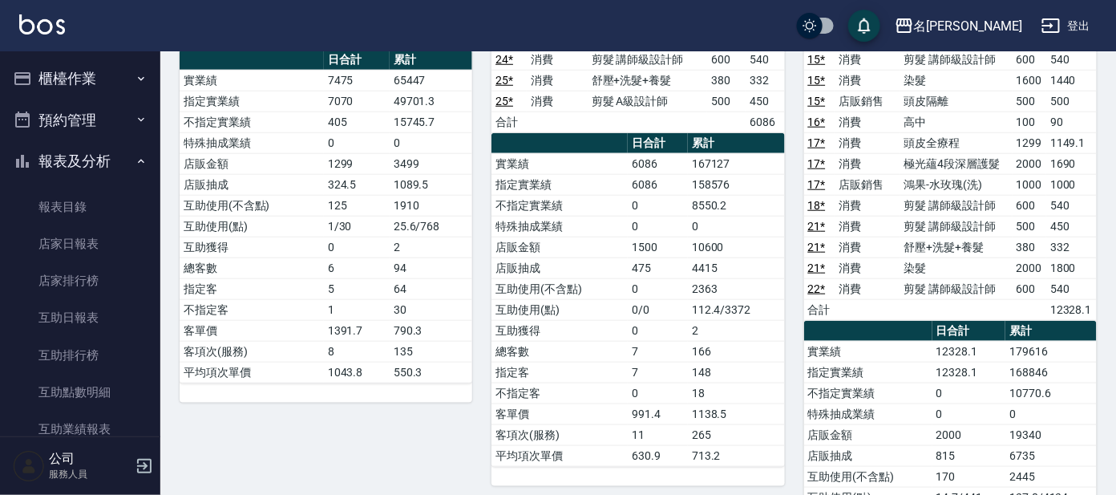
click at [102, 73] on button "櫃檯作業" at bounding box center [80, 79] width 148 height 42
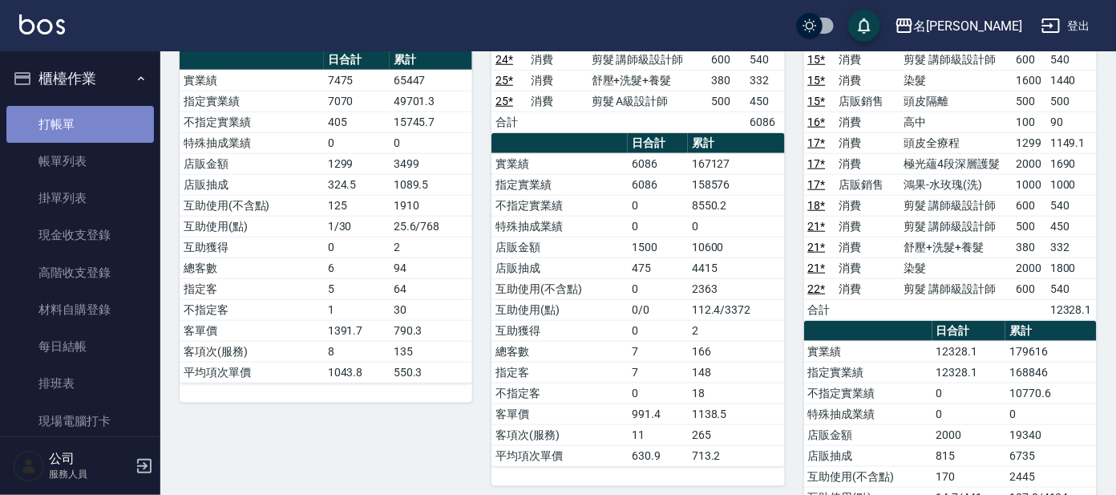
click at [81, 114] on link "打帳單" at bounding box center [80, 124] width 148 height 37
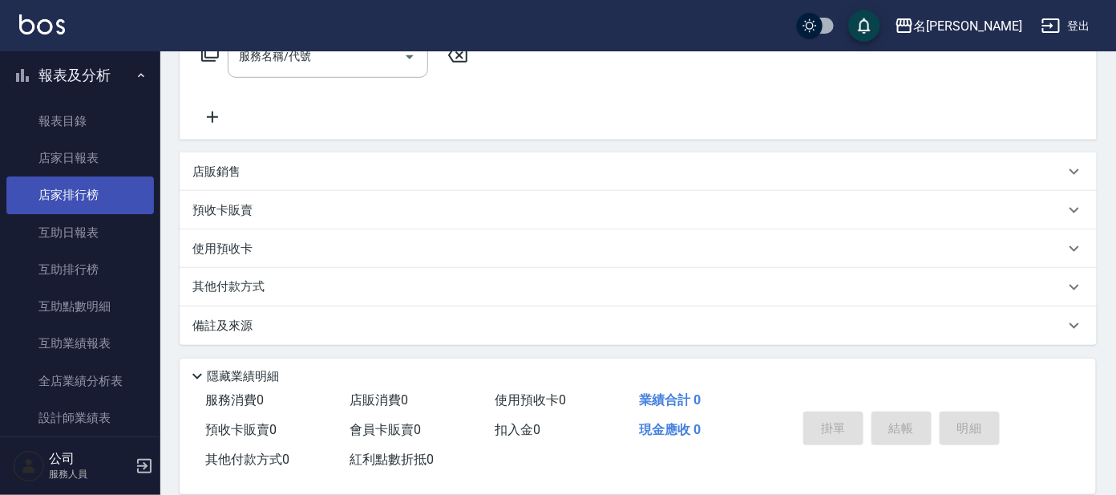
scroll to position [271, 0]
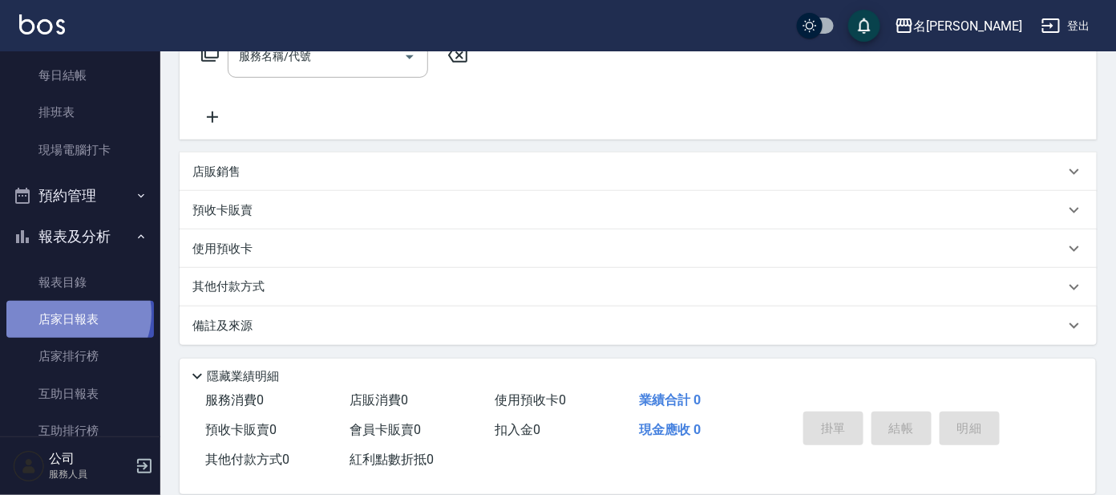
click at [73, 314] on link "店家日報表" at bounding box center [80, 319] width 148 height 37
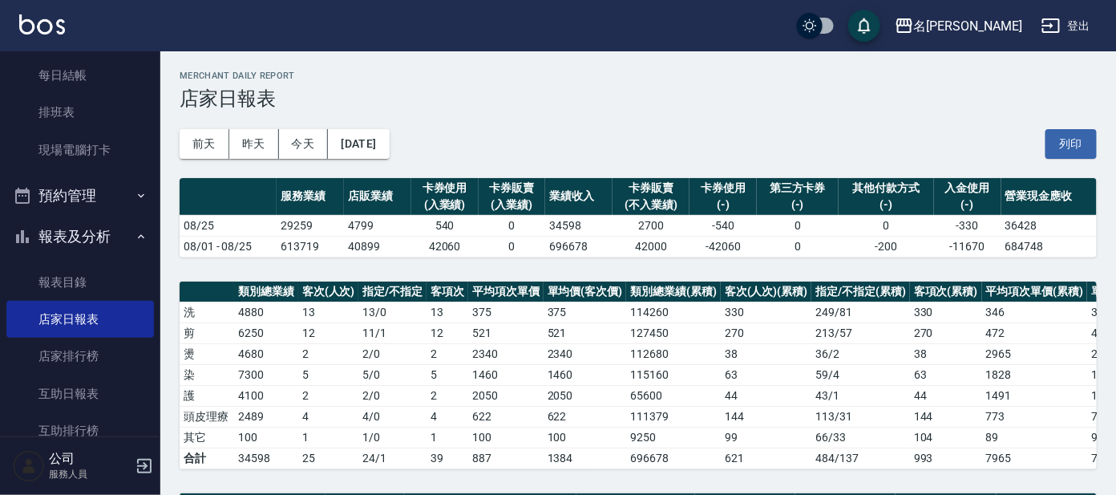
click at [673, 34] on div "名[PERSON_NAME]出" at bounding box center [558, 25] width 1116 height 51
